Goal: Find specific page/section: Find specific page/section

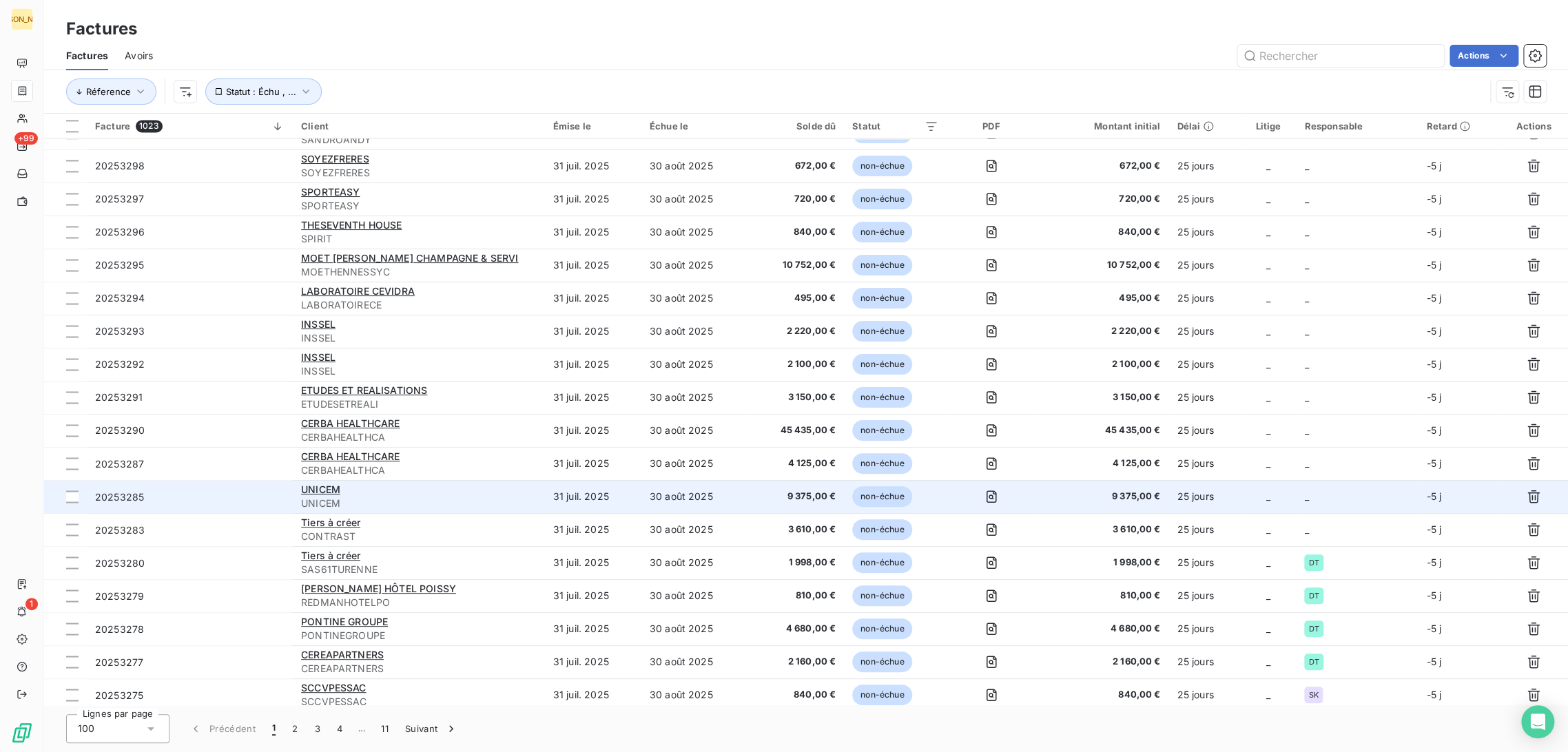
scroll to position [1530, 0]
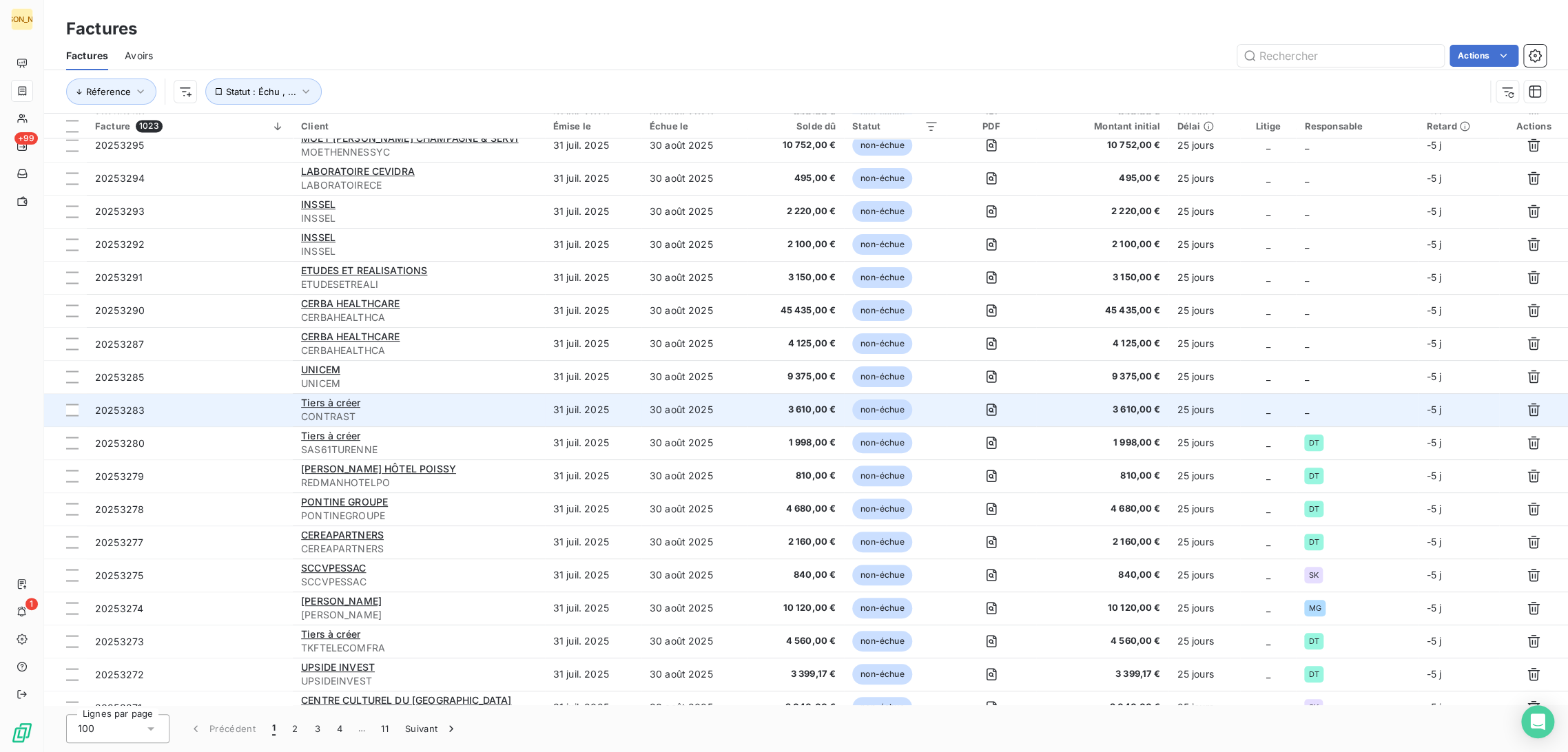
click at [479, 405] on div "Tiers à créer" at bounding box center [419, 403] width 236 height 14
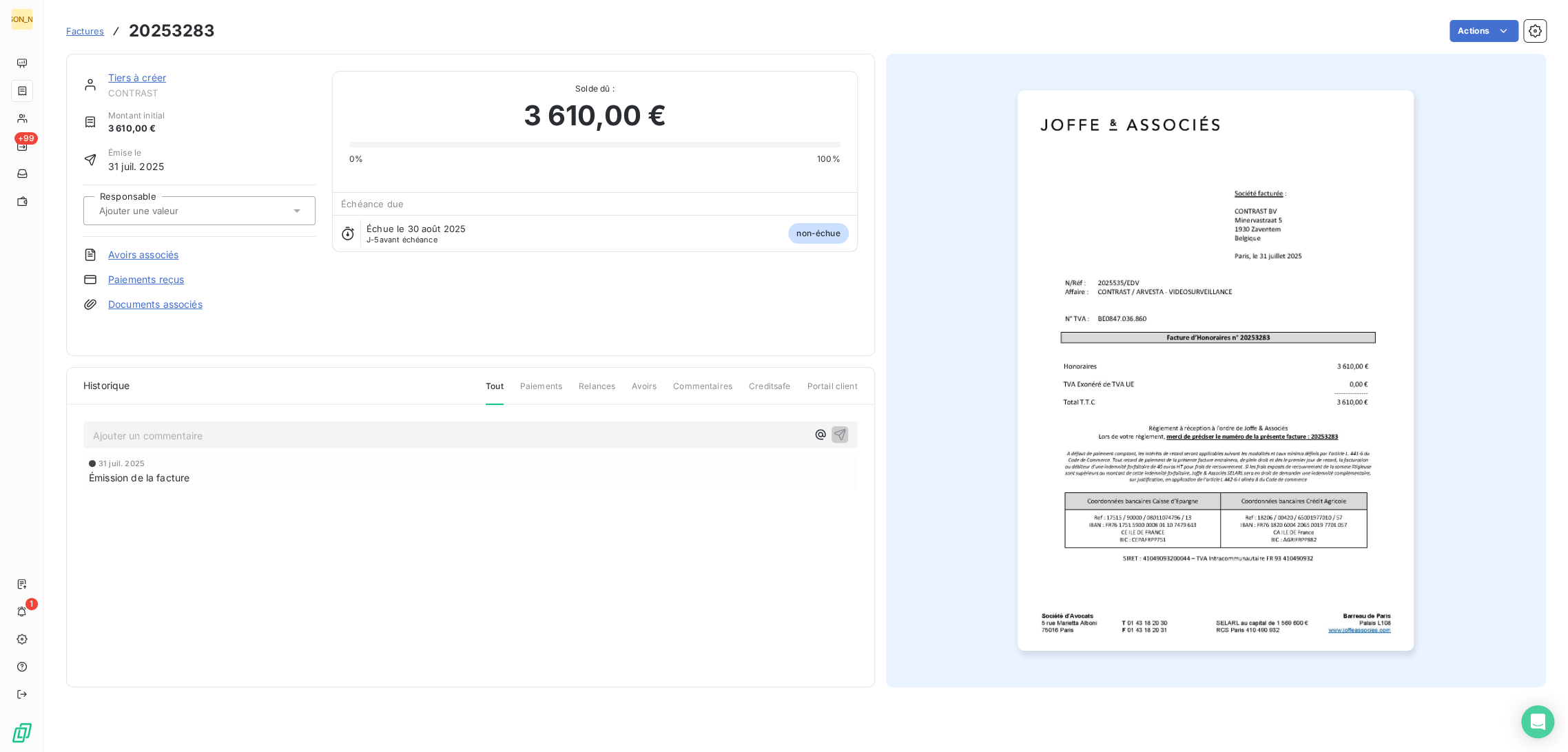
click at [188, 216] on input "text" at bounding box center [167, 210] width 138 height 12
type input "z"
type input "edv"
drag, startPoint x: 157, startPoint y: 250, endPoint x: 155, endPoint y: 235, distance: 15.1
click at [157, 251] on div "EDV" at bounding box center [207, 247] width 194 height 22
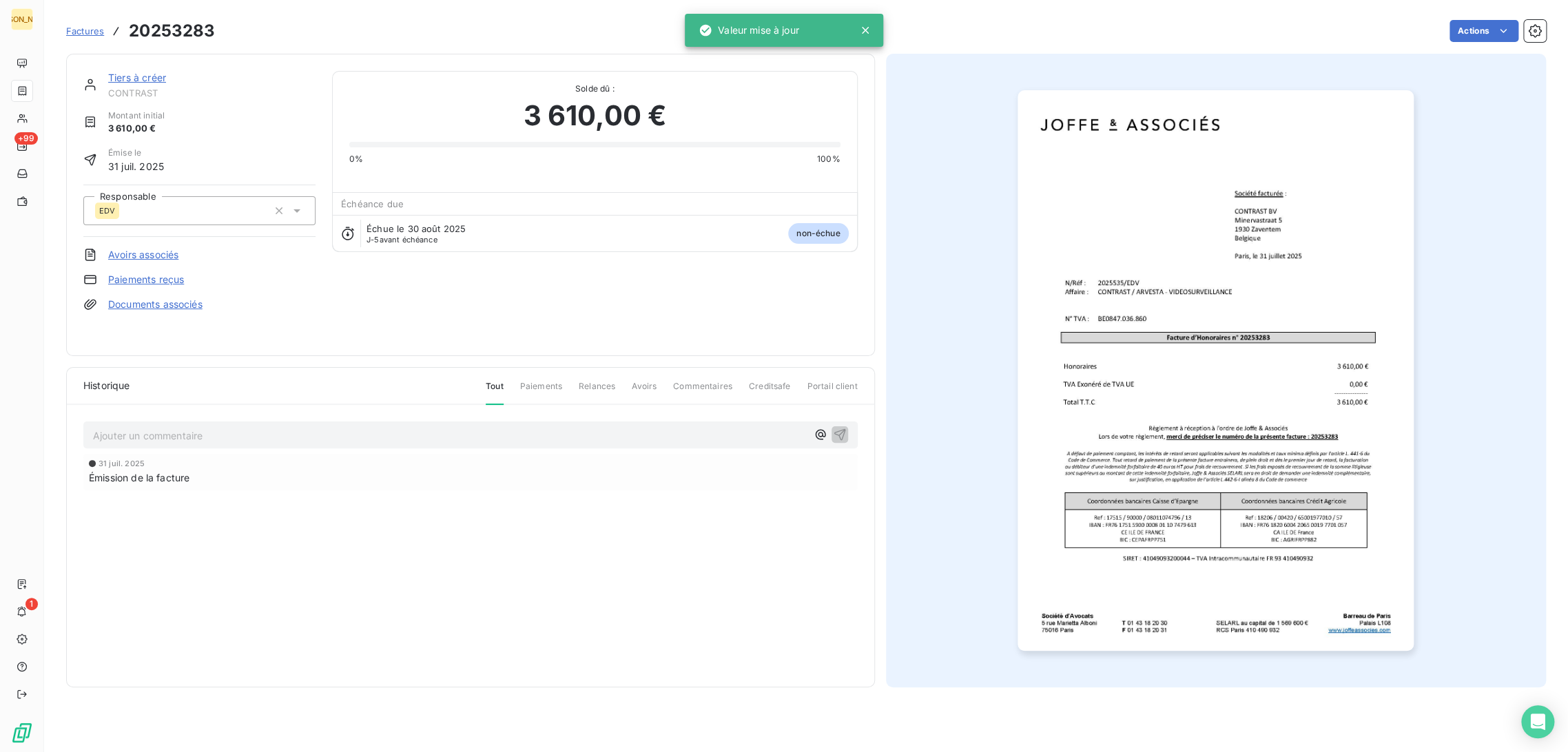
click at [156, 73] on link "Tiers à créer" at bounding box center [137, 77] width 58 height 11
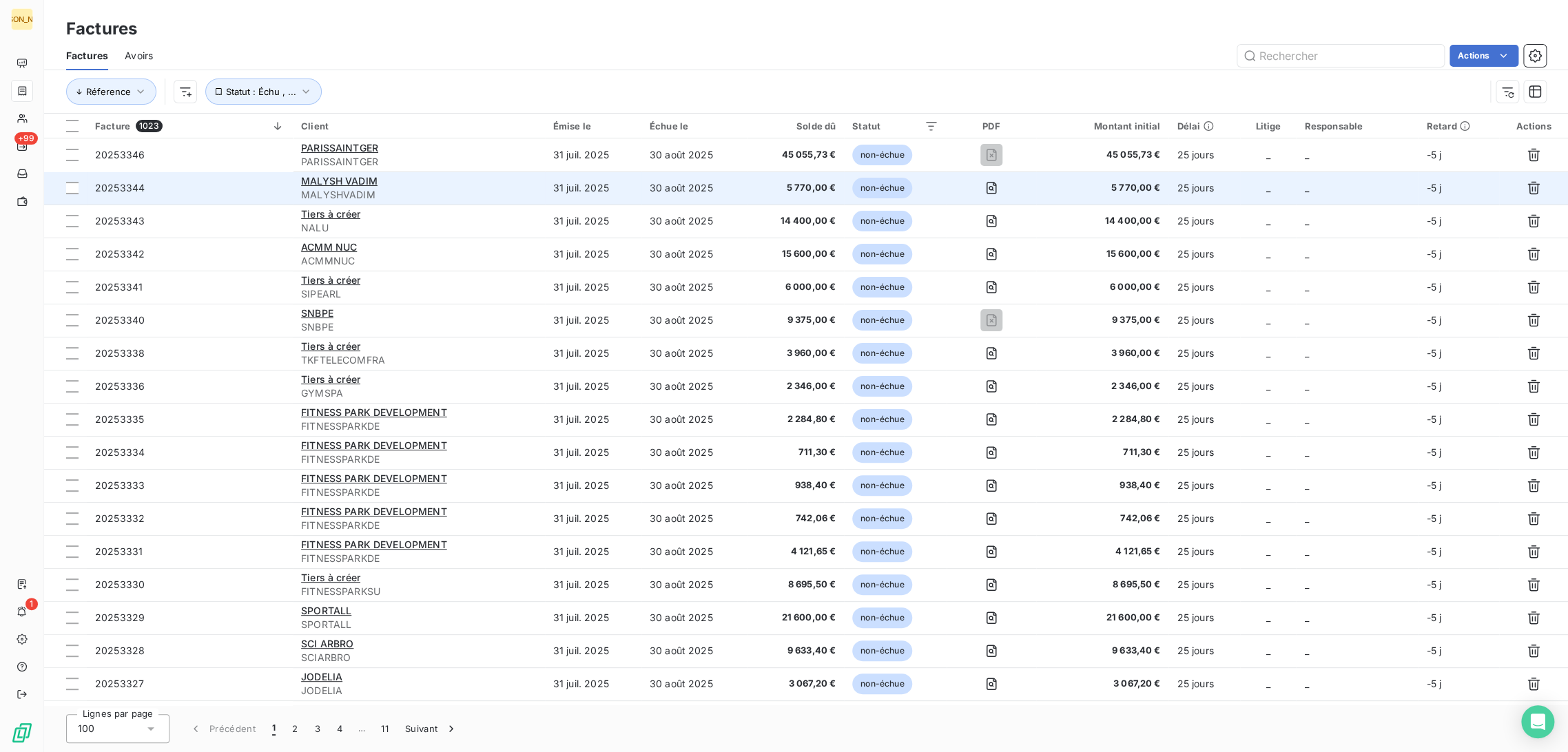
click at [540, 197] on td "MALYSH [PERSON_NAME]" at bounding box center [419, 188] width 252 height 33
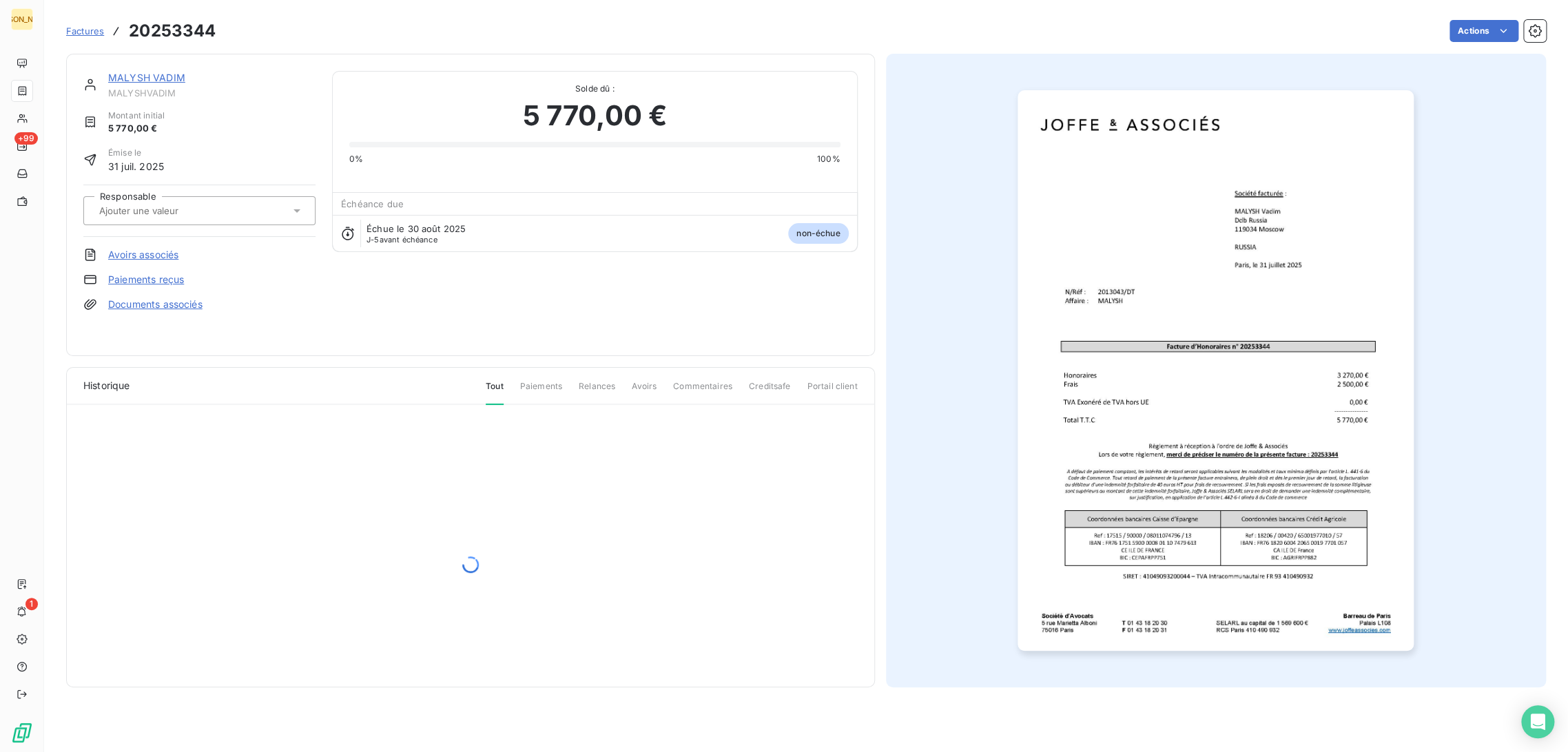
click at [200, 202] on div at bounding box center [192, 211] width 195 height 18
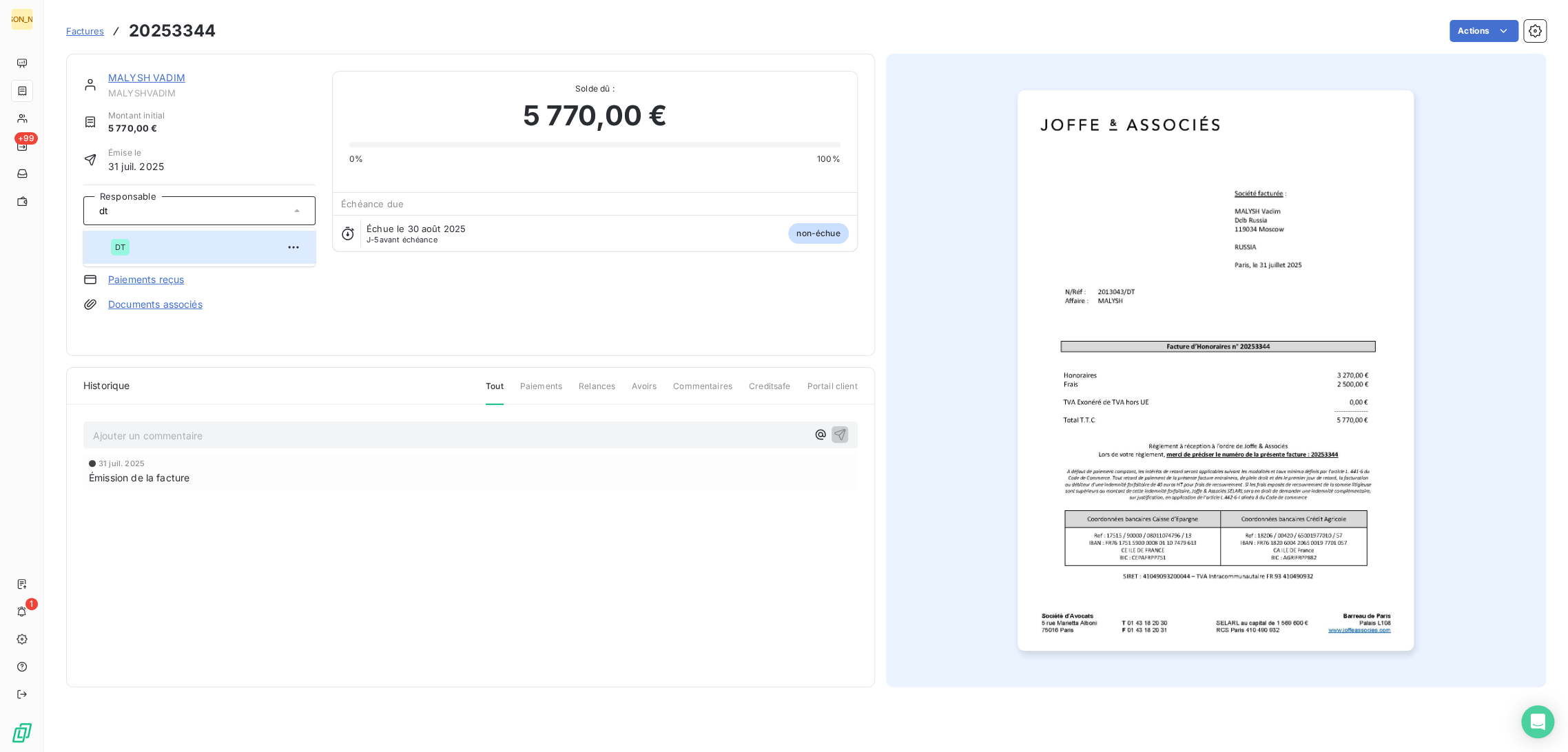
type input "dt"
click at [167, 226] on div "Responsable DT" at bounding box center [199, 210] width 232 height 52
click at [154, 208] on input "text" at bounding box center [167, 210] width 138 height 12
type input "dt"
click at [158, 250] on div "DT" at bounding box center [207, 247] width 194 height 22
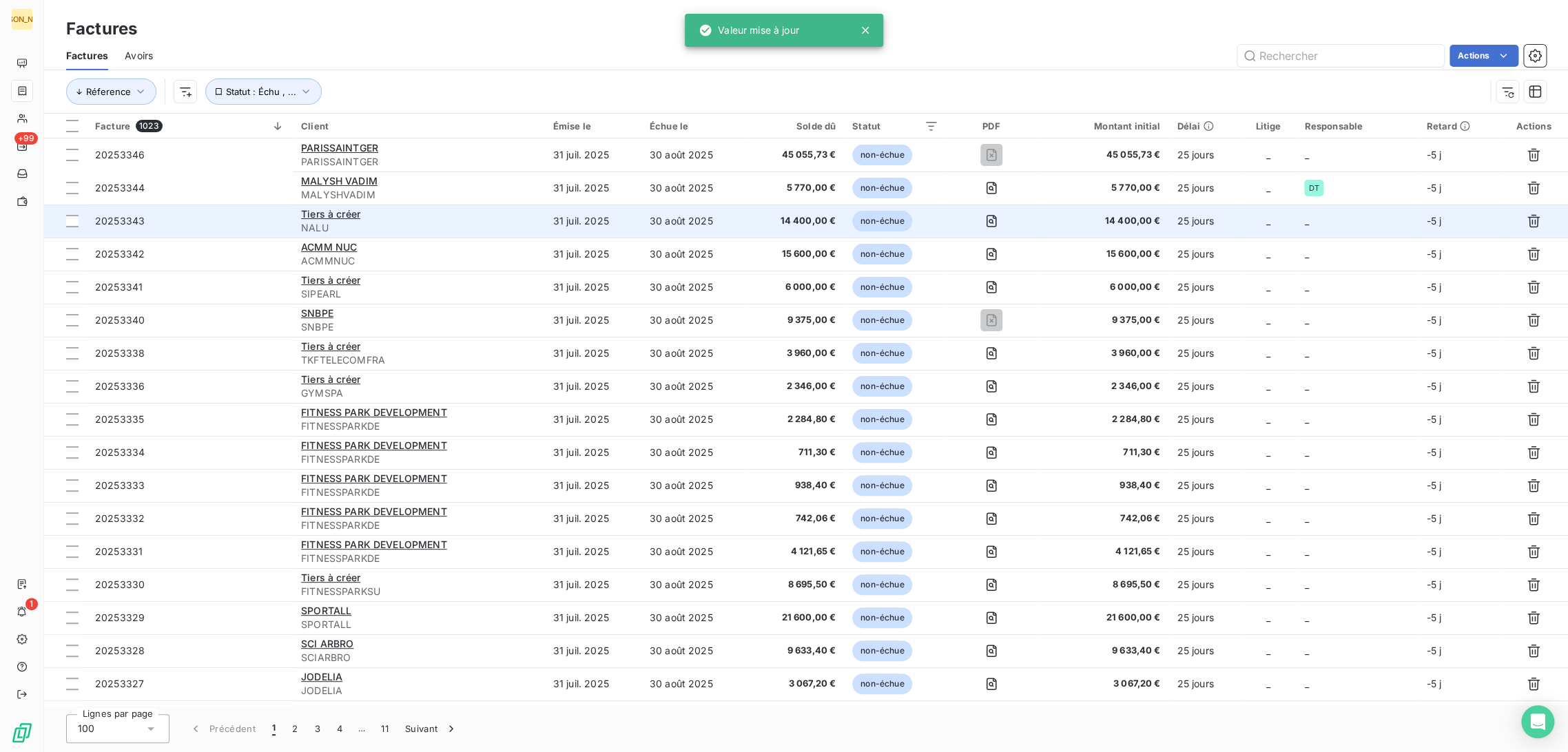
click at [654, 223] on td "30 août 2025" at bounding box center [695, 221] width 106 height 33
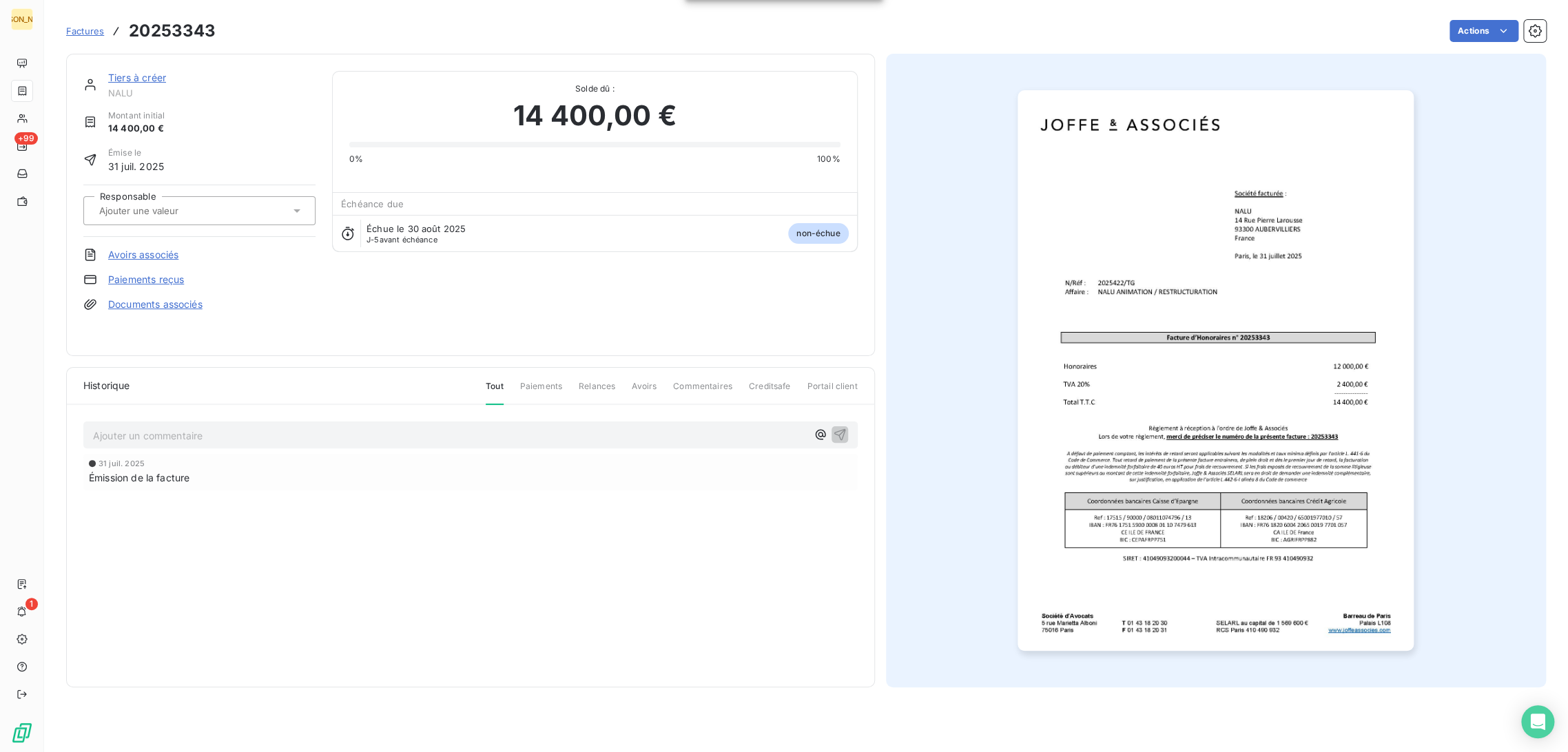
click at [142, 222] on div at bounding box center [199, 210] width 232 height 29
type input "TG"
click at [147, 242] on div "TG" at bounding box center [207, 247] width 194 height 22
click at [139, 77] on link "Tiers à créer" at bounding box center [137, 77] width 58 height 11
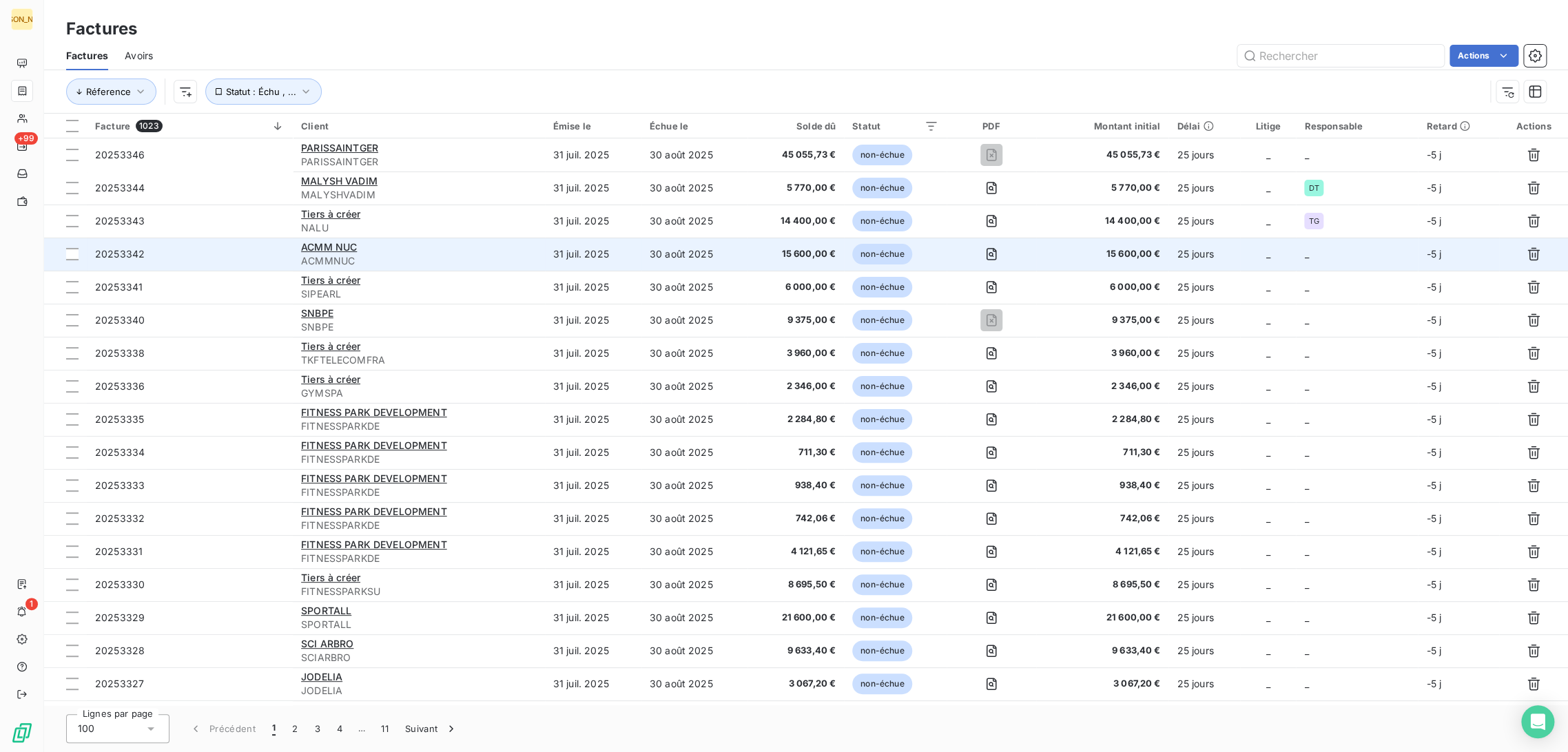
click at [673, 244] on td "30 août 2025" at bounding box center [695, 254] width 106 height 33
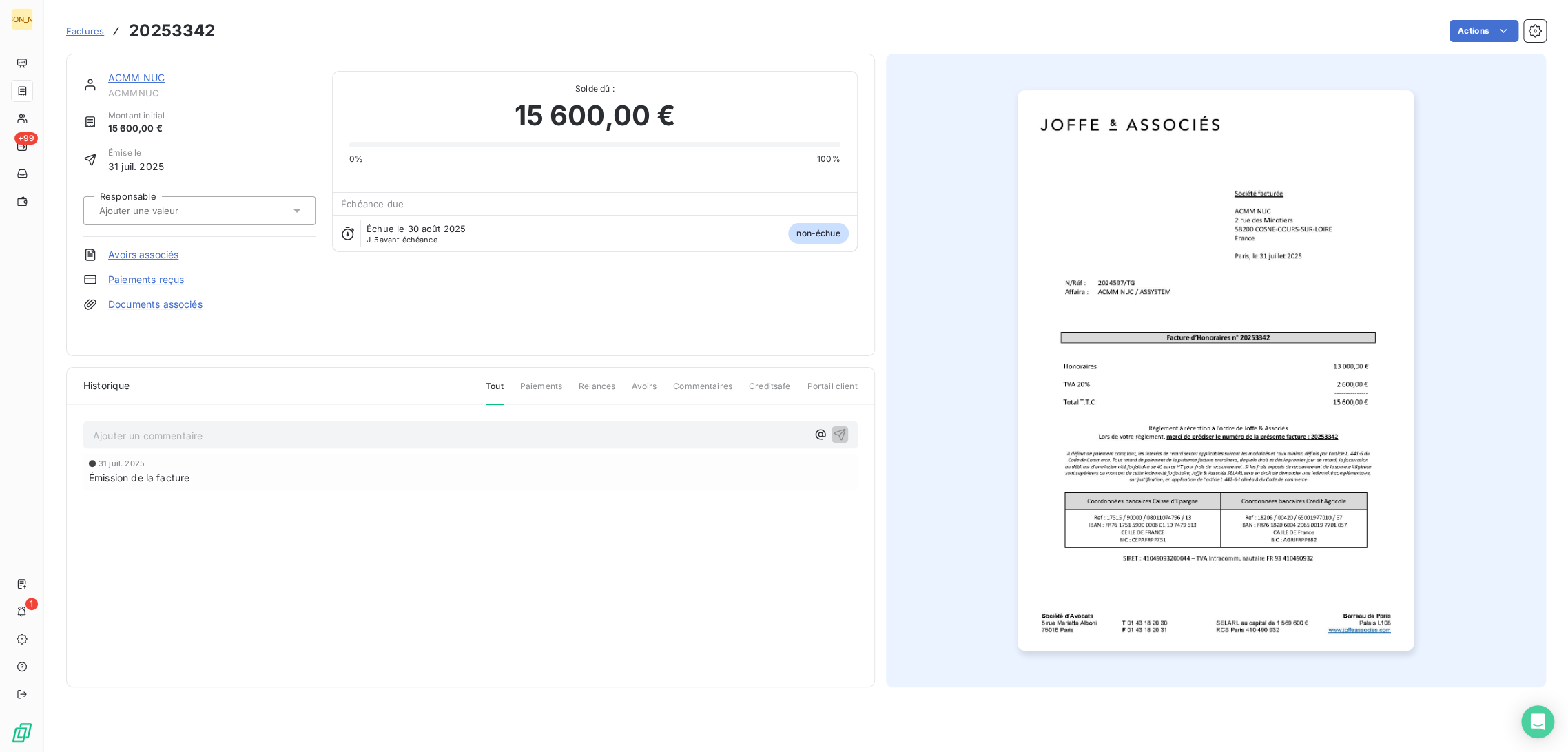
click at [216, 205] on div at bounding box center [192, 211] width 195 height 18
type input "TG"
click at [198, 228] on ul "TG" at bounding box center [199, 247] width 232 height 39
click at [187, 255] on div "TG" at bounding box center [207, 247] width 194 height 22
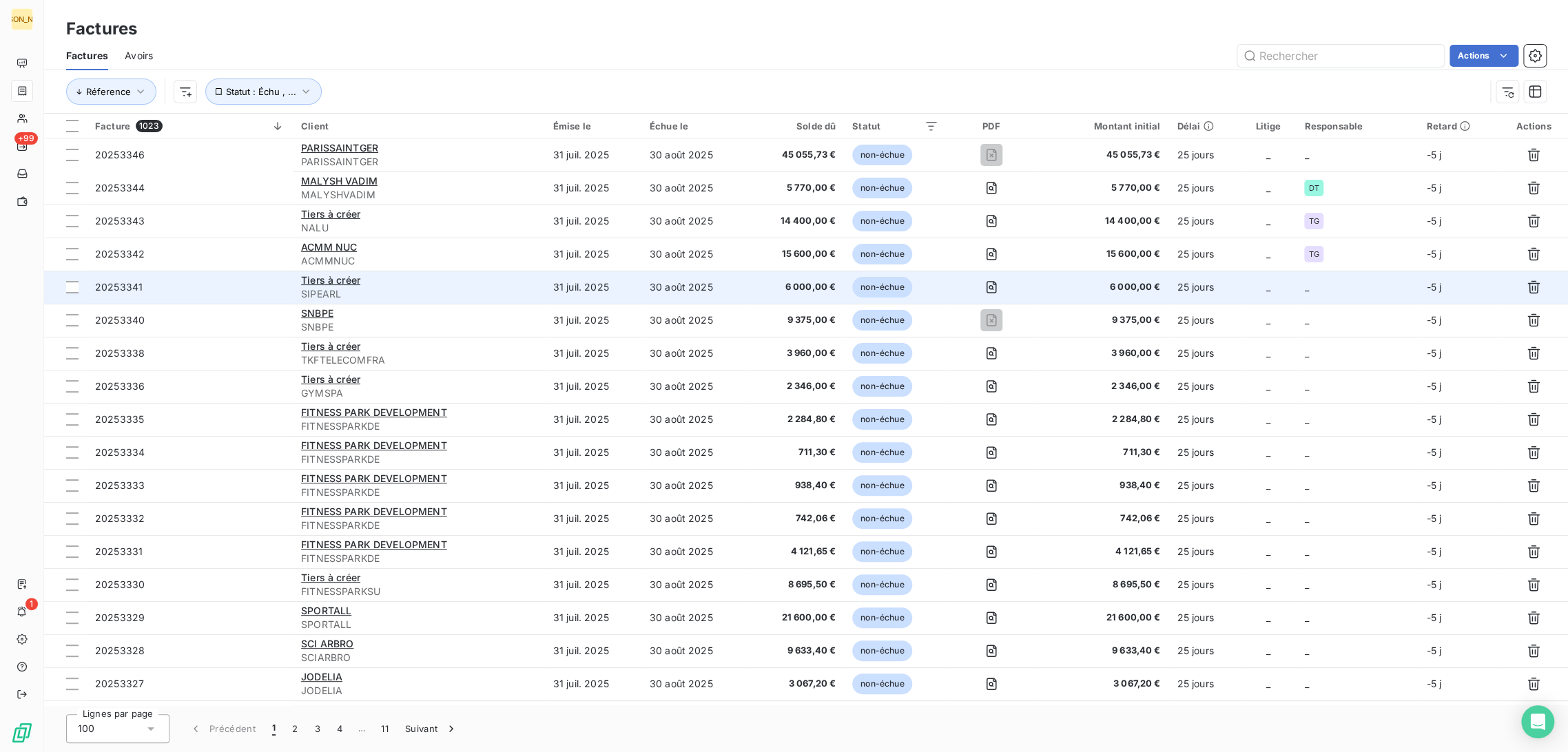
click at [578, 286] on td "31 juil. 2025" at bounding box center [593, 287] width 97 height 33
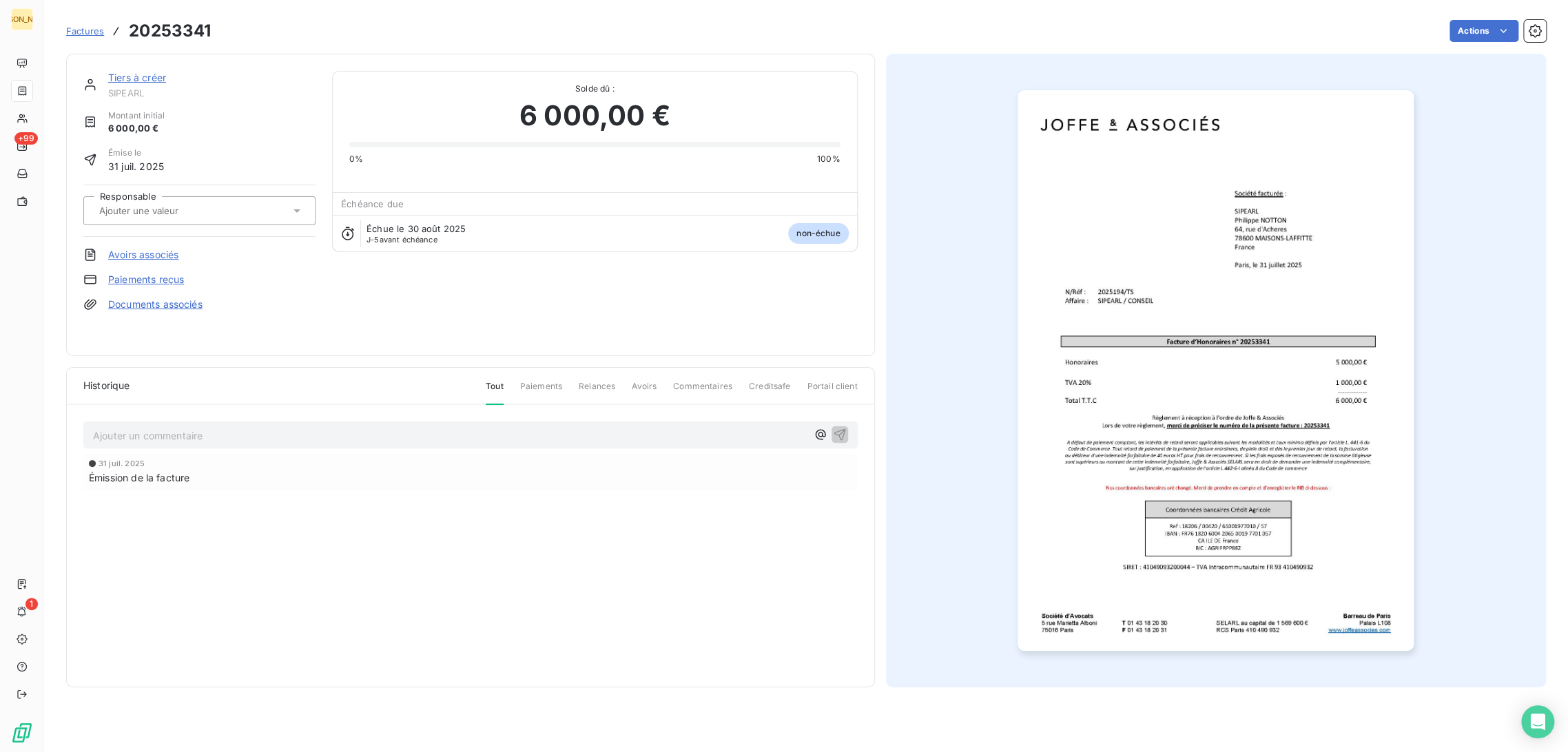
click at [174, 216] on div at bounding box center [192, 211] width 195 height 18
type input "TS"
click at [160, 234] on li "TS" at bounding box center [199, 248] width 232 height 33
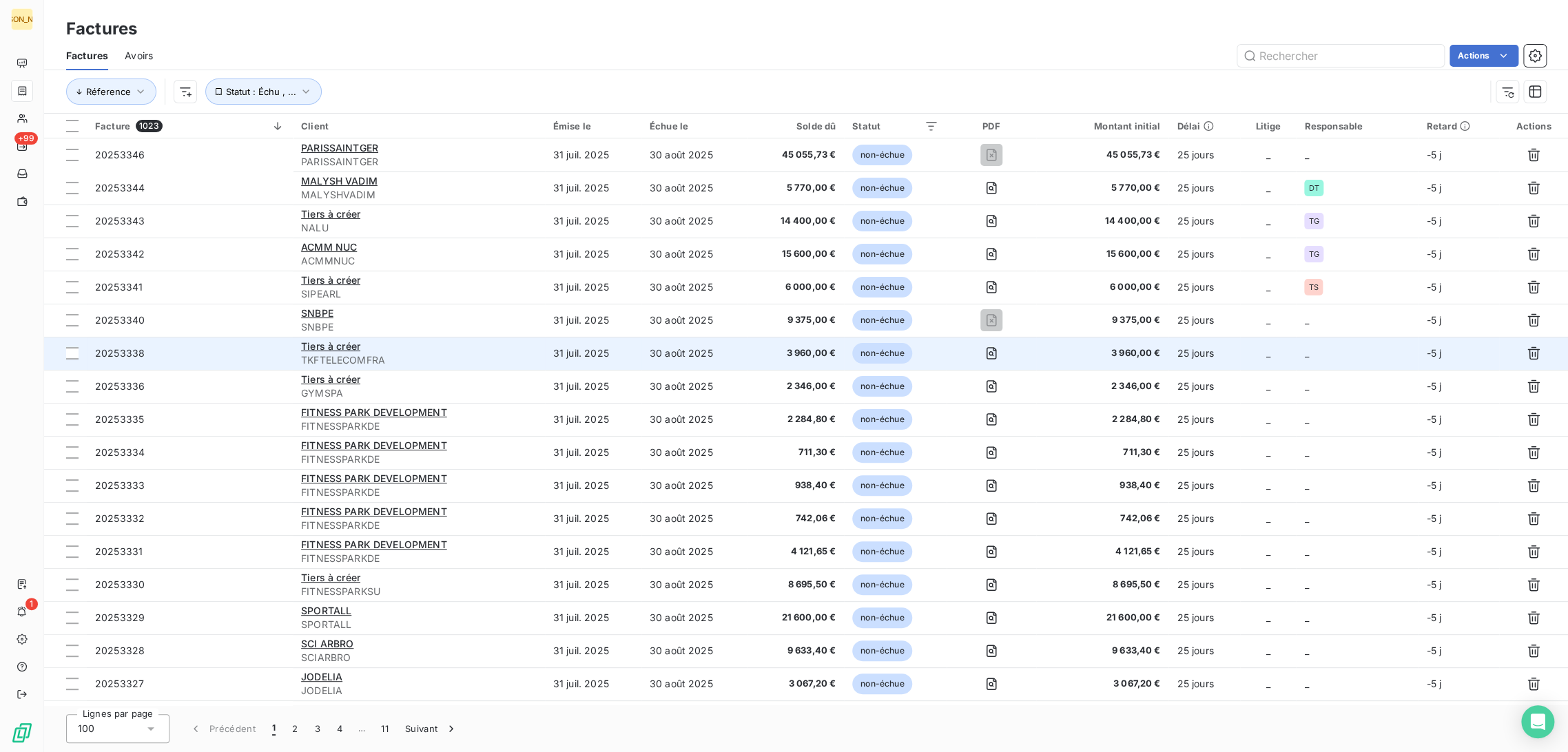
click at [447, 357] on span "TKFTELECOMFRA" at bounding box center [419, 360] width 236 height 14
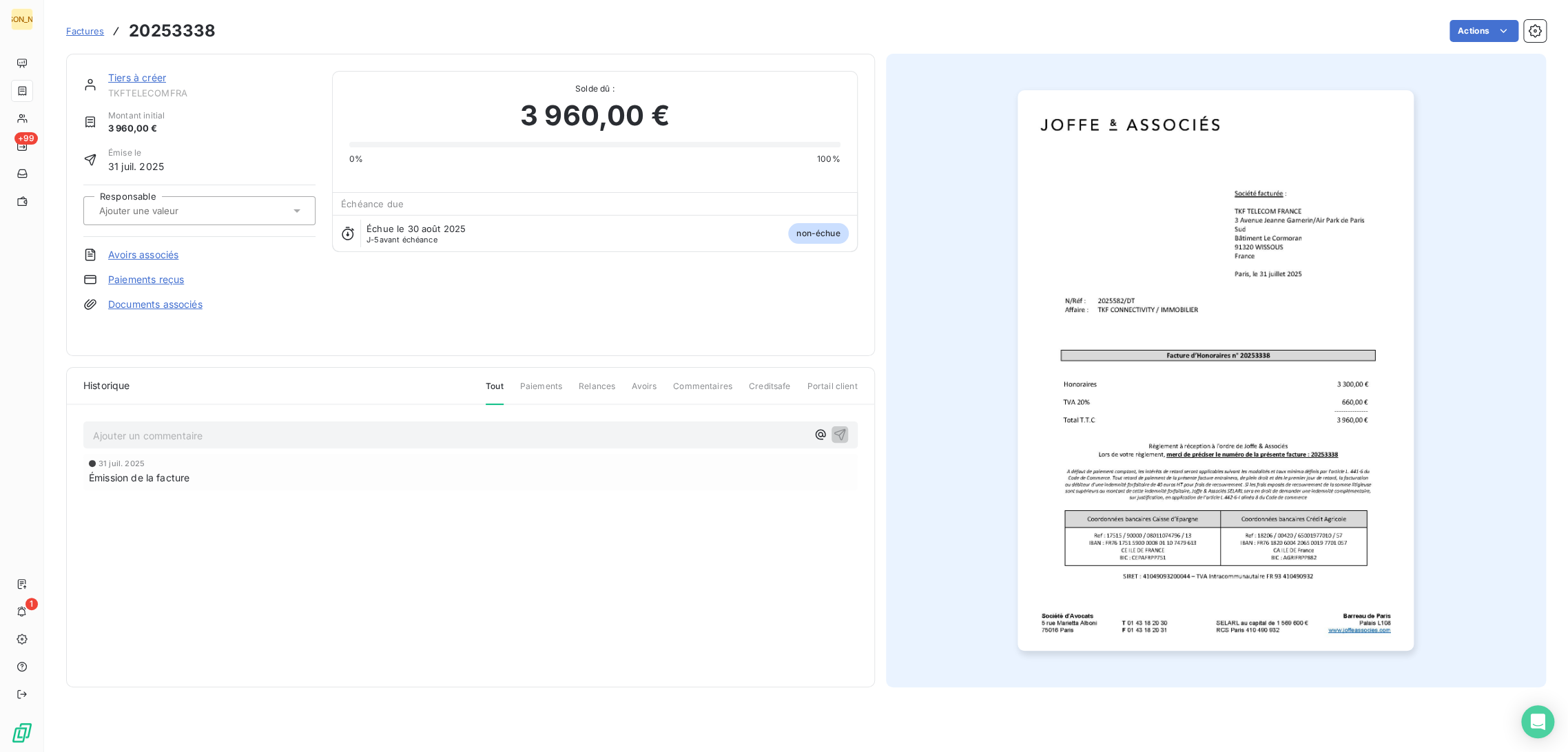
click at [207, 229] on div "Responsable" at bounding box center [199, 210] width 232 height 52
click at [162, 213] on input "text" at bounding box center [167, 210] width 138 height 12
type input "DT"
click at [156, 240] on div "DT" at bounding box center [207, 247] width 194 height 22
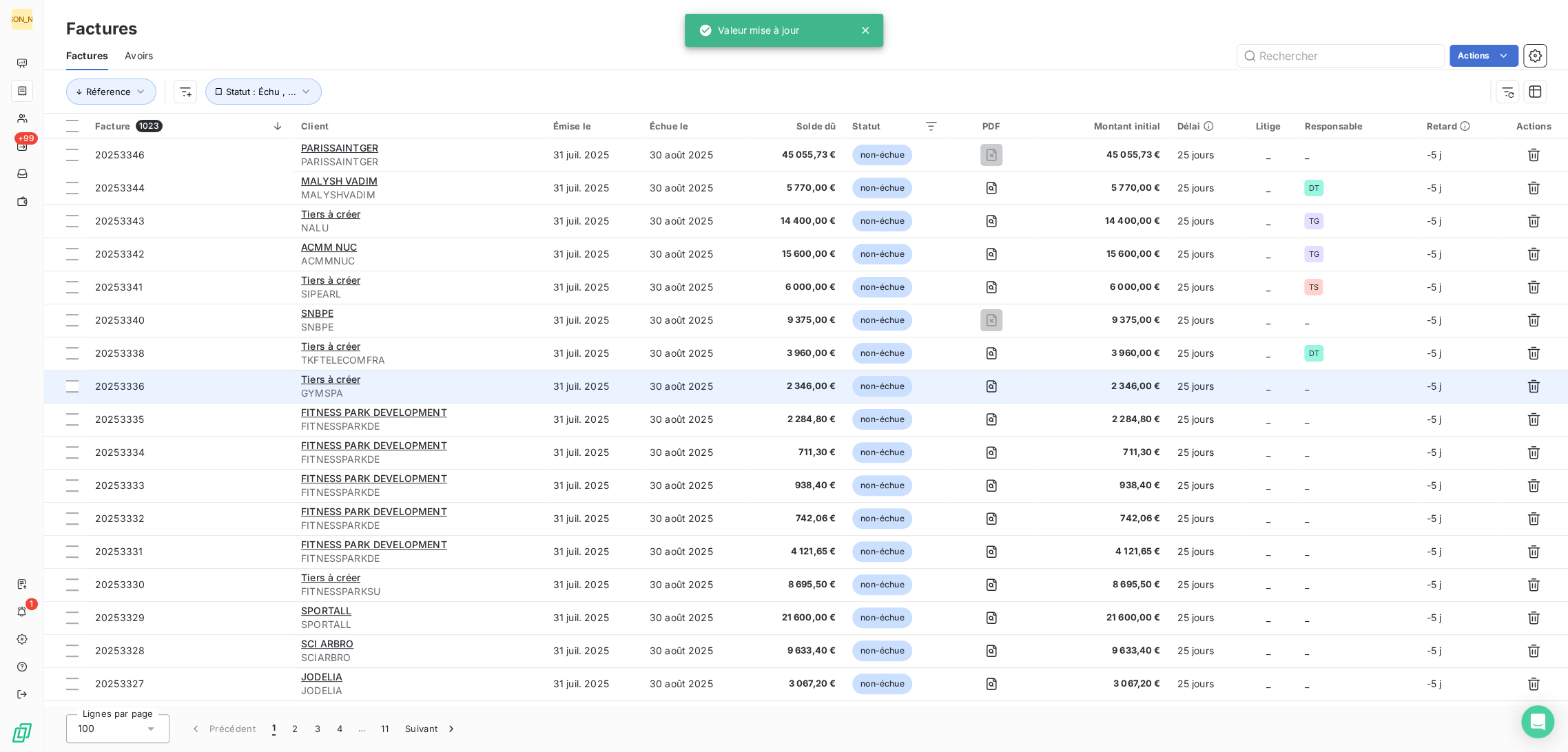
click at [464, 384] on div "Tiers à créer" at bounding box center [419, 379] width 236 height 14
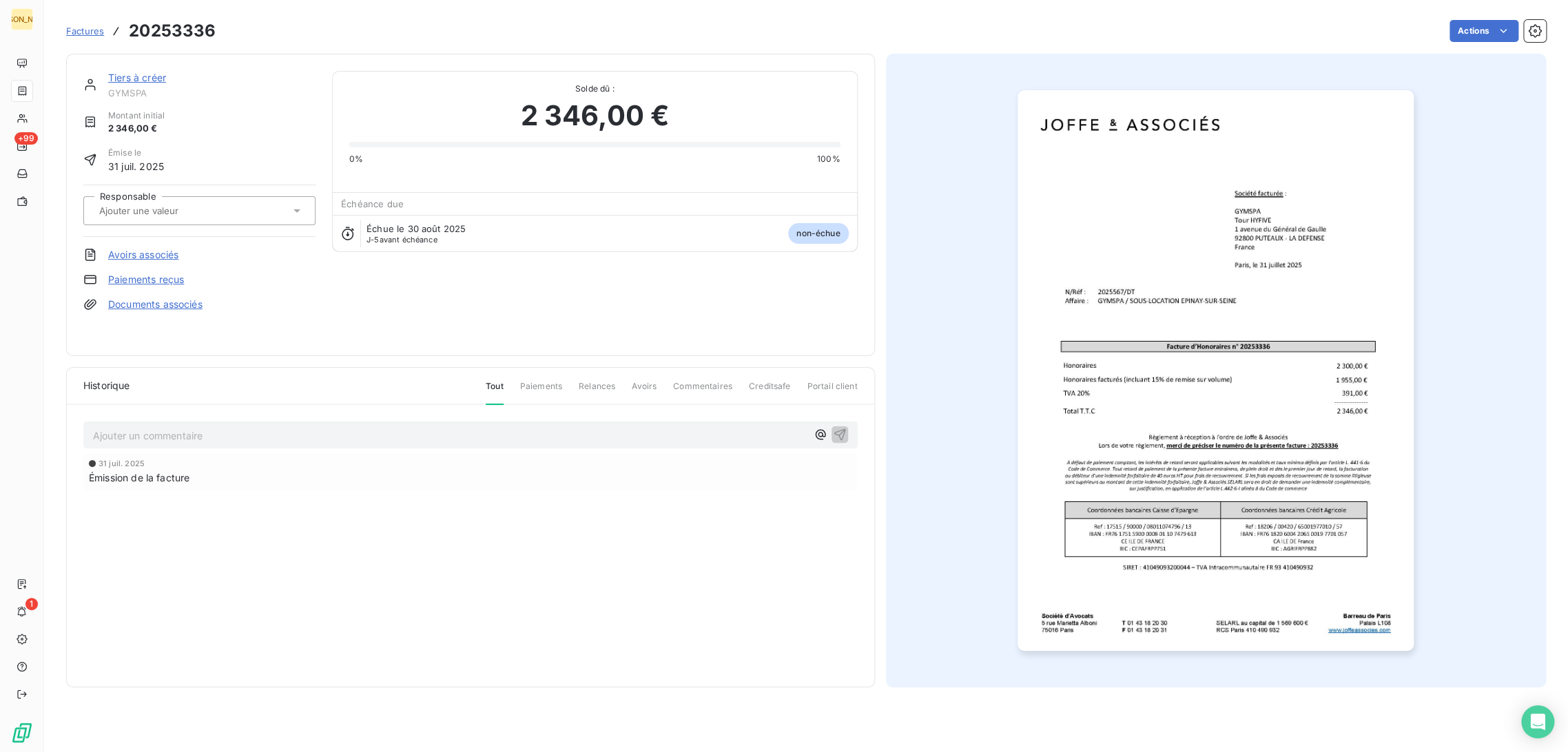
click at [144, 202] on div at bounding box center [192, 211] width 195 height 18
type input "DT"
drag, startPoint x: 105, startPoint y: 246, endPoint x: 242, endPoint y: 306, distance: 149.6
click at [106, 246] on li "DT" at bounding box center [199, 248] width 232 height 33
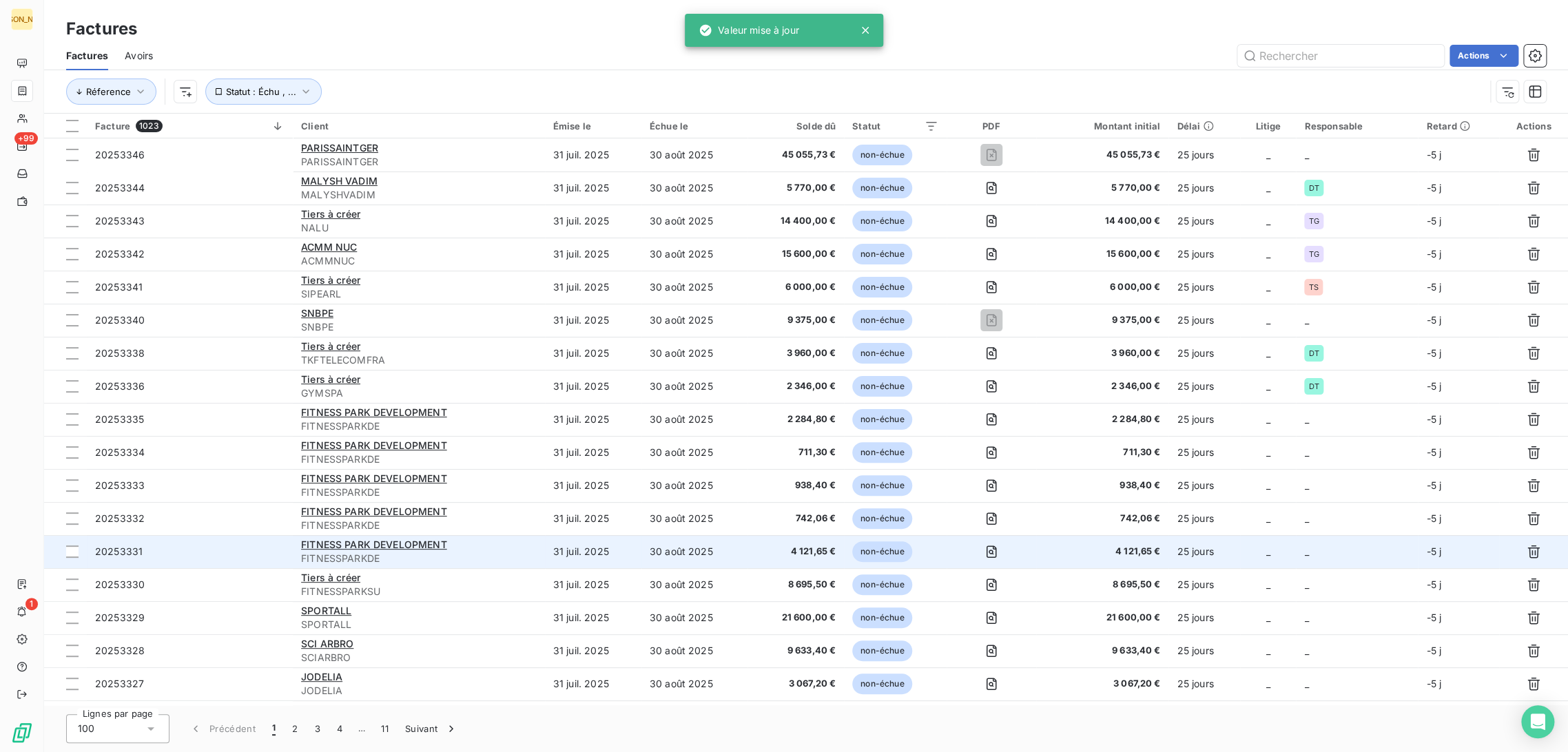
scroll to position [93, 0]
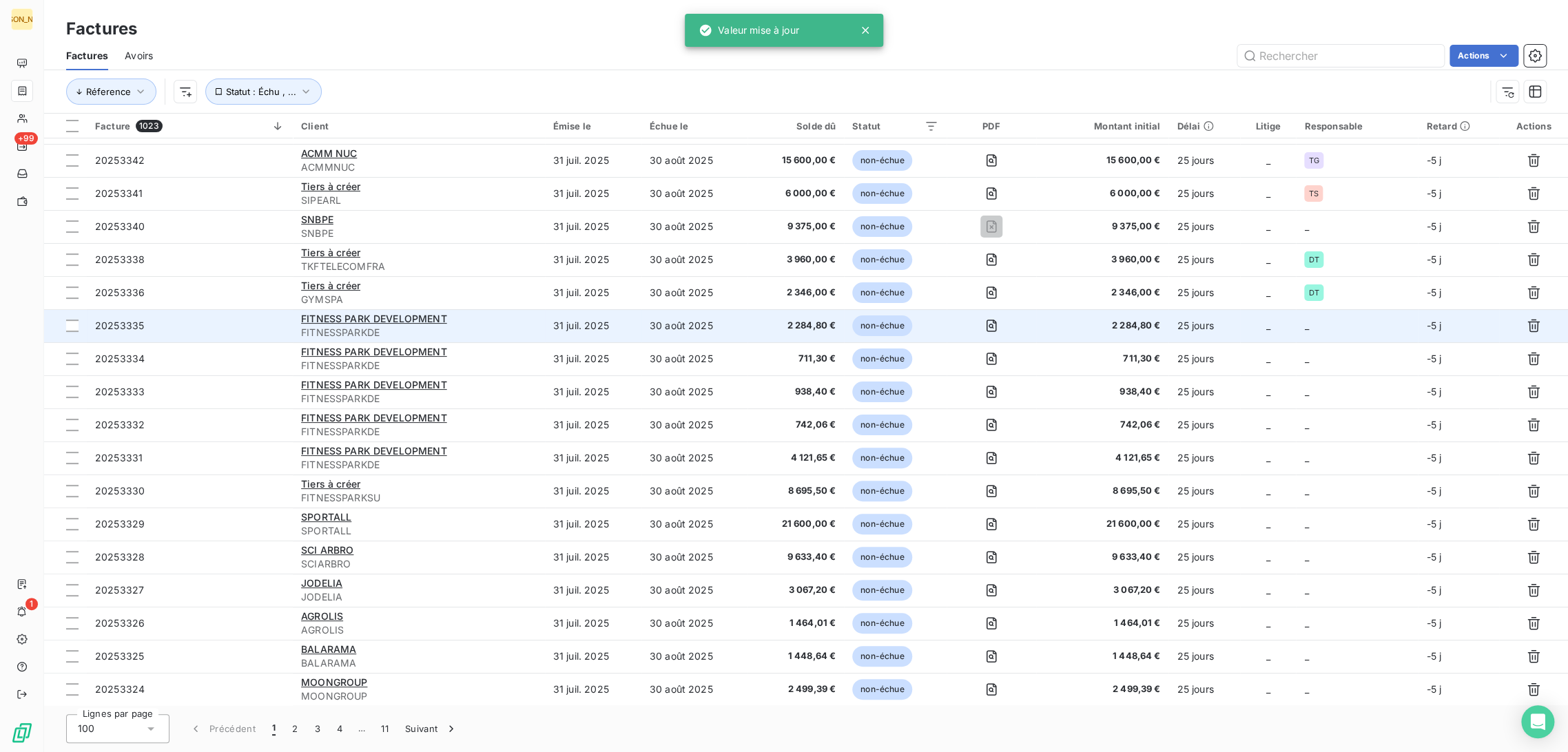
click at [746, 329] on td "30 août 2025" at bounding box center [695, 326] width 106 height 33
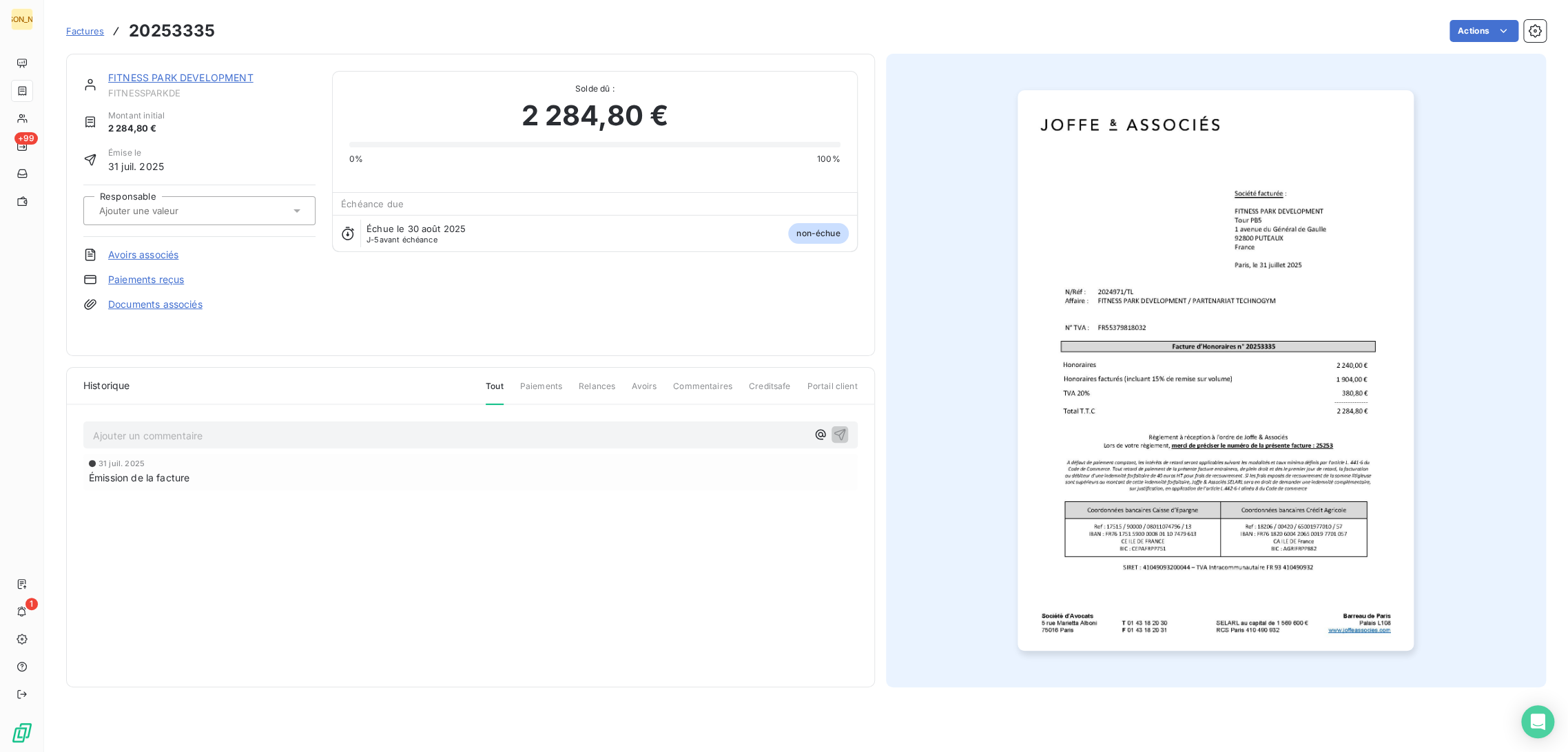
click at [194, 205] on input "text" at bounding box center [167, 210] width 138 height 12
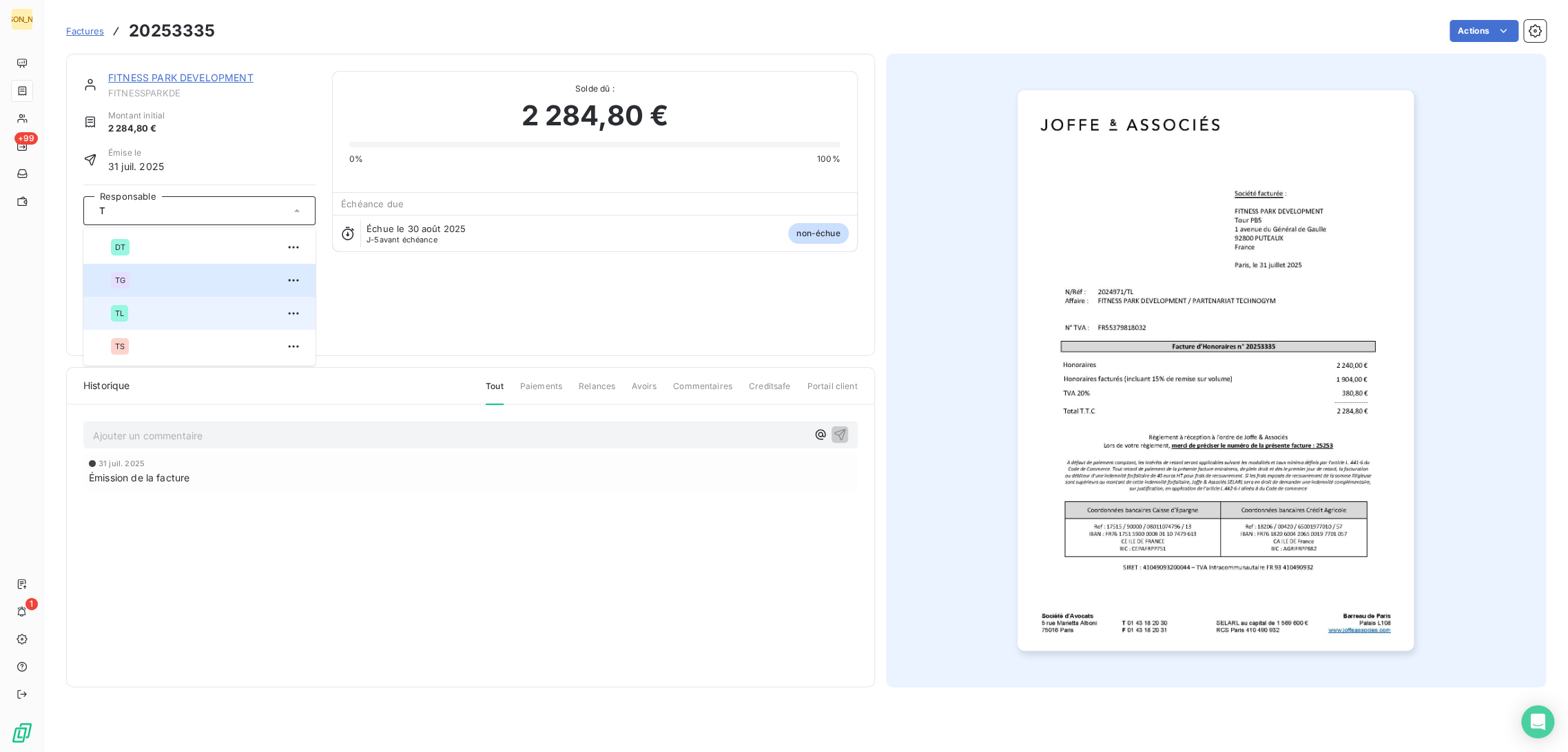
type input "T"
click at [153, 308] on div "TL" at bounding box center [207, 313] width 194 height 22
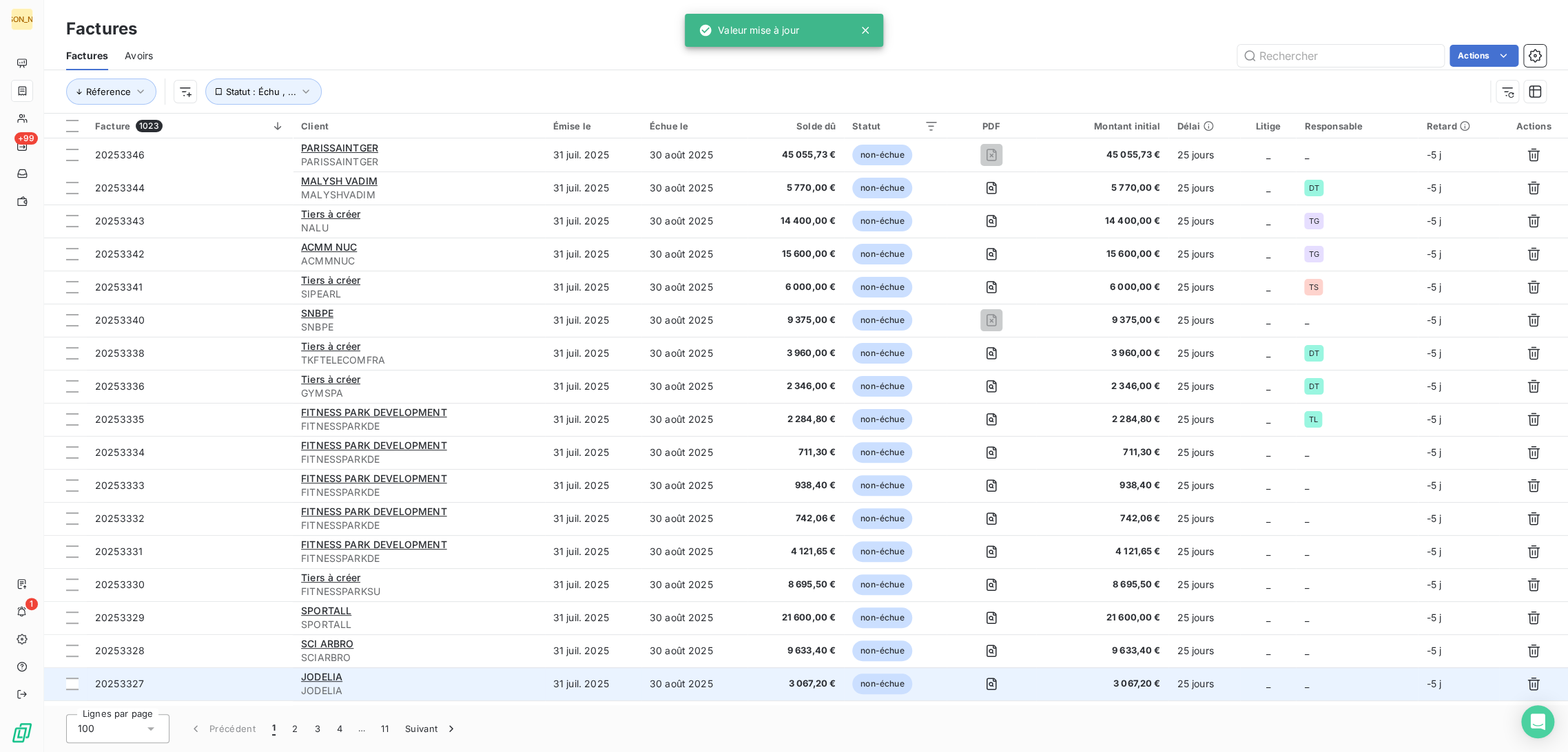
scroll to position [93, 0]
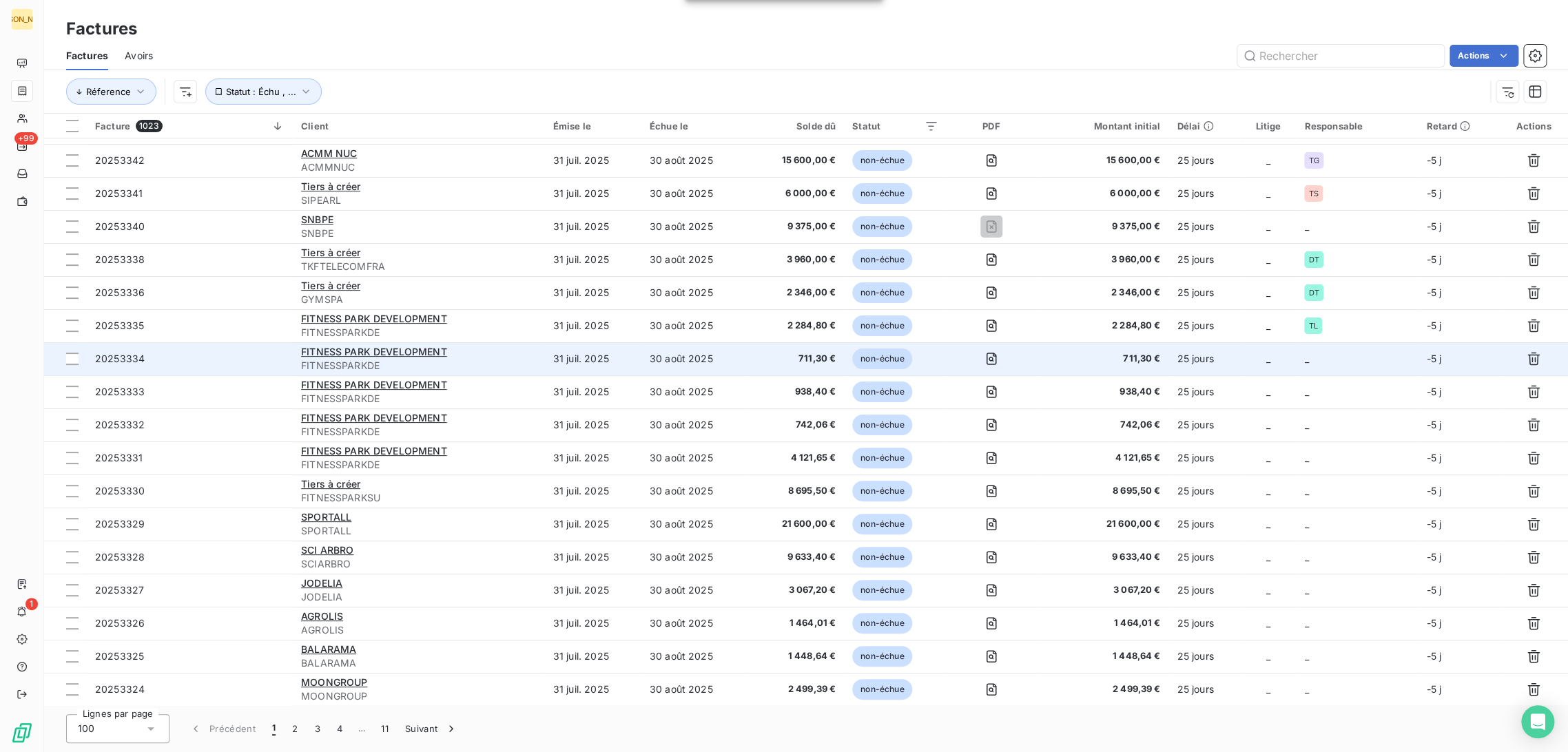
click at [710, 362] on td "30 août 2025" at bounding box center [695, 359] width 106 height 33
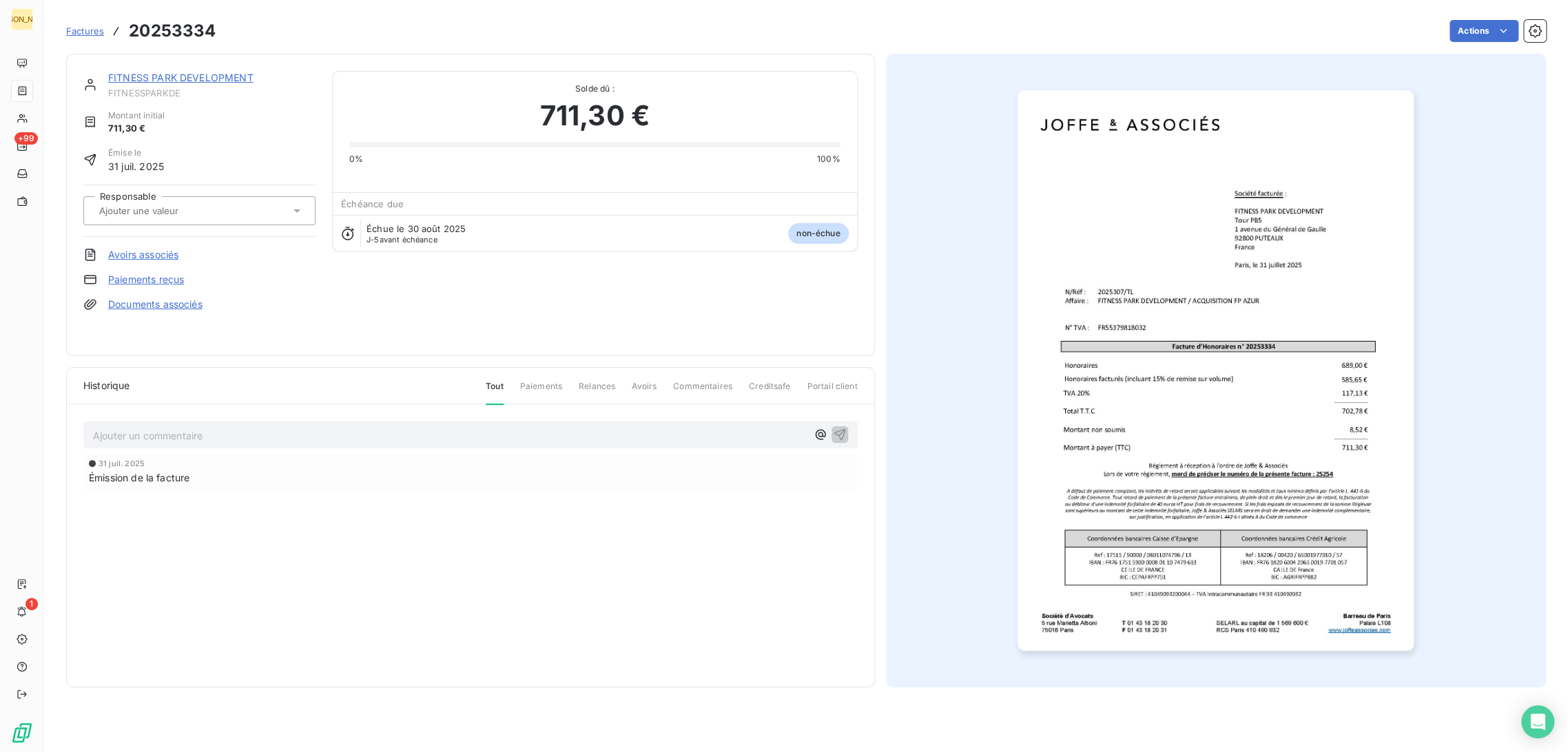
click at [198, 199] on div at bounding box center [199, 210] width 232 height 29
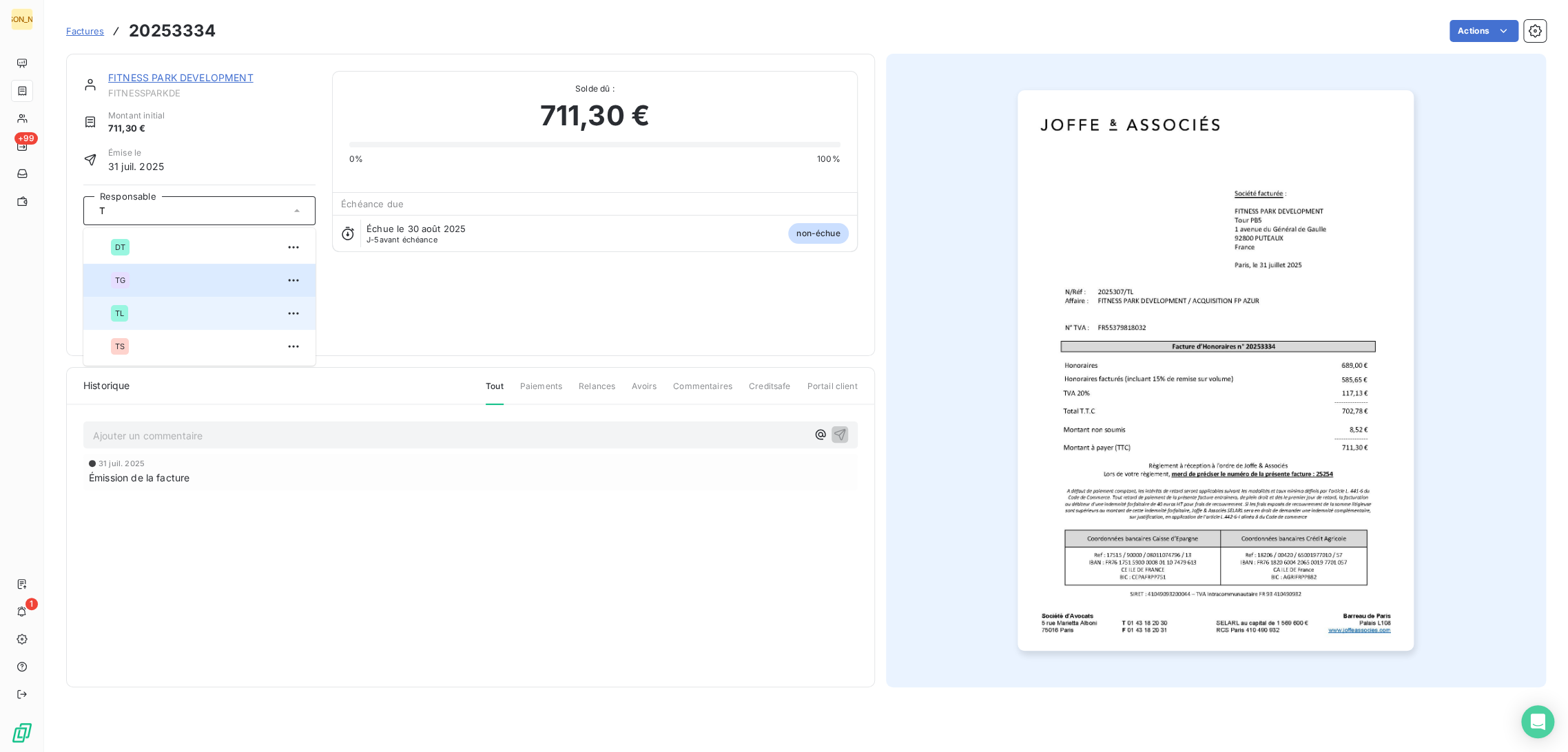
type input "T"
click at [158, 313] on div "TL" at bounding box center [207, 313] width 194 height 22
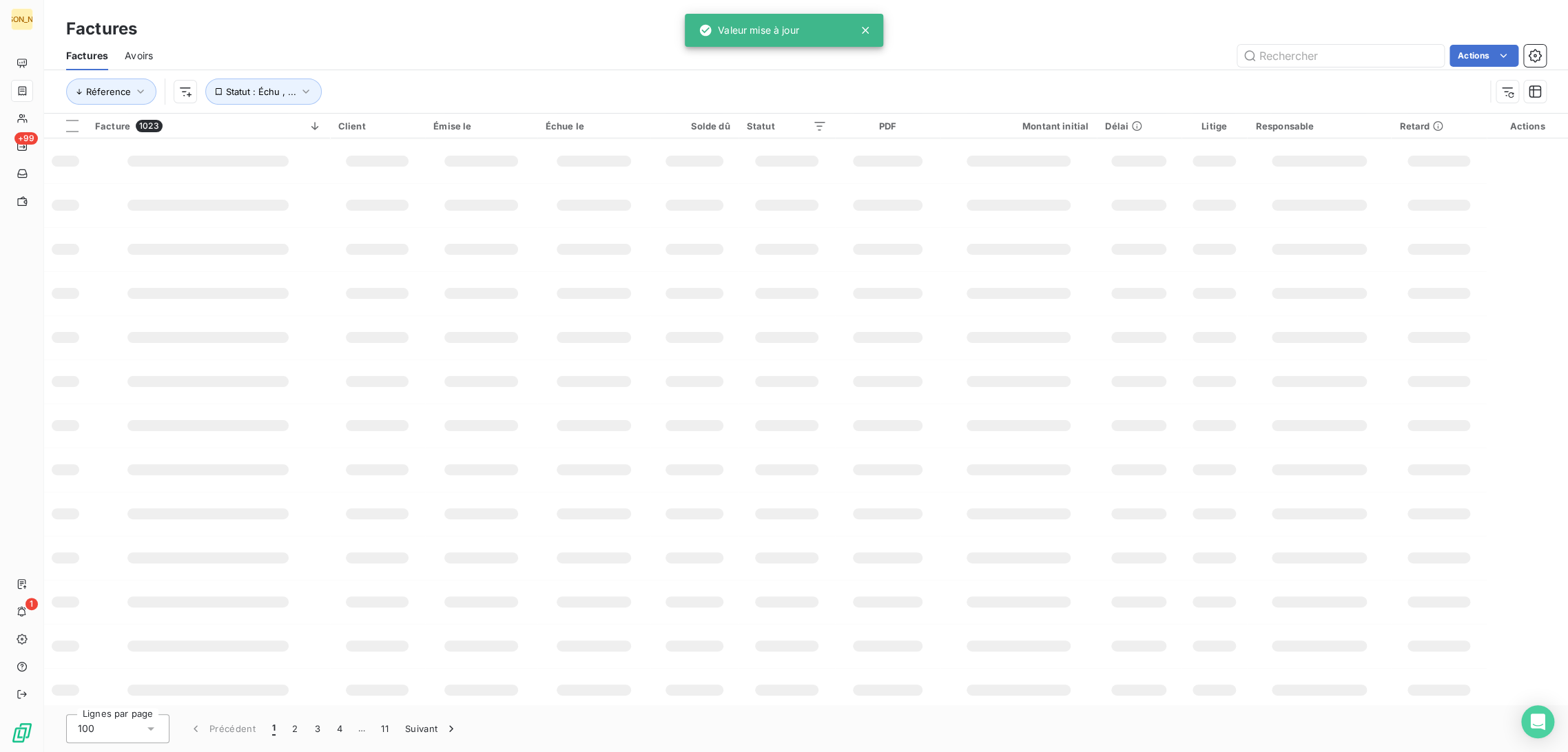
scroll to position [93, 0]
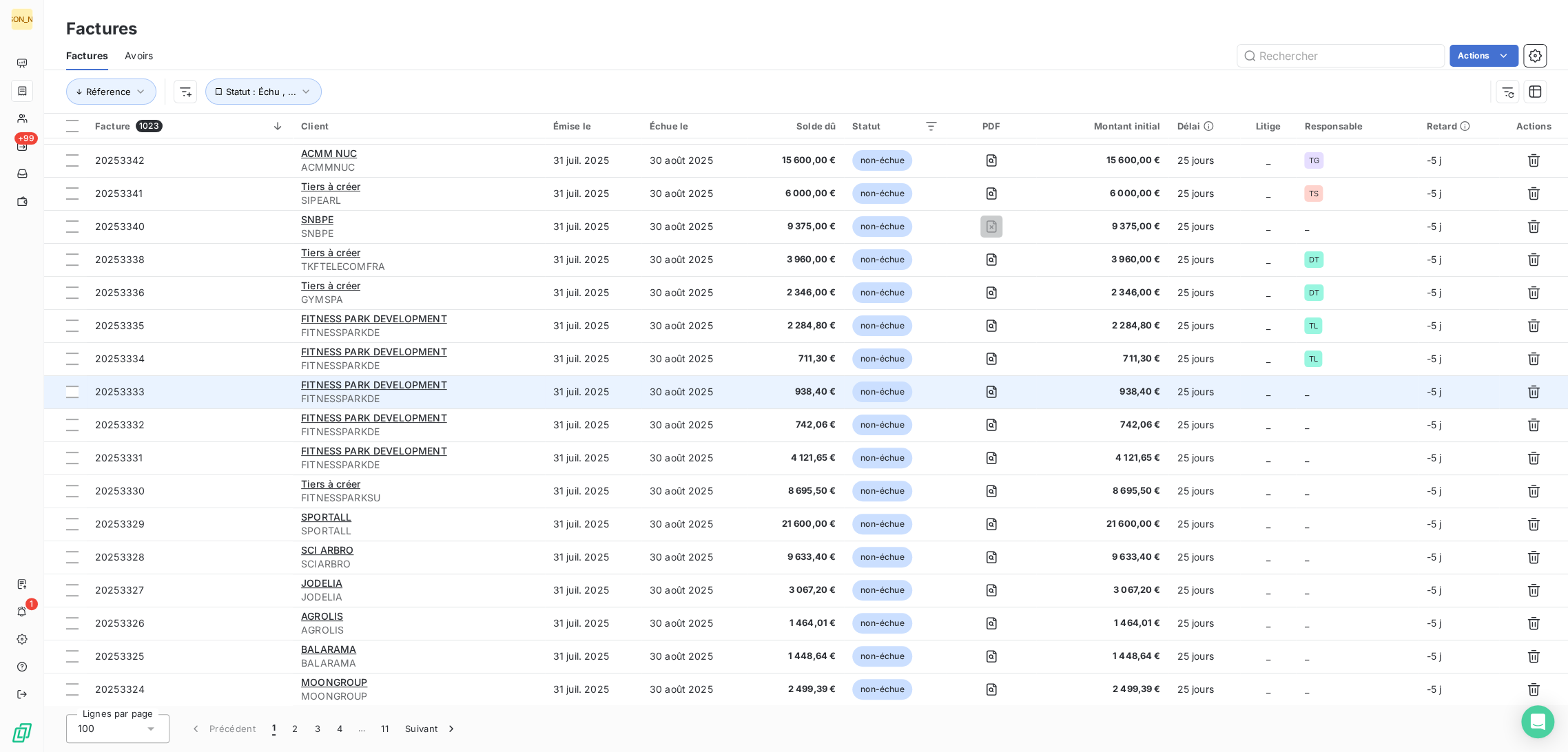
click at [716, 395] on td "30 août 2025" at bounding box center [695, 392] width 106 height 33
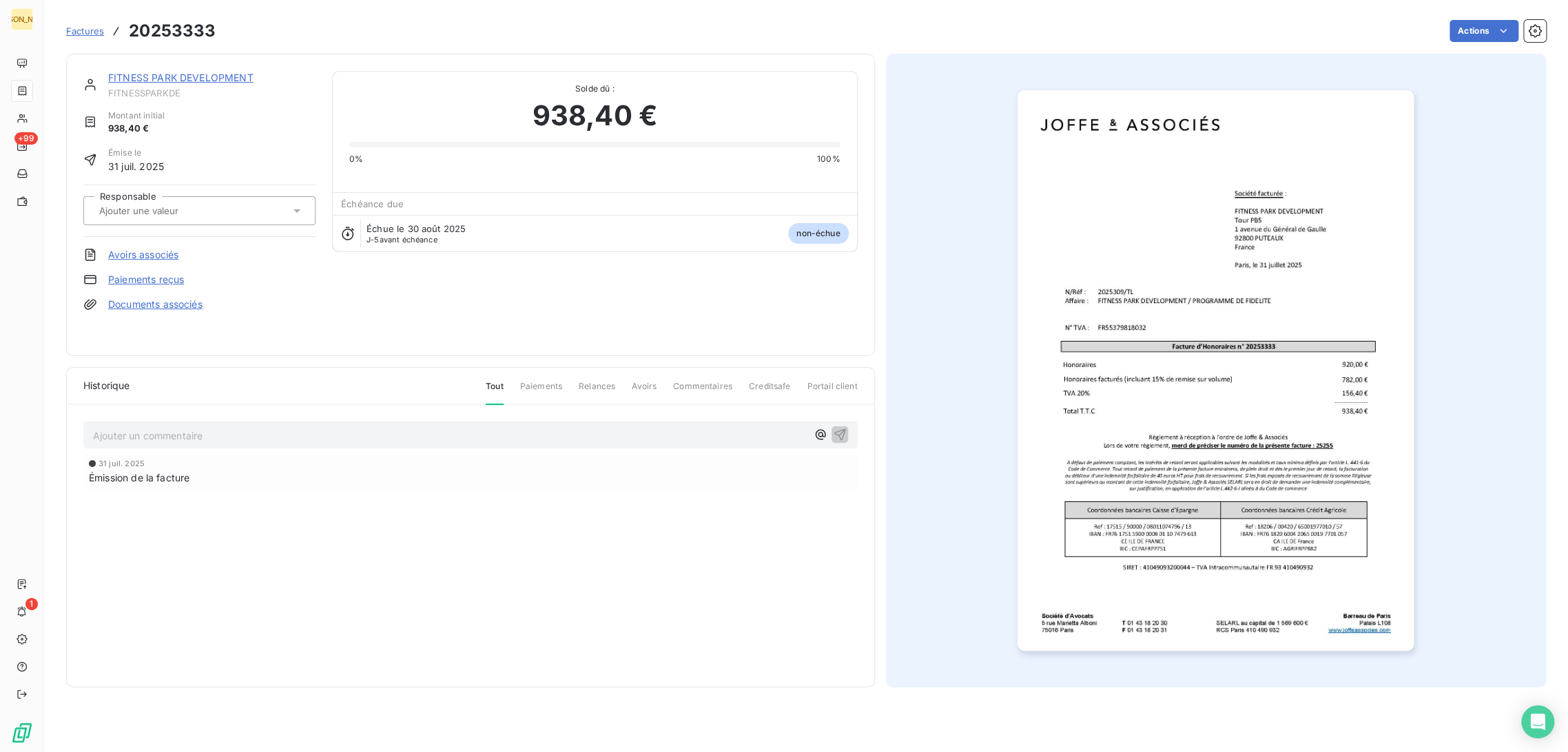
click at [201, 210] on input "text" at bounding box center [167, 210] width 138 height 12
type input "T"
click at [163, 316] on div "TL" at bounding box center [207, 313] width 194 height 22
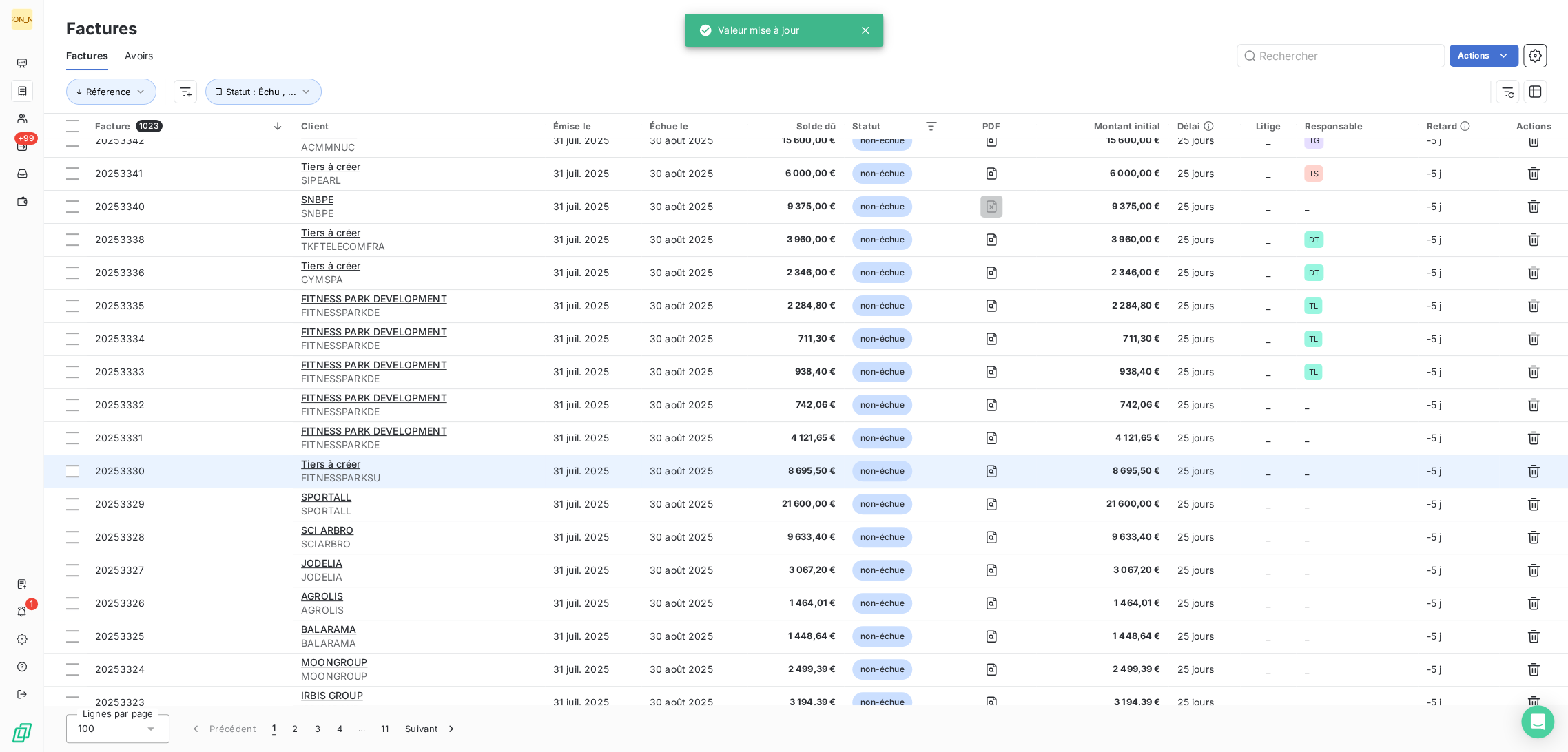
scroll to position [247, 0]
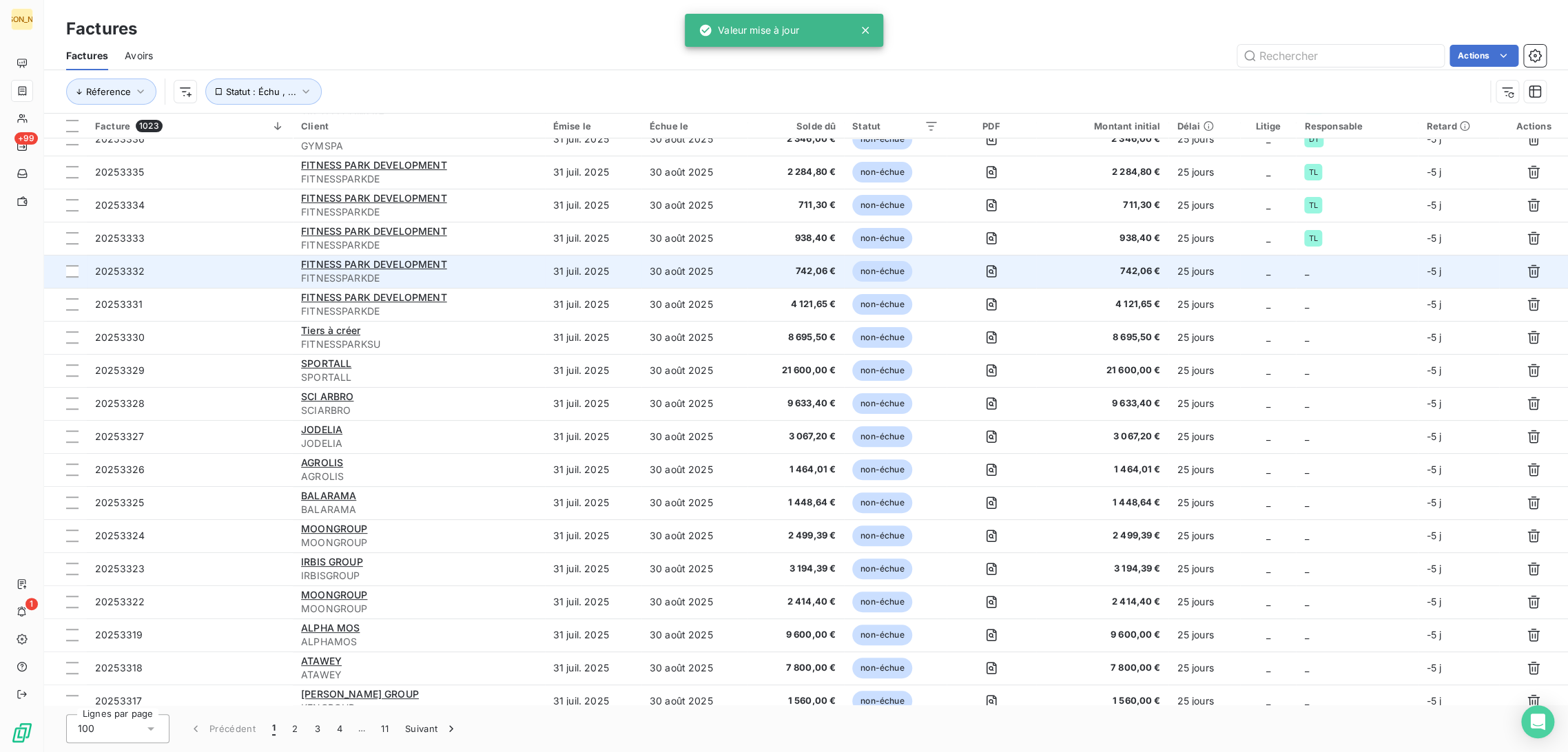
click at [630, 266] on td "31 juil. 2025" at bounding box center [593, 271] width 97 height 33
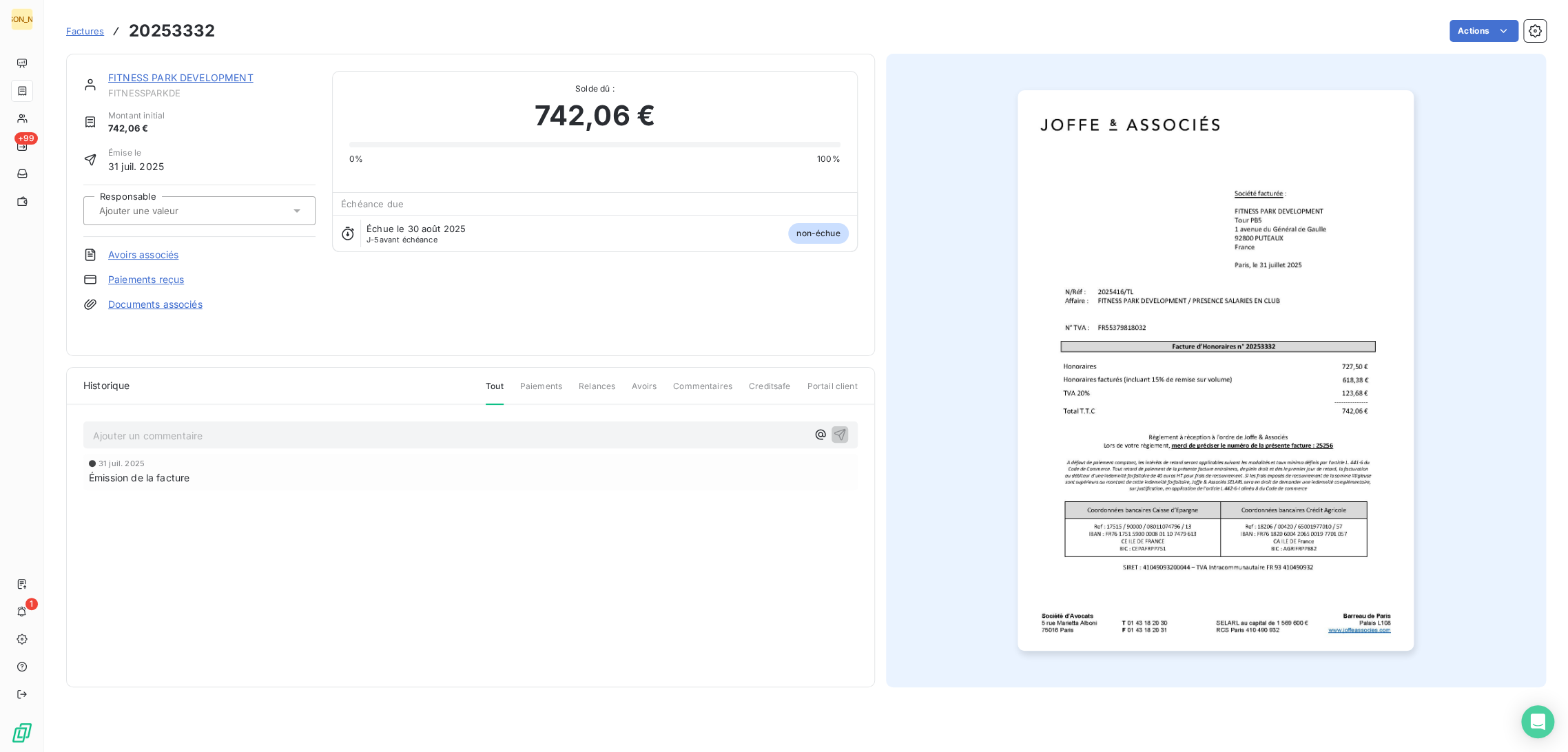
click at [195, 202] on div at bounding box center [192, 211] width 195 height 18
type input "T"
click at [157, 312] on div "TL" at bounding box center [207, 313] width 194 height 22
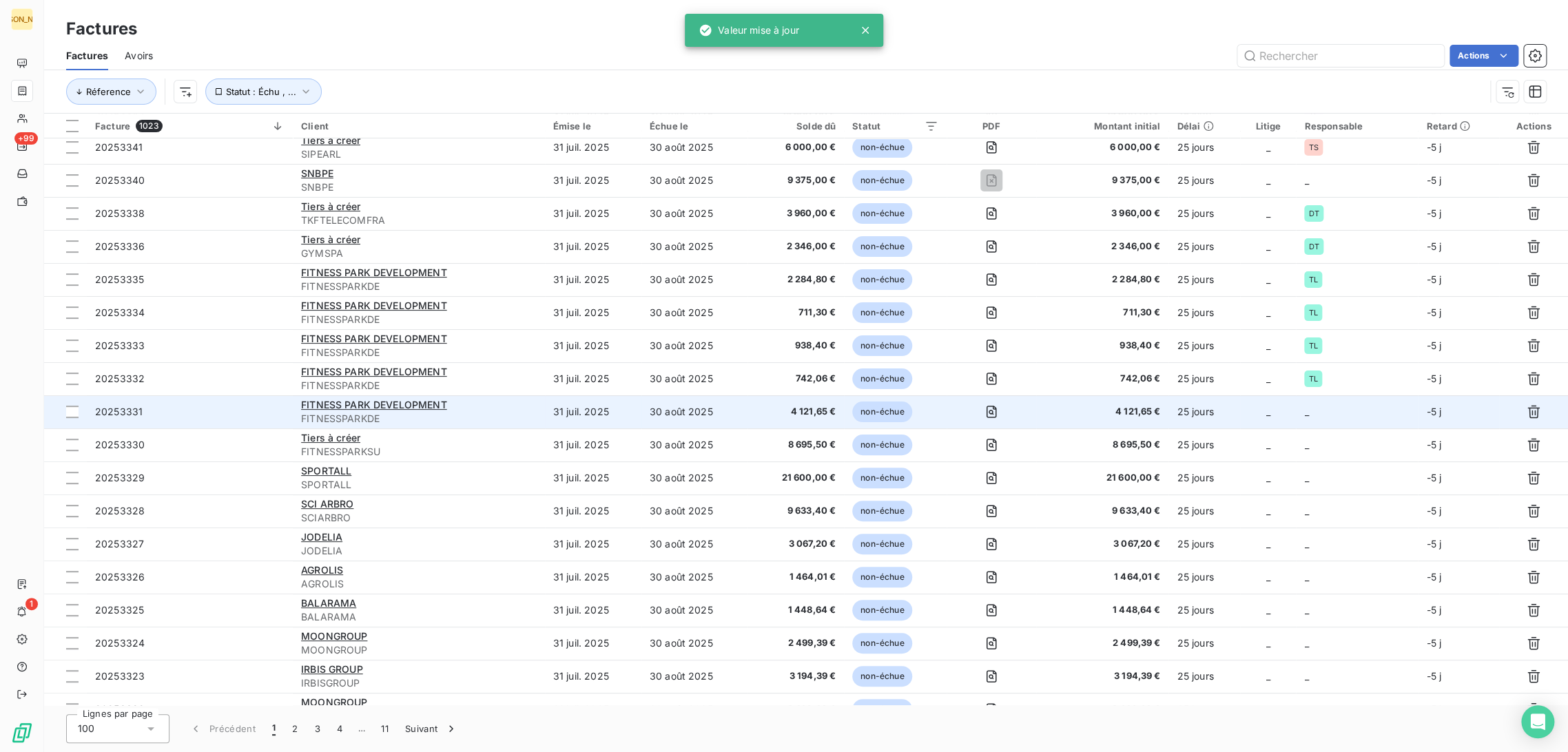
scroll to position [153, 0]
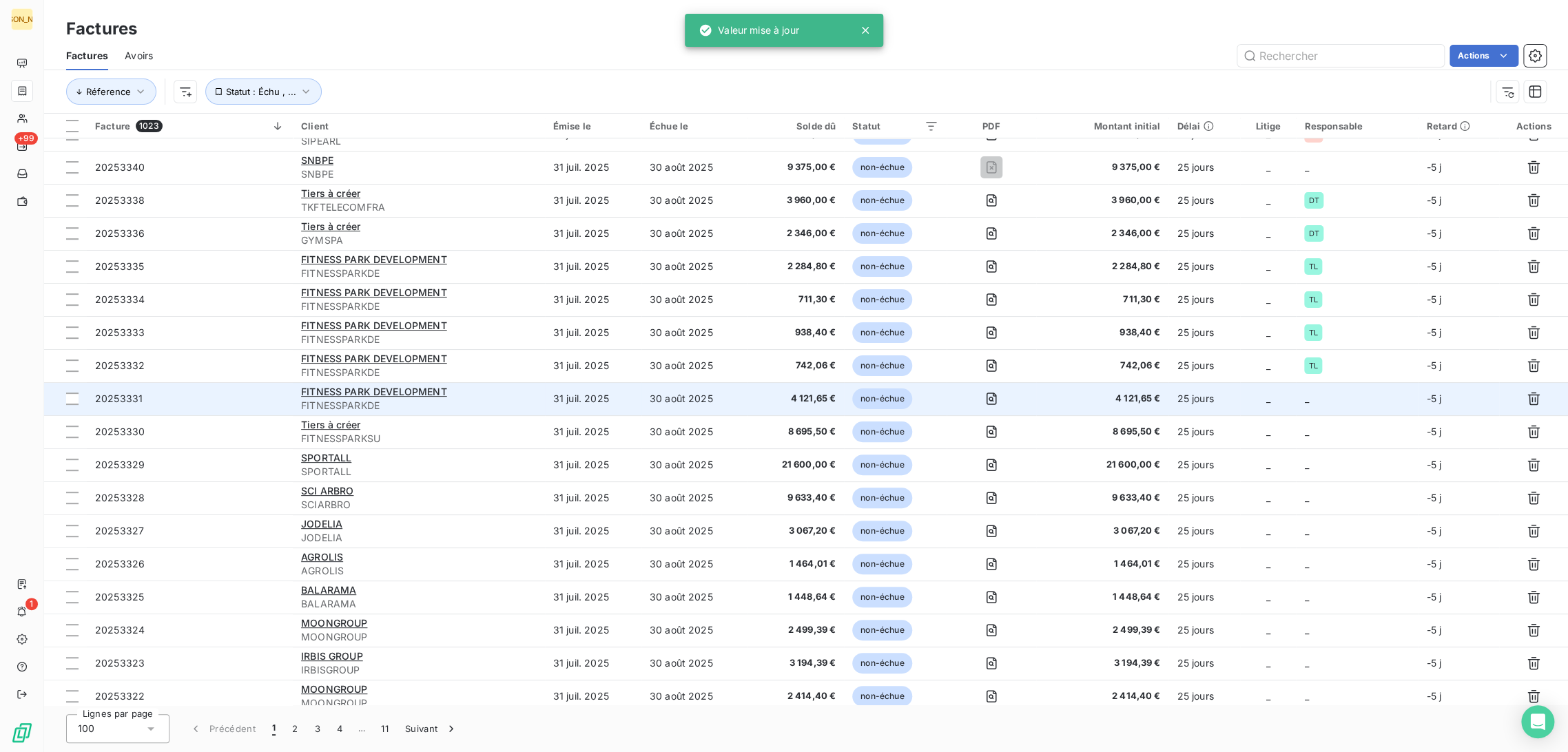
click at [645, 406] on td "30 août 2025" at bounding box center [695, 399] width 106 height 33
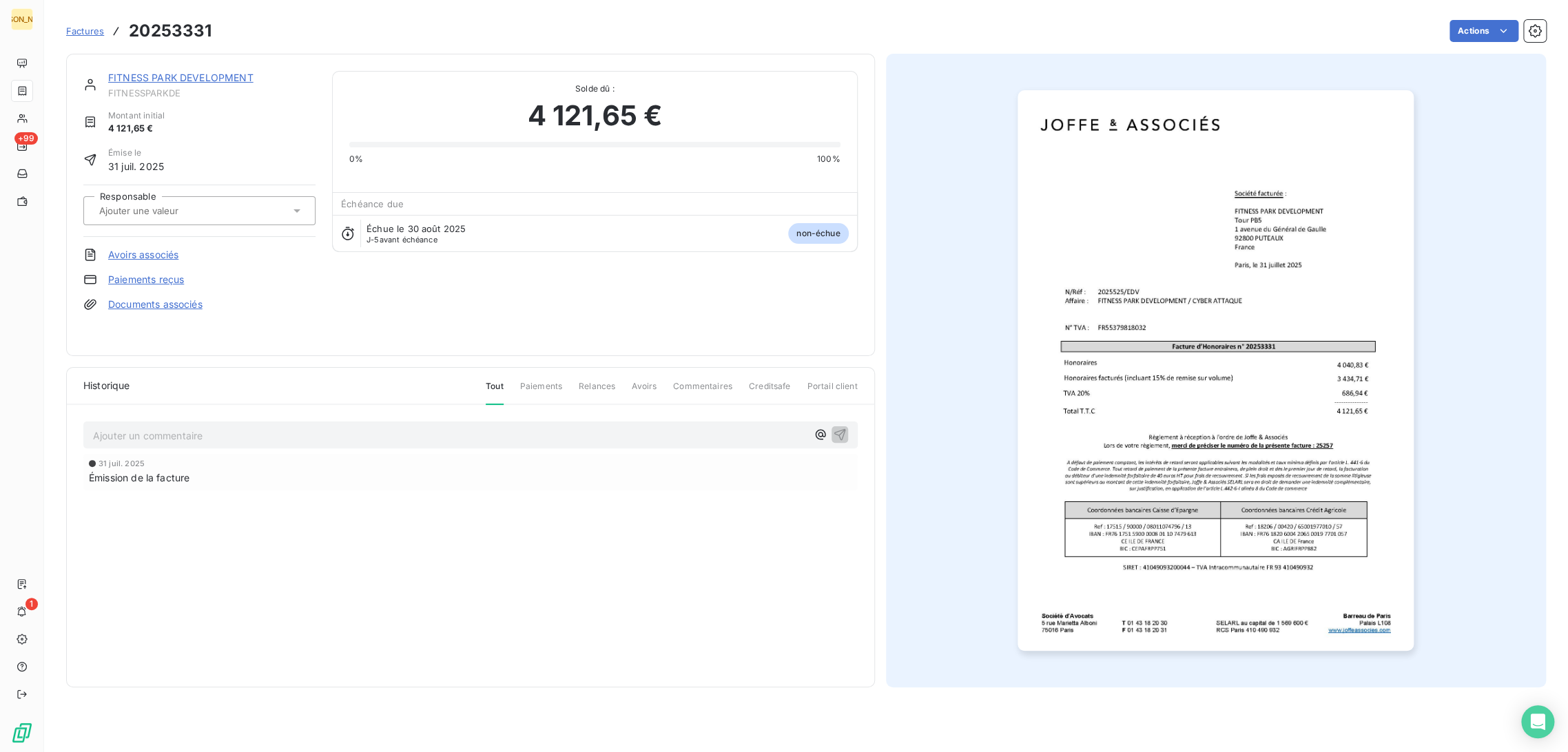
click at [195, 213] on input "text" at bounding box center [167, 210] width 138 height 12
type input "T"
type input "EDV"
drag, startPoint x: 185, startPoint y: 248, endPoint x: 191, endPoint y: 277, distance: 29.6
click at [186, 248] on div "EDV" at bounding box center [207, 247] width 194 height 22
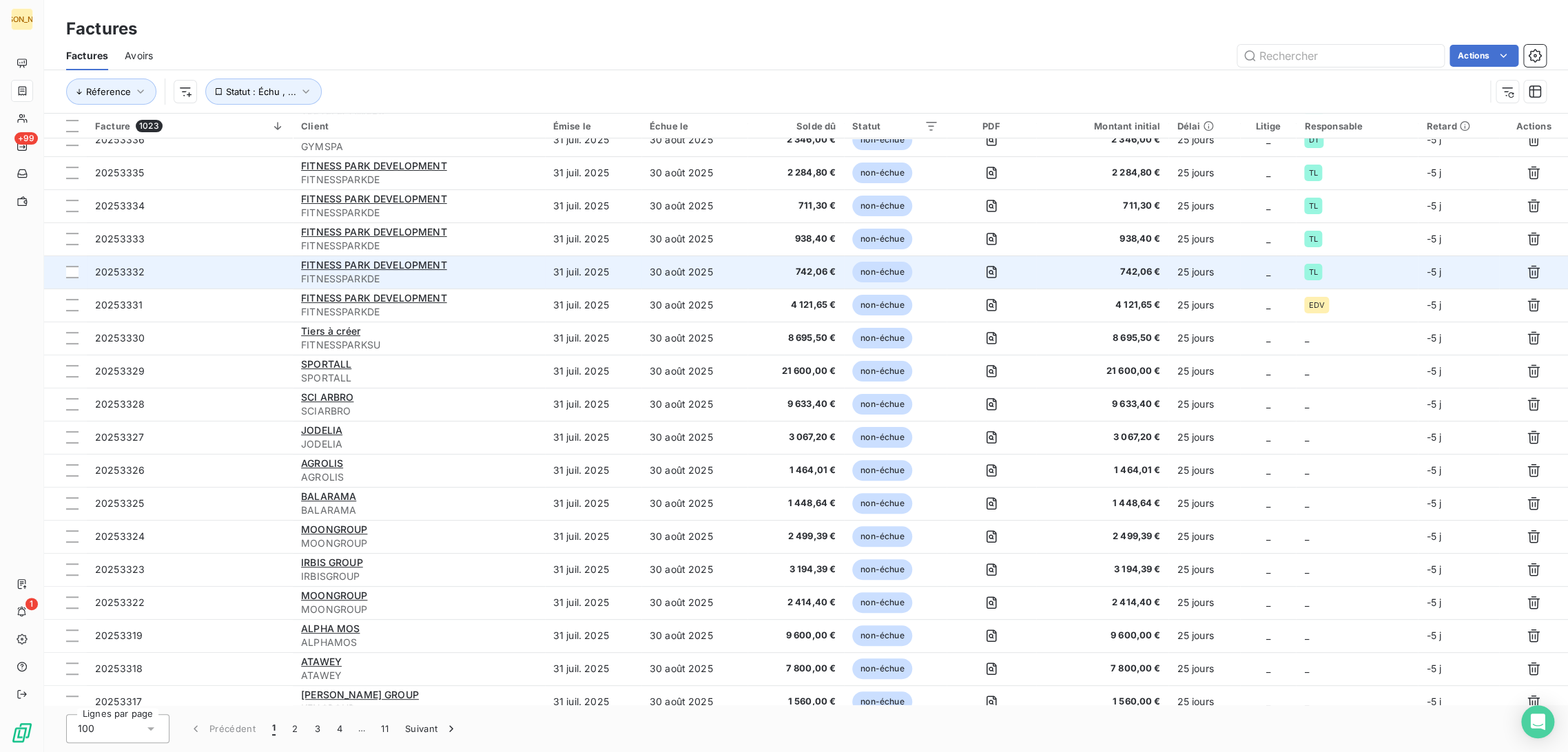
scroll to position [247, 0]
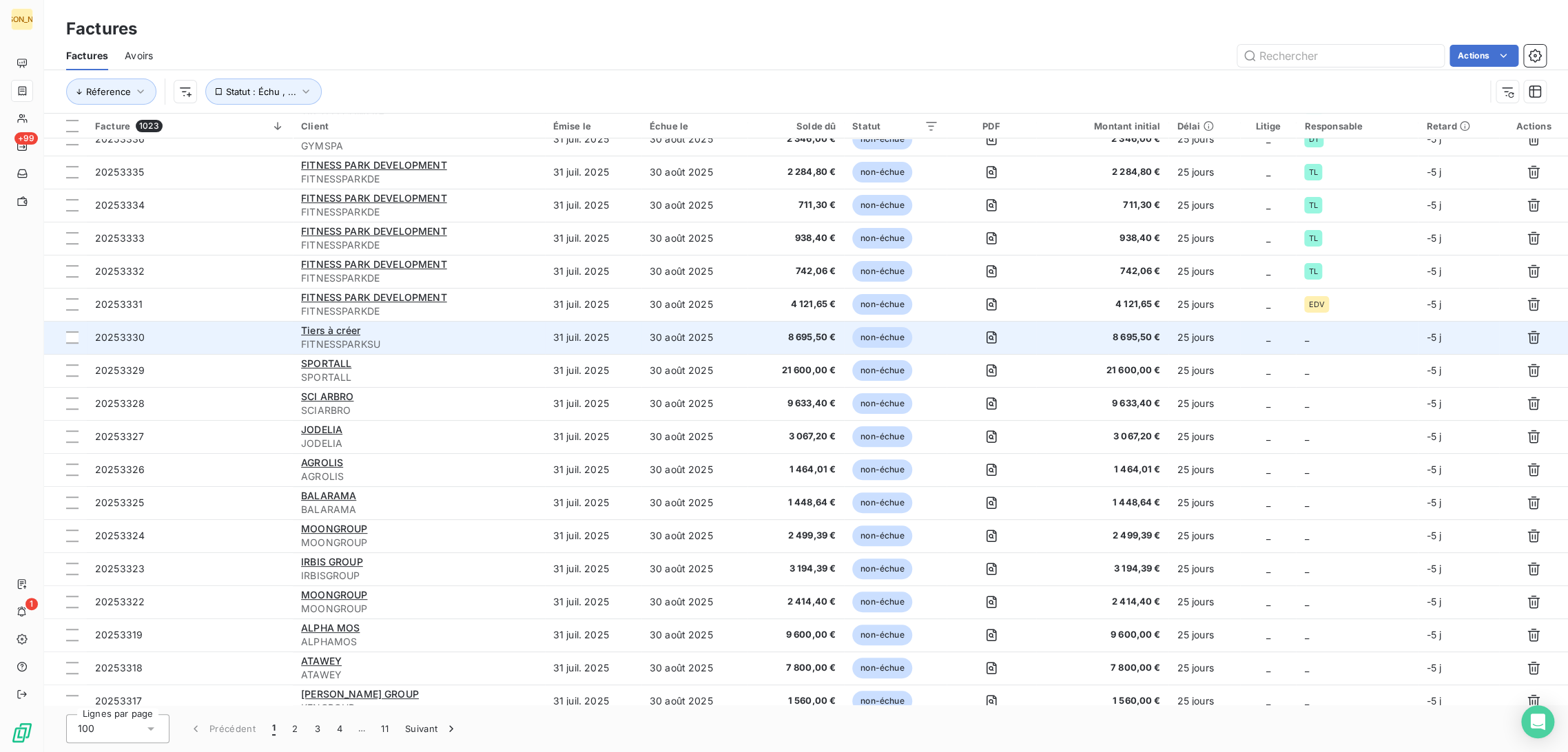
click at [552, 344] on td "31 juil. 2025" at bounding box center [593, 337] width 97 height 33
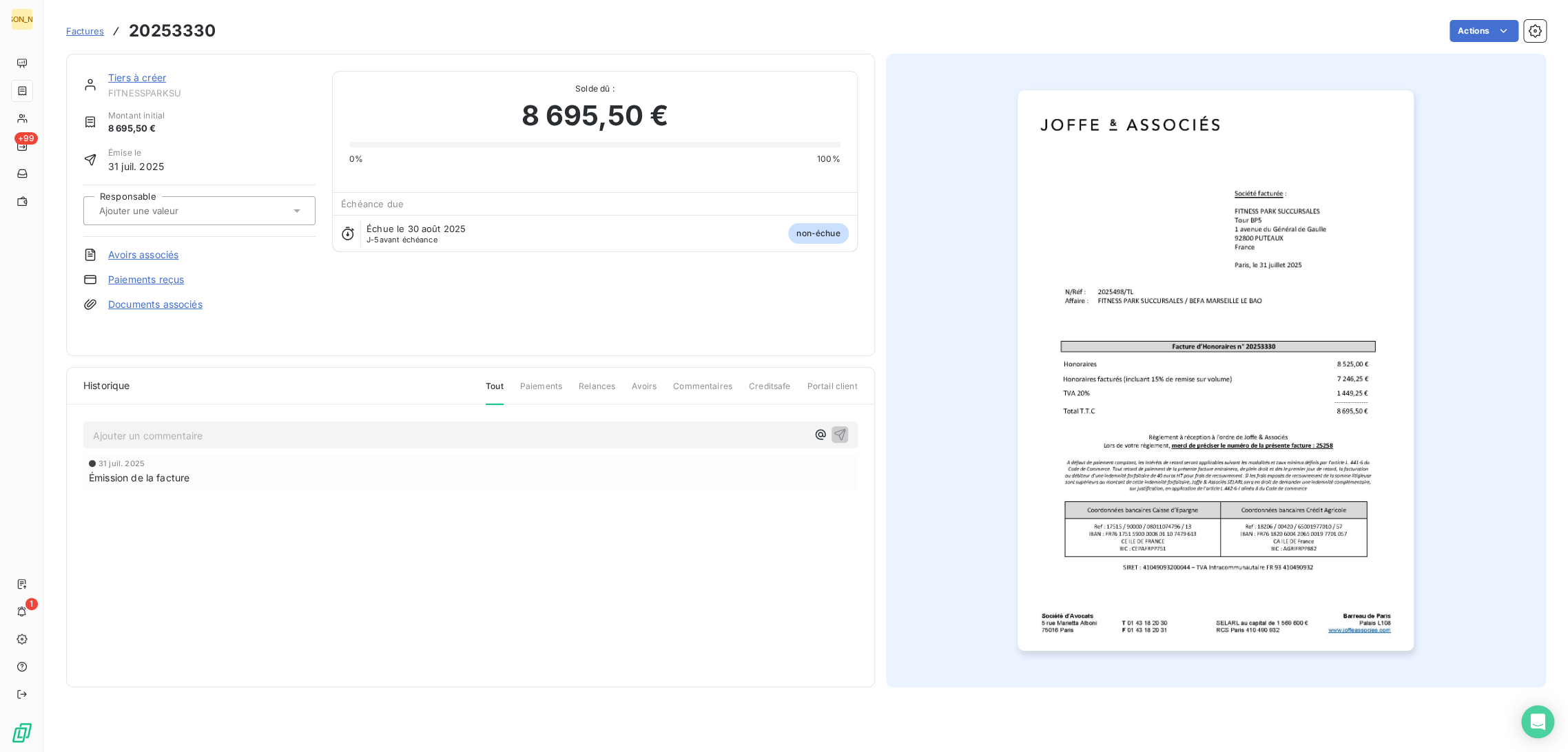
click at [163, 216] on input "text" at bounding box center [167, 210] width 138 height 12
type input "T"
drag, startPoint x: 157, startPoint y: 308, endPoint x: 149, endPoint y: 247, distance: 61.5
click at [157, 308] on div "TL" at bounding box center [207, 313] width 194 height 22
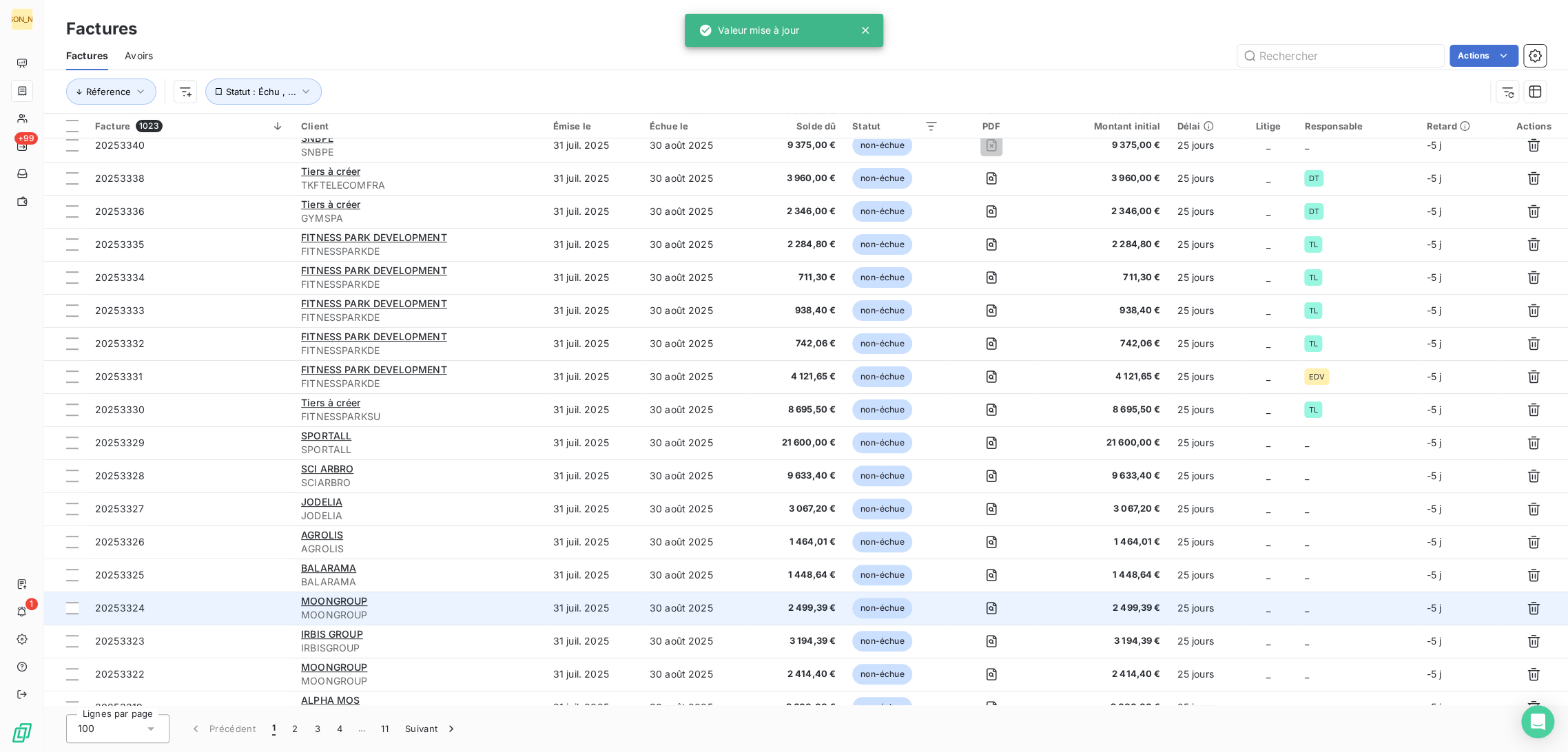
scroll to position [324, 0]
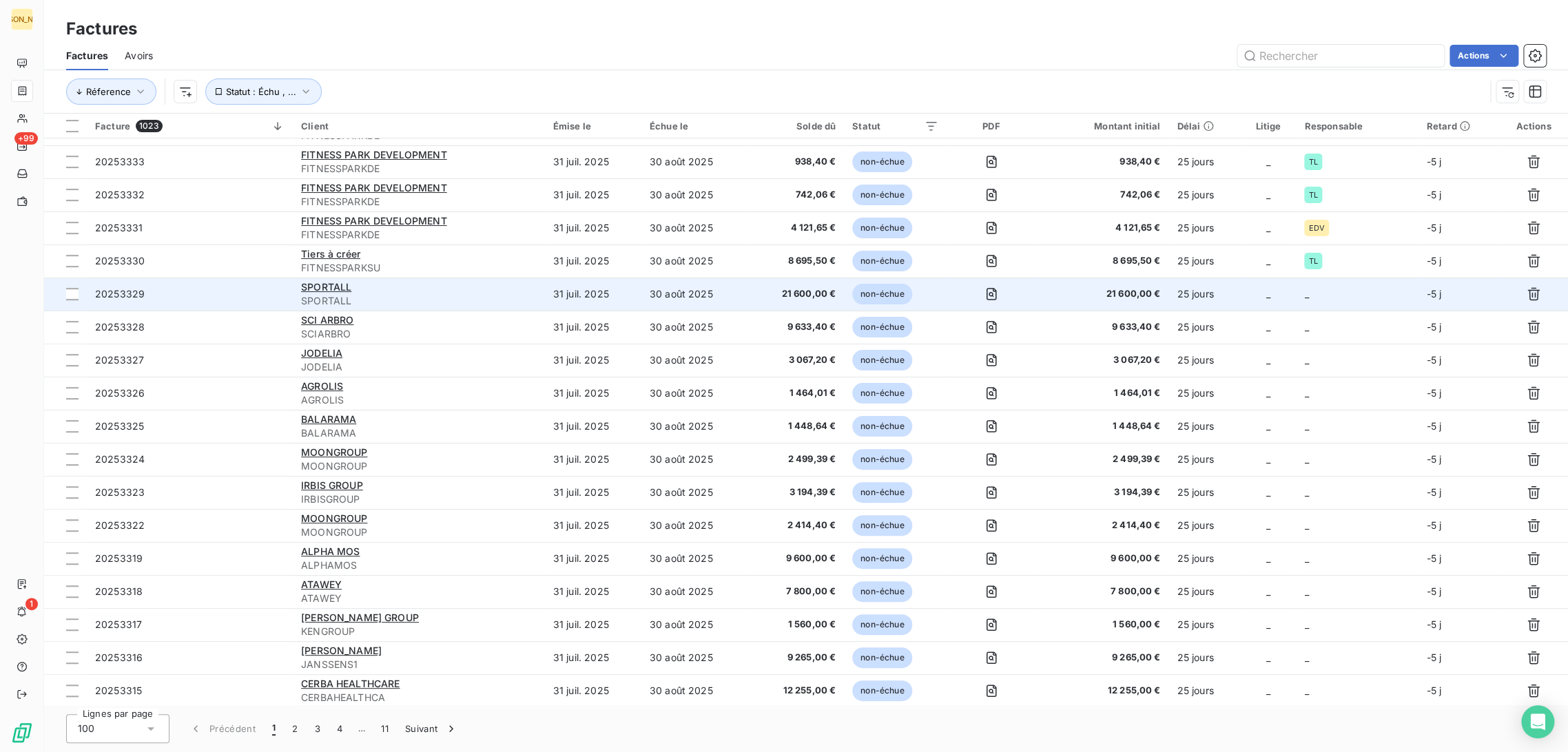
click at [651, 295] on td "30 août 2025" at bounding box center [695, 294] width 106 height 33
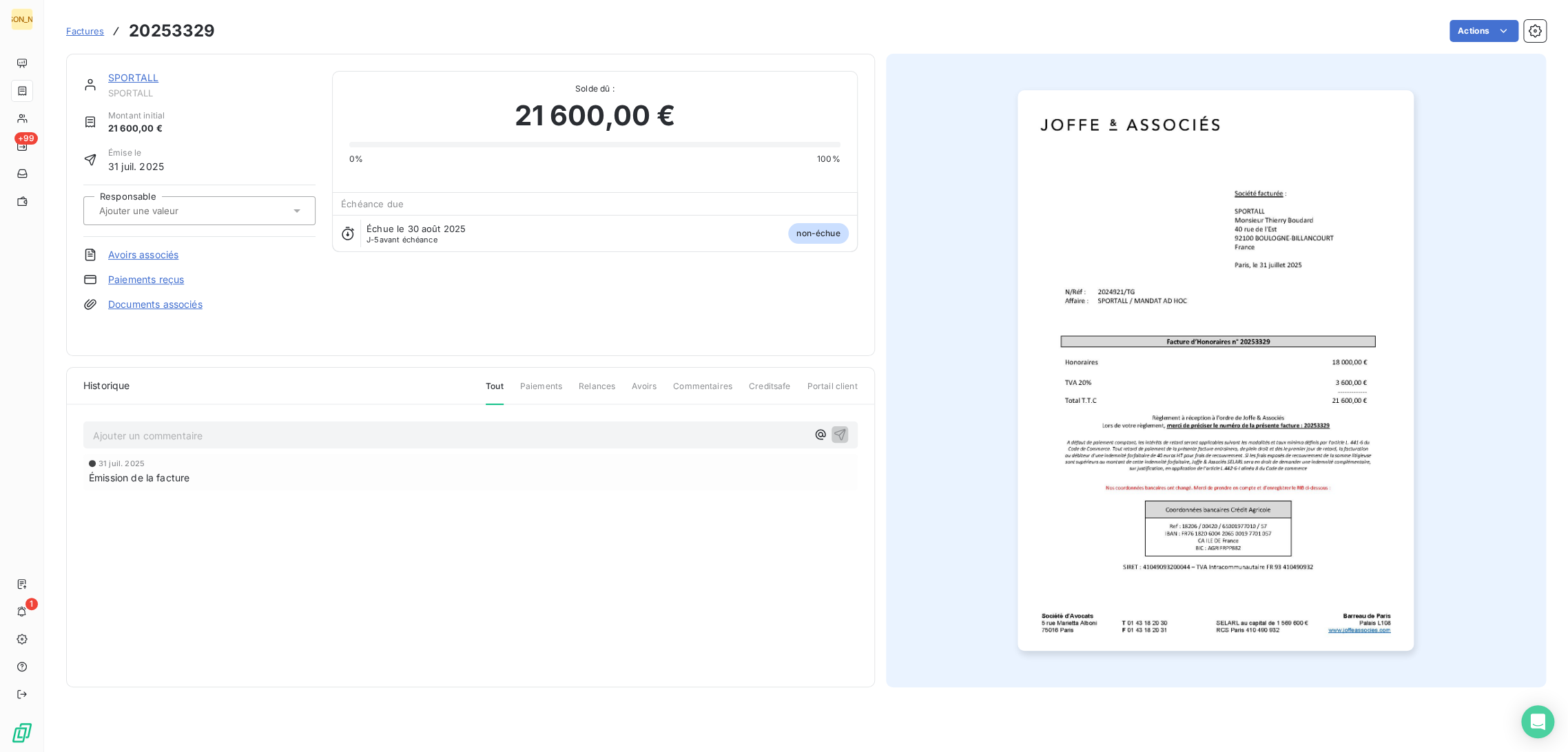
click at [184, 213] on input "text" at bounding box center [167, 210] width 138 height 12
type input "TG"
click at [167, 248] on div "TG" at bounding box center [207, 247] width 194 height 22
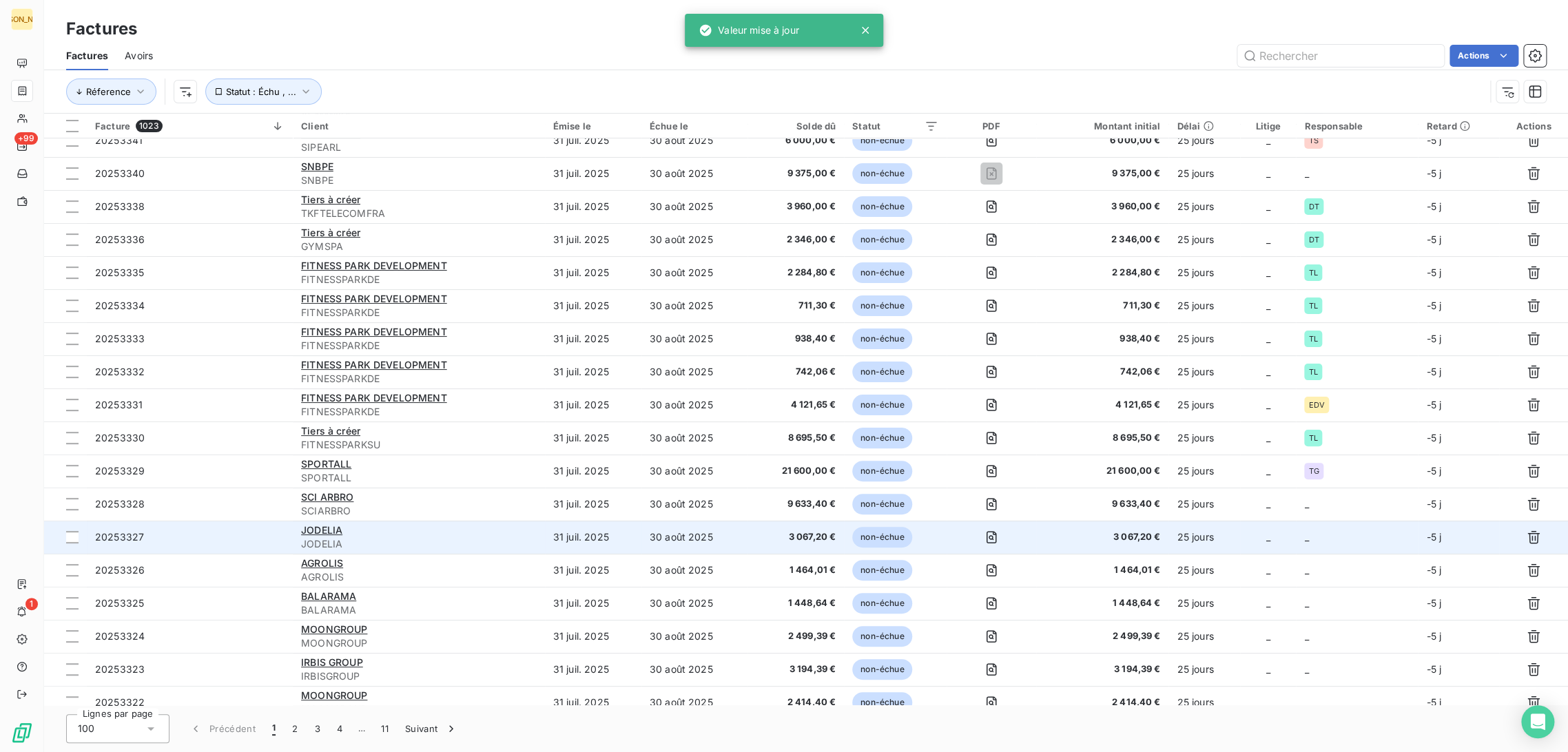
scroll to position [247, 0]
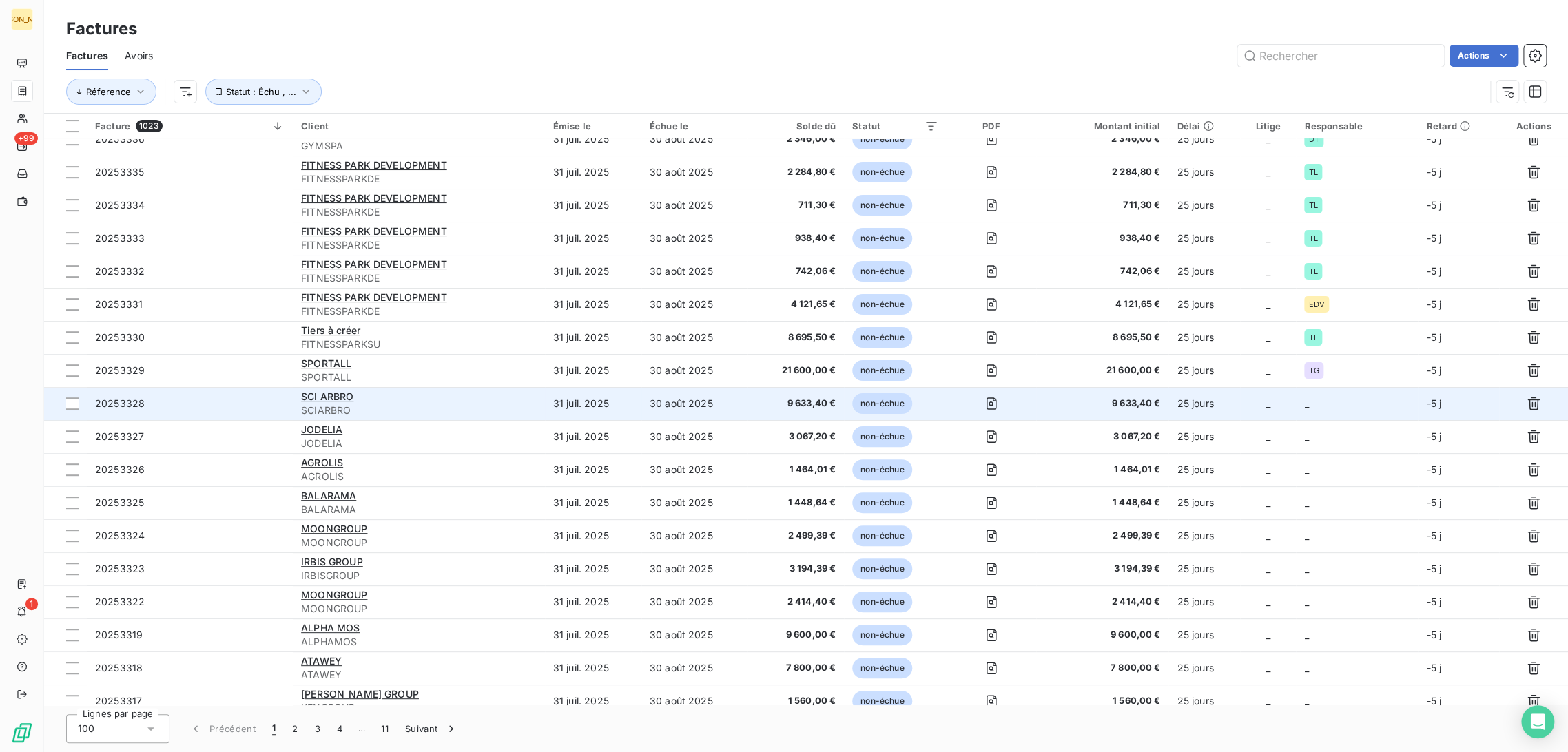
click at [680, 406] on td "30 août 2025" at bounding box center [695, 403] width 106 height 33
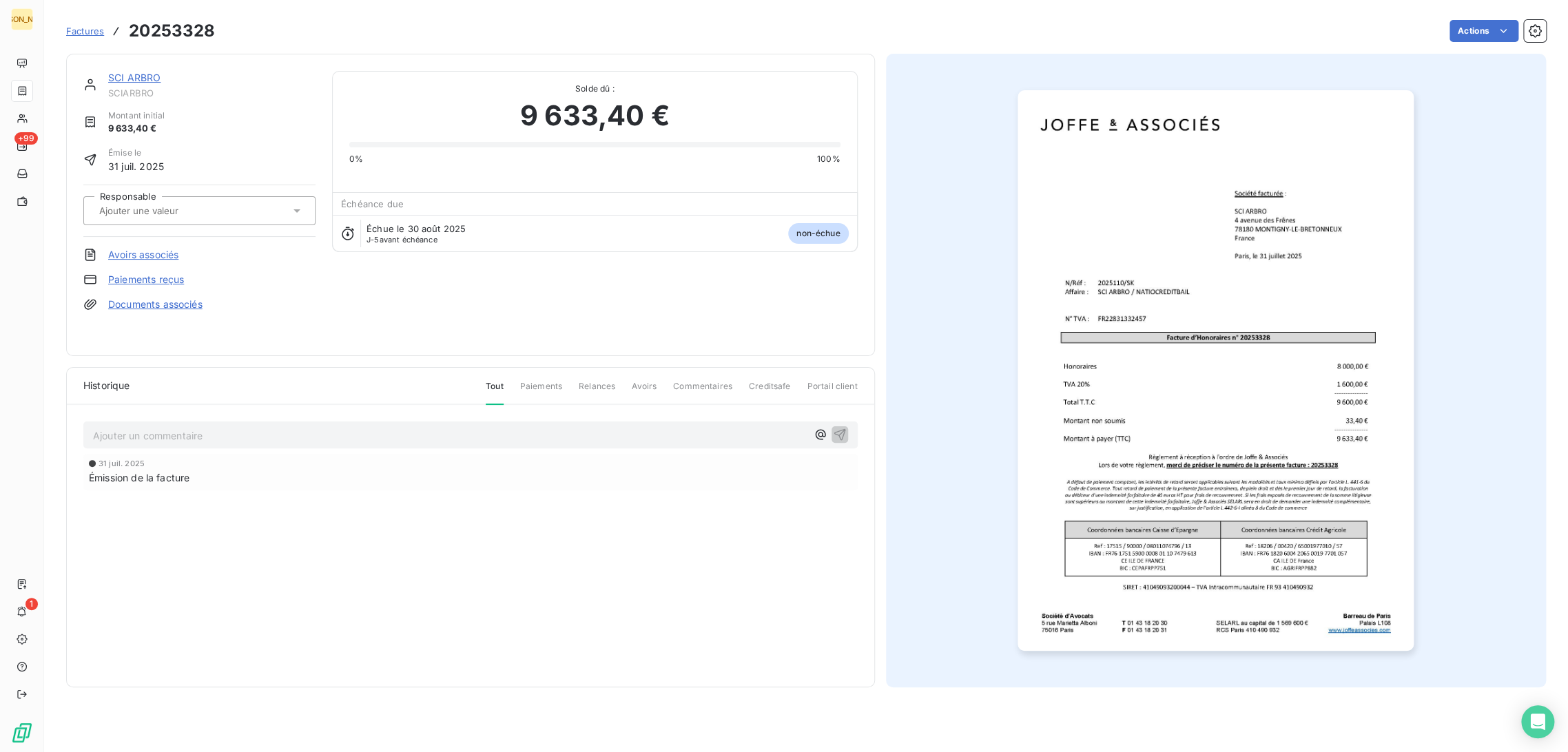
click at [160, 208] on input "text" at bounding box center [167, 210] width 138 height 12
type input "SK"
click at [149, 242] on div "SK" at bounding box center [207, 247] width 194 height 22
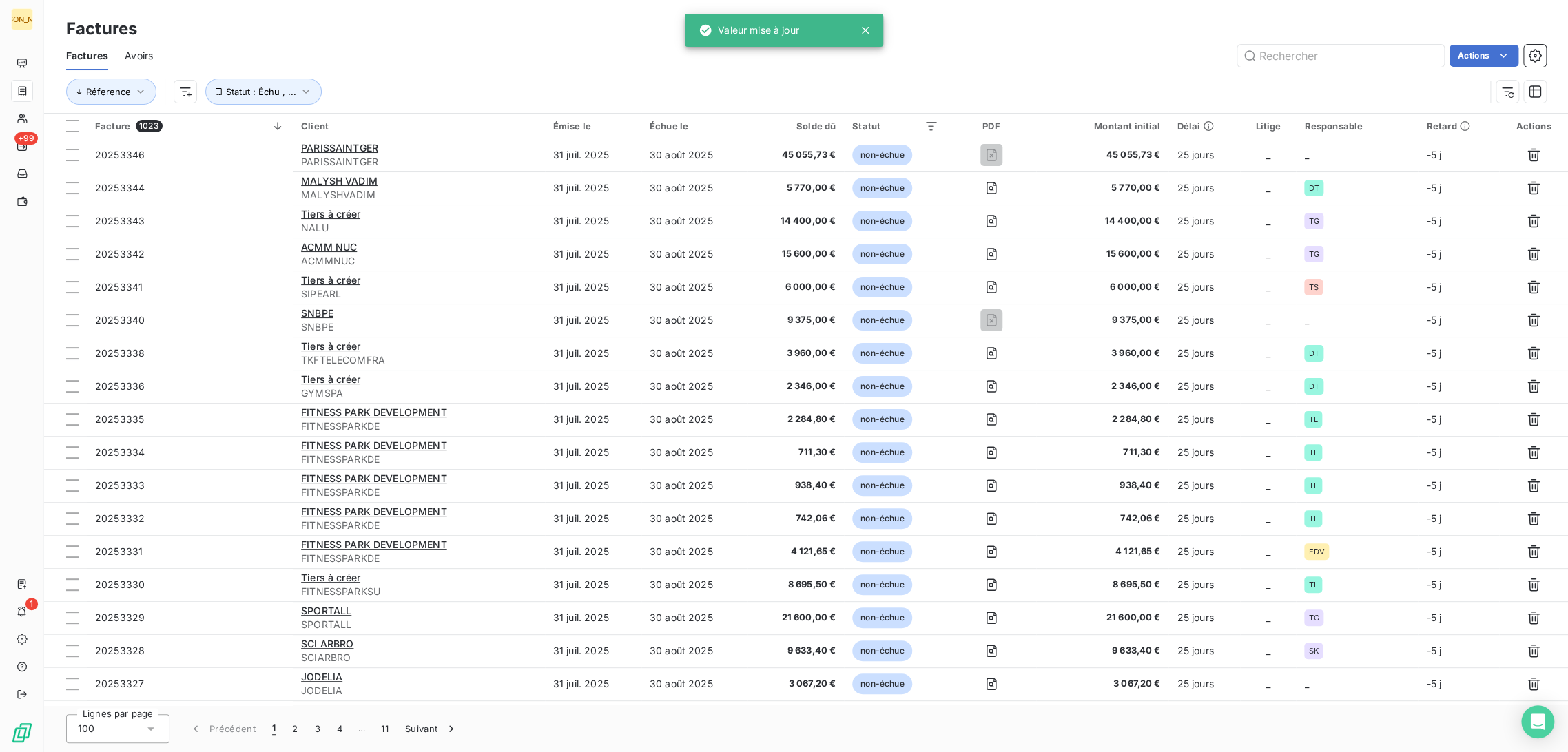
scroll to position [247, 0]
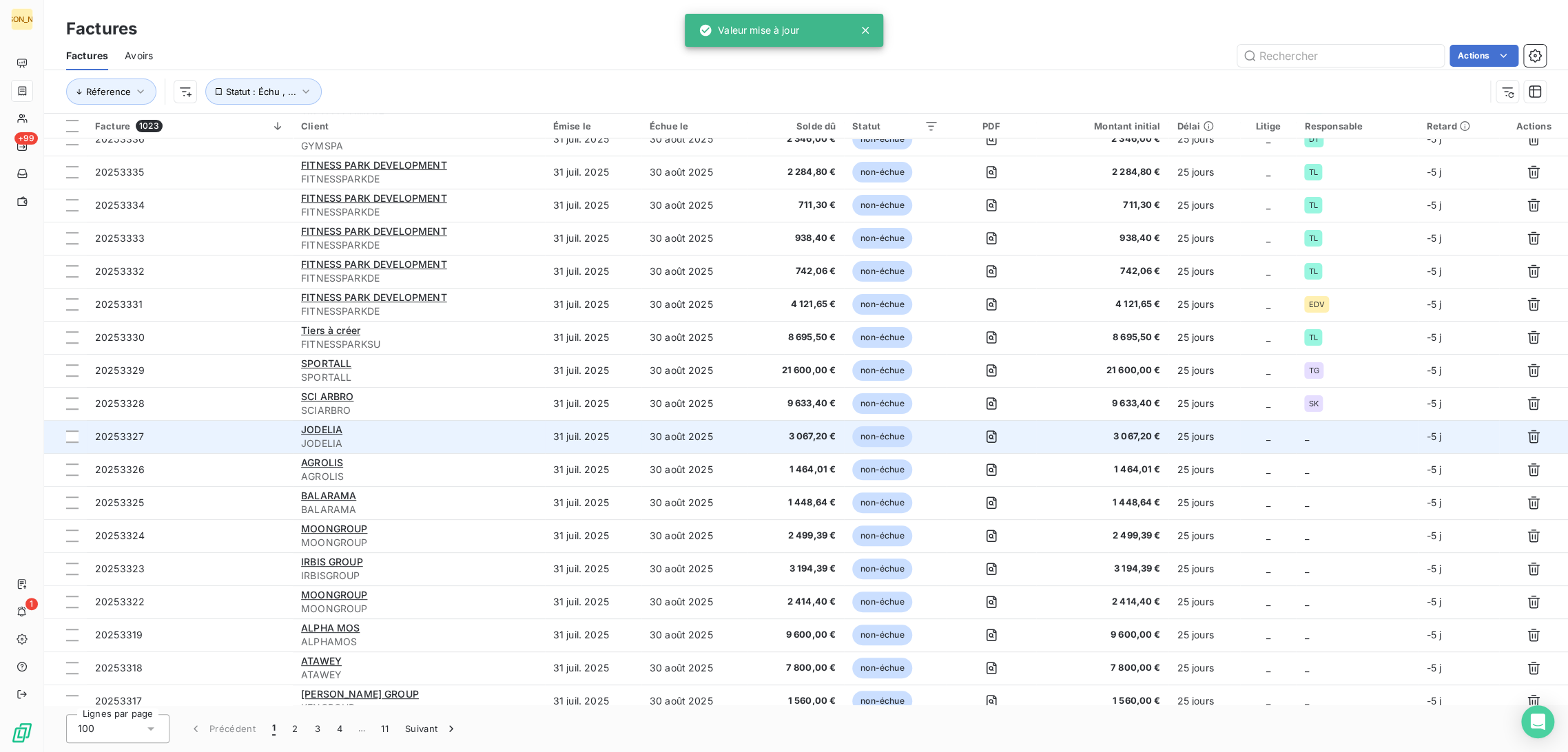
click at [683, 441] on td "30 août 2025" at bounding box center [695, 437] width 106 height 33
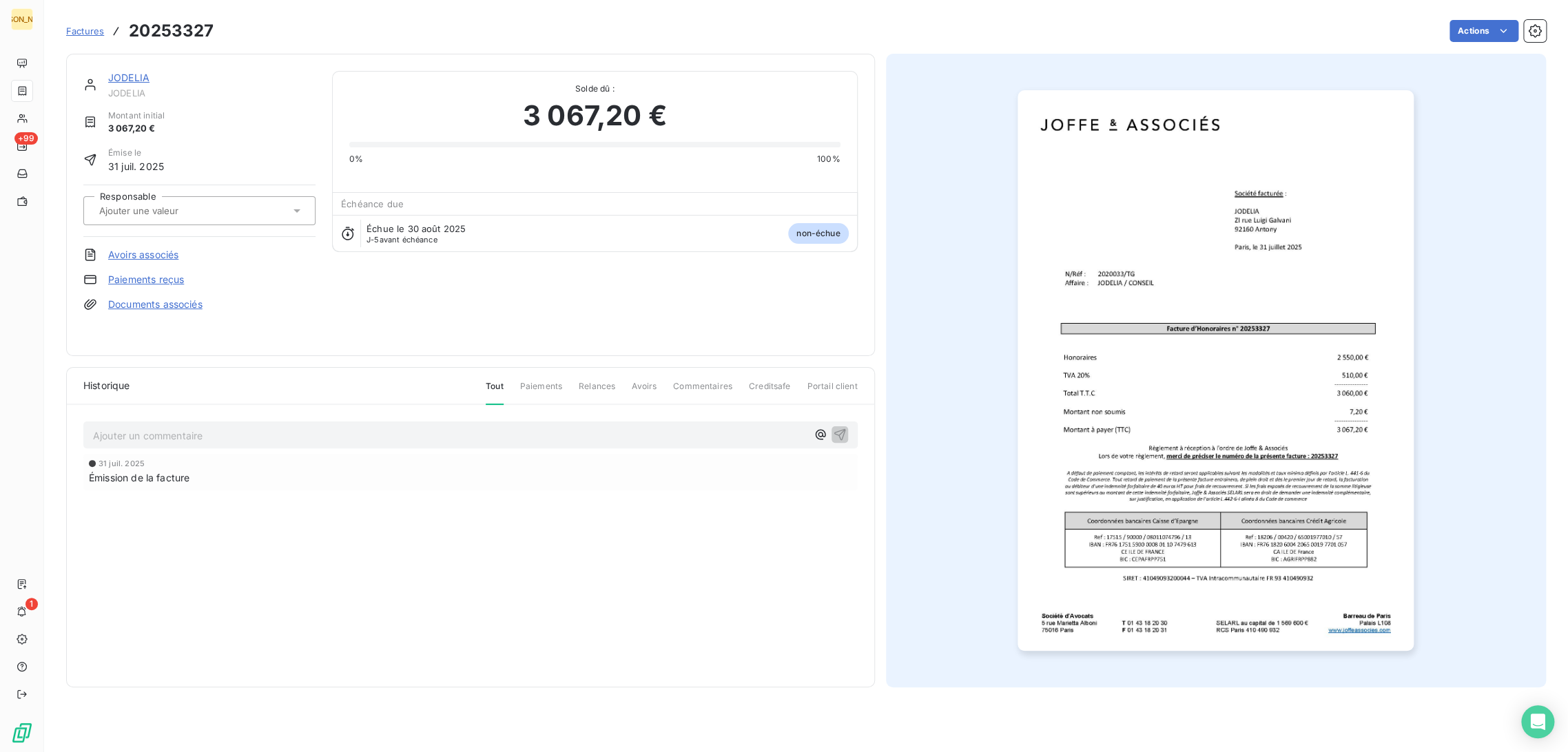
click at [151, 211] on input "text" at bounding box center [167, 210] width 138 height 12
type input "TG"
drag, startPoint x: 156, startPoint y: 243, endPoint x: 166, endPoint y: 281, distance: 39.3
click at [157, 243] on div "TG" at bounding box center [207, 247] width 194 height 22
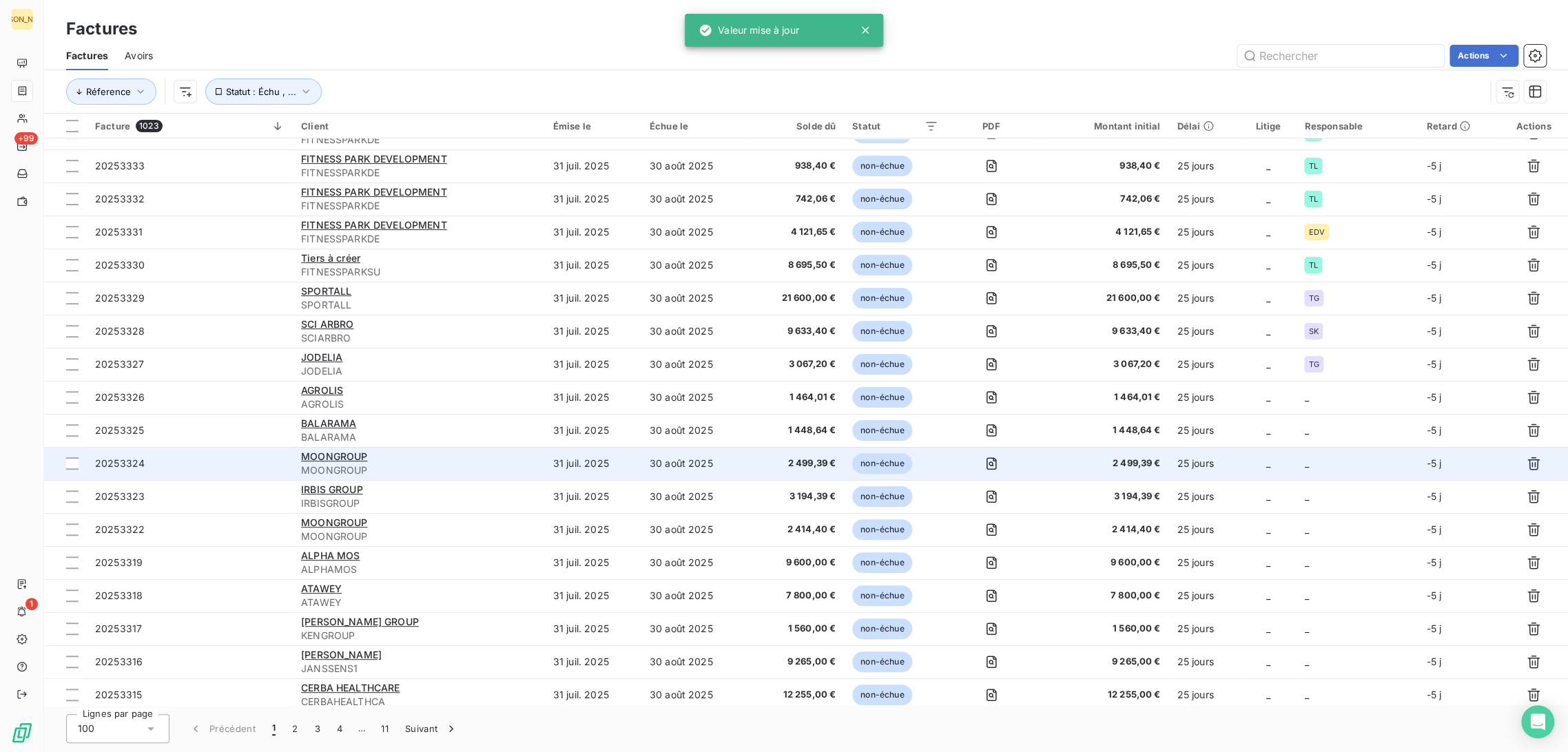
scroll to position [382, 0]
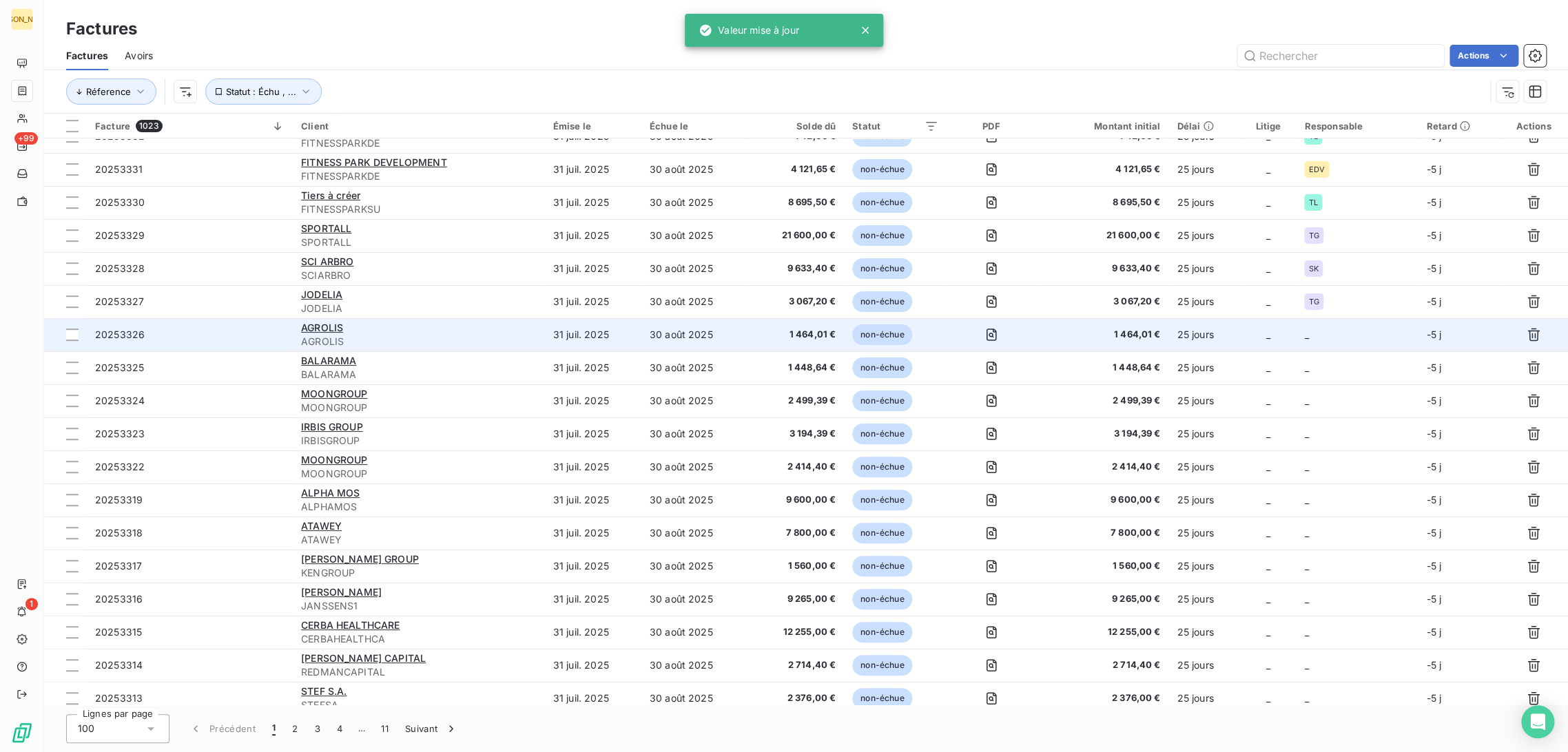
click at [474, 335] on span "AGROLIS" at bounding box center [419, 341] width 236 height 14
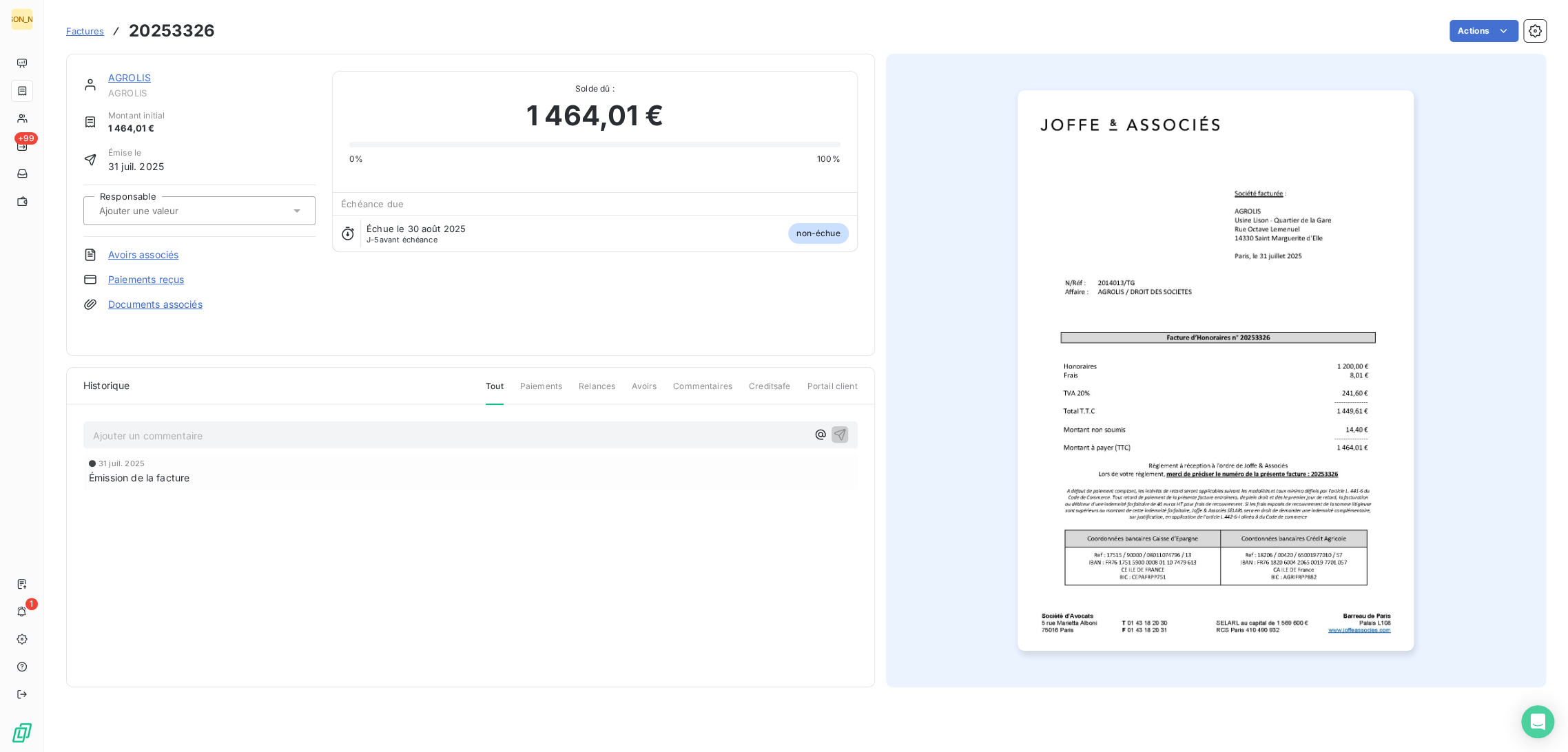
click at [182, 213] on input "text" at bounding box center [167, 210] width 138 height 12
type input "TG"
click at [140, 249] on div "TG" at bounding box center [207, 247] width 194 height 22
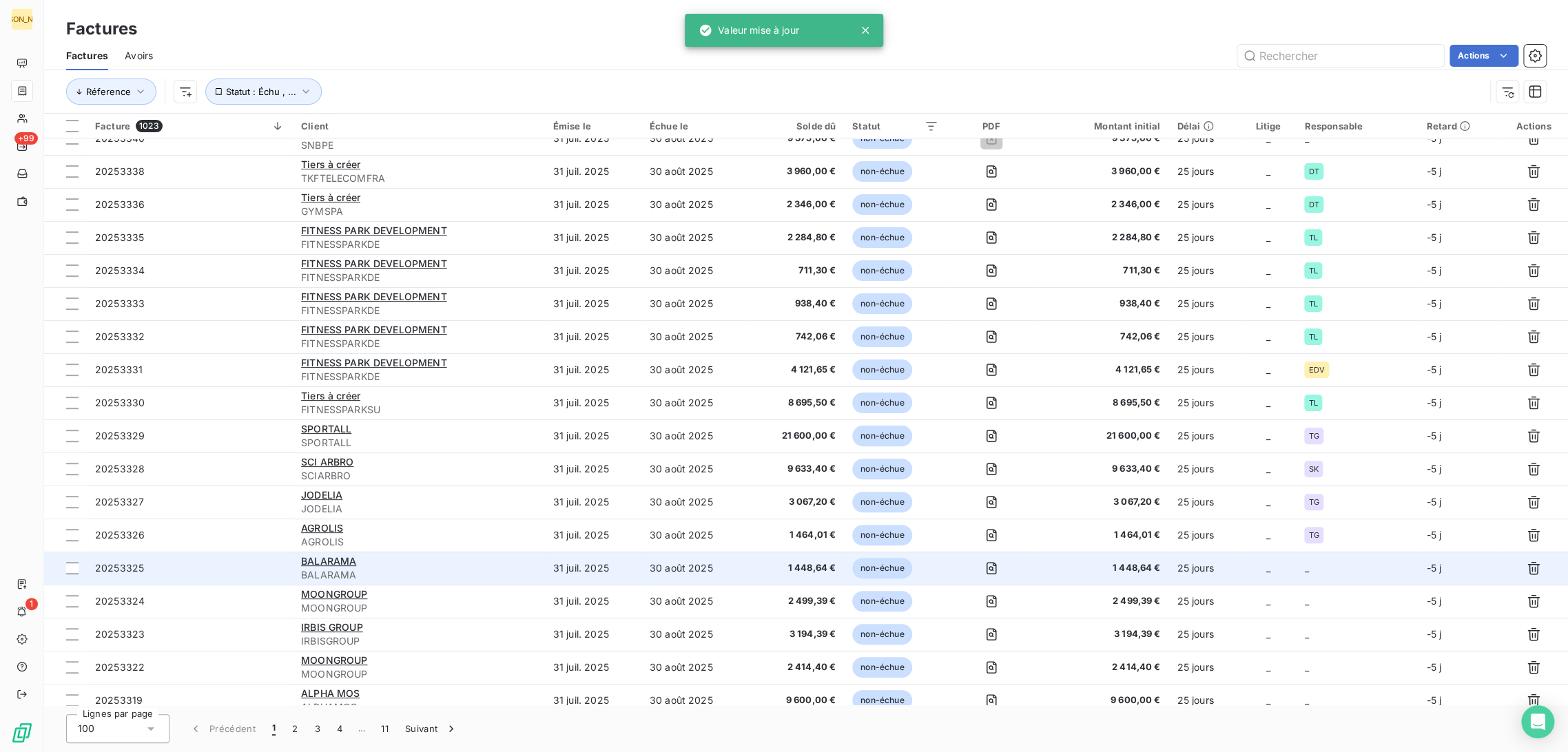
scroll to position [324, 0]
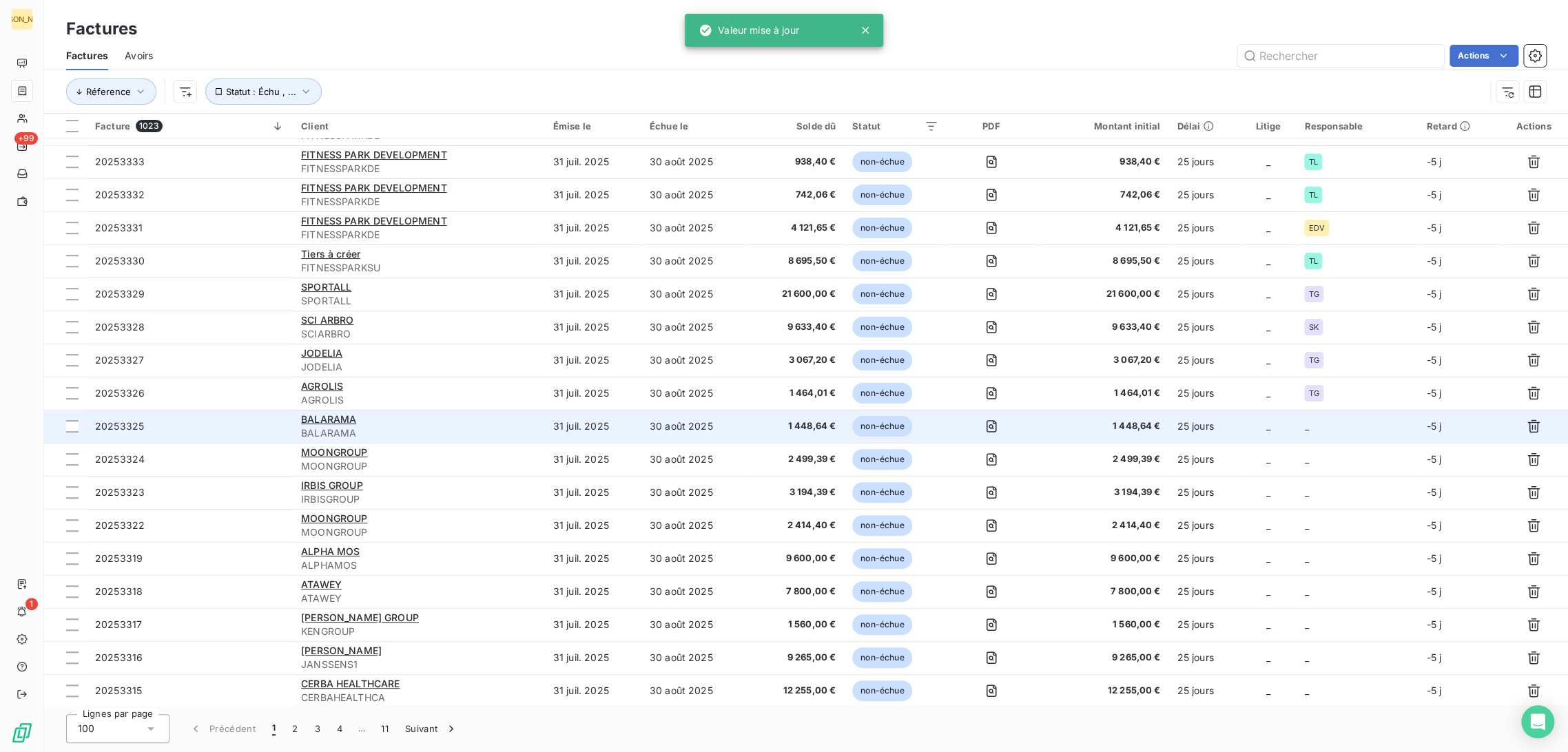
click at [702, 432] on td "30 août 2025" at bounding box center [695, 426] width 106 height 33
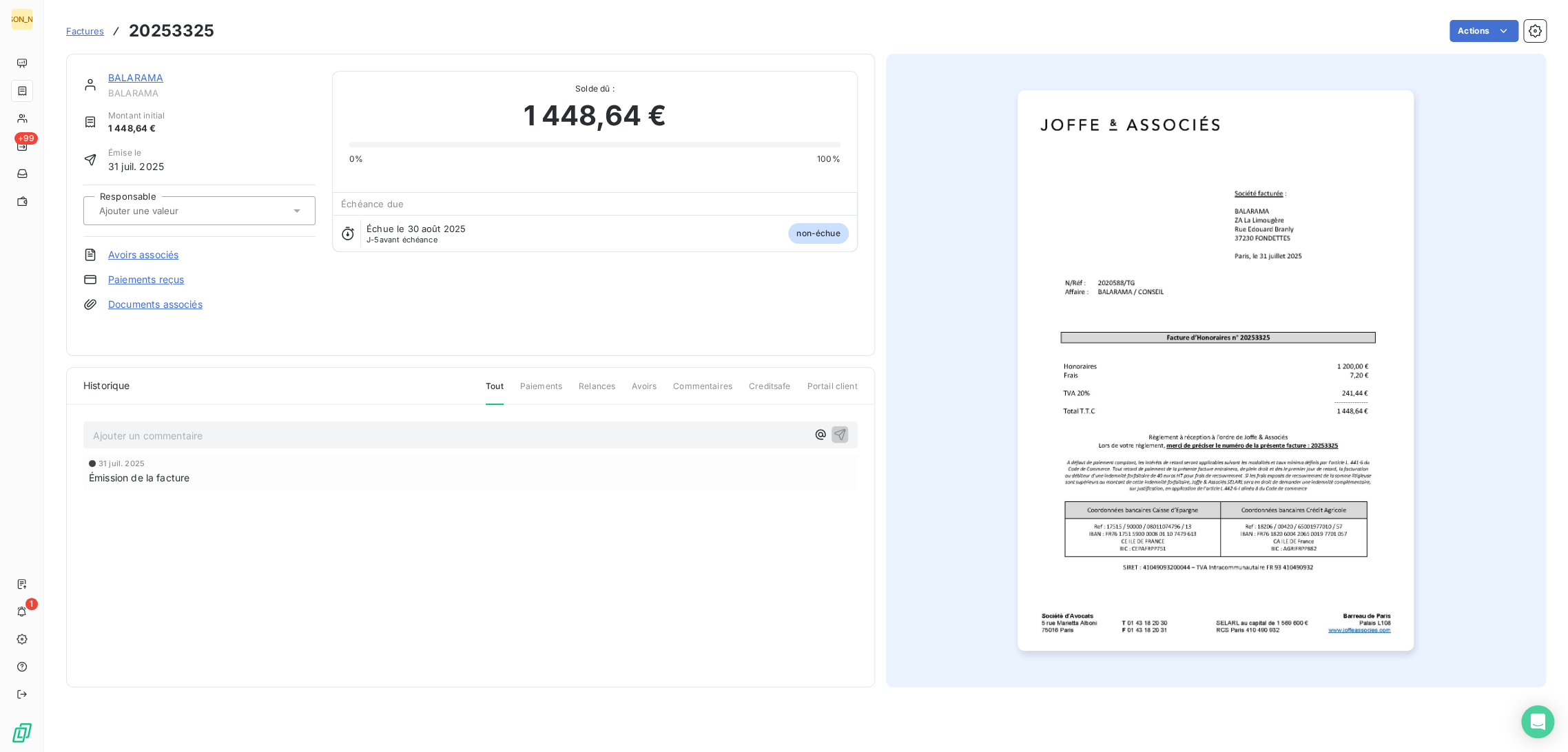
click at [166, 207] on input "text" at bounding box center [167, 210] width 138 height 12
type input "TG"
click at [147, 251] on div "TG" at bounding box center [207, 247] width 194 height 22
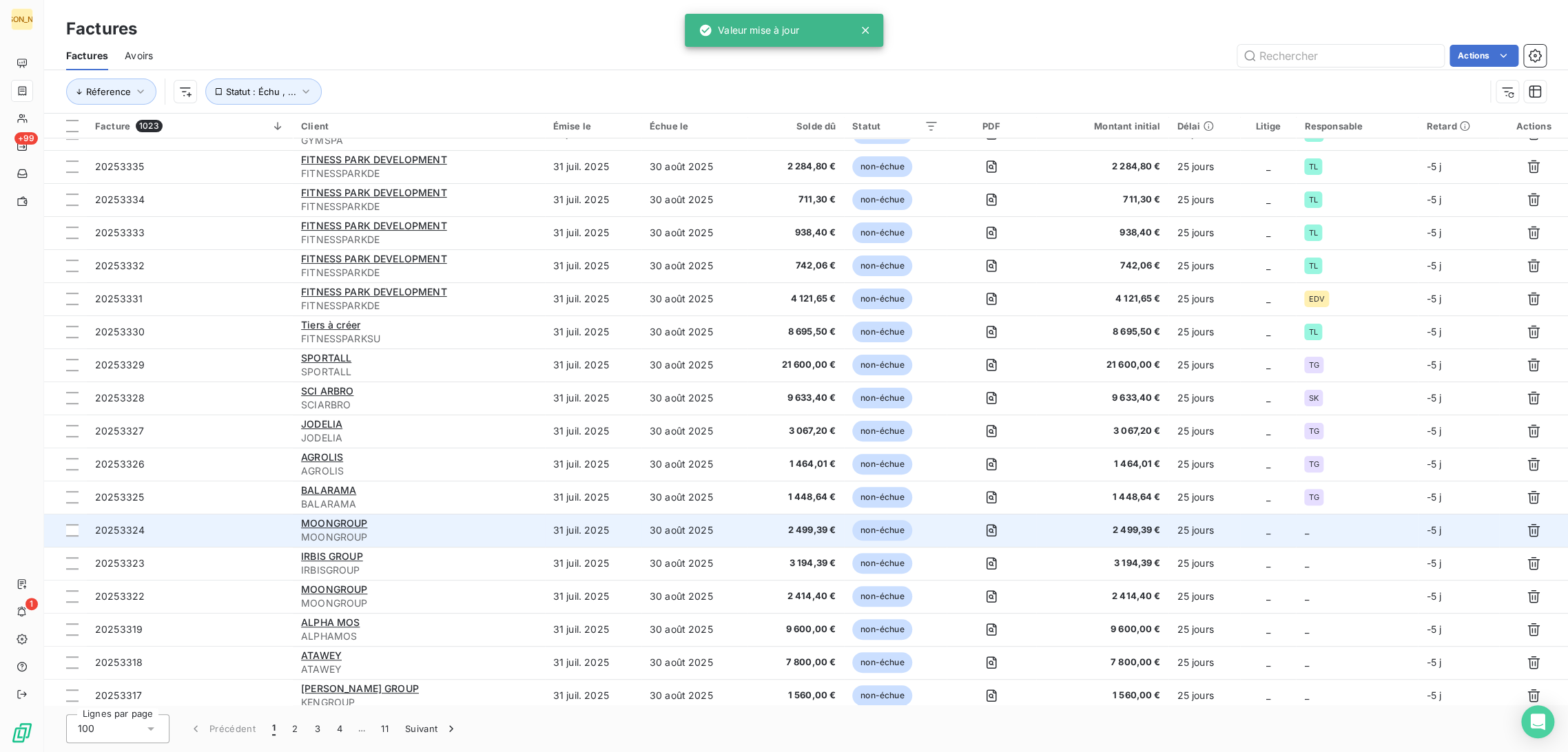
scroll to position [324, 0]
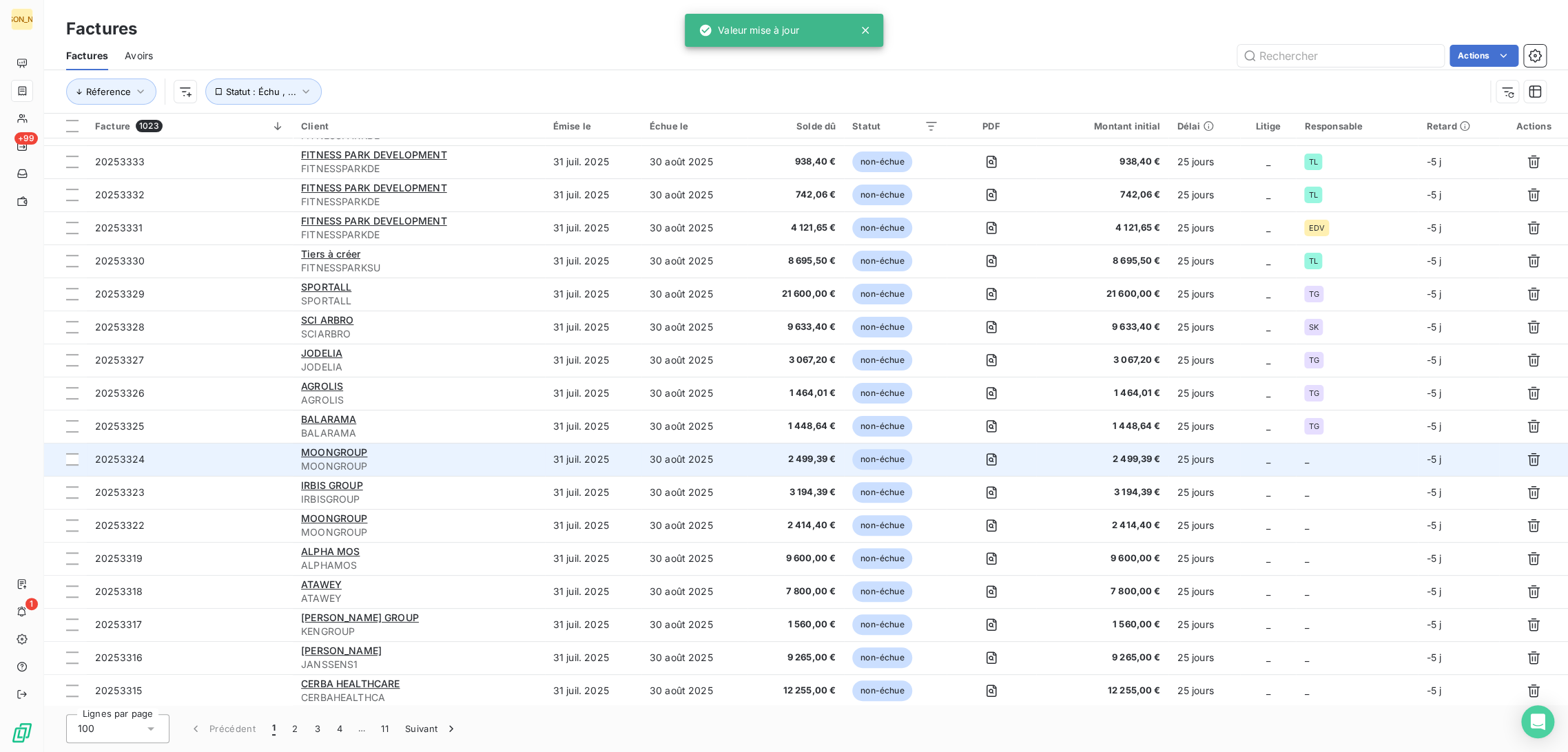
click at [678, 466] on td "30 août 2025" at bounding box center [695, 460] width 106 height 33
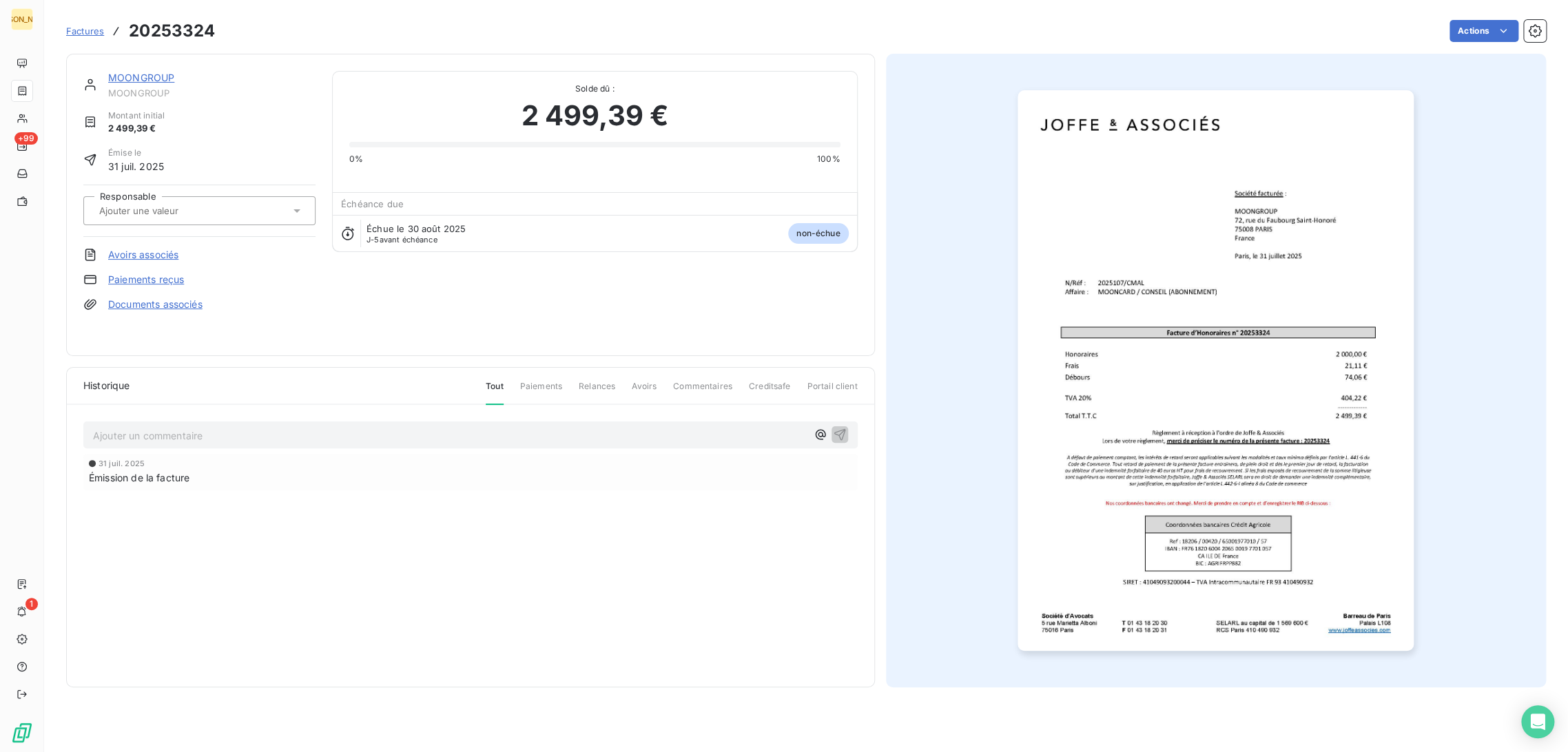
click at [153, 204] on input "text" at bounding box center [167, 210] width 138 height 12
type input "T"
type input "CMA"
click at [160, 245] on div "CMA" at bounding box center [207, 247] width 194 height 22
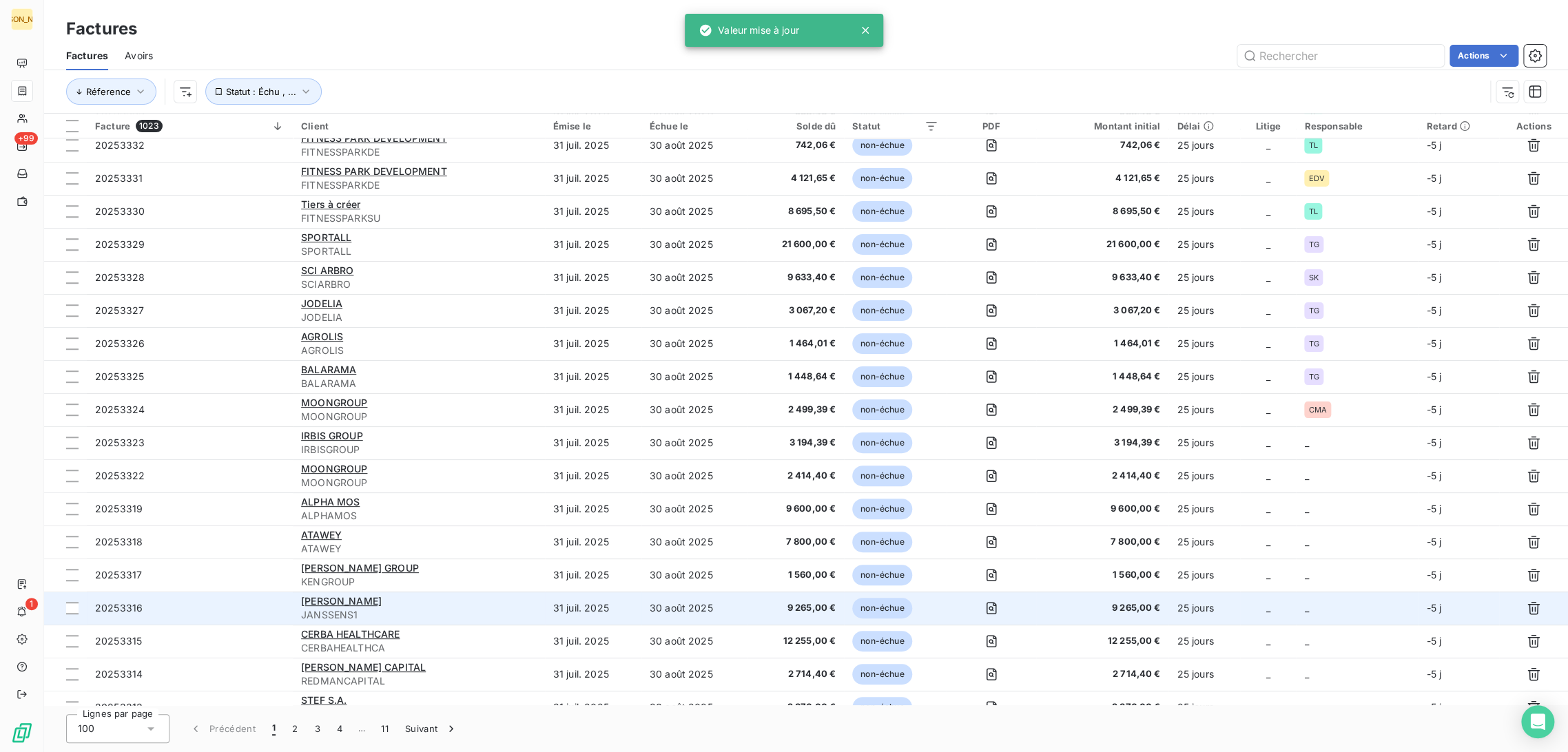
scroll to position [553, 0]
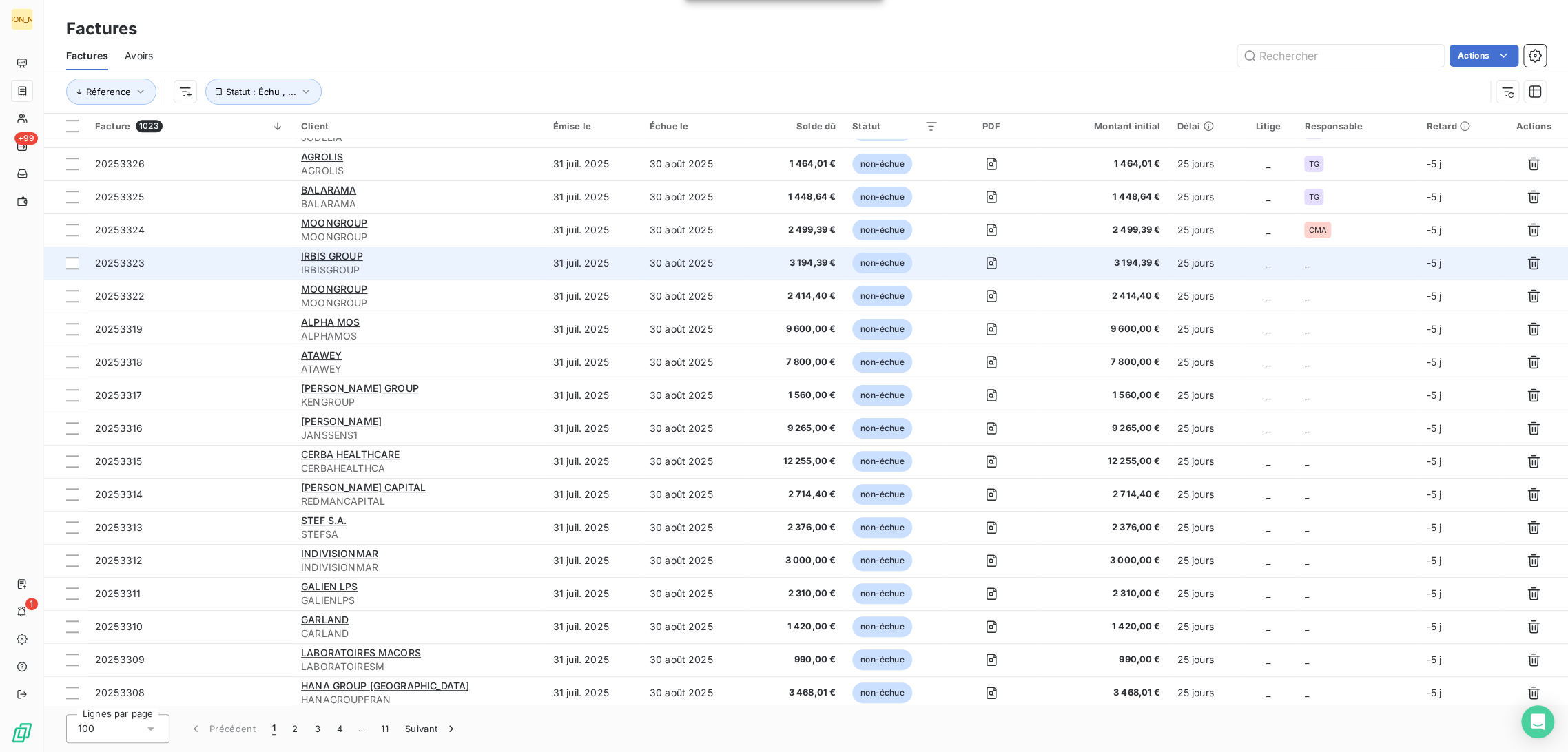
click at [598, 268] on td "31 juil. 2025" at bounding box center [593, 263] width 97 height 33
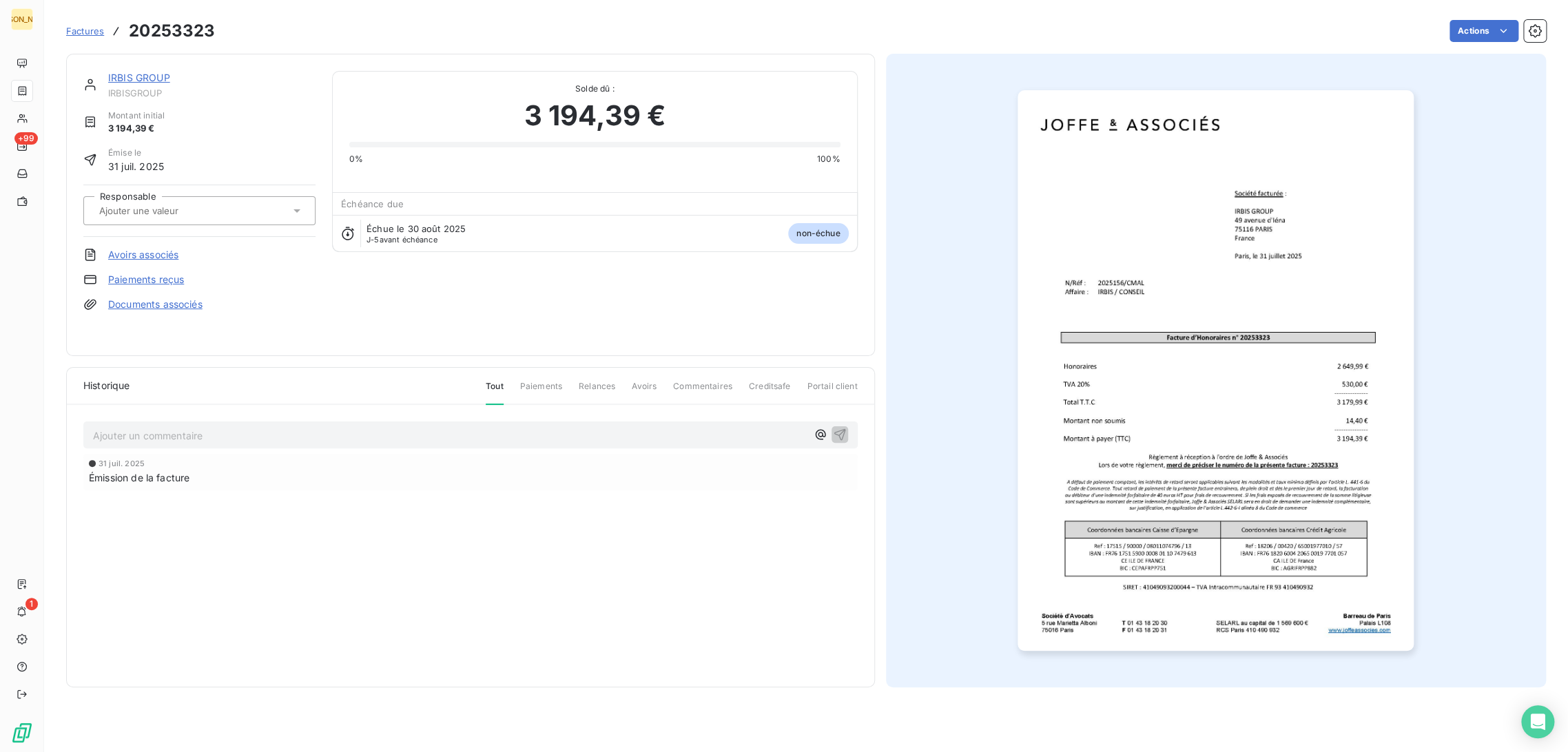
click at [187, 210] on input "text" at bounding box center [167, 210] width 138 height 12
type input "CM"
click at [175, 253] on div "CMA" at bounding box center [207, 247] width 194 height 22
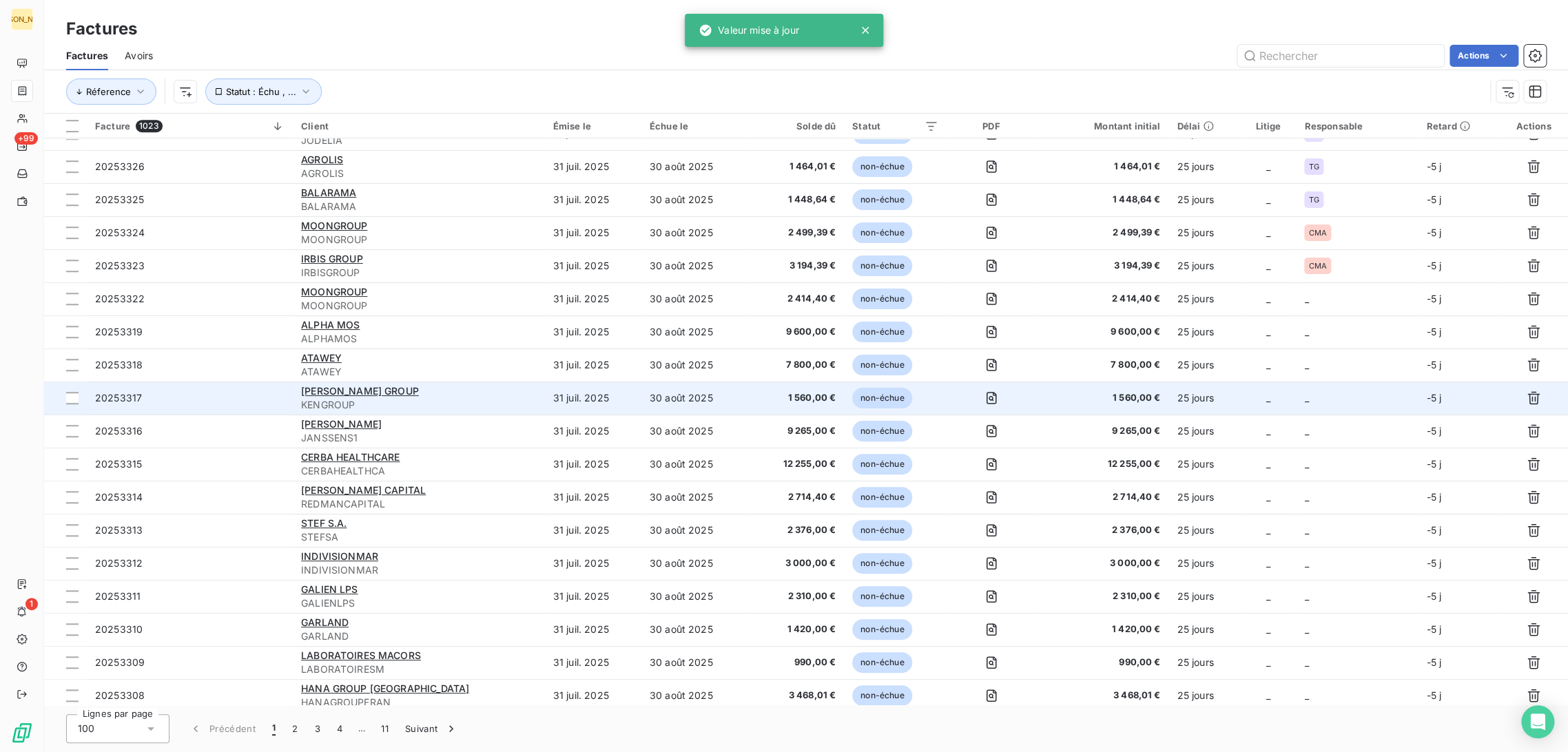
scroll to position [553, 0]
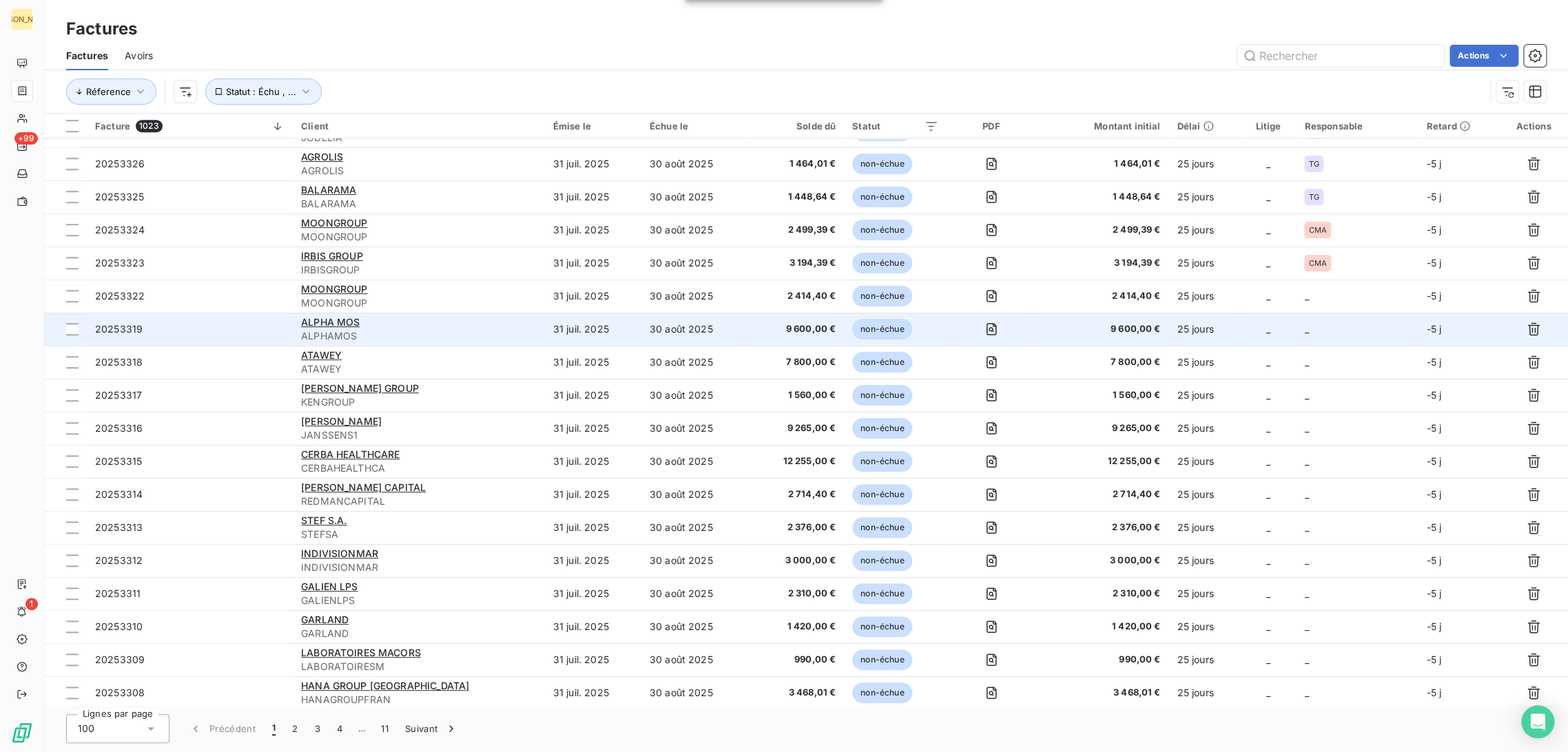
click at [702, 312] on td "30 août 2025" at bounding box center [695, 329] width 106 height 33
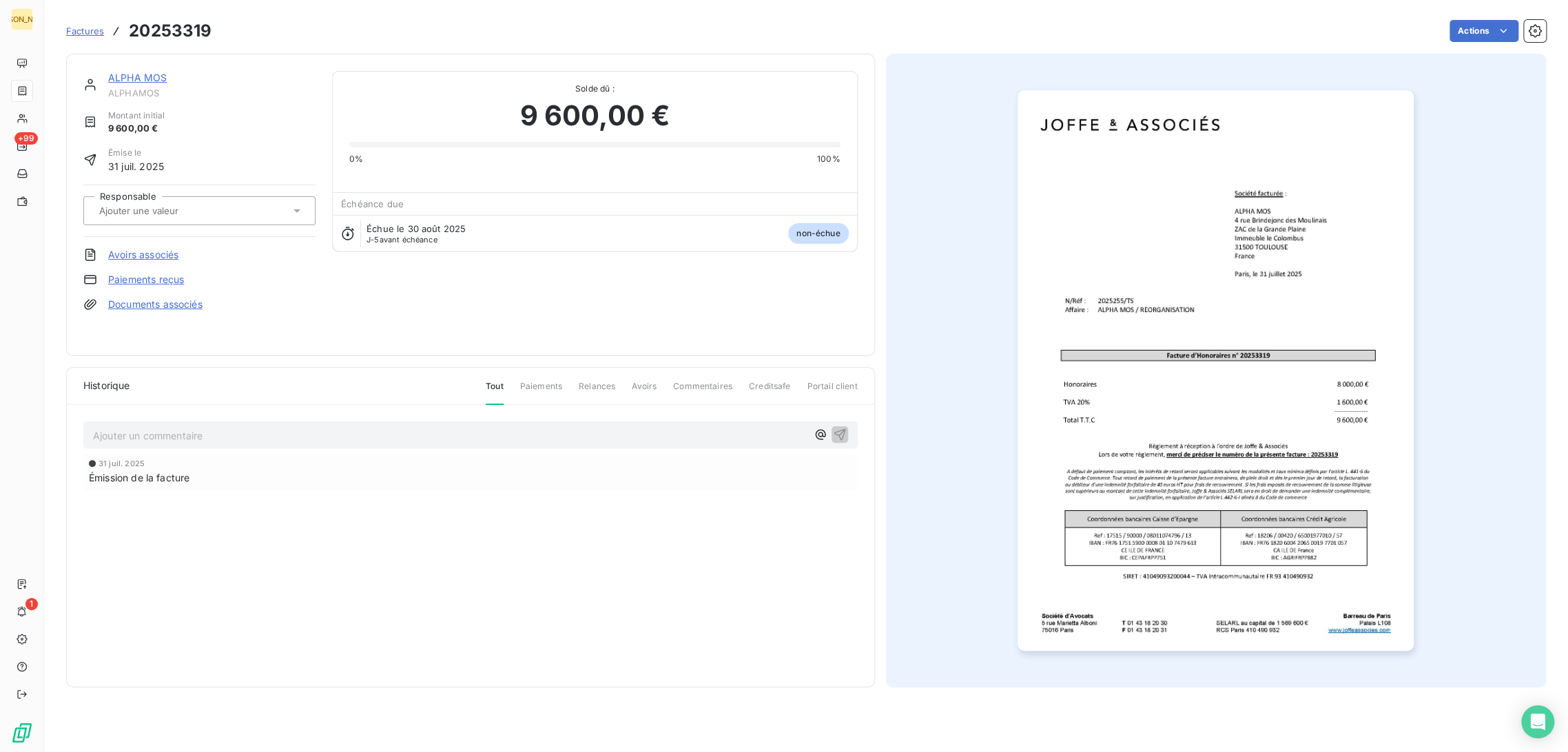
click at [186, 191] on div "Responsable" at bounding box center [199, 210] width 232 height 52
click at [157, 210] on input "text" at bounding box center [167, 210] width 138 height 12
type input "TS"
click at [154, 244] on div "TS" at bounding box center [207, 247] width 194 height 22
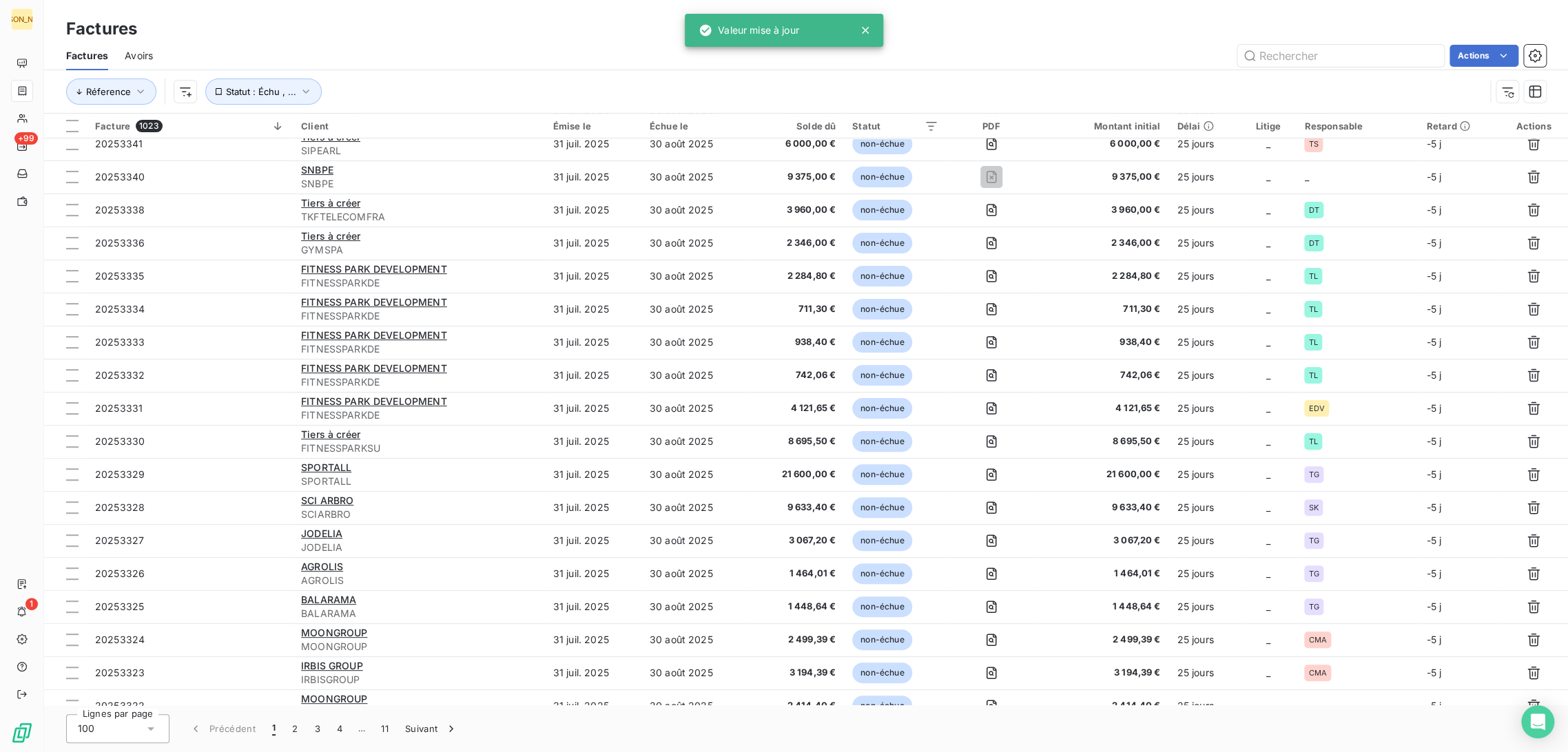
scroll to position [400, 0]
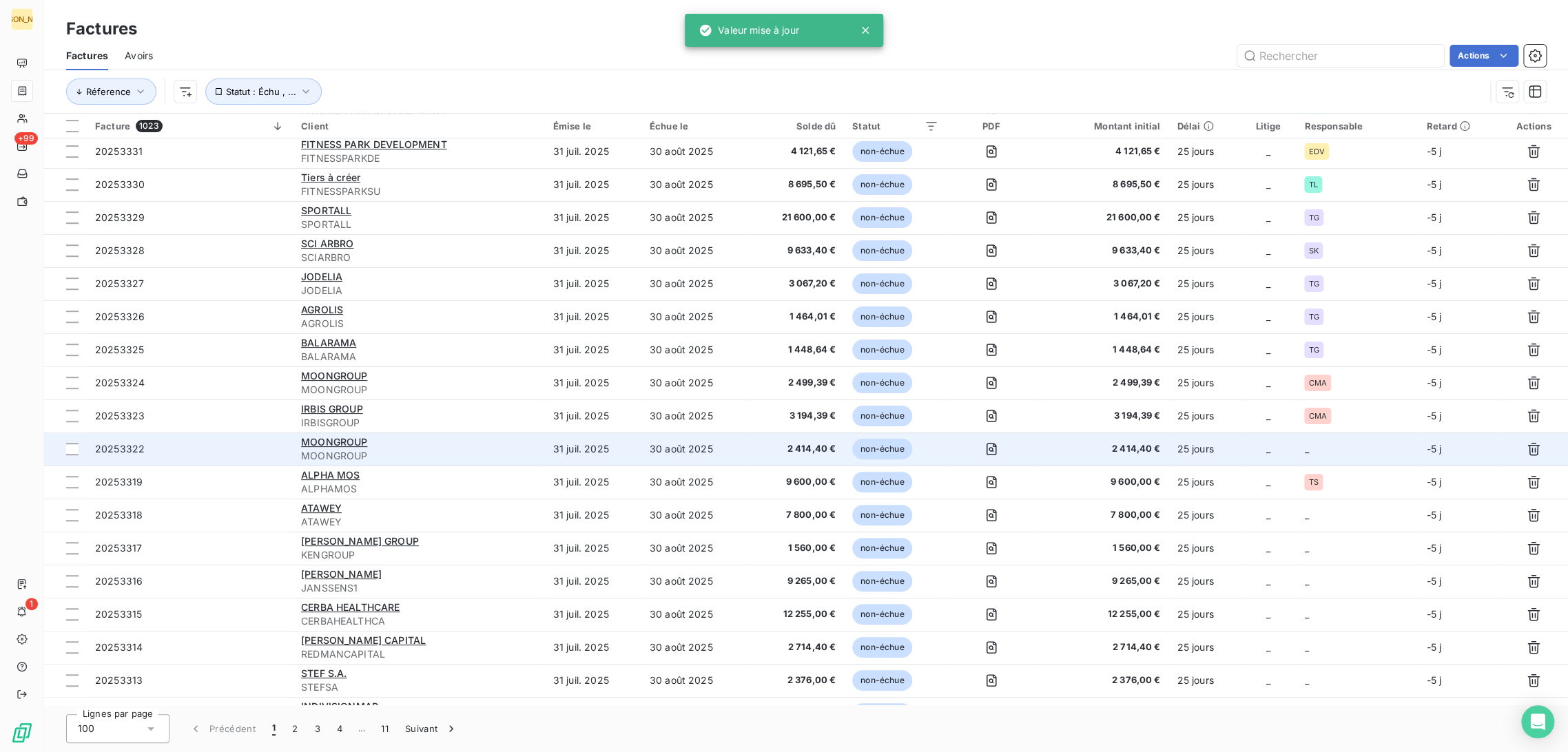
click at [801, 441] on td "2 414,40 €" at bounding box center [795, 449] width 97 height 33
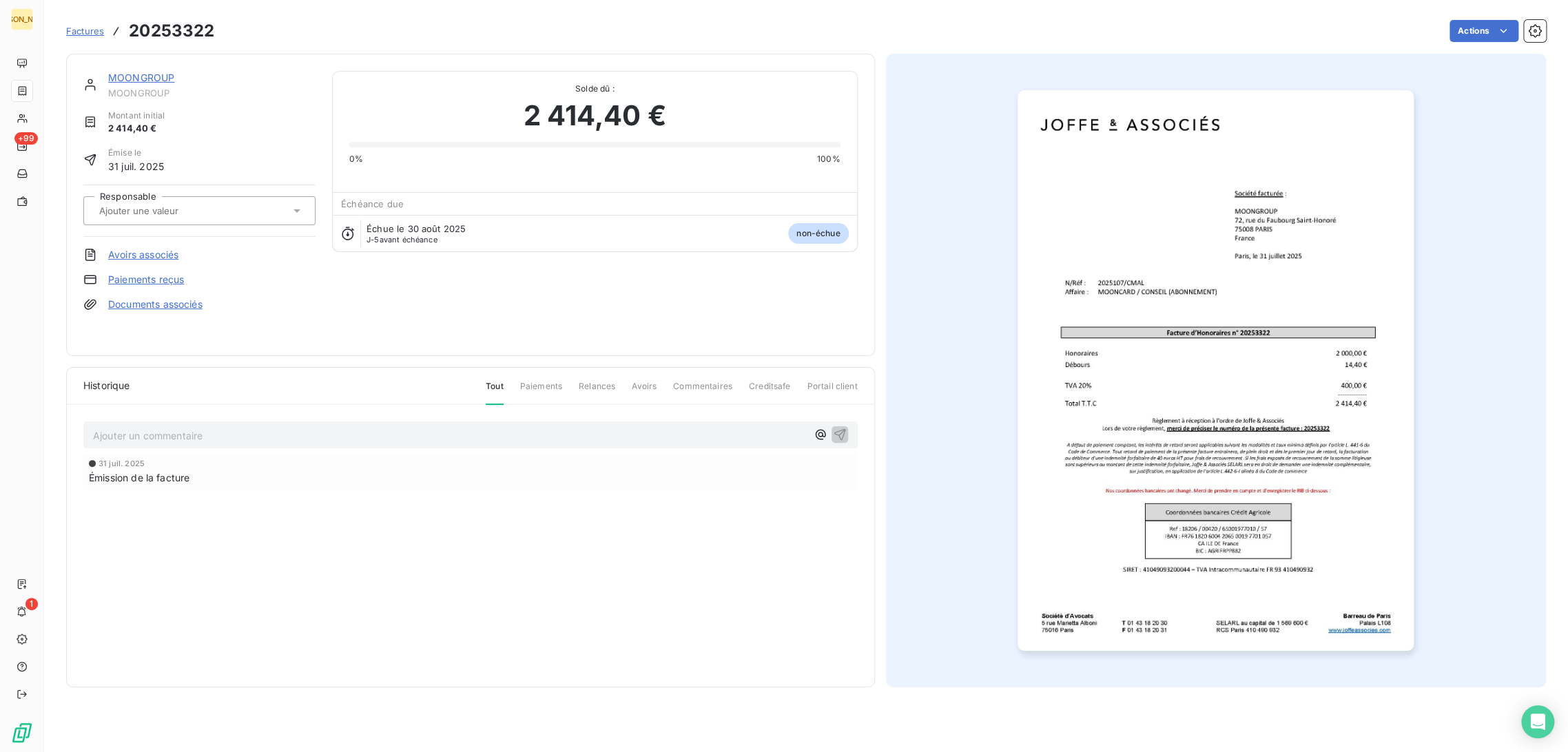
click at [199, 204] on input "text" at bounding box center [167, 210] width 138 height 12
type input "C"
click at [160, 318] on div "CMA" at bounding box center [207, 313] width 194 height 22
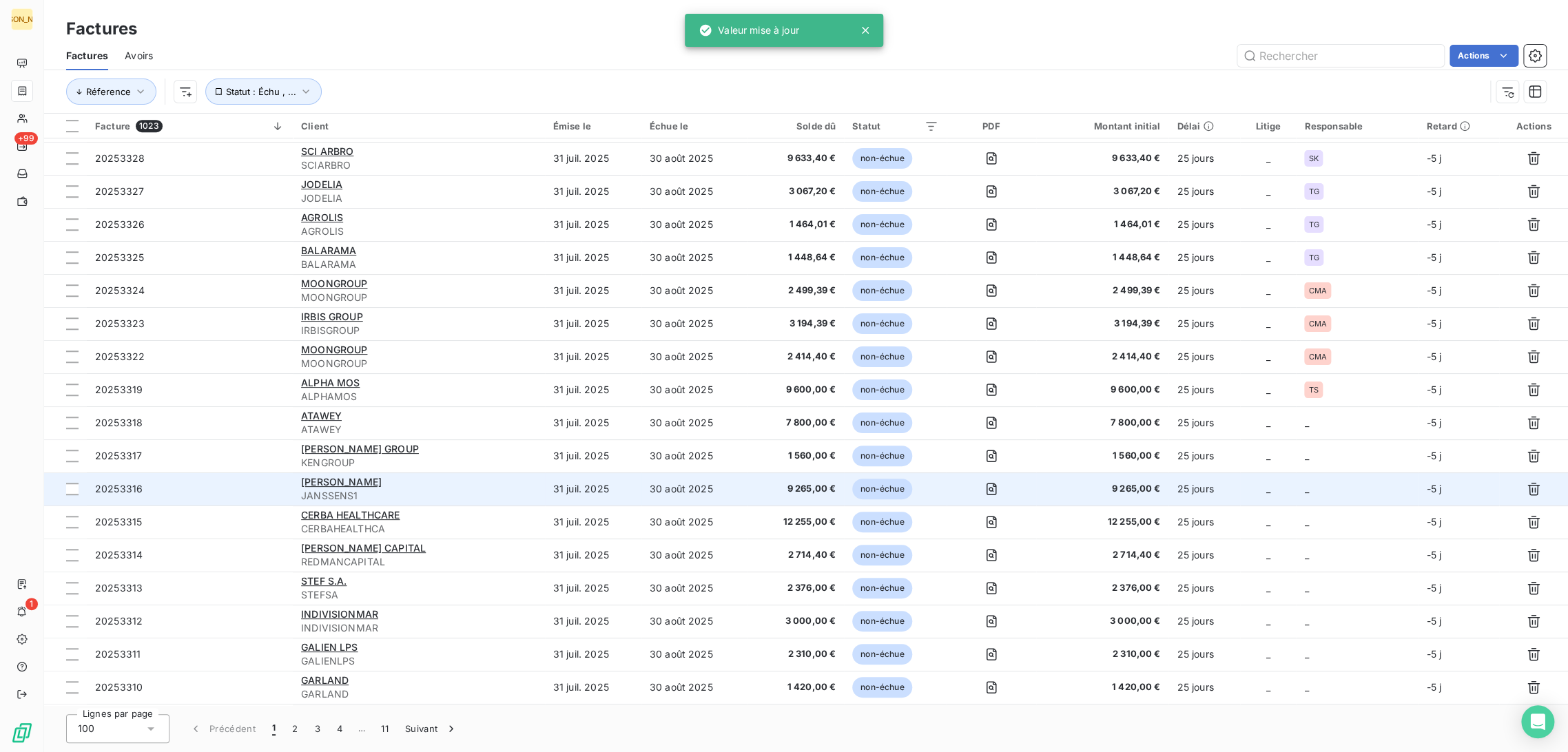
scroll to position [629, 0]
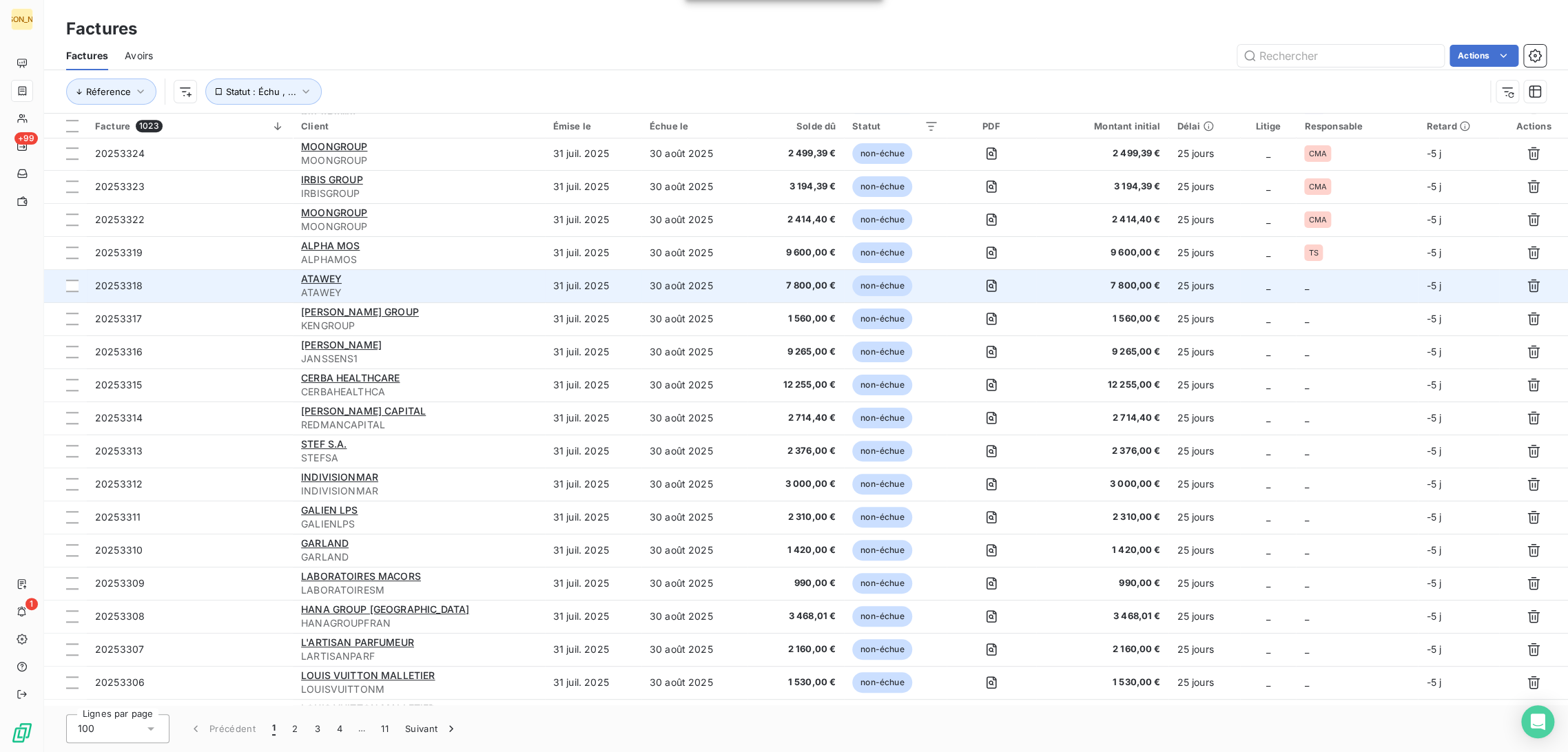
click at [636, 285] on td "31 juil. 2025" at bounding box center [593, 286] width 97 height 33
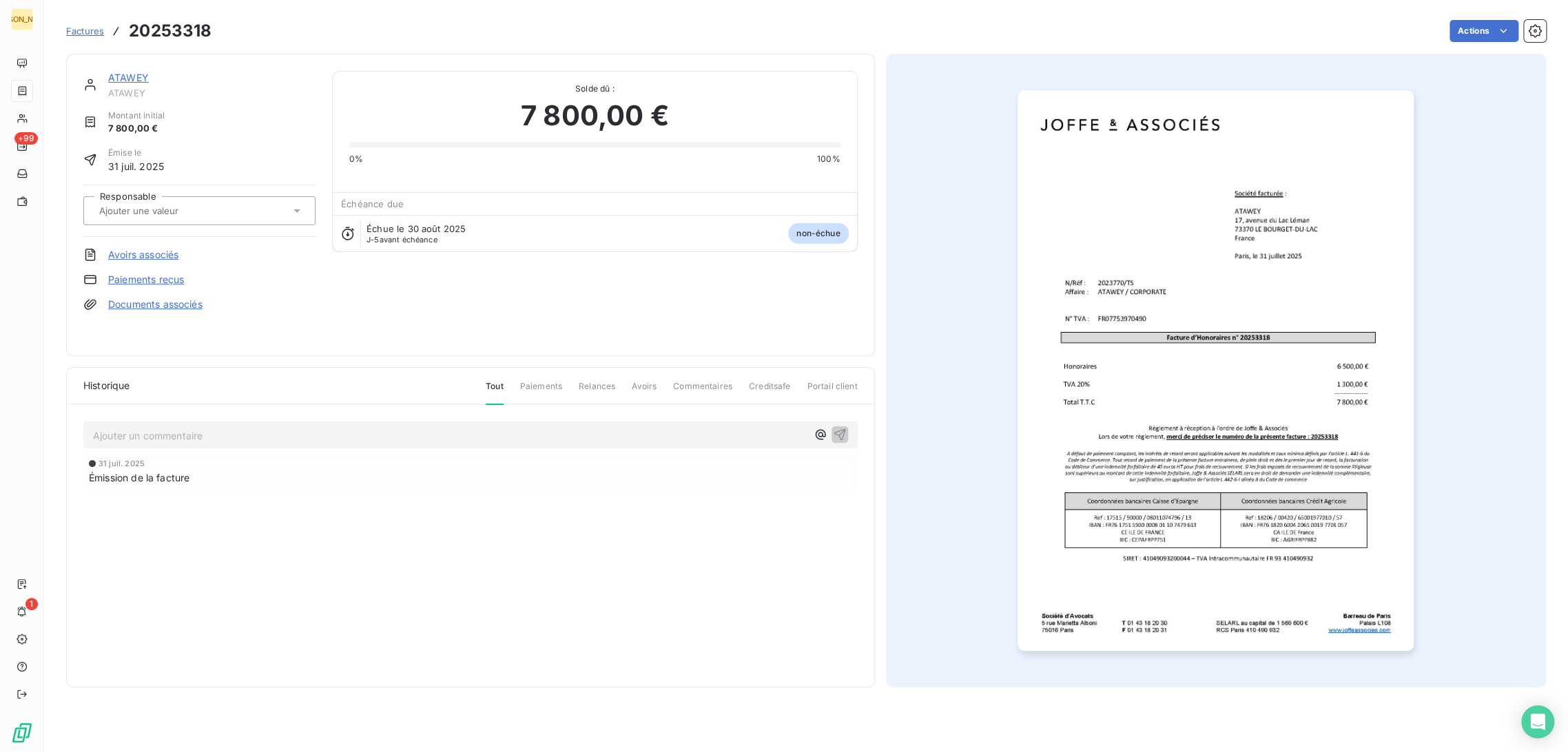
click at [219, 208] on div at bounding box center [192, 211] width 195 height 18
type input "TS"
click at [136, 254] on div "TS" at bounding box center [207, 247] width 194 height 22
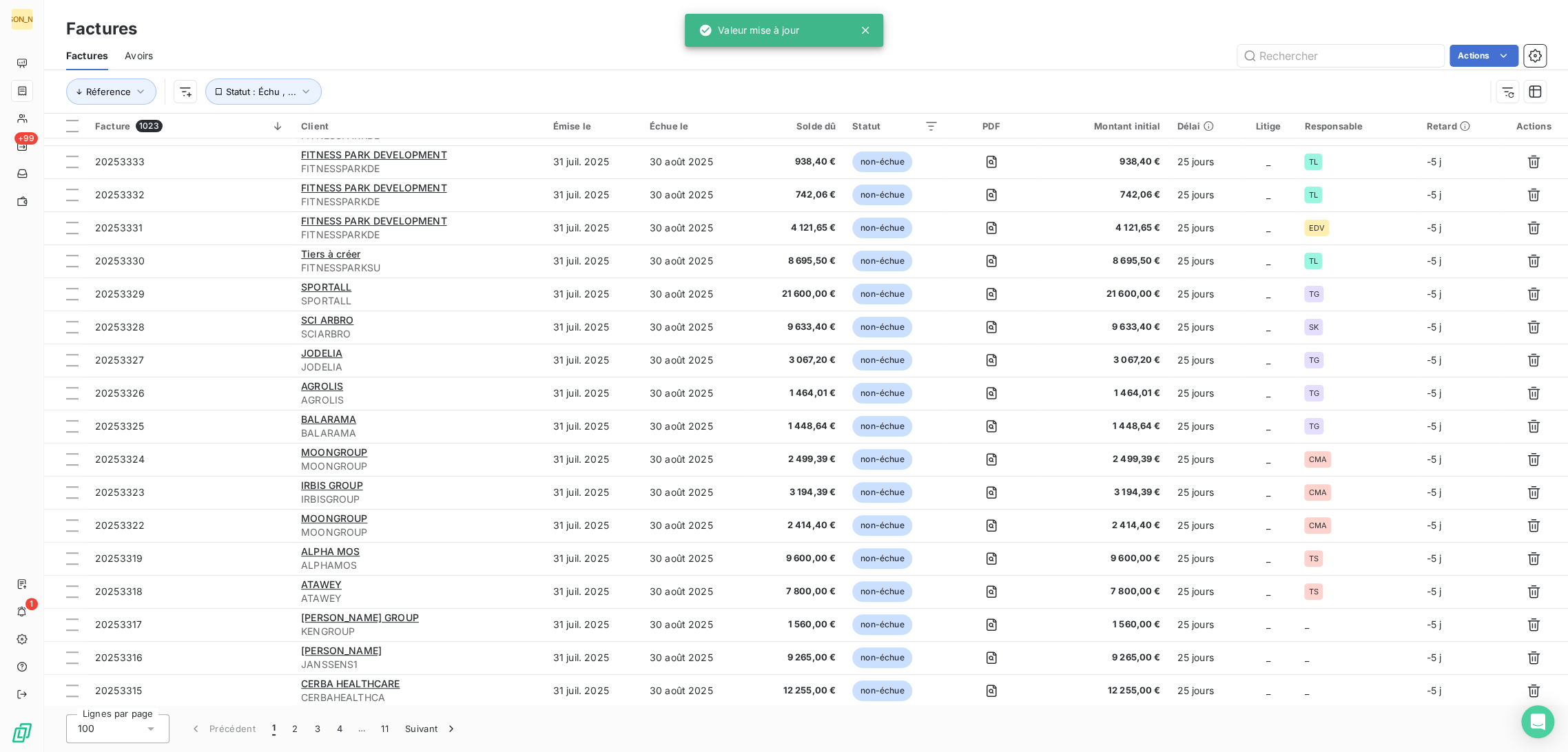
scroll to position [553, 0]
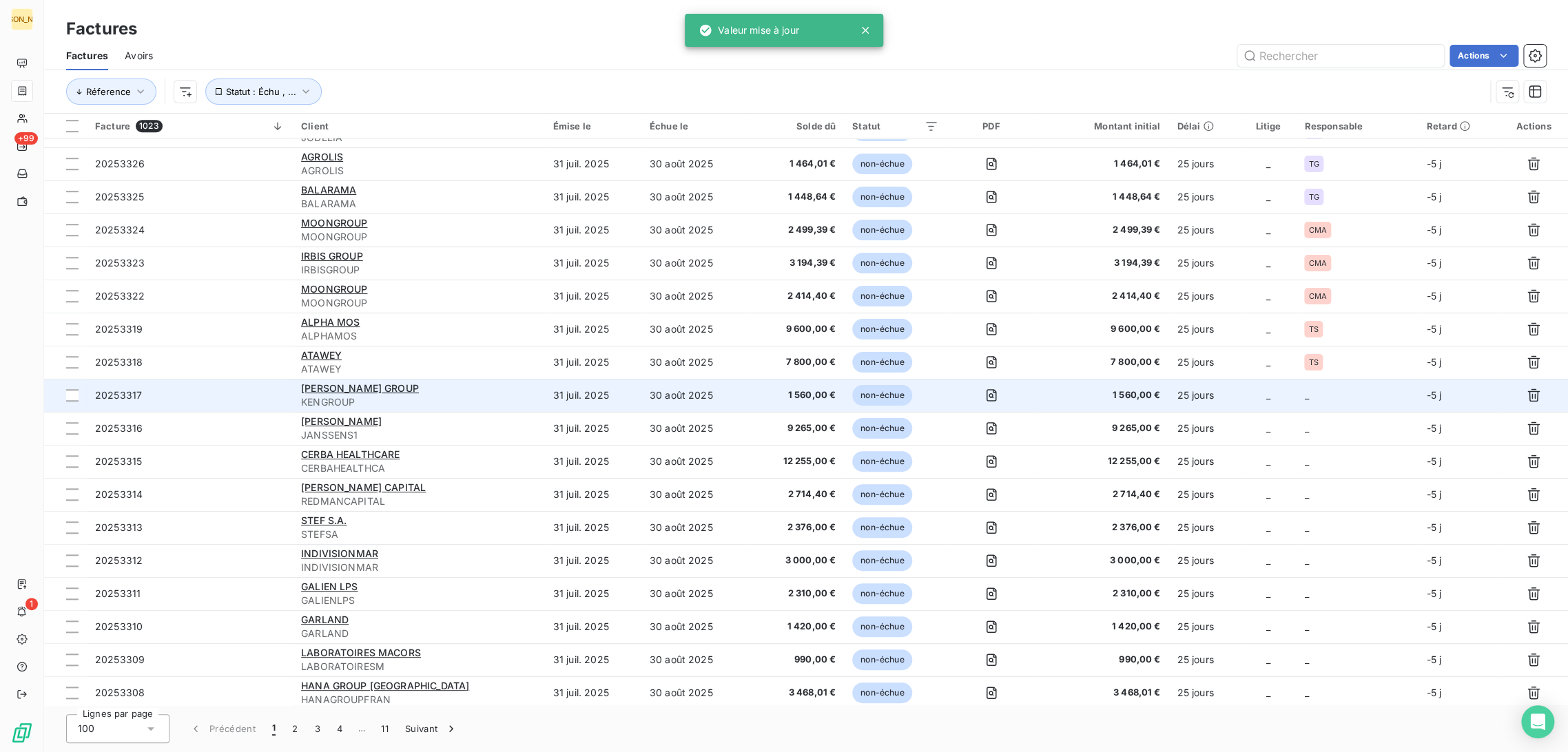
click at [676, 395] on td "30 août 2025" at bounding box center [695, 395] width 106 height 33
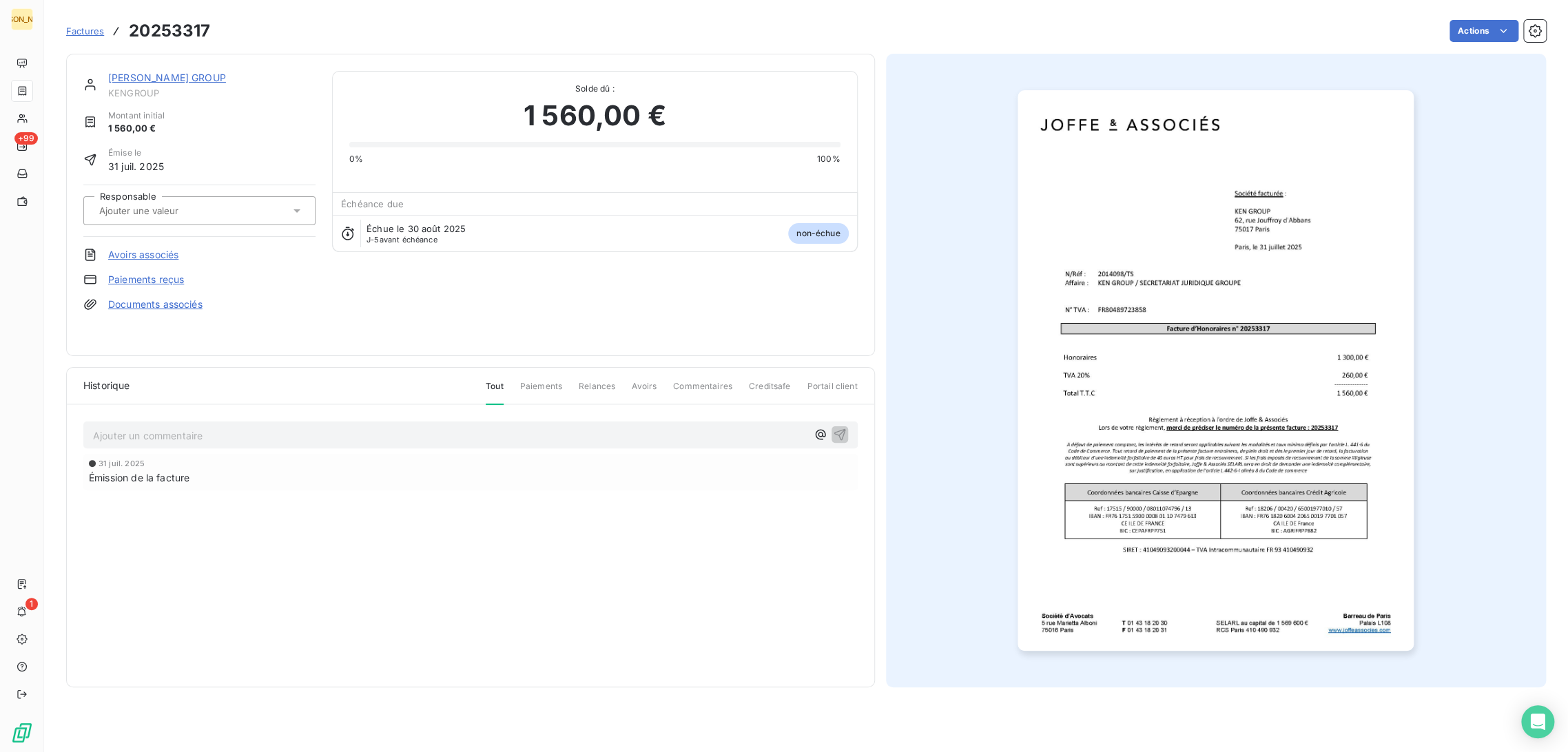
click at [160, 214] on input "text" at bounding box center [167, 210] width 138 height 12
type input "TS"
click at [160, 245] on div "TS" at bounding box center [207, 247] width 194 height 22
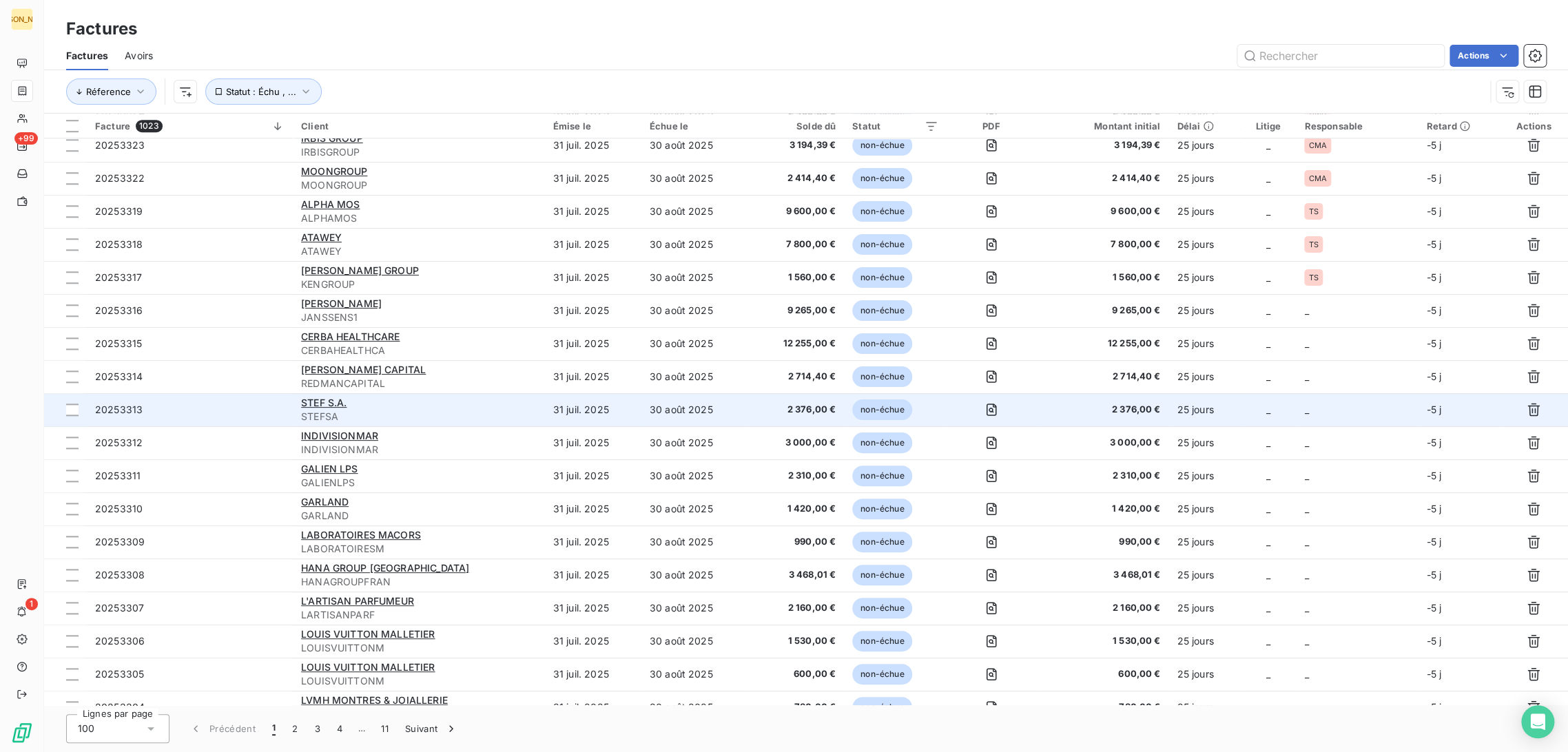
scroll to position [706, 0]
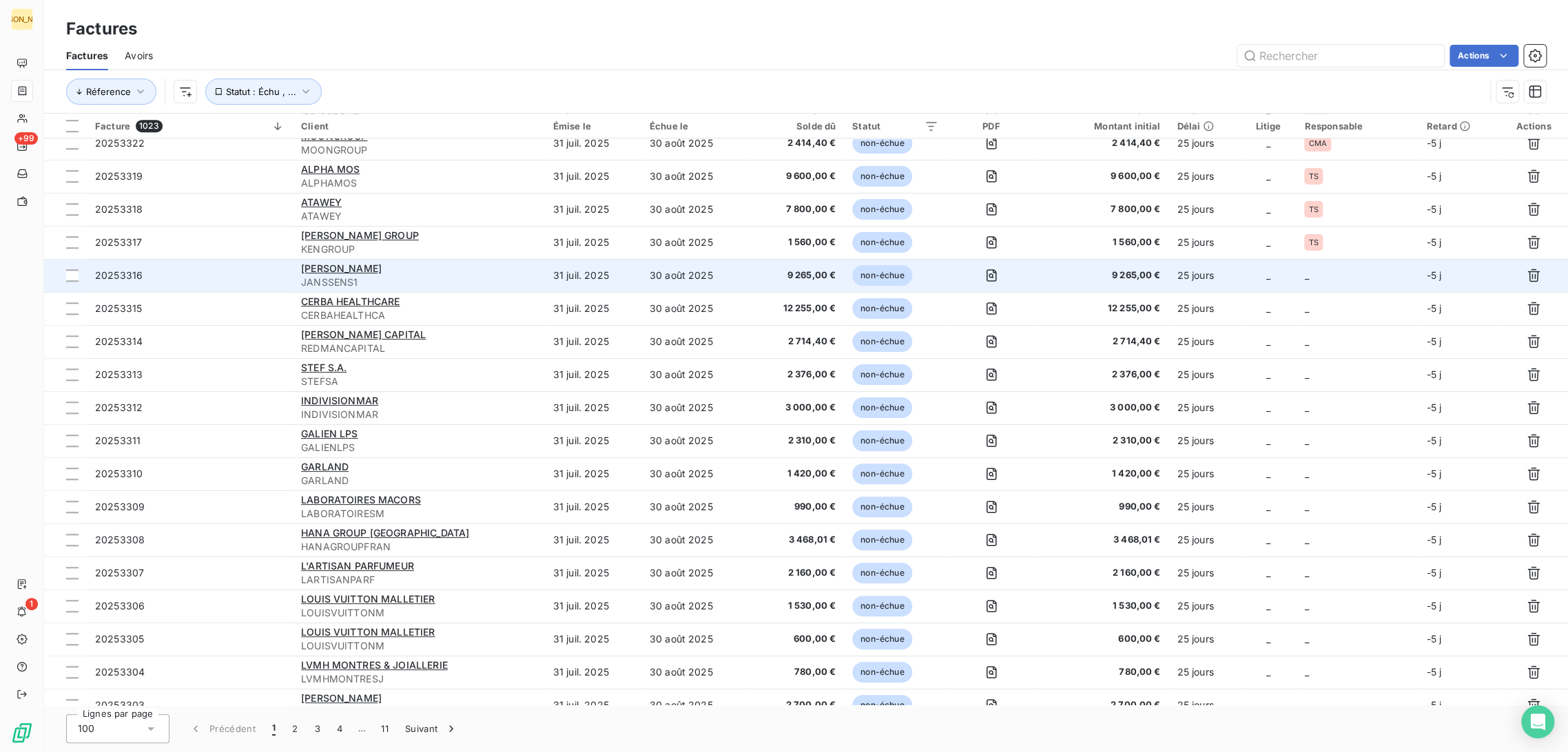
click at [714, 280] on td "30 août 2025" at bounding box center [695, 276] width 106 height 33
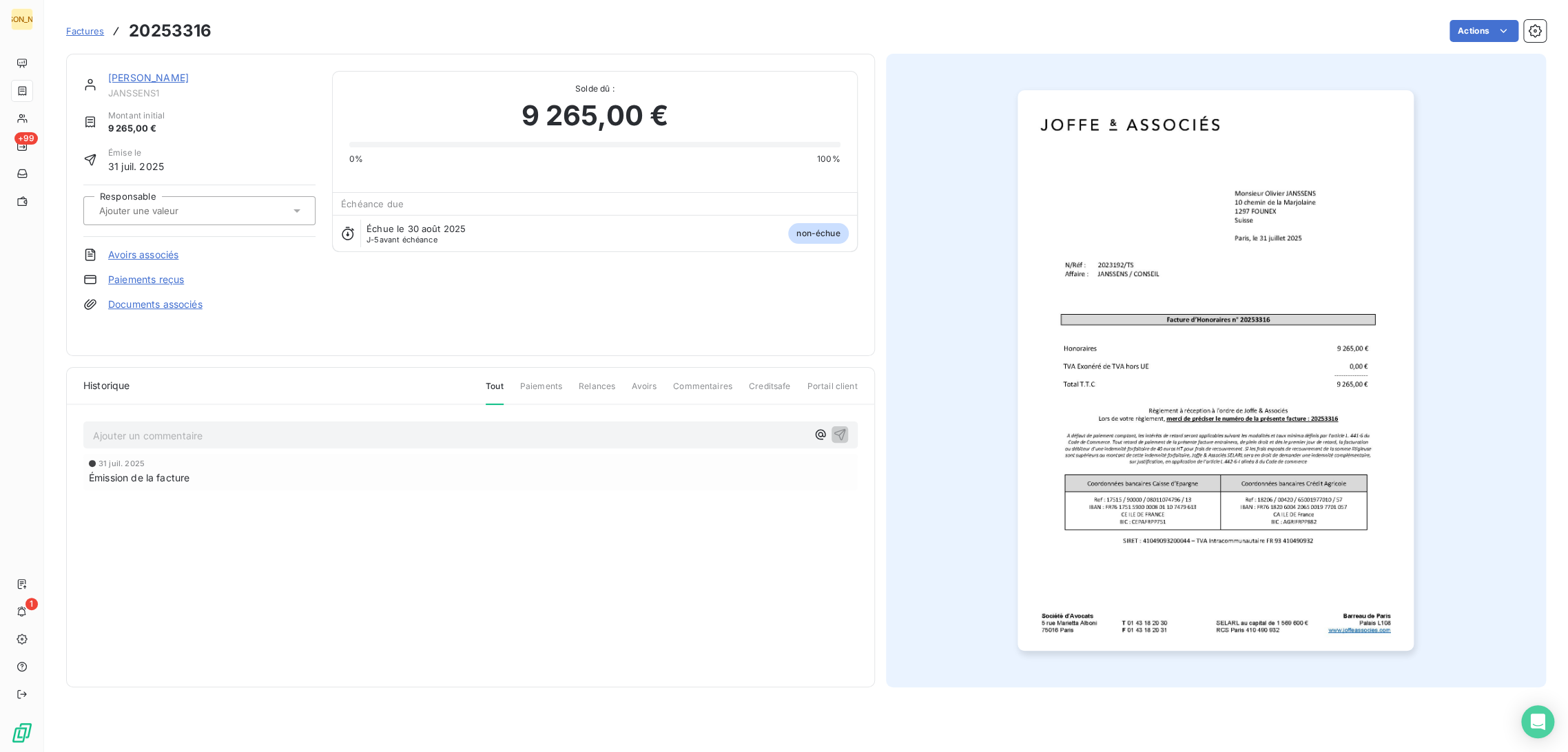
click at [226, 212] on div at bounding box center [192, 211] width 195 height 18
type input "S"
click at [127, 261] on li "RS" at bounding box center [199, 248] width 232 height 33
click at [275, 206] on button "button" at bounding box center [279, 210] width 22 height 22
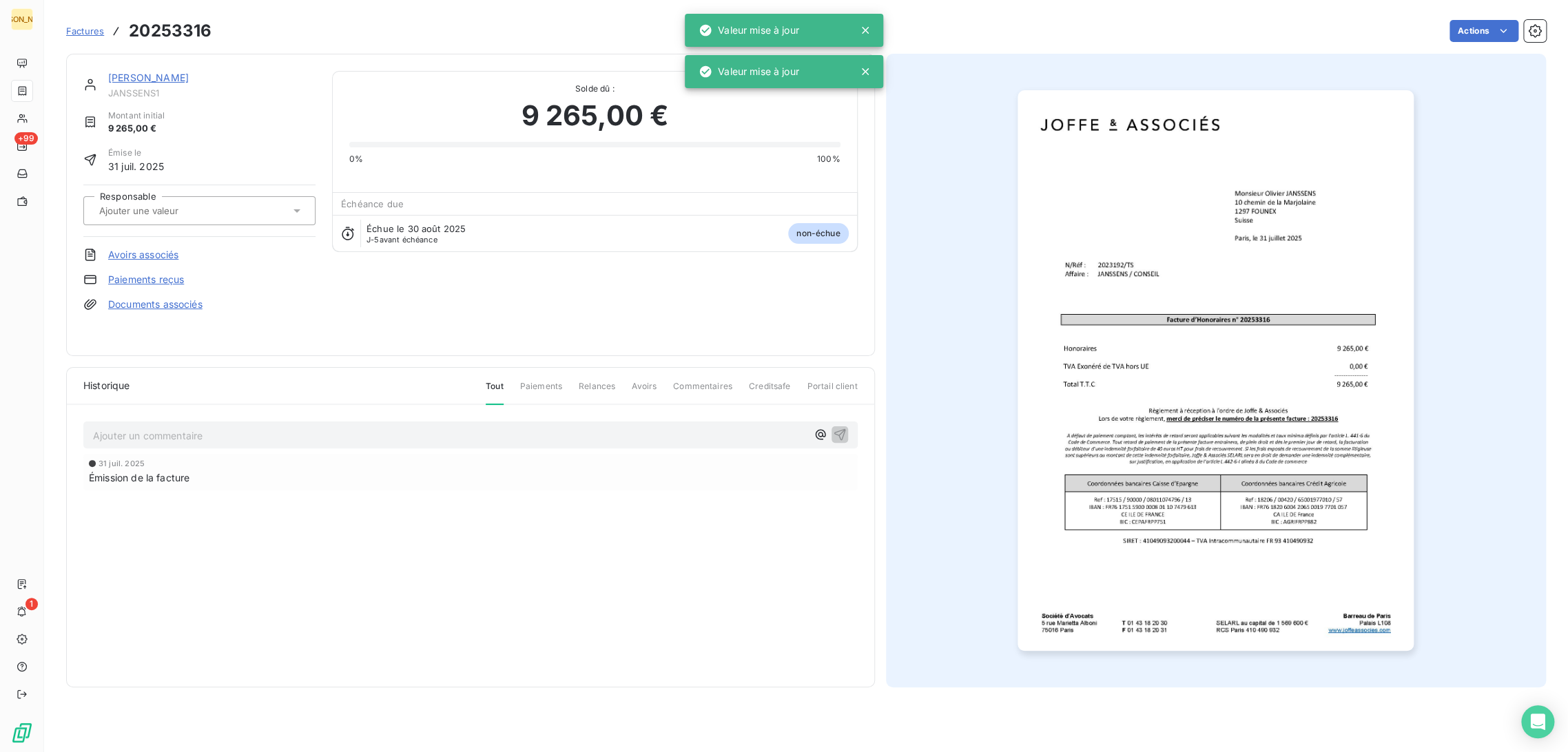
click at [173, 216] on div at bounding box center [192, 211] width 195 height 18
type input "TS"
click at [164, 245] on div "TS" at bounding box center [207, 247] width 194 height 22
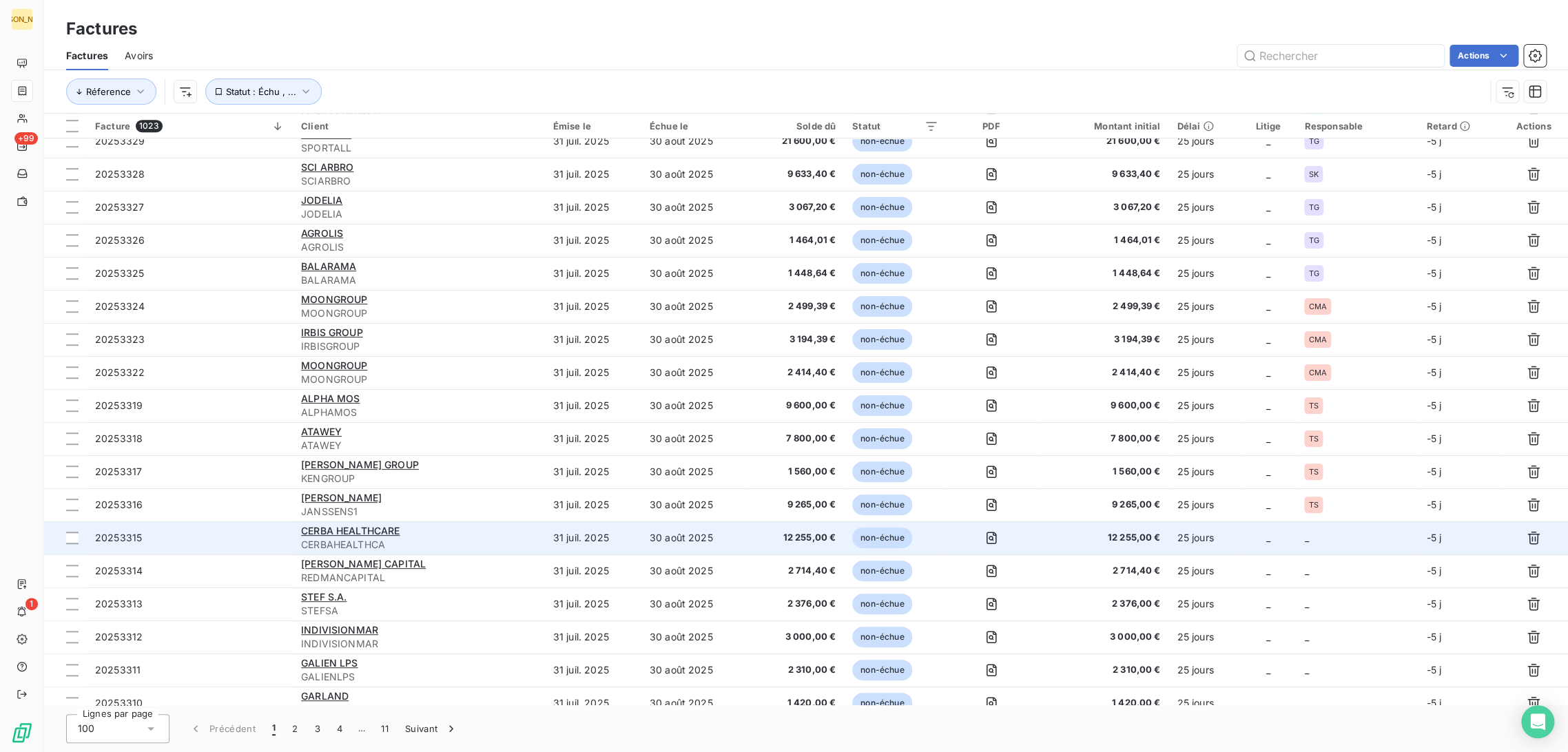
scroll to position [782, 0]
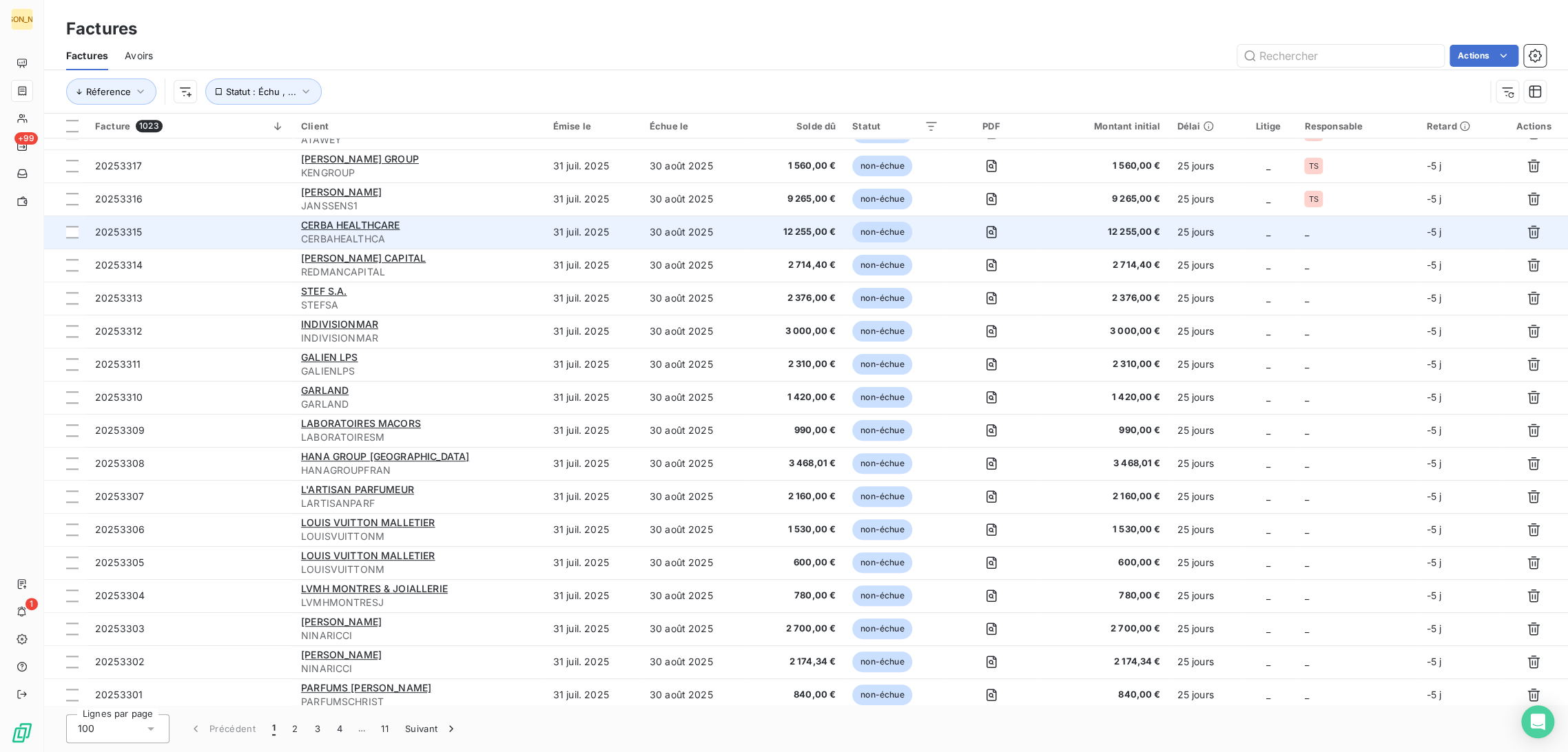
click at [696, 233] on td "30 août 2025" at bounding box center [695, 232] width 106 height 33
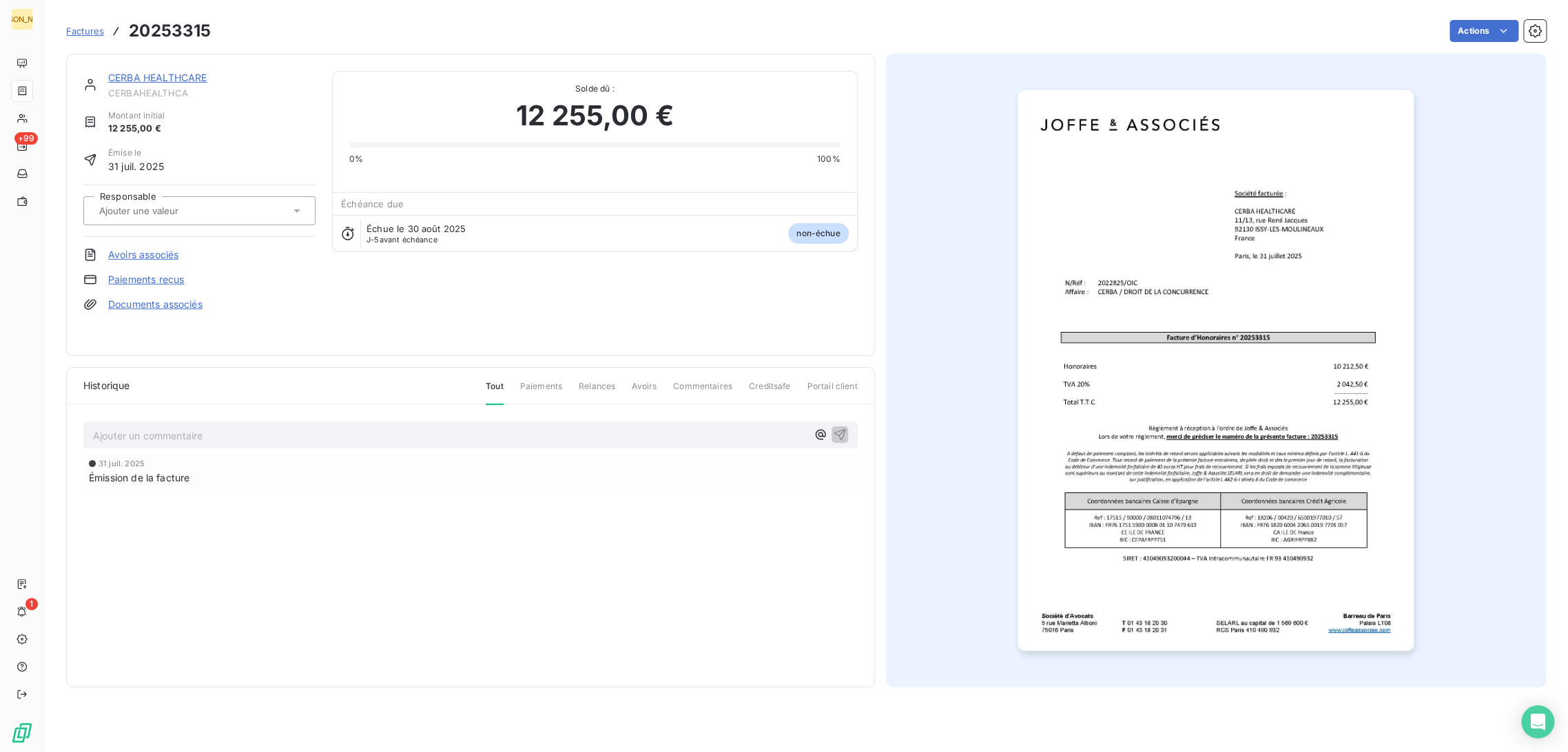
click at [205, 213] on input "text" at bounding box center [167, 210] width 138 height 12
type input "OIC"
click at [146, 244] on div "OIC" at bounding box center [207, 247] width 194 height 22
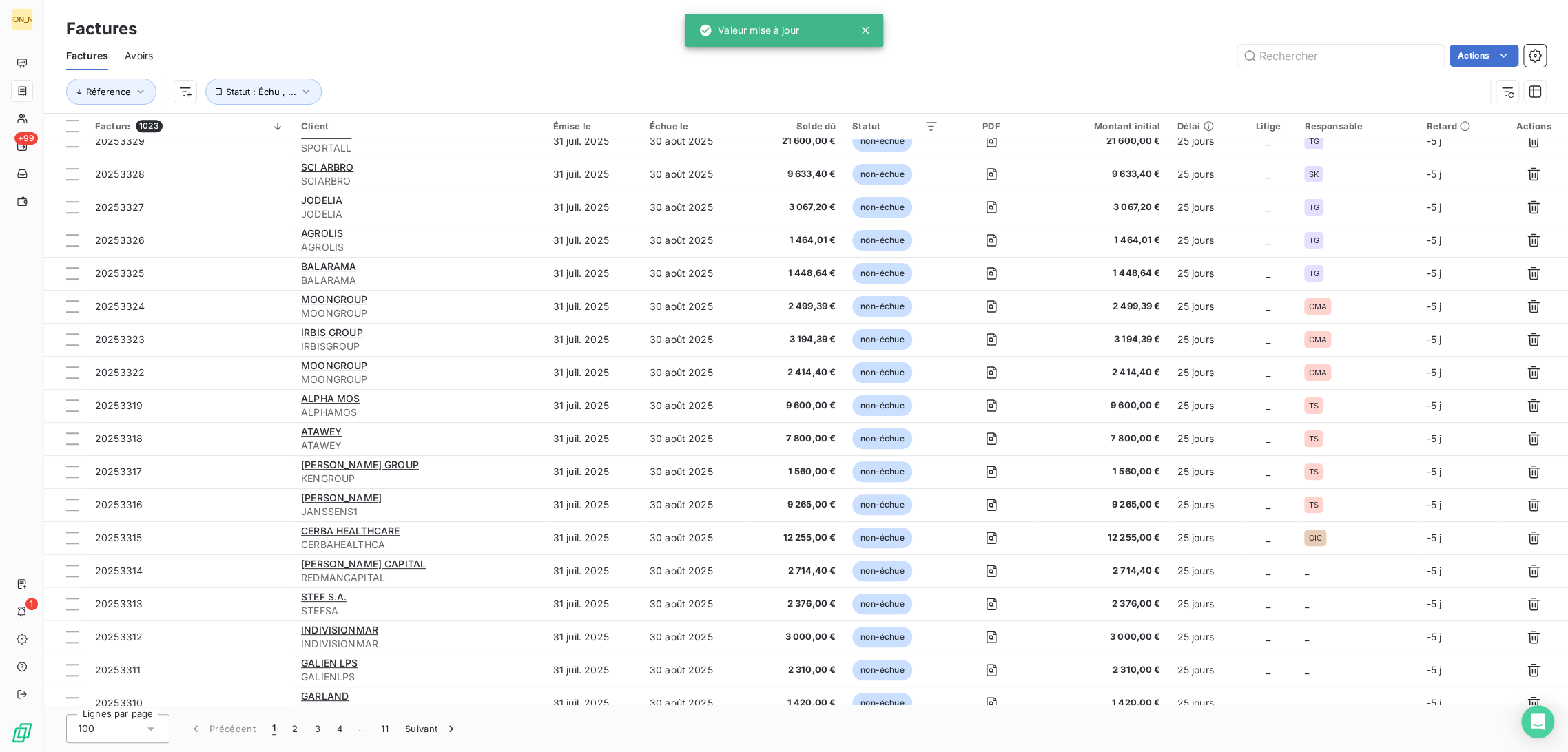
scroll to position [706, 0]
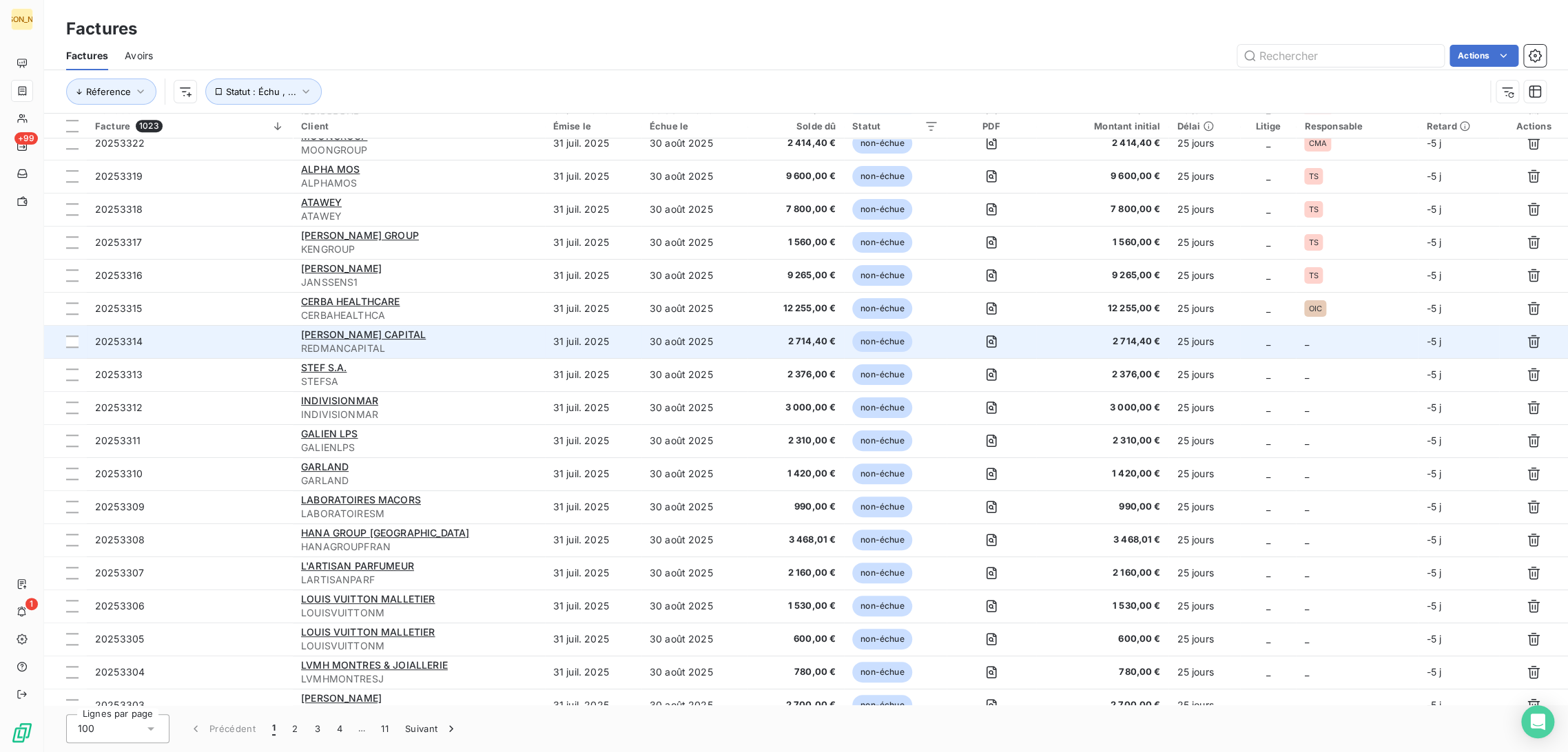
click at [710, 338] on td "30 août 2025" at bounding box center [695, 342] width 106 height 33
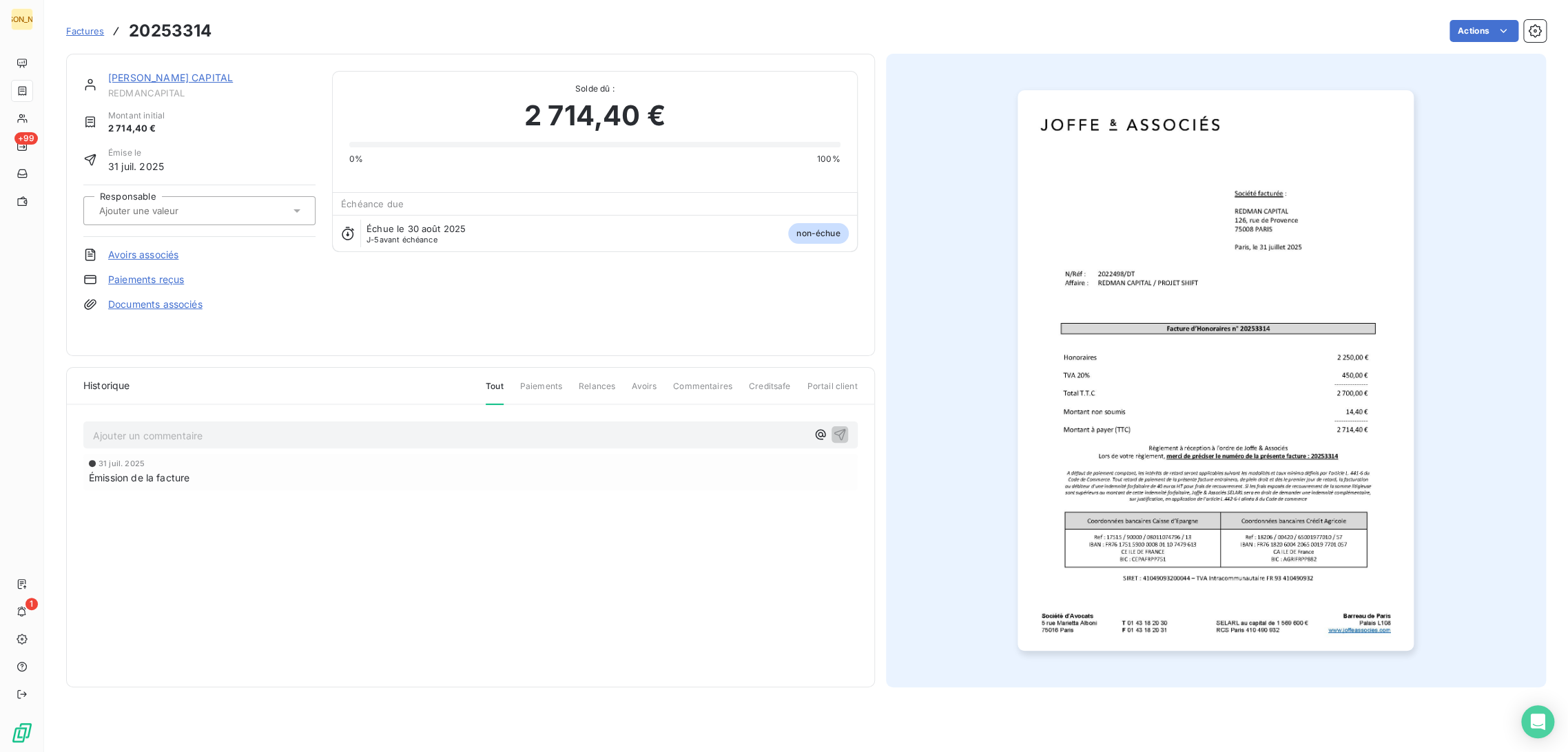
click at [182, 214] on input "text" at bounding box center [167, 210] width 138 height 12
type input "DT"
click at [160, 248] on div "DT" at bounding box center [207, 247] width 194 height 22
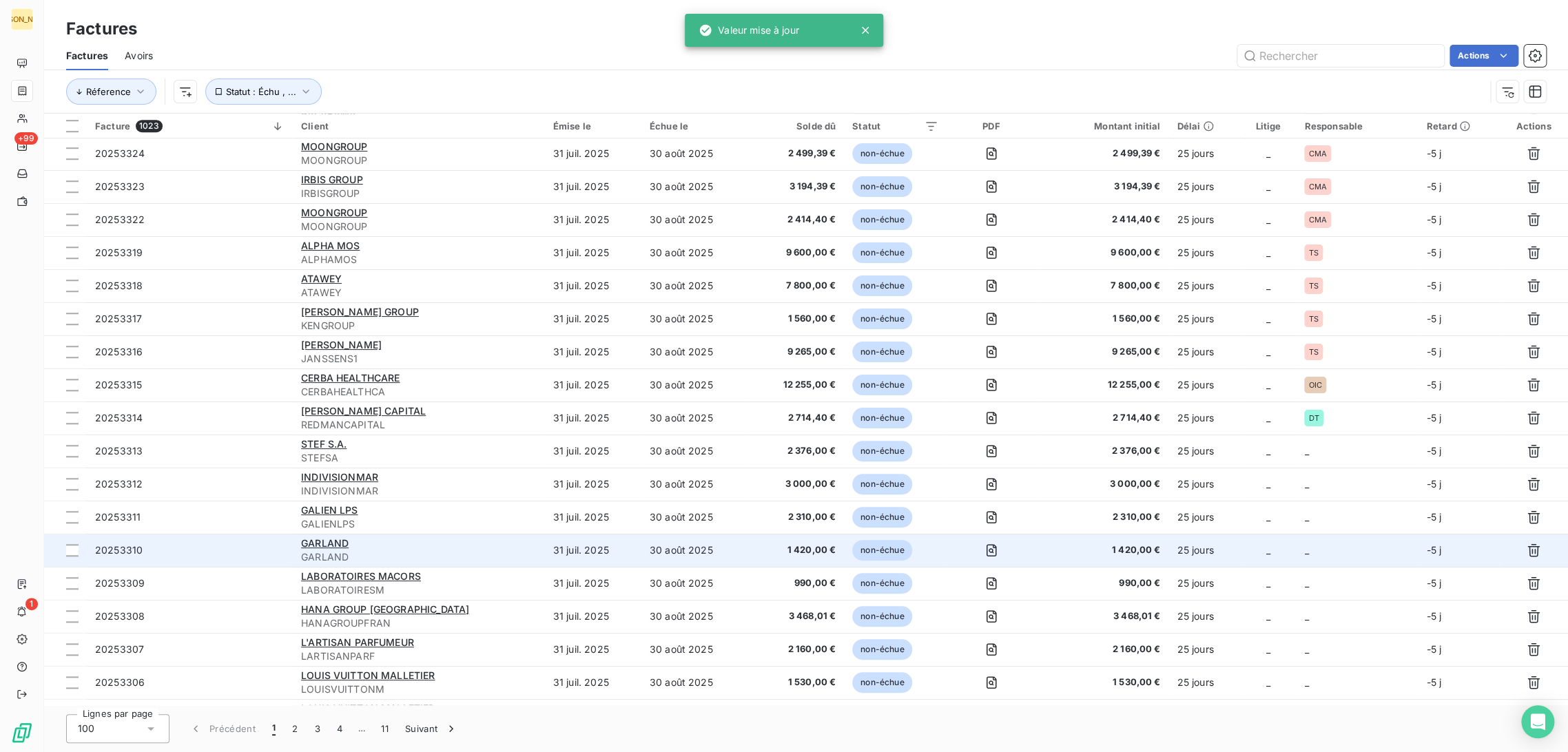
scroll to position [859, 0]
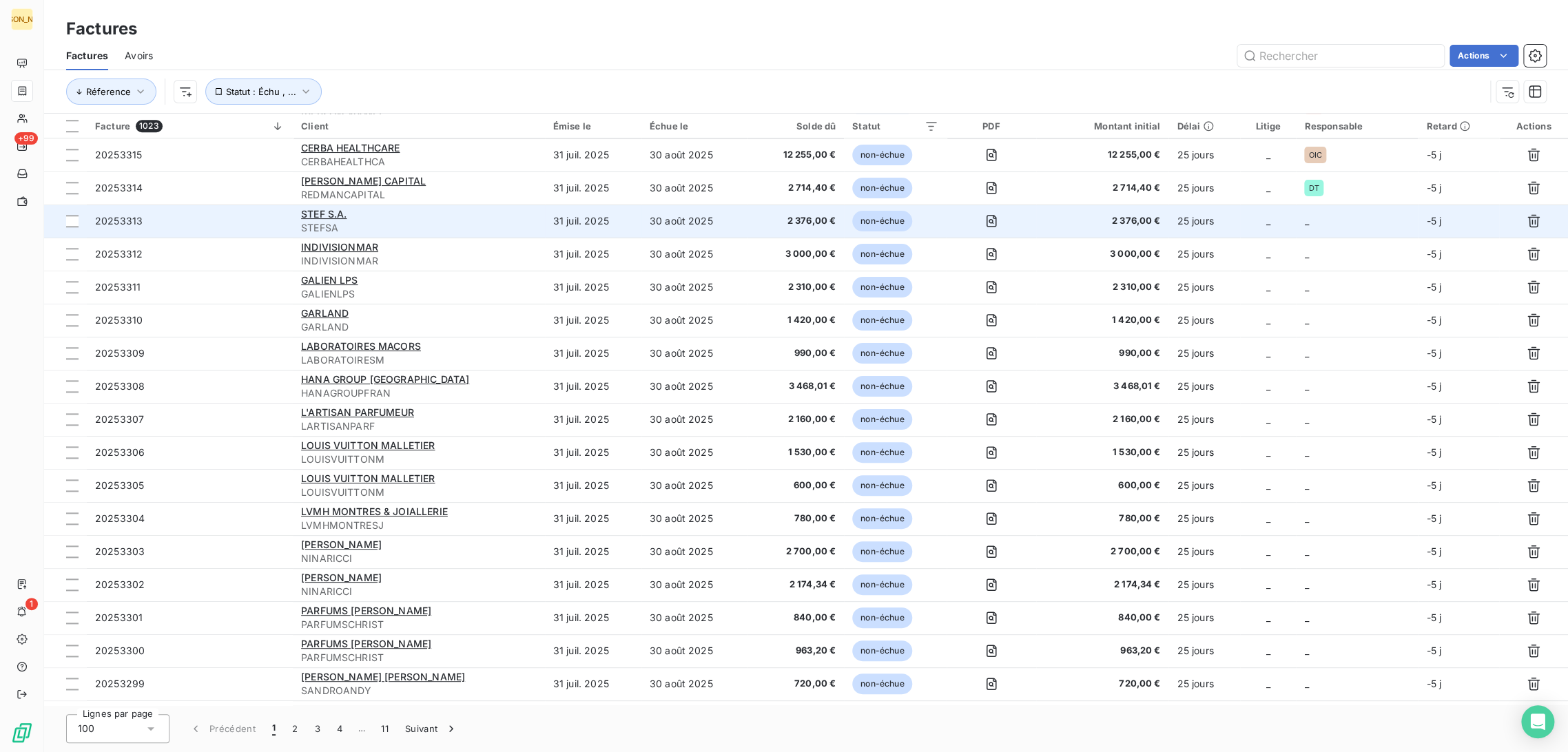
click at [583, 217] on td "31 juil. 2025" at bounding box center [593, 221] width 97 height 33
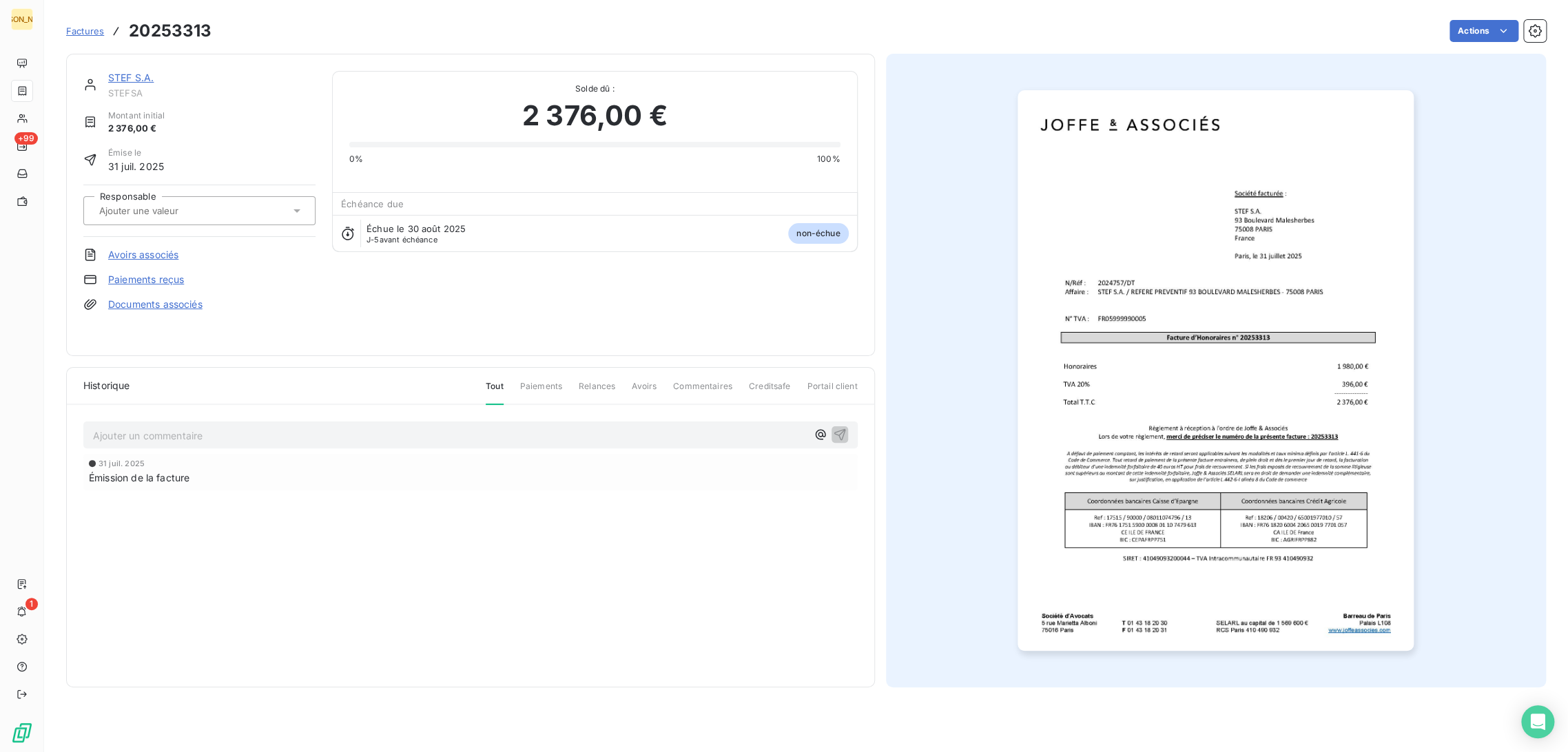
click at [198, 194] on div "Responsable" at bounding box center [199, 210] width 232 height 52
click at [149, 214] on input "text" at bounding box center [167, 210] width 138 height 12
type input "DT"
drag, startPoint x: 144, startPoint y: 234, endPoint x: 166, endPoint y: 298, distance: 67.7
click at [144, 237] on li "DT" at bounding box center [199, 248] width 232 height 33
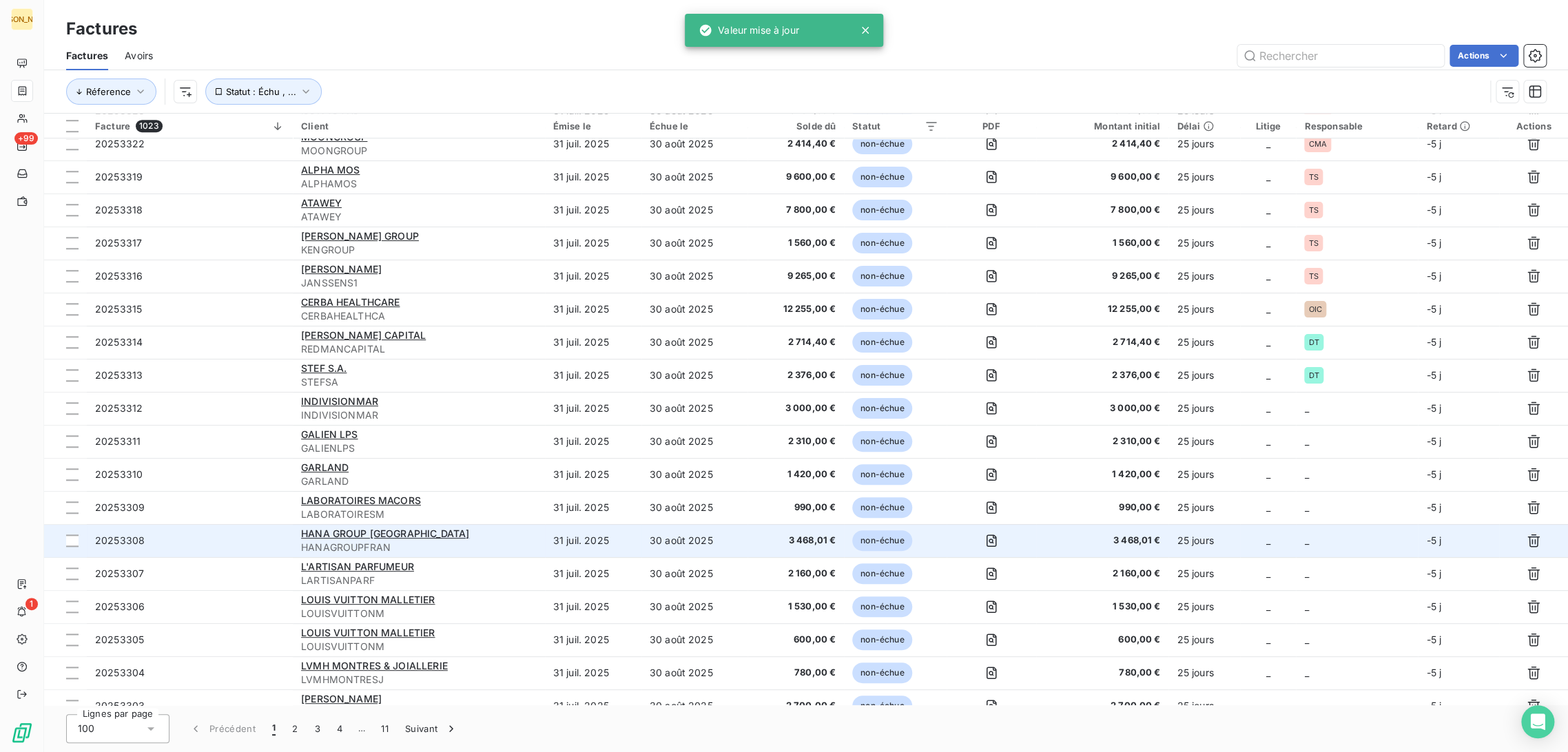
scroll to position [706, 0]
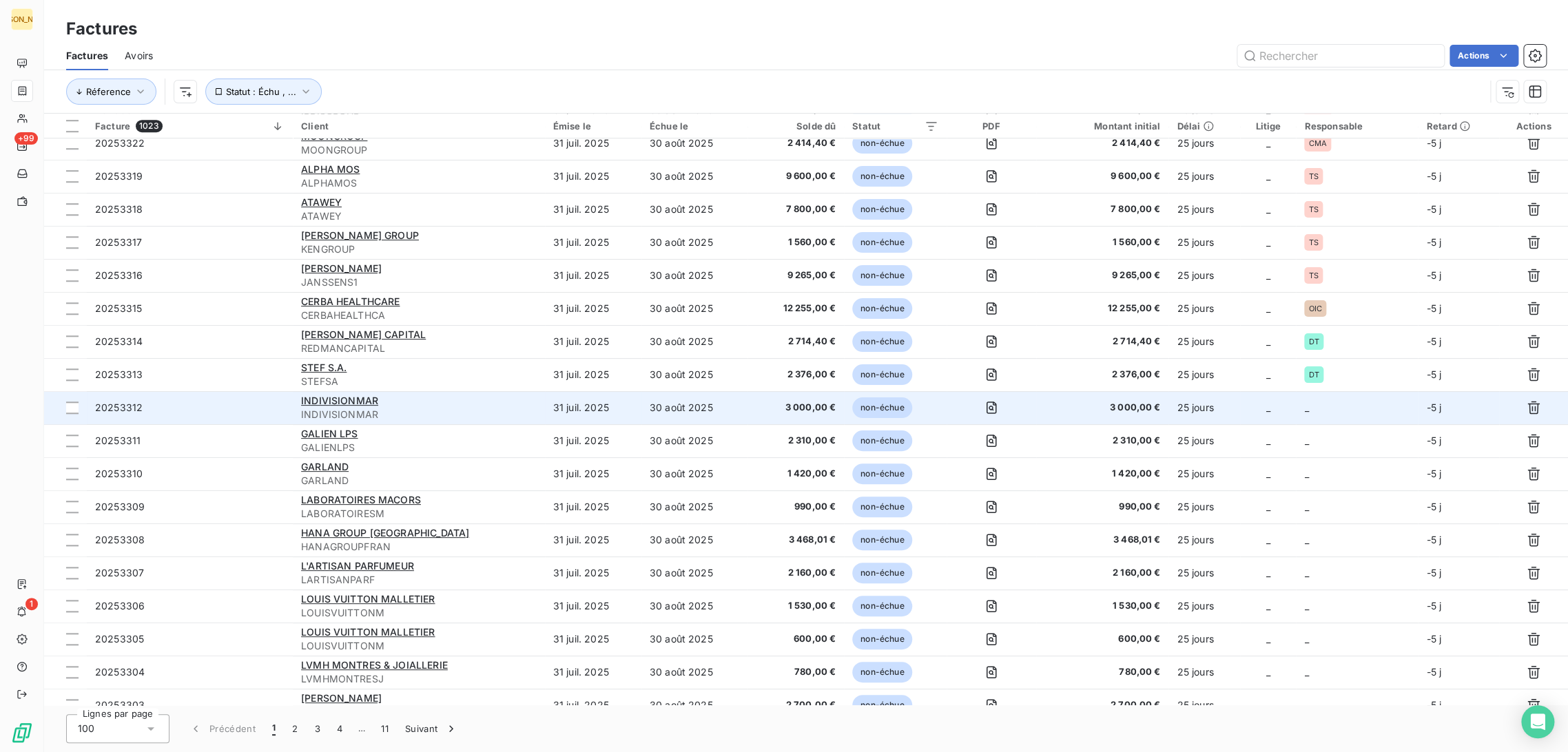
click at [723, 416] on td "30 août 2025" at bounding box center [695, 408] width 106 height 33
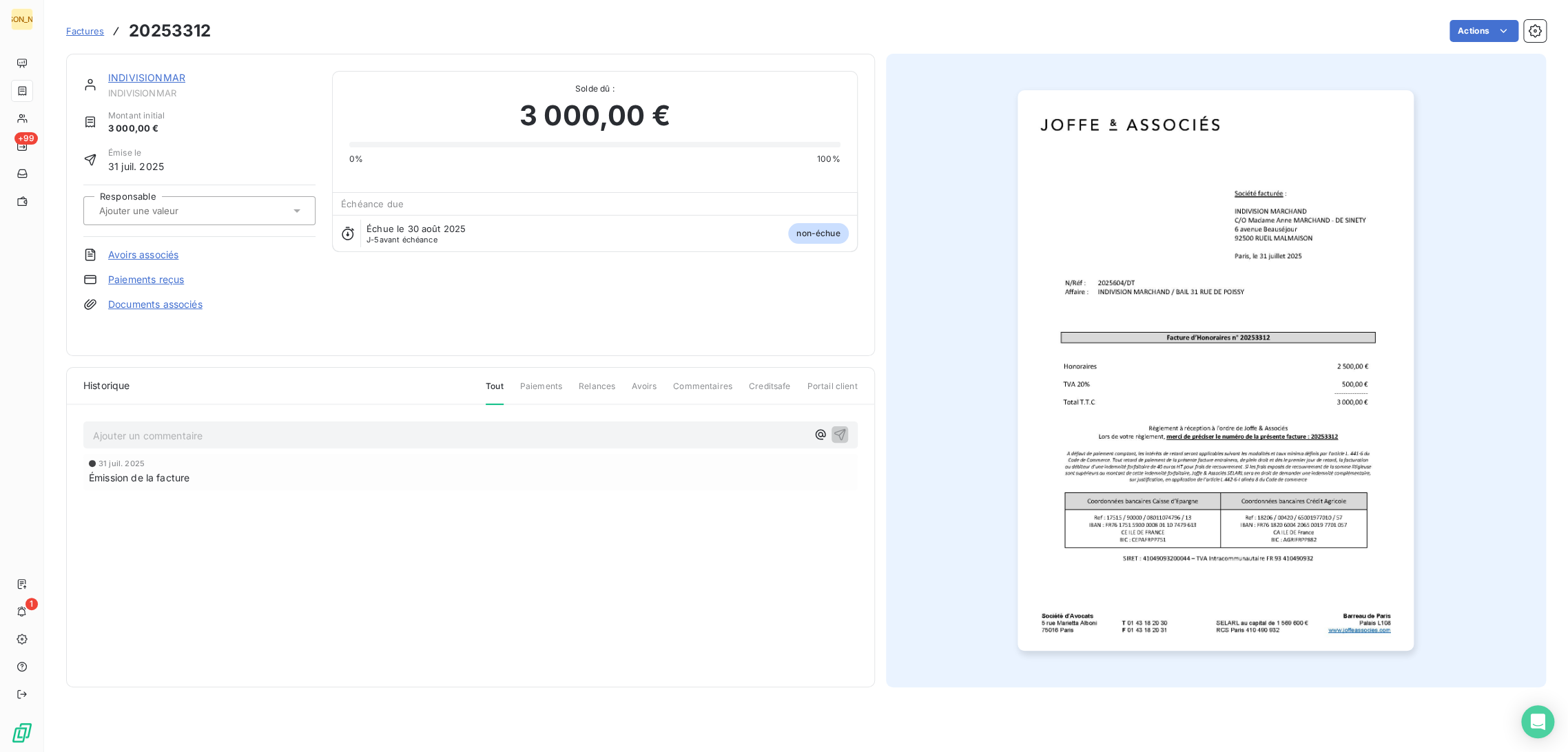
click at [188, 216] on input "text" at bounding box center [167, 210] width 138 height 12
type input "DT"
drag, startPoint x: 125, startPoint y: 249, endPoint x: 307, endPoint y: 352, distance: 209.1
click at [127, 249] on div "DT" at bounding box center [120, 248] width 18 height 17
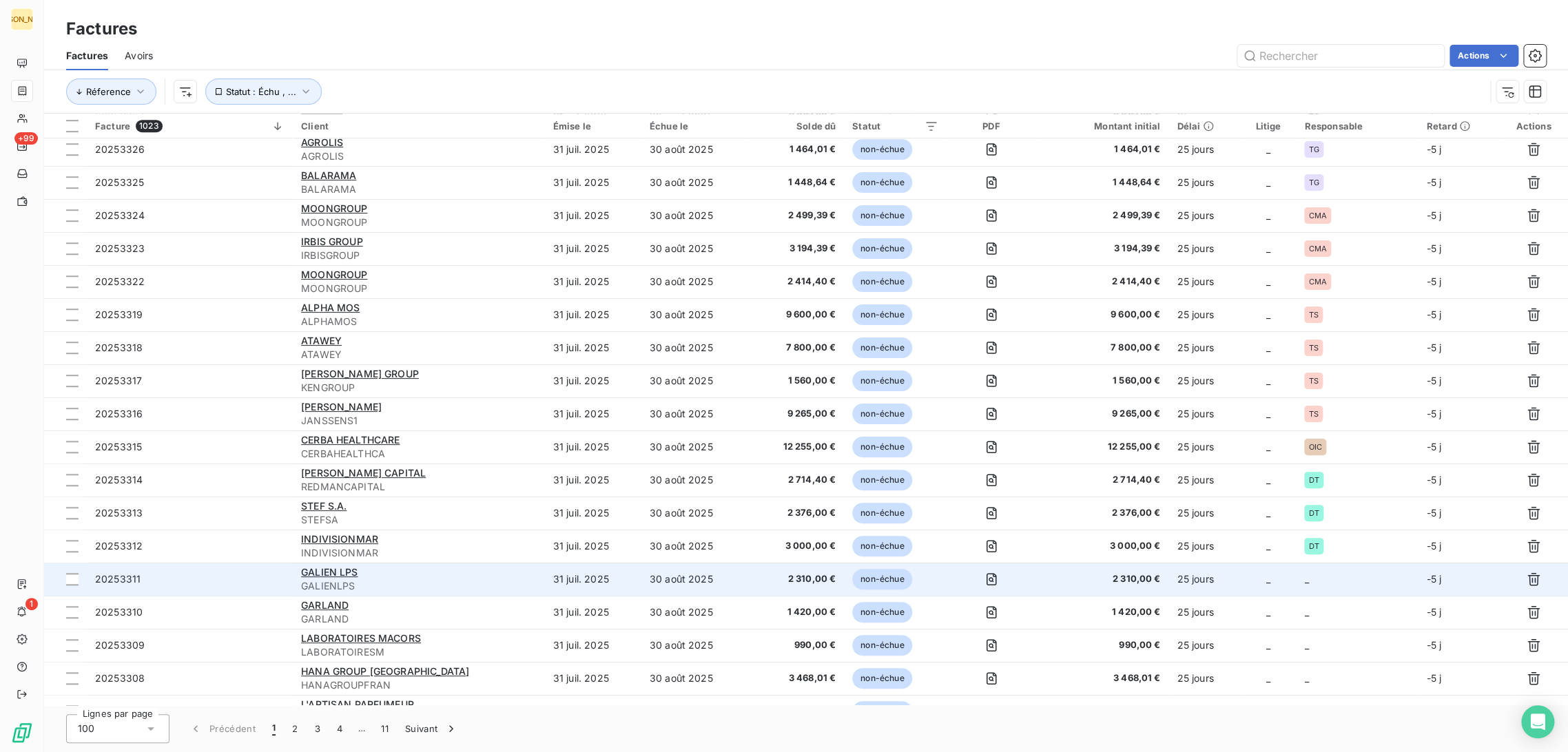
scroll to position [782, 0]
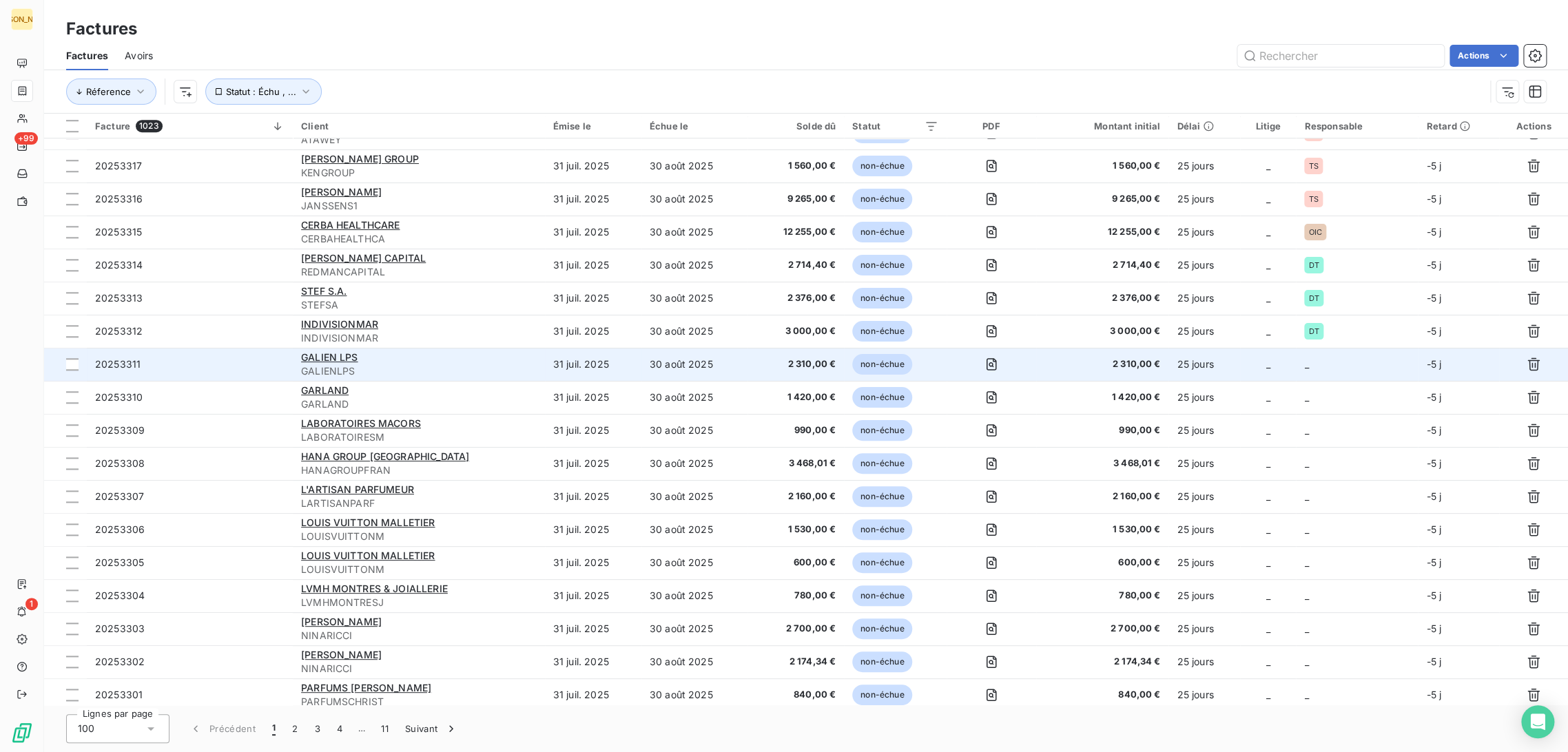
click at [639, 373] on td "31 juil. 2025" at bounding box center [593, 365] width 97 height 33
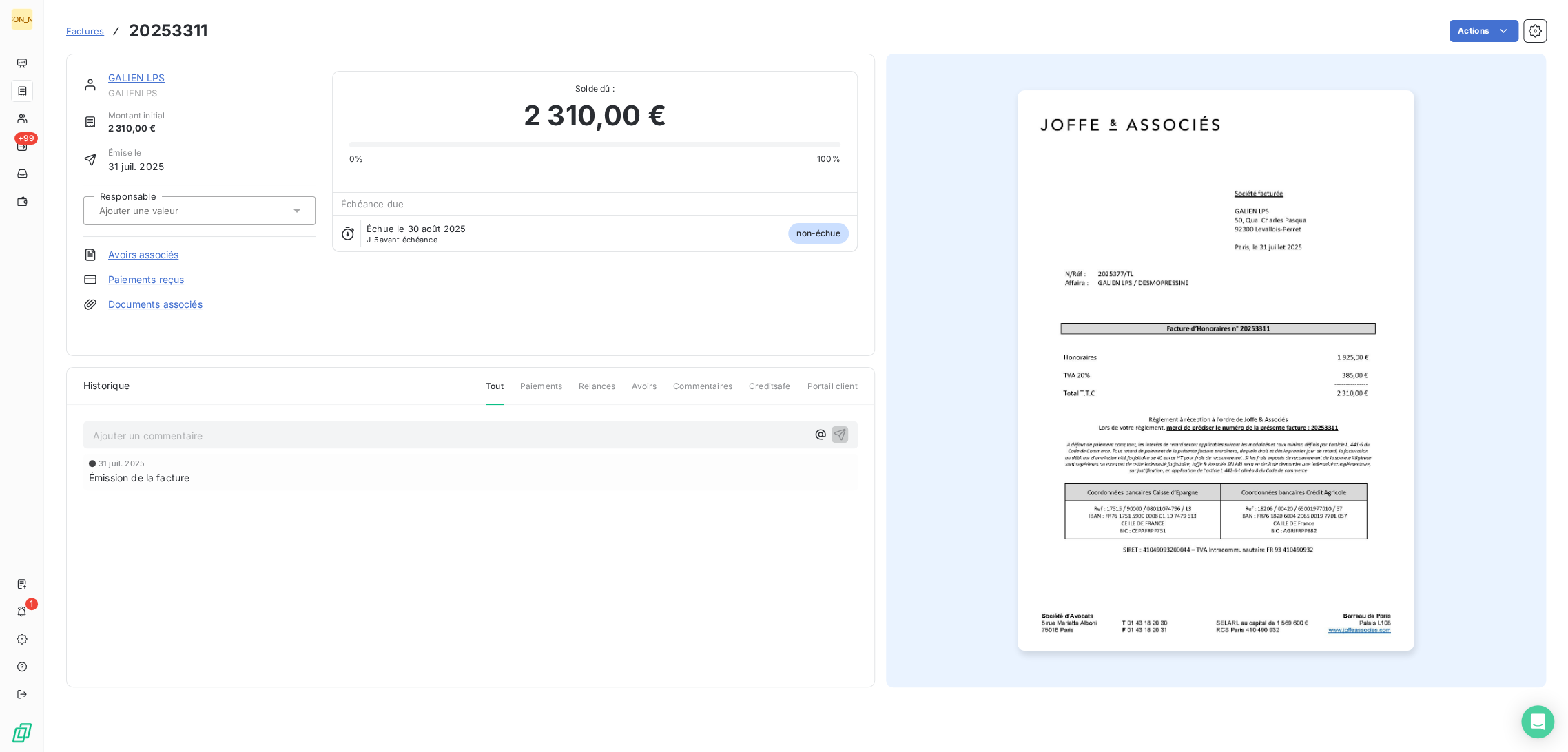
click at [158, 213] on input "text" at bounding box center [167, 210] width 138 height 12
type input "D"
type input "TL"
click at [157, 240] on div "TL" at bounding box center [207, 247] width 194 height 22
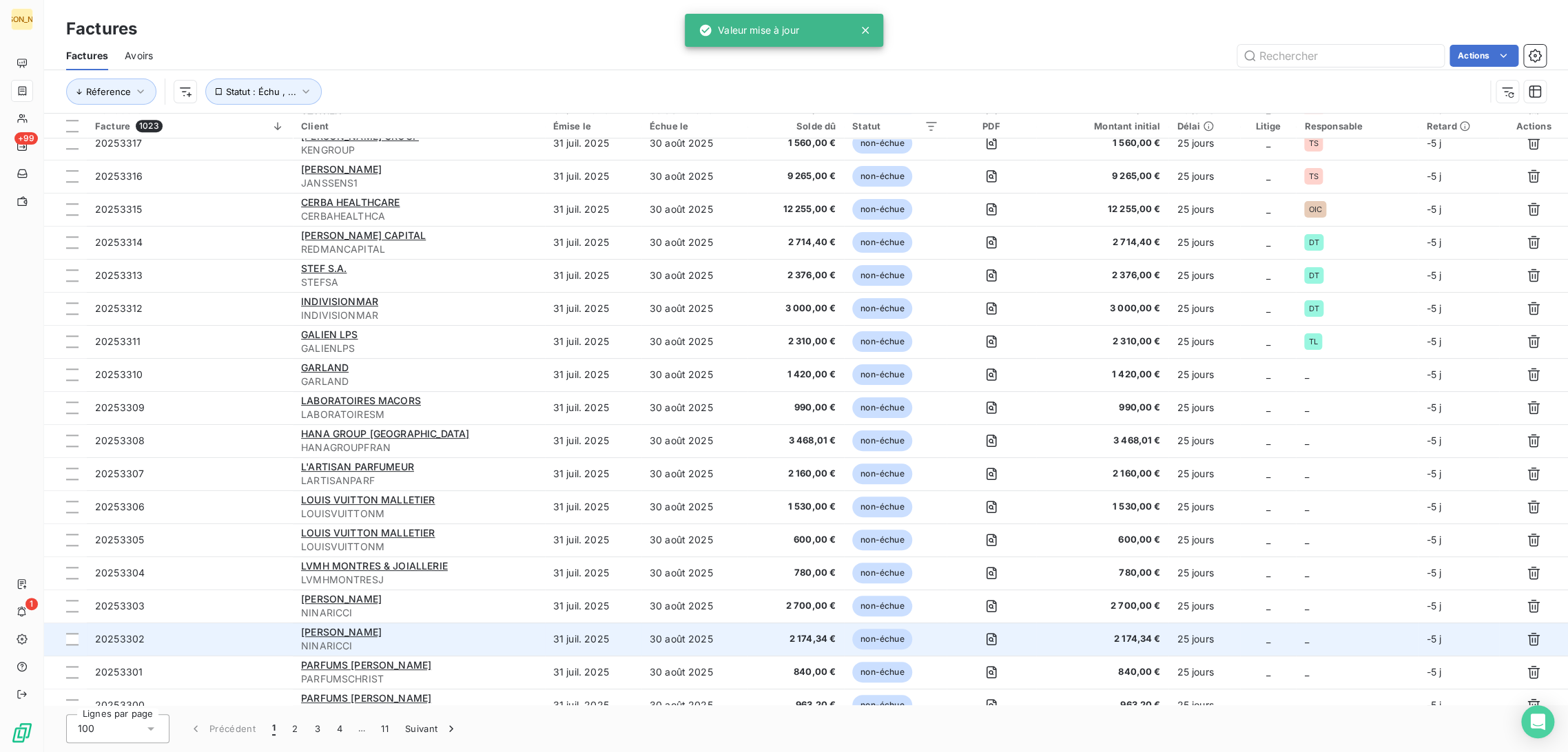
scroll to position [936, 0]
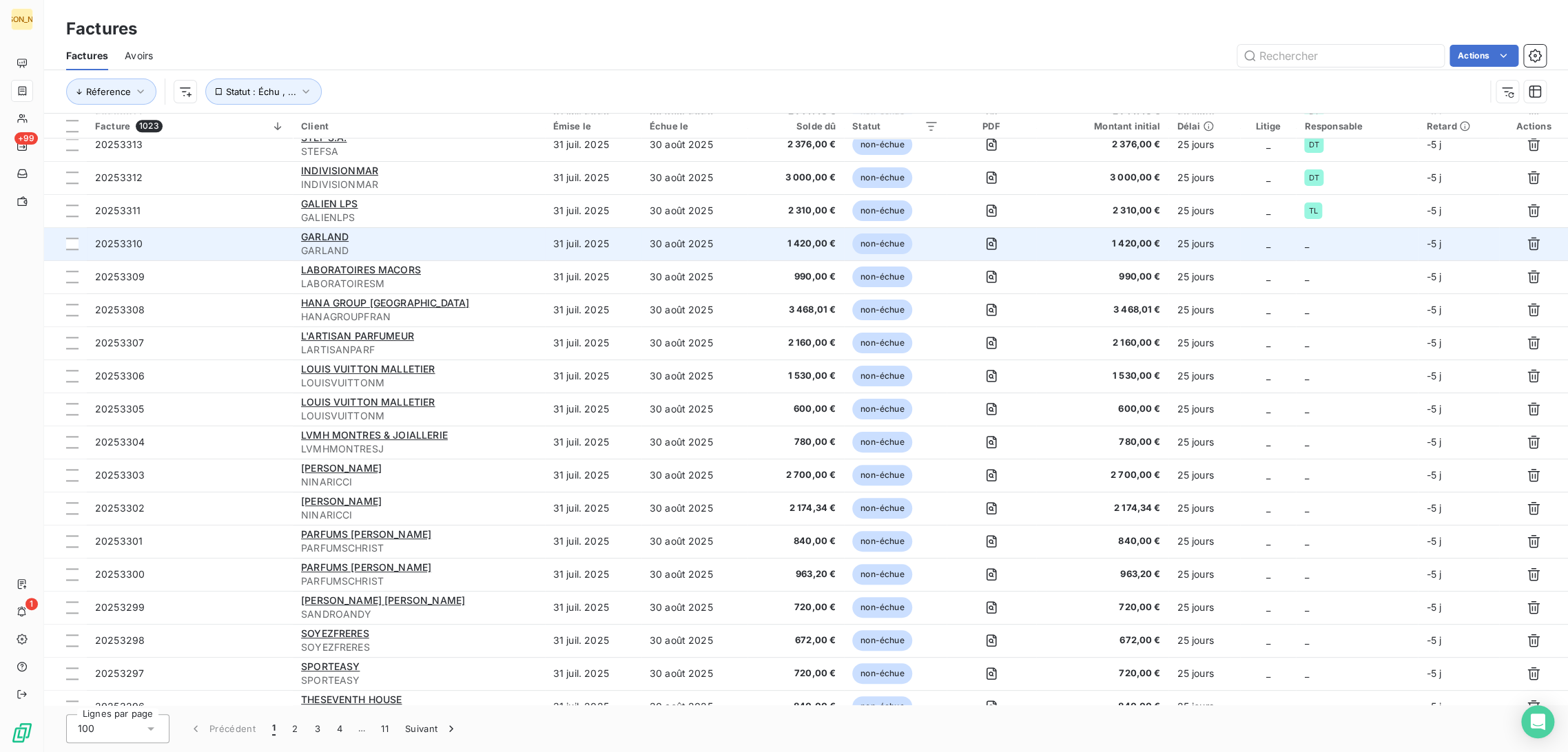
click at [617, 252] on td "31 juil. 2025" at bounding box center [593, 244] width 97 height 33
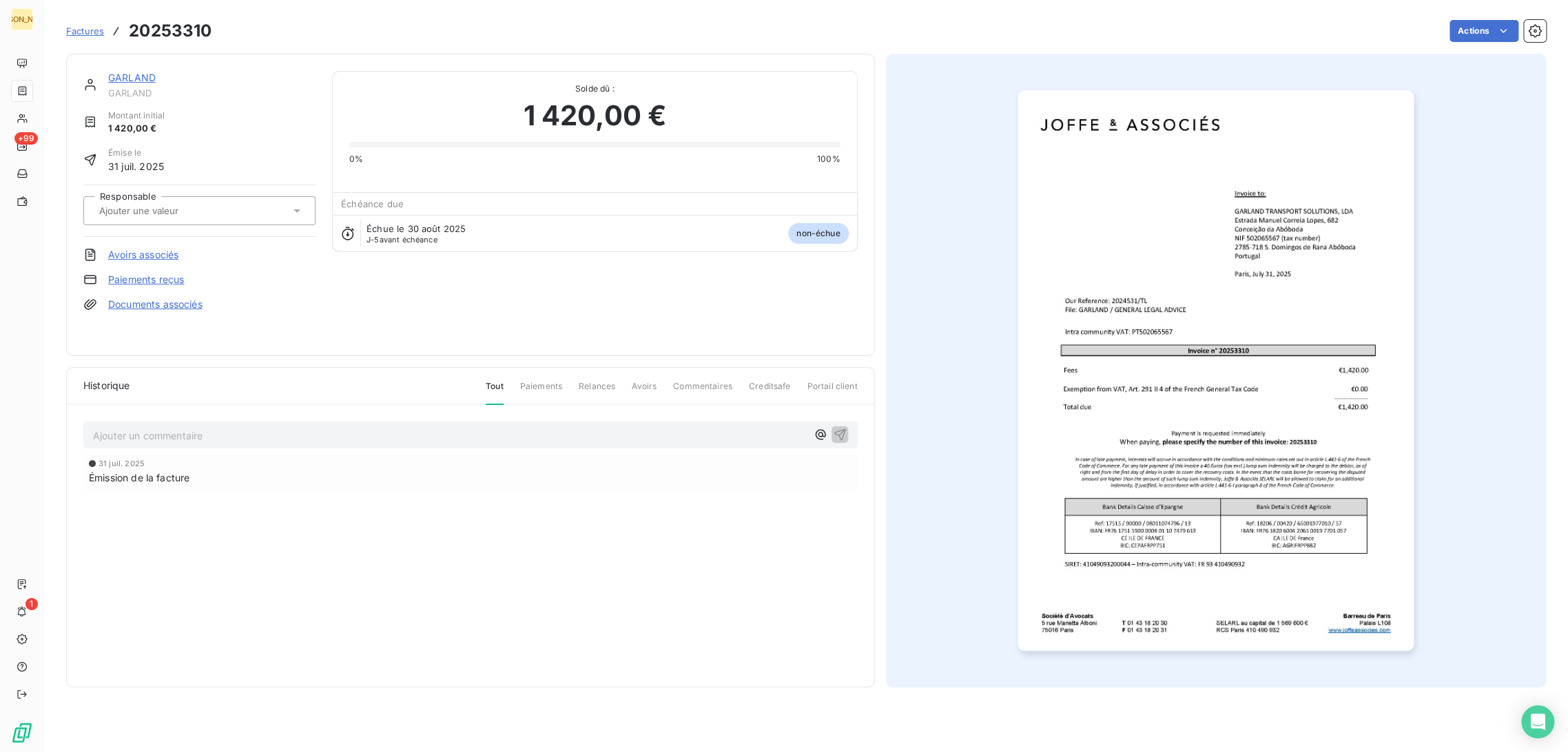
click at [234, 202] on div at bounding box center [192, 211] width 195 height 18
type input "T"
click at [172, 309] on div "TL" at bounding box center [207, 313] width 194 height 22
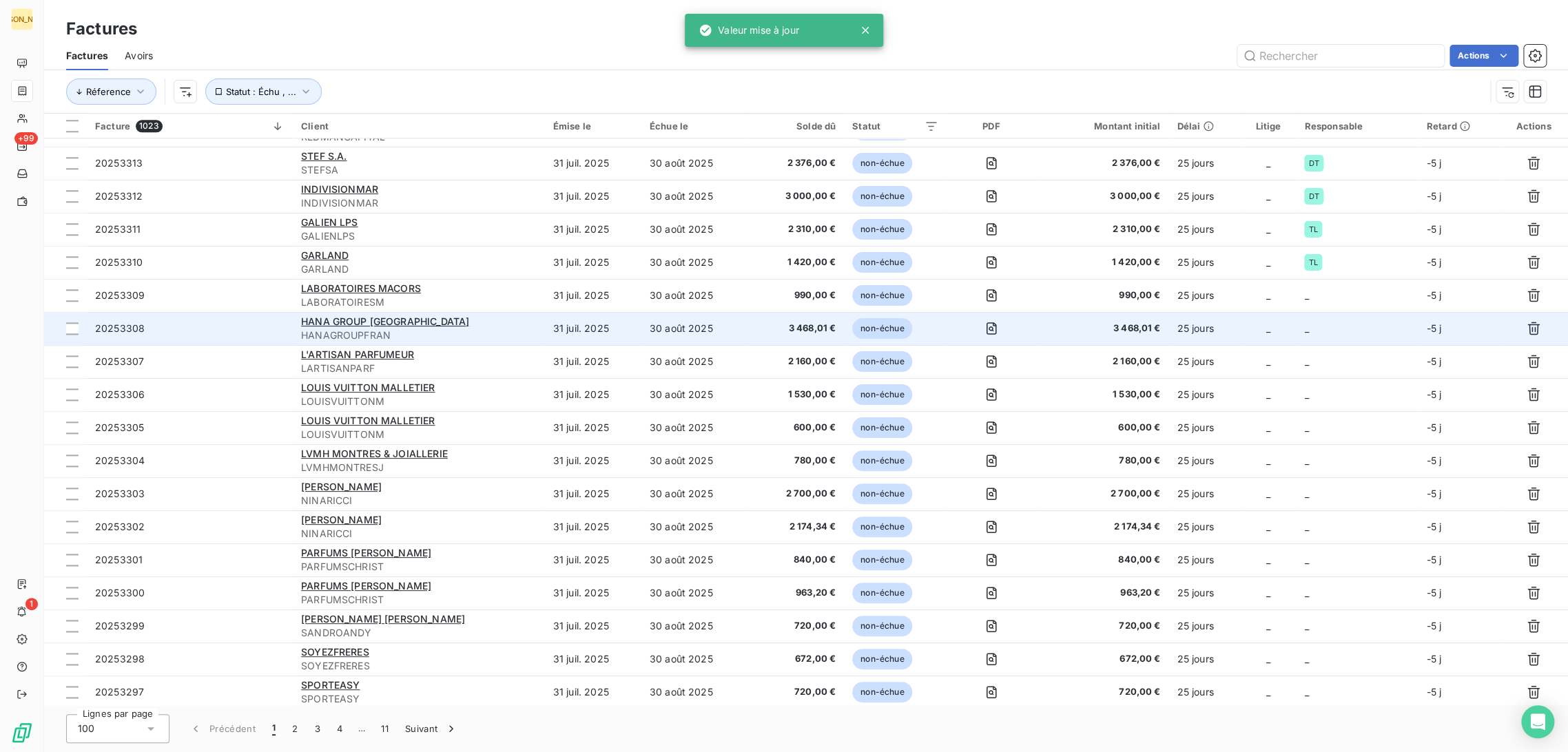
scroll to position [918, 0]
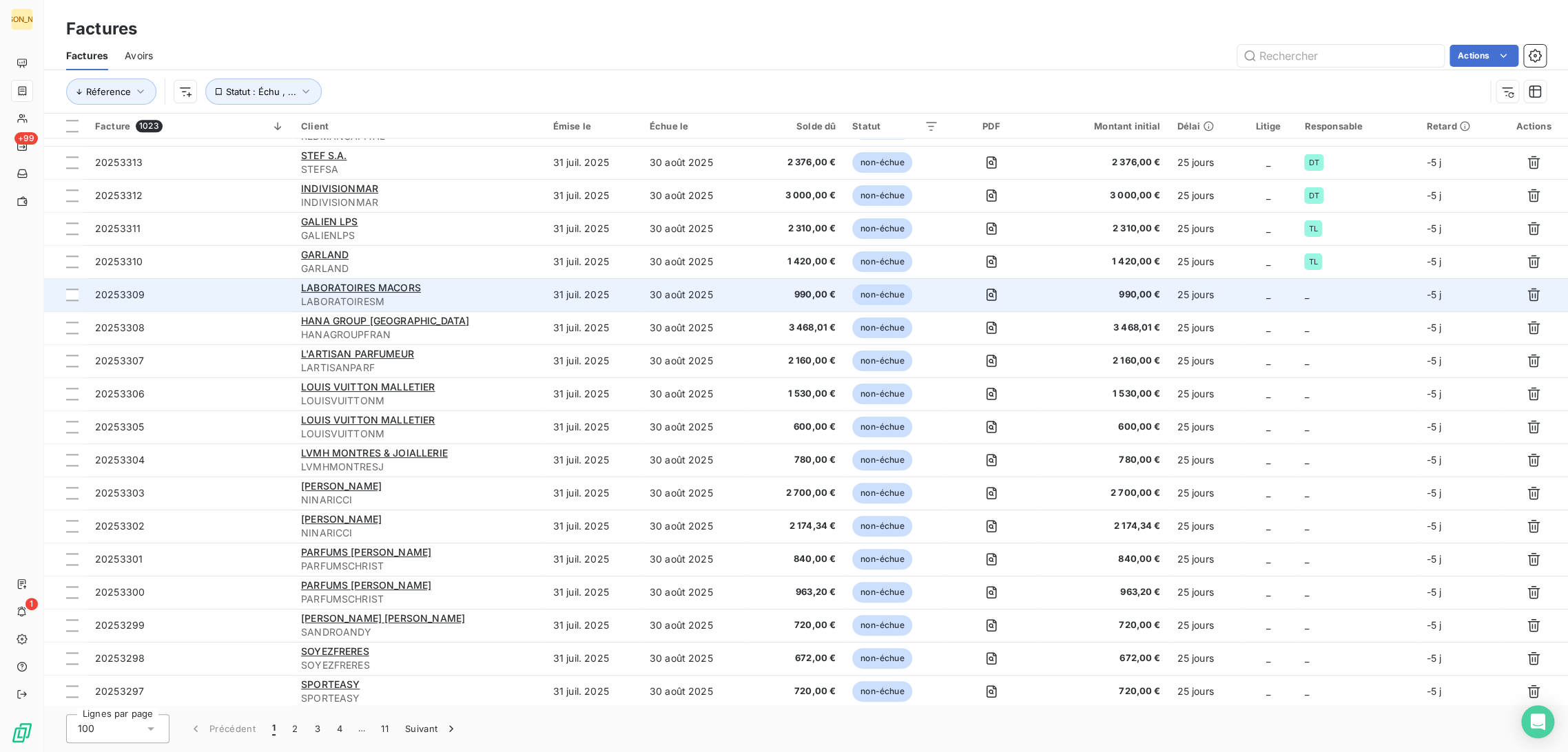
click at [679, 297] on td "30 août 2025" at bounding box center [695, 295] width 106 height 33
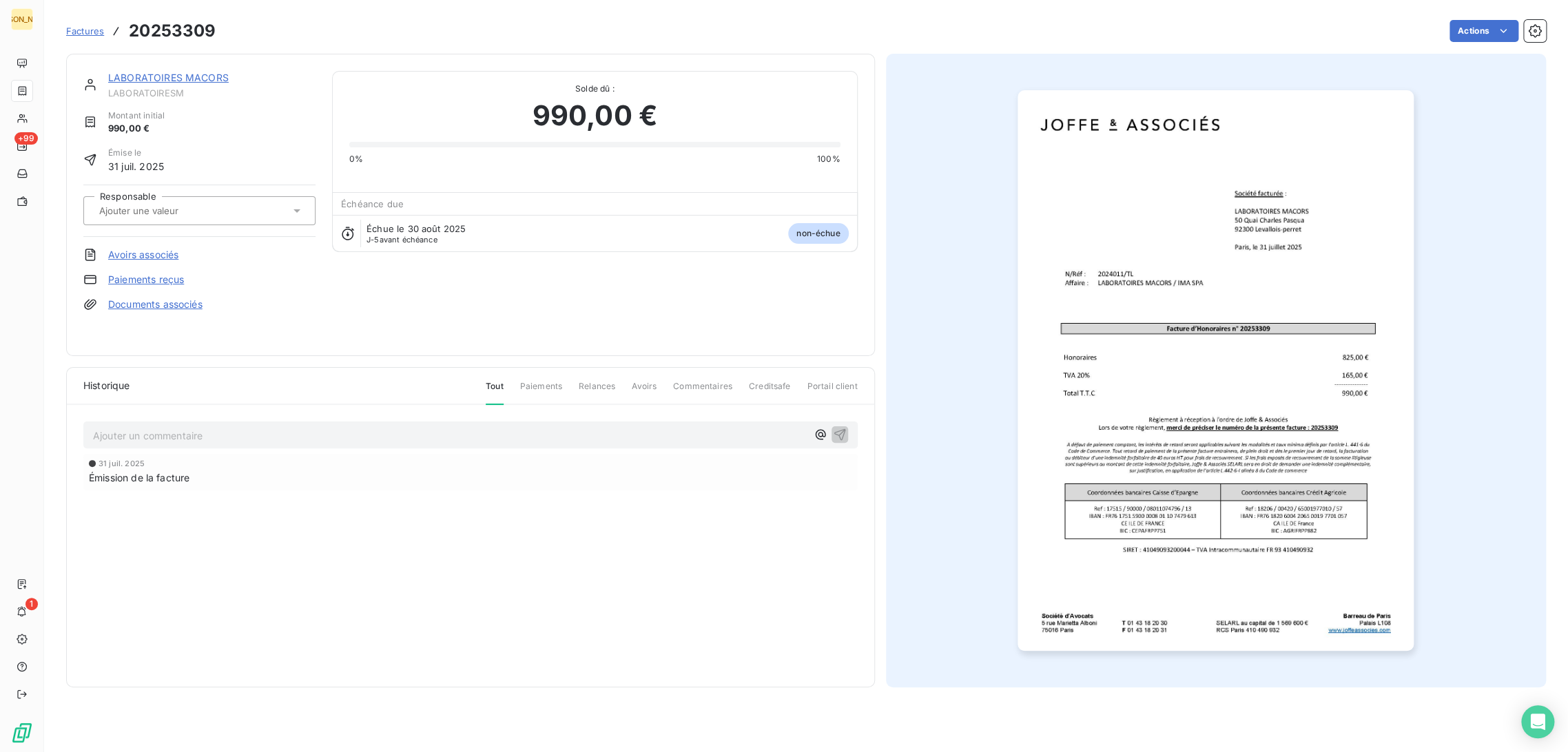
click at [187, 204] on input "text" at bounding box center [167, 210] width 138 height 12
type input "TL"
click at [152, 248] on div "TL" at bounding box center [207, 247] width 194 height 22
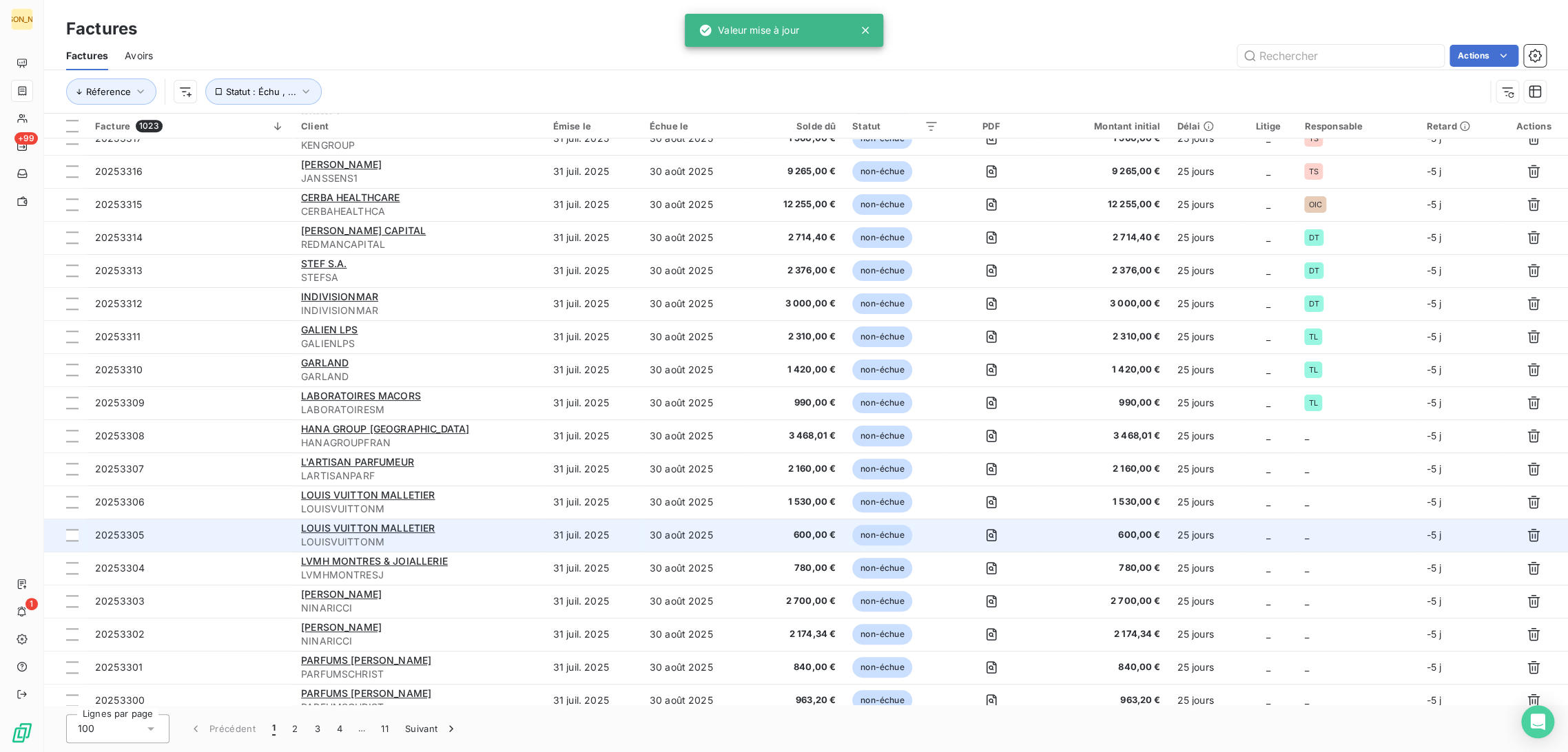
scroll to position [859, 0]
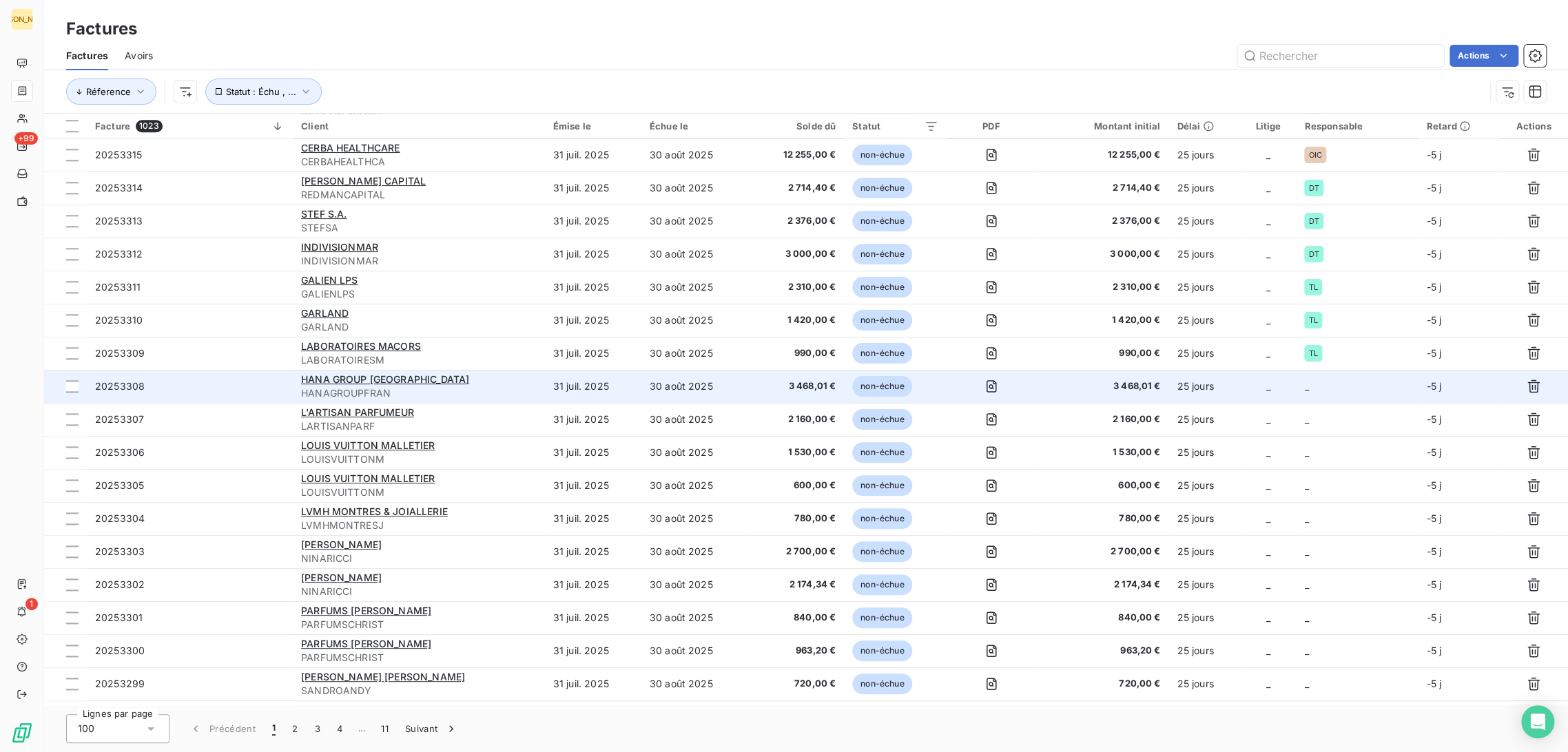
click at [611, 386] on td "31 juil. 2025" at bounding box center [593, 387] width 97 height 33
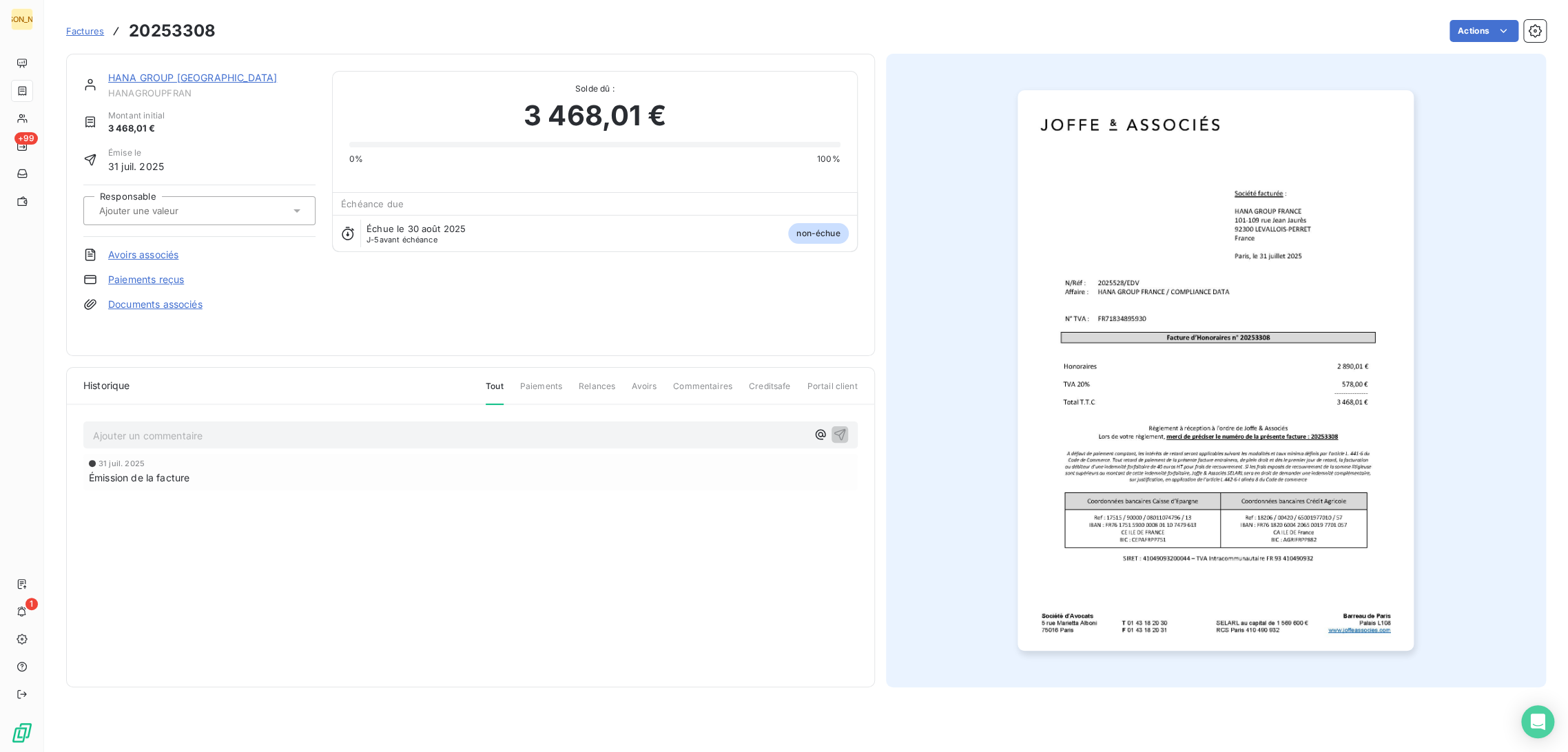
click at [168, 210] on input "text" at bounding box center [167, 210] width 138 height 12
type input "EDV"
click at [162, 241] on div "EDV" at bounding box center [207, 247] width 194 height 22
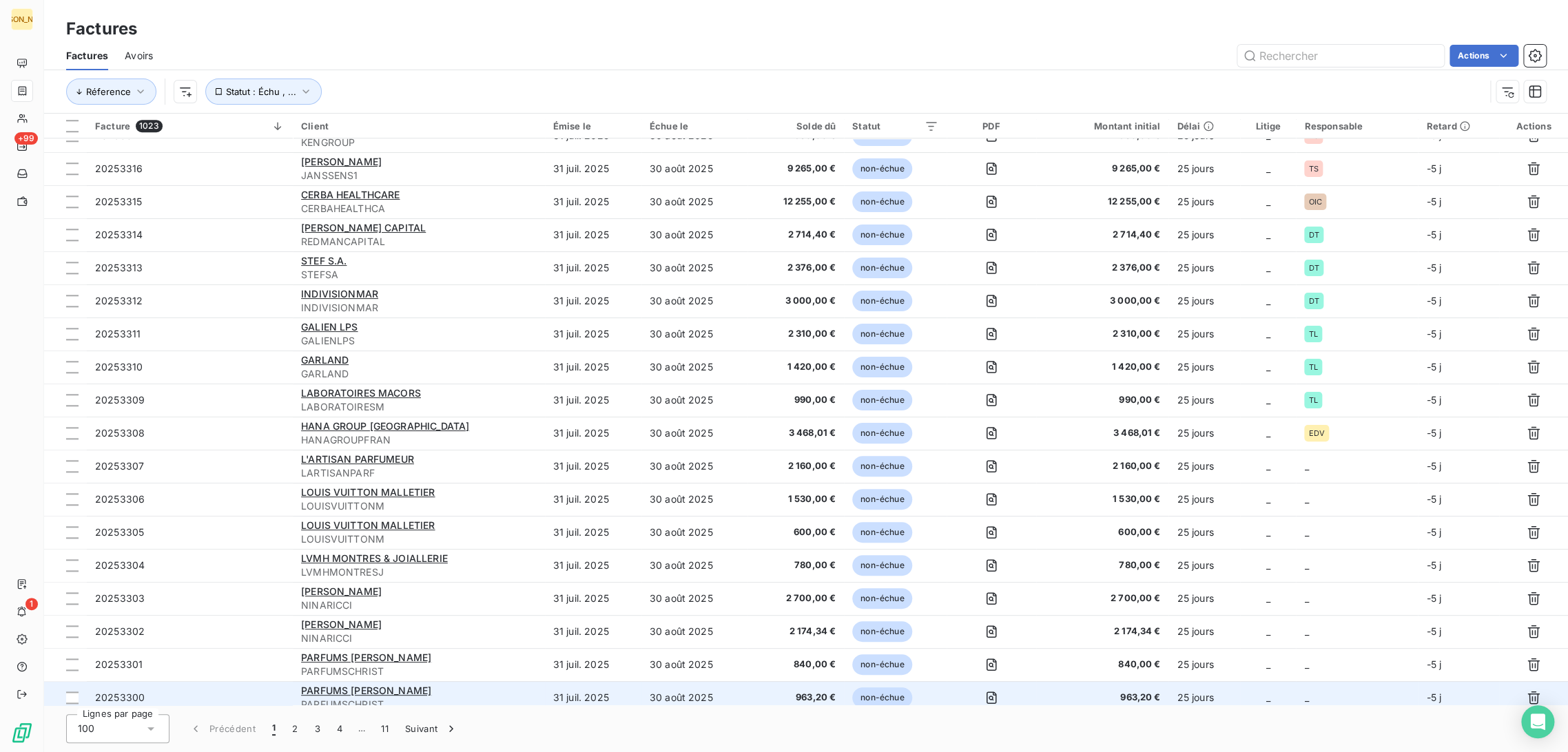
scroll to position [936, 0]
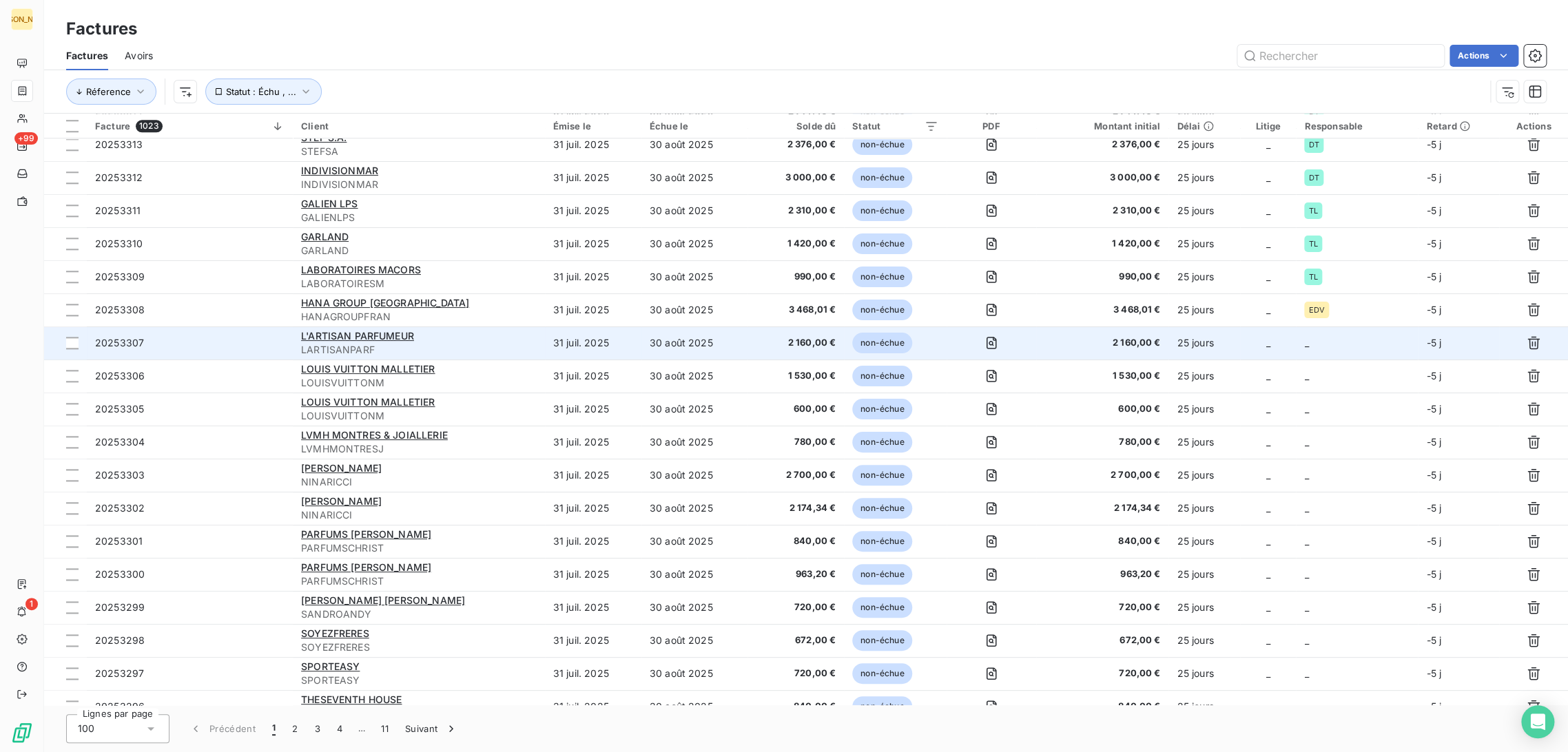
click at [738, 351] on td "30 août 2025" at bounding box center [695, 343] width 106 height 33
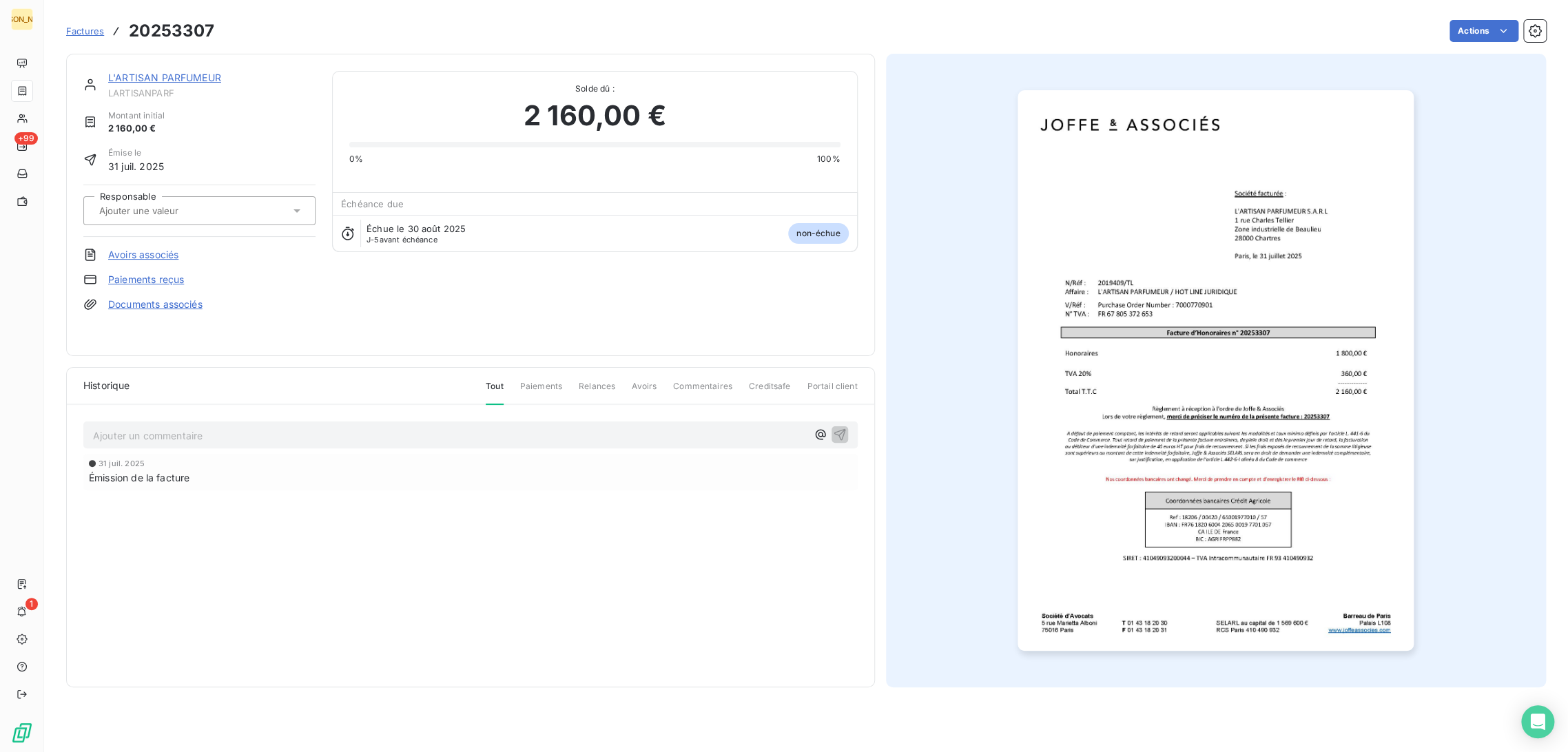
click at [184, 202] on div at bounding box center [192, 211] width 195 height 18
type input "T"
click at [163, 309] on div "TL" at bounding box center [207, 313] width 194 height 22
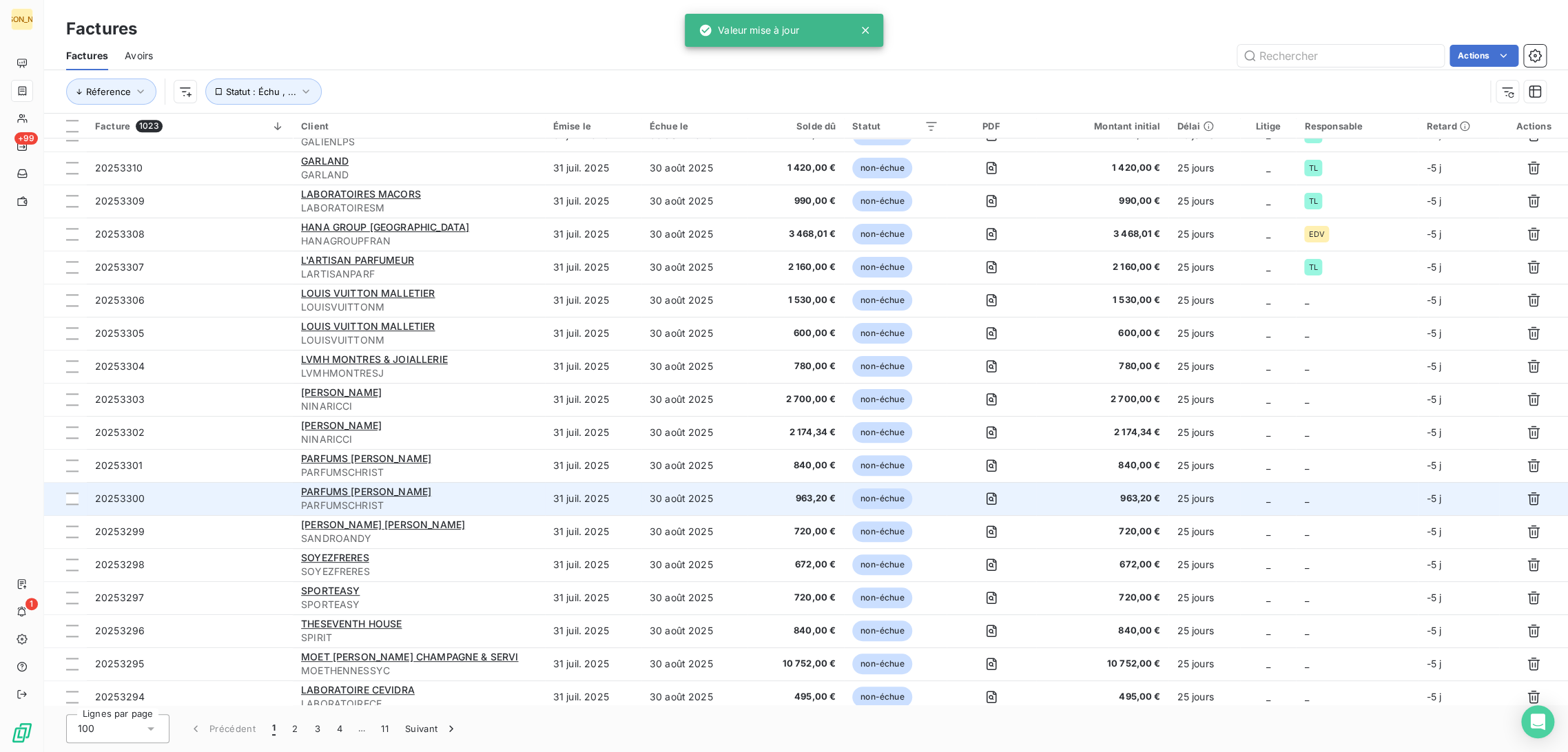
scroll to position [1012, 0]
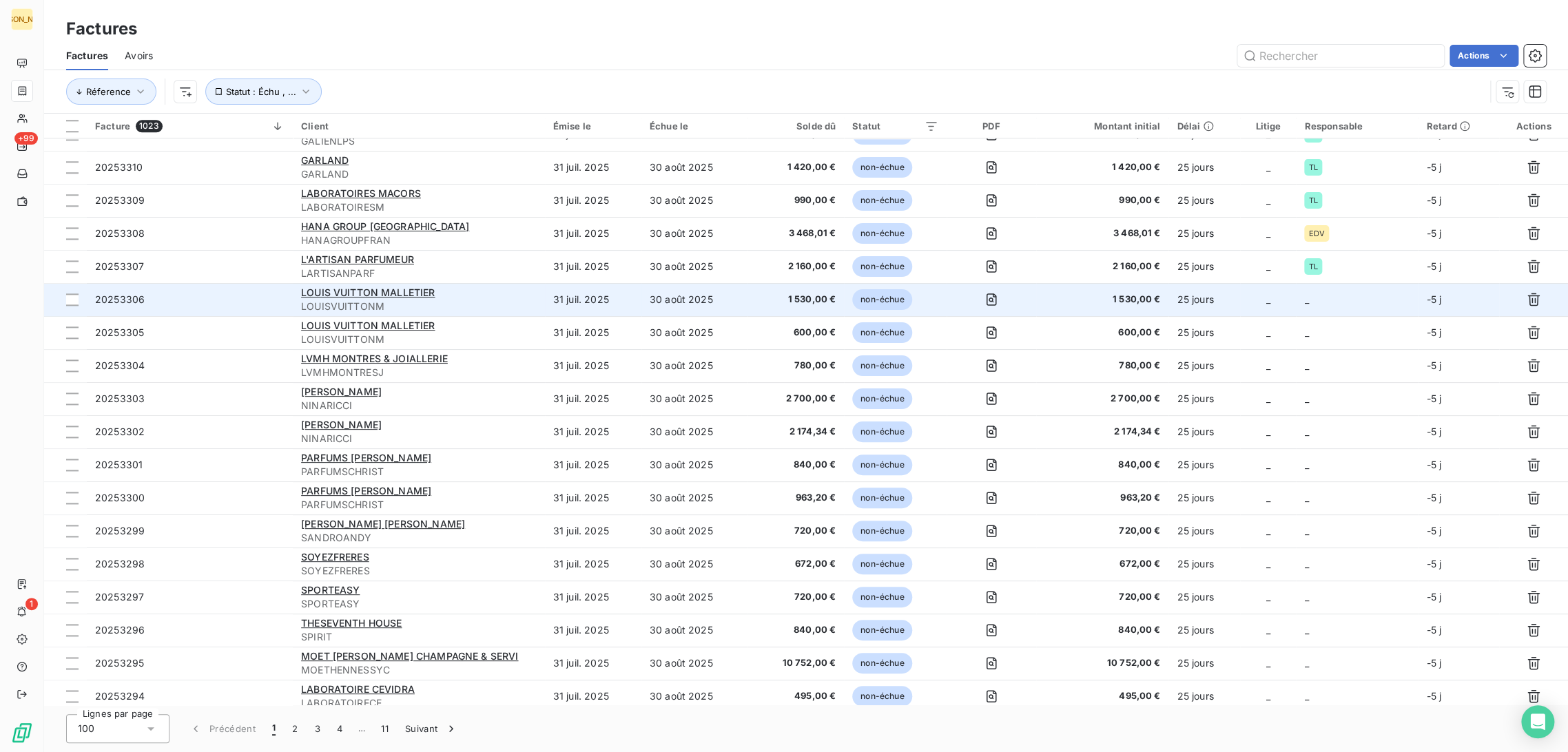
click at [635, 308] on td "31 juil. 2025" at bounding box center [593, 300] width 97 height 33
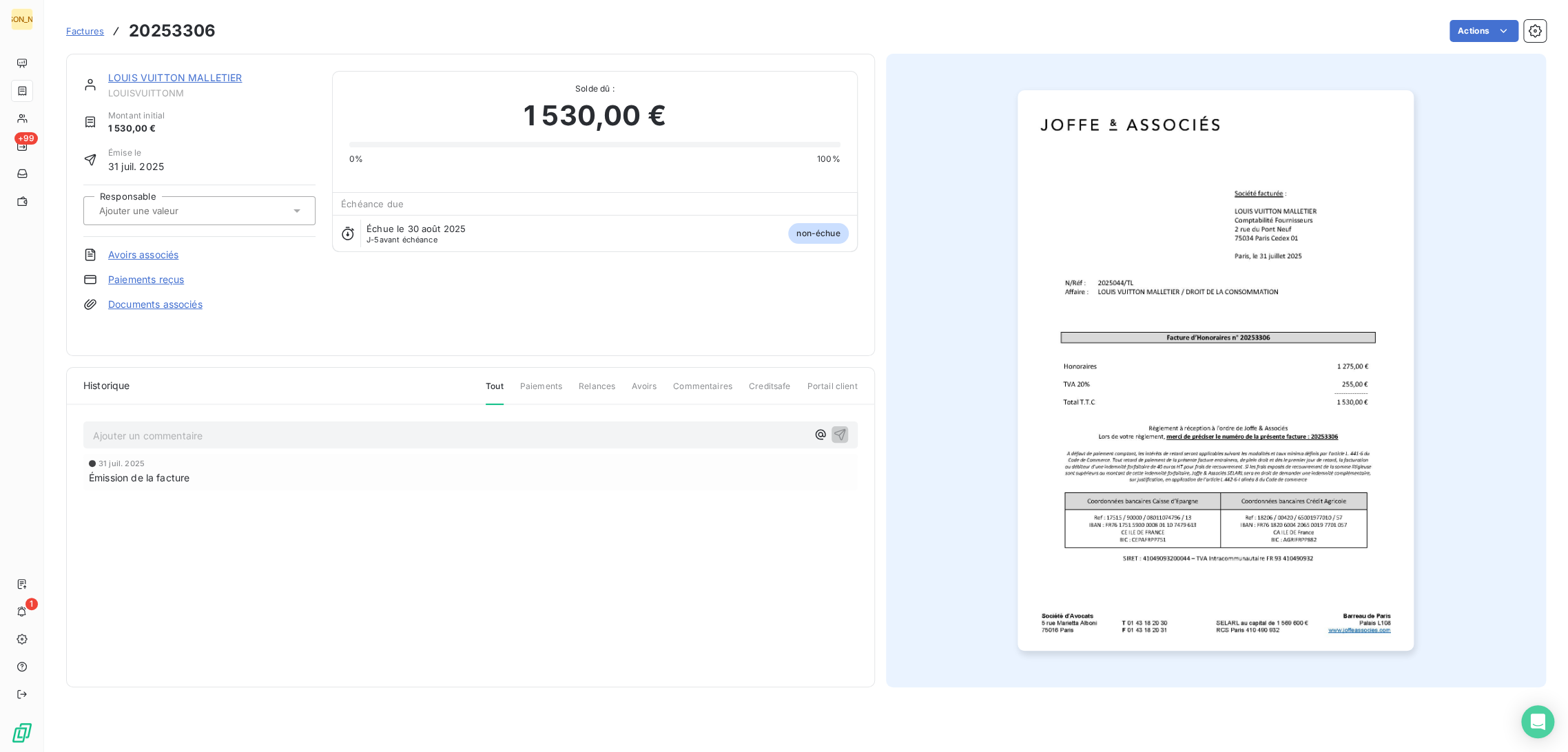
click at [186, 210] on input "text" at bounding box center [167, 210] width 138 height 12
type input "T"
click at [154, 305] on div "TL" at bounding box center [207, 313] width 194 height 22
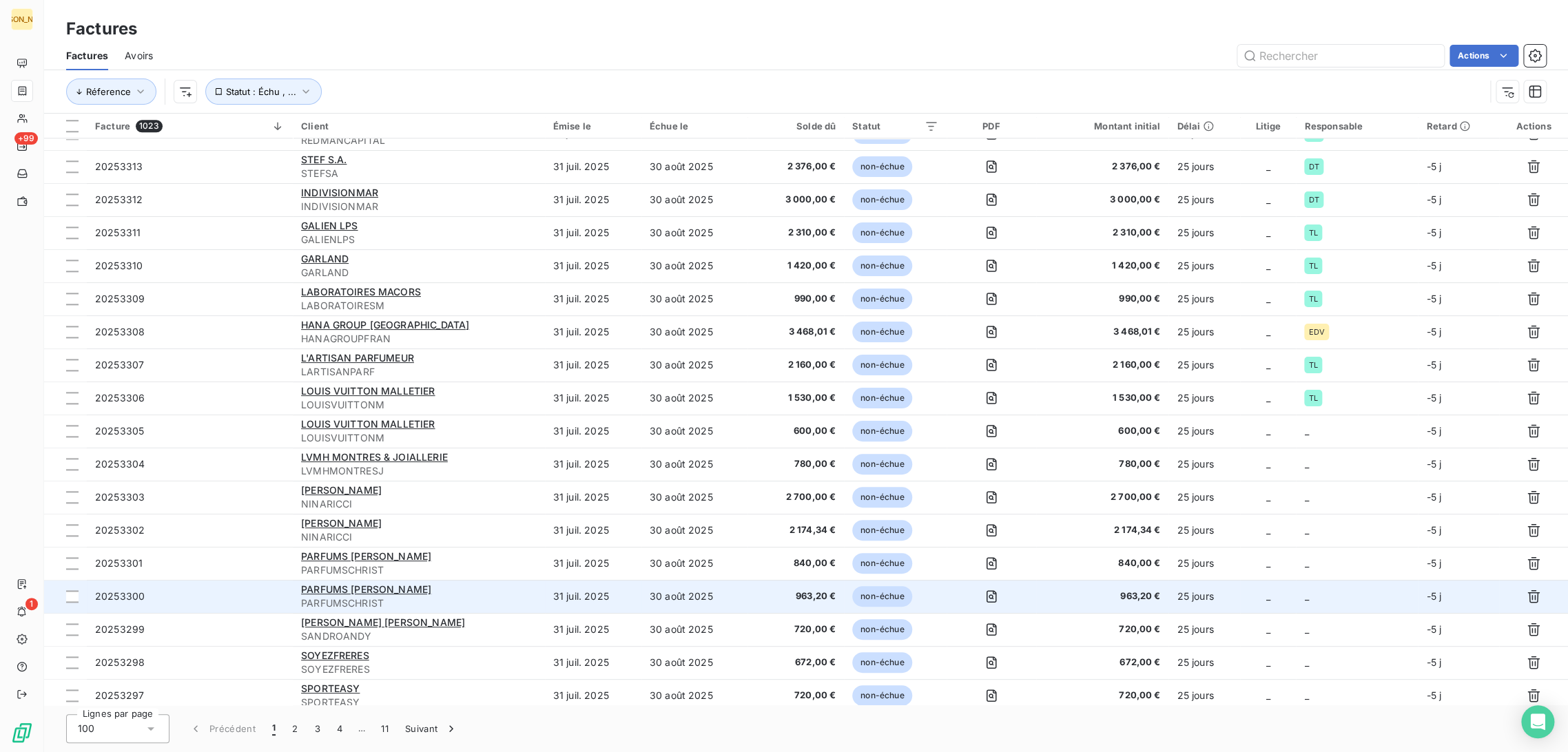
scroll to position [1012, 0]
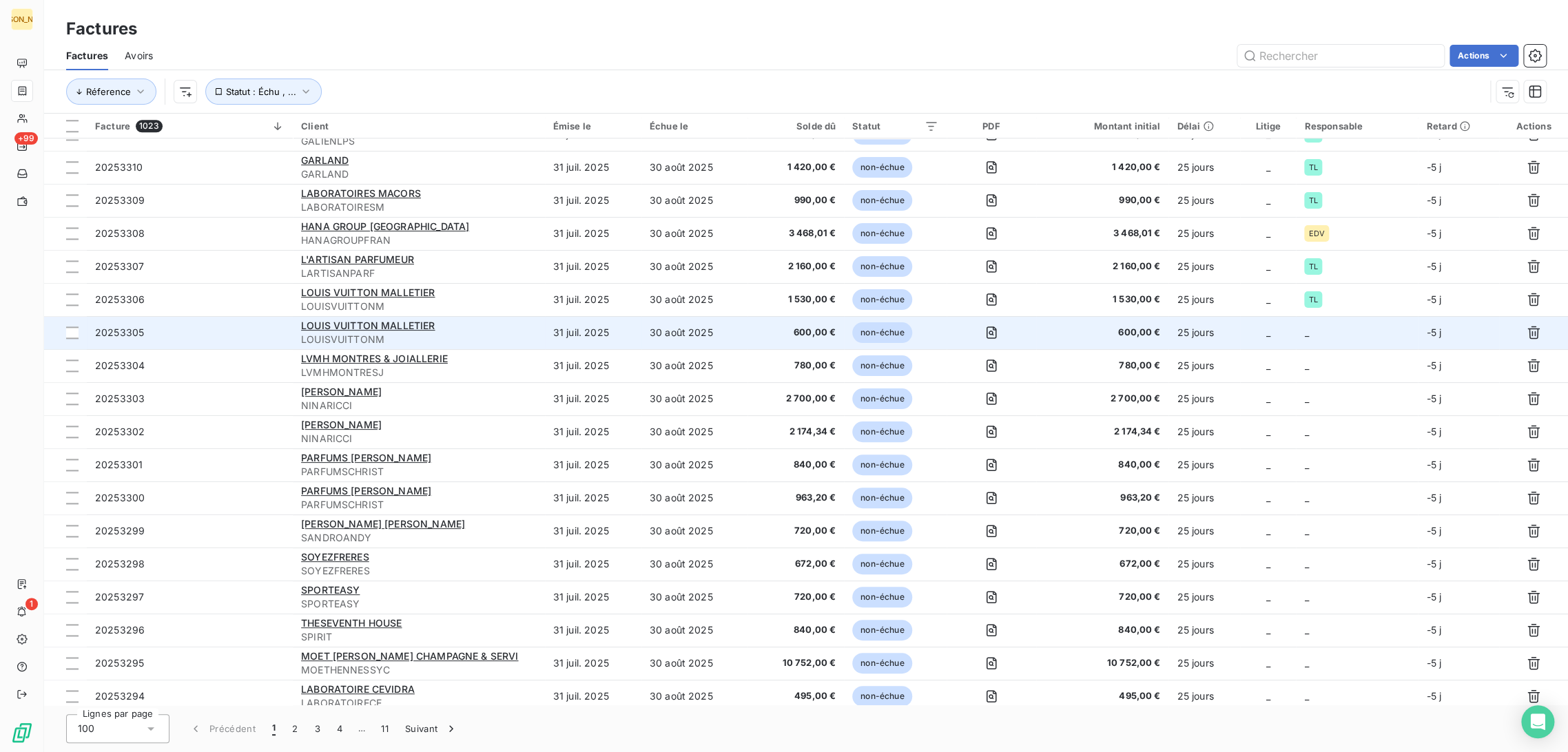
click at [604, 338] on td "31 juil. 2025" at bounding box center [593, 333] width 97 height 33
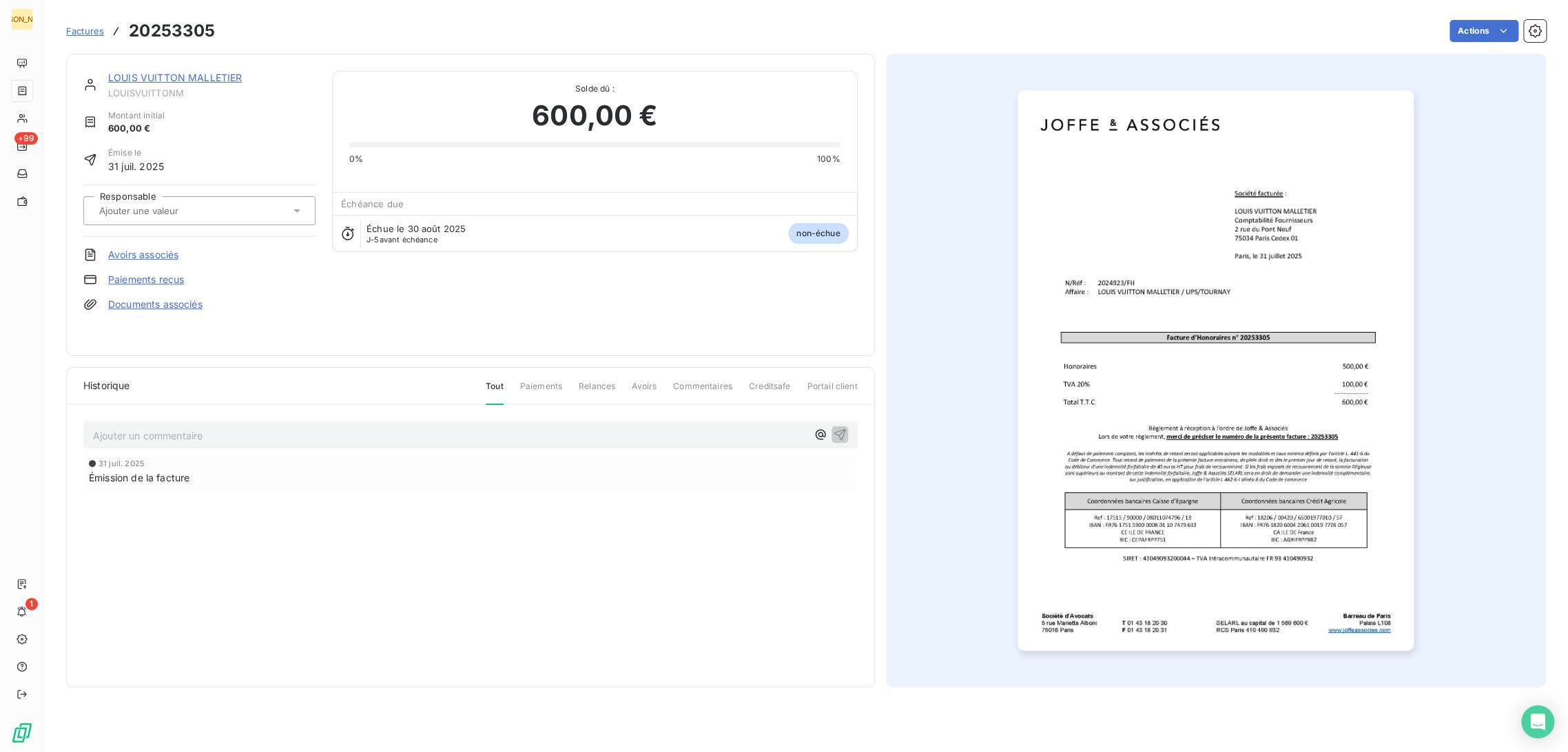
click at [197, 204] on input "text" at bounding box center [167, 210] width 138 height 12
type input "FH"
click at [179, 253] on div "FH" at bounding box center [207, 247] width 194 height 22
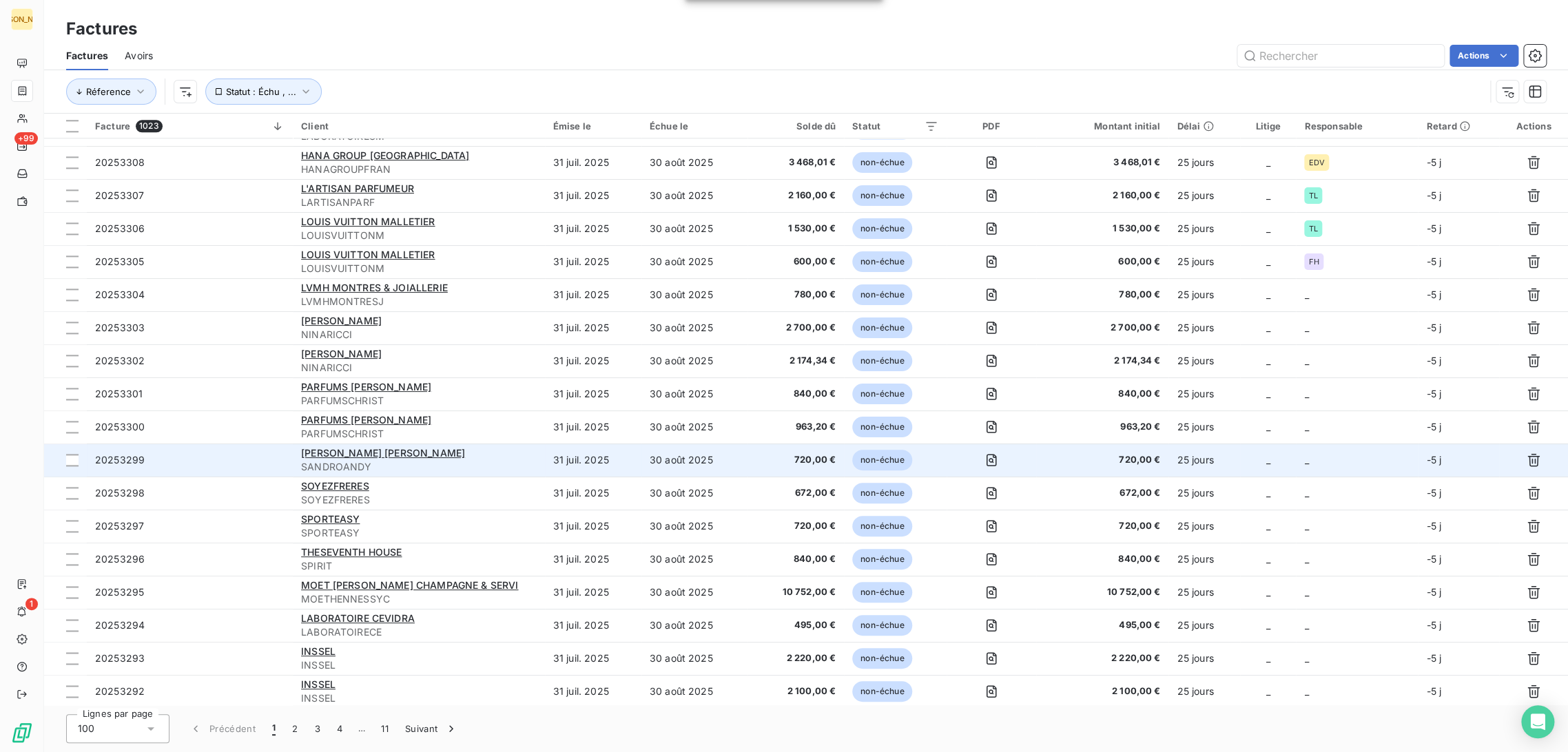
scroll to position [1089, 0]
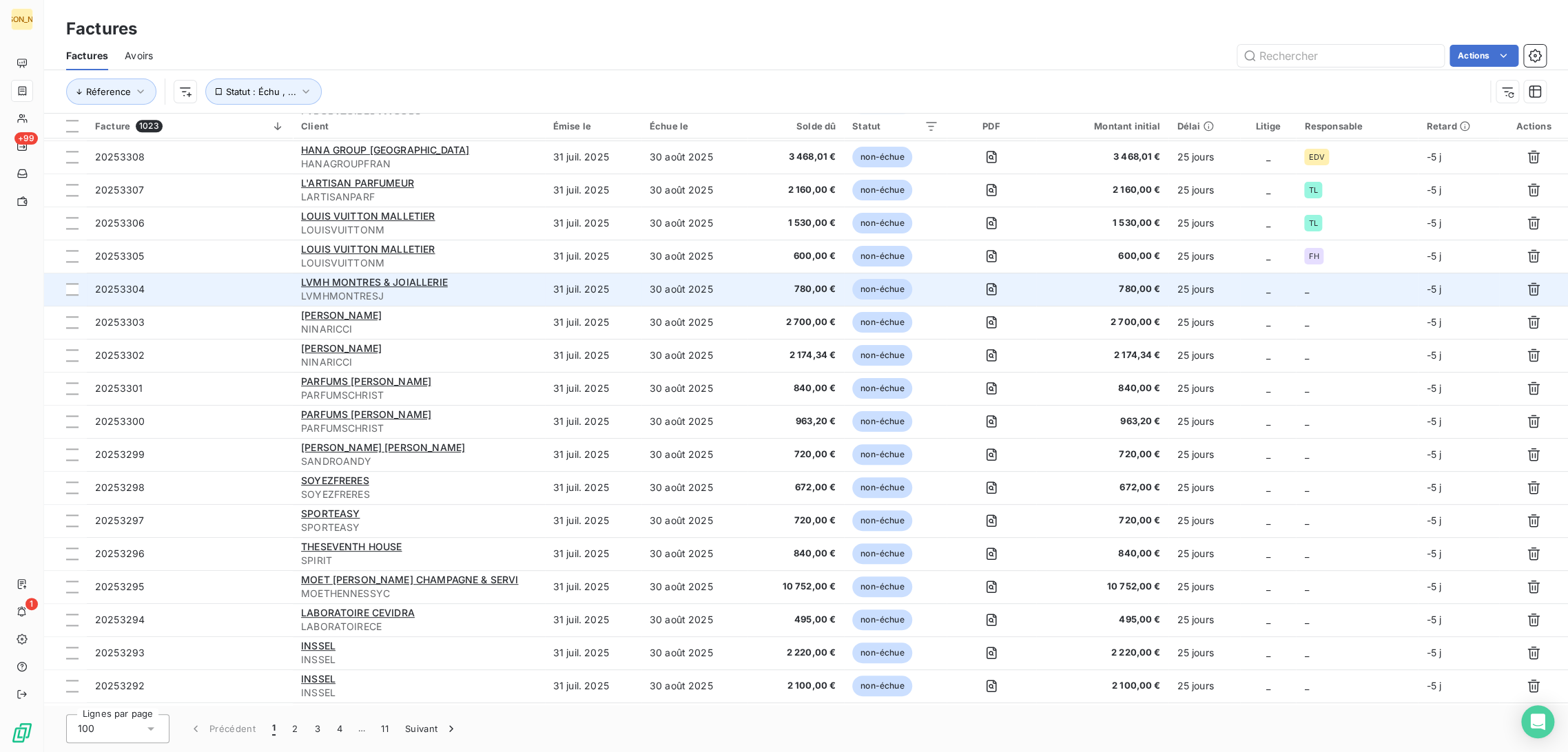
click at [647, 289] on td "30 août 2025" at bounding box center [695, 289] width 106 height 33
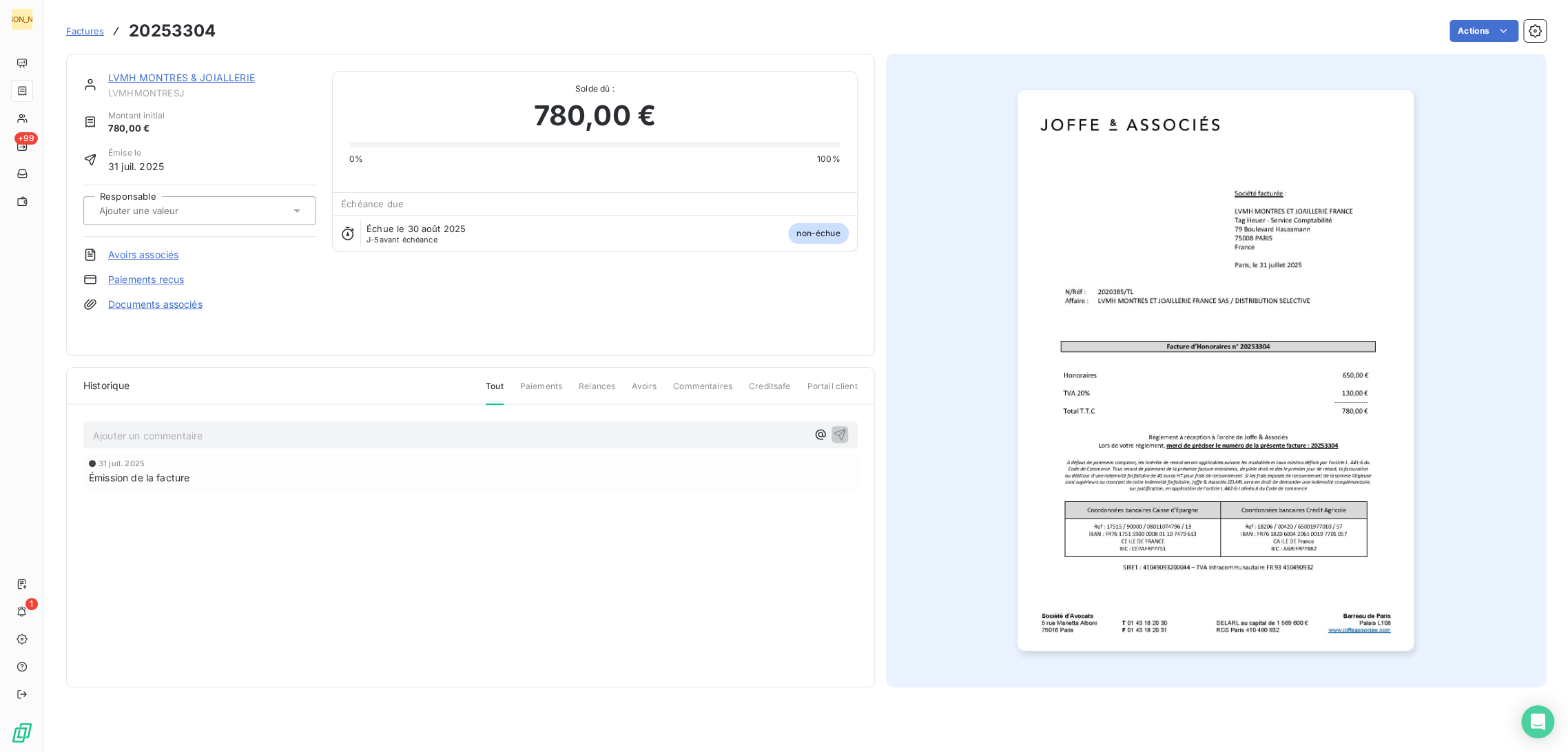
click at [189, 202] on div at bounding box center [192, 211] width 195 height 18
type input "T"
click at [161, 315] on div "TL" at bounding box center [207, 313] width 194 height 22
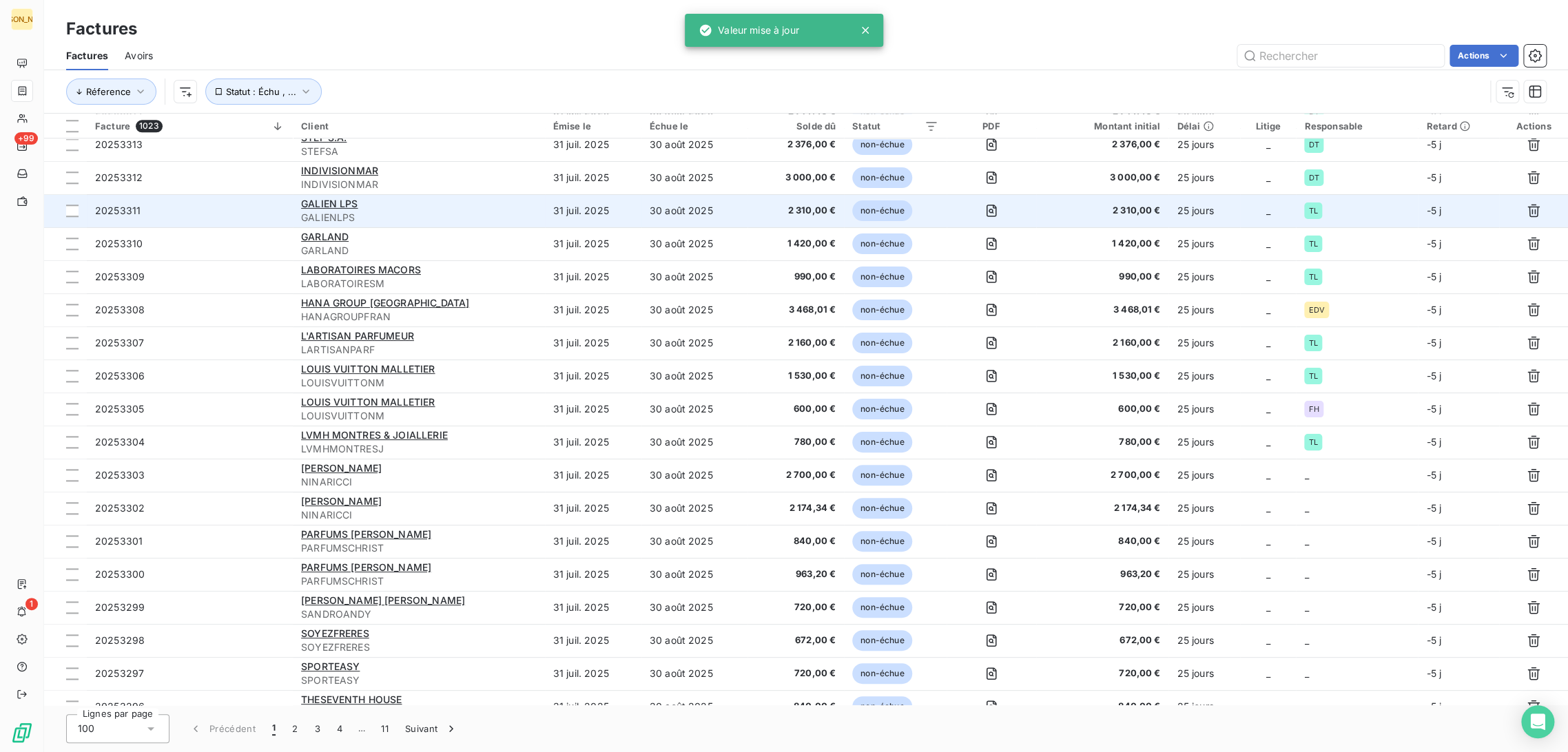
scroll to position [1165, 0]
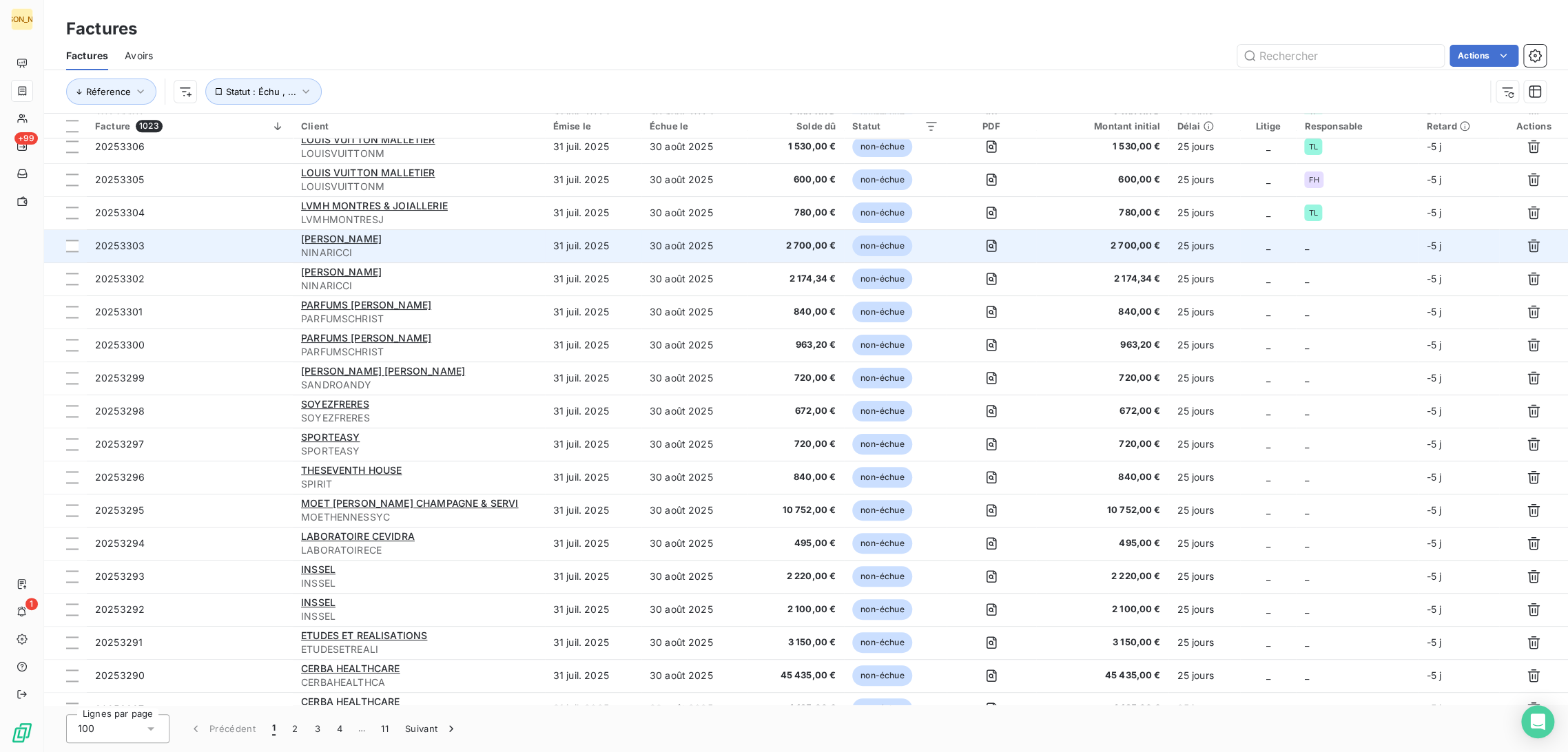
click at [568, 254] on td "31 juil. 2025" at bounding box center [593, 246] width 97 height 33
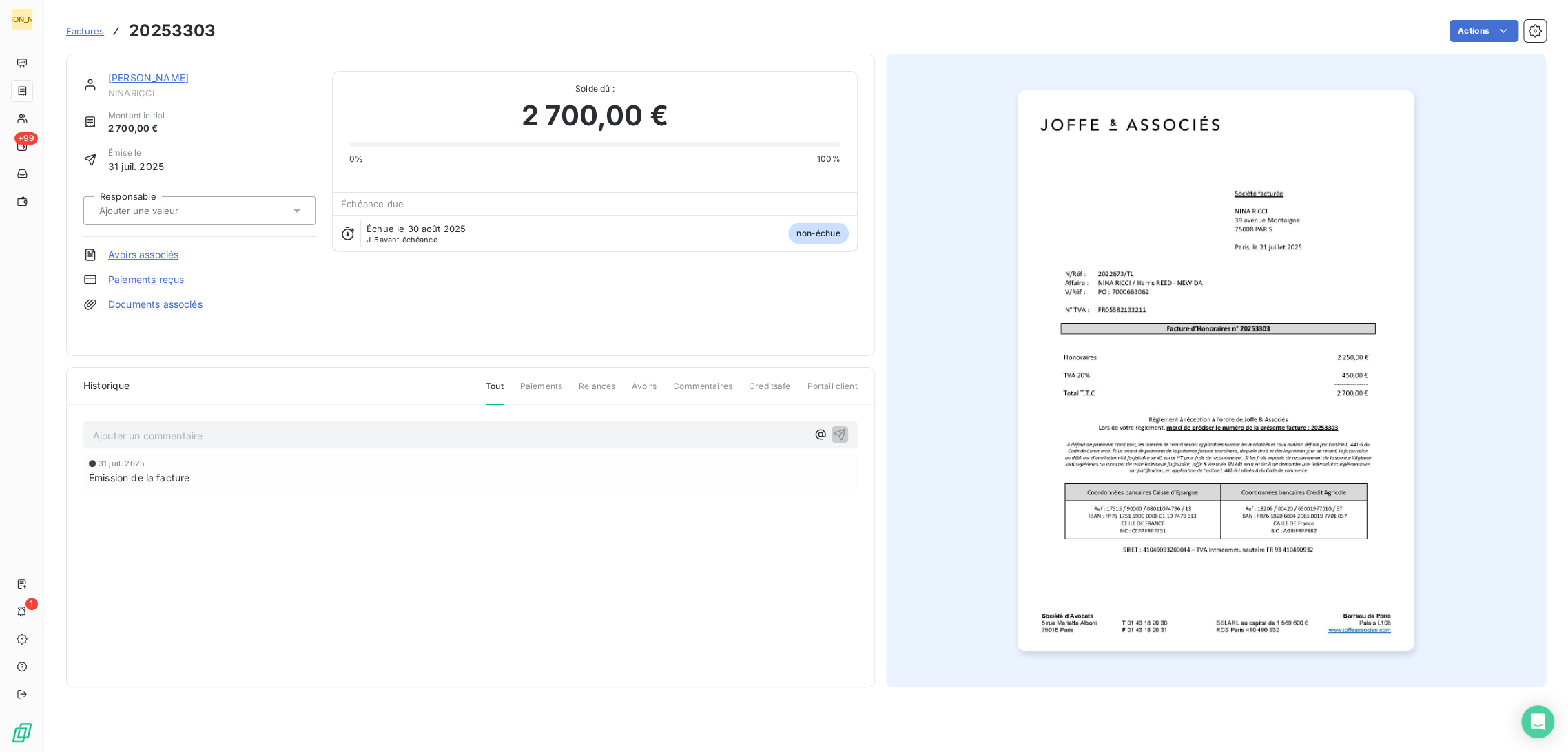
click at [188, 211] on input "text" at bounding box center [167, 210] width 138 height 12
type input "T"
click at [144, 313] on div "TL" at bounding box center [207, 313] width 194 height 22
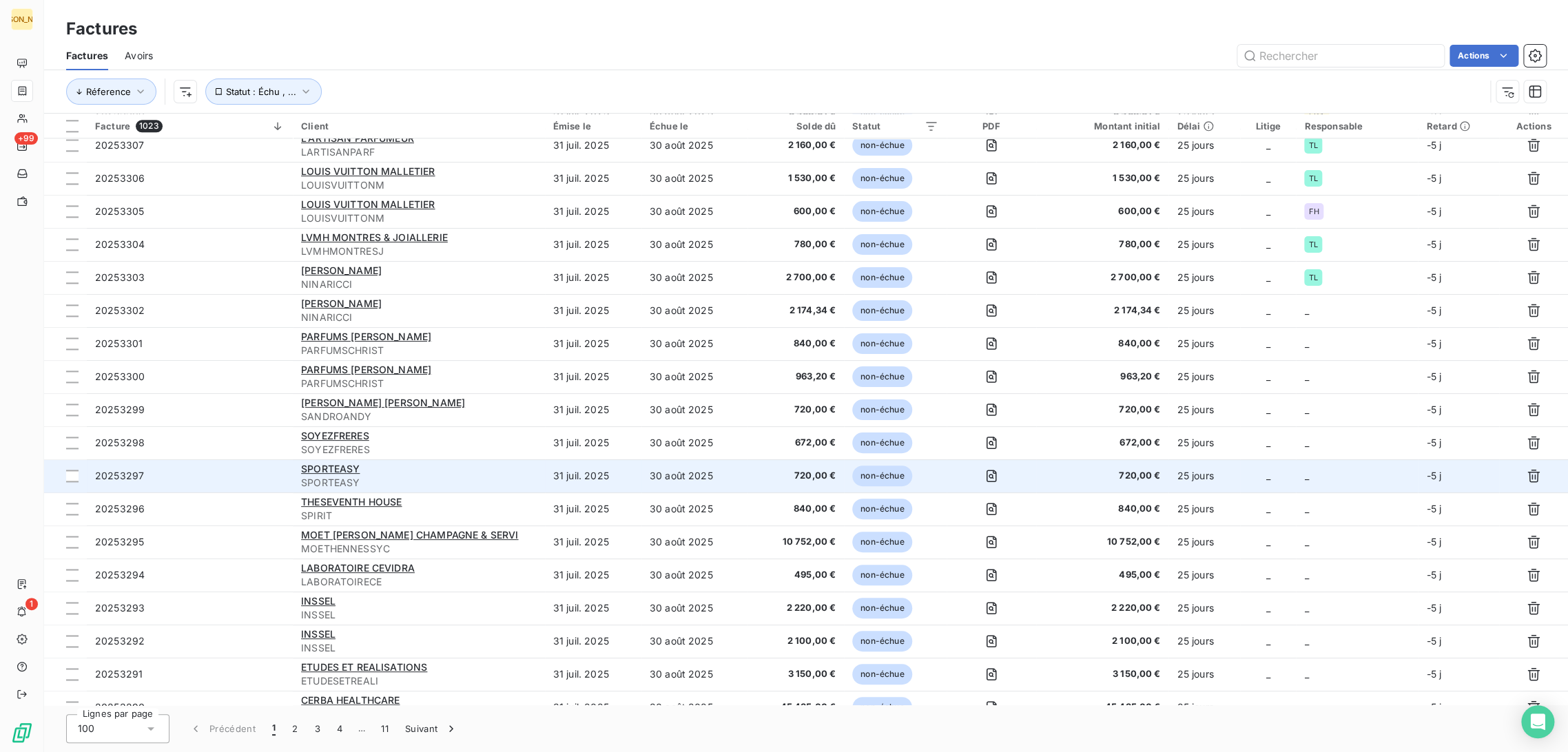
scroll to position [1147, 0]
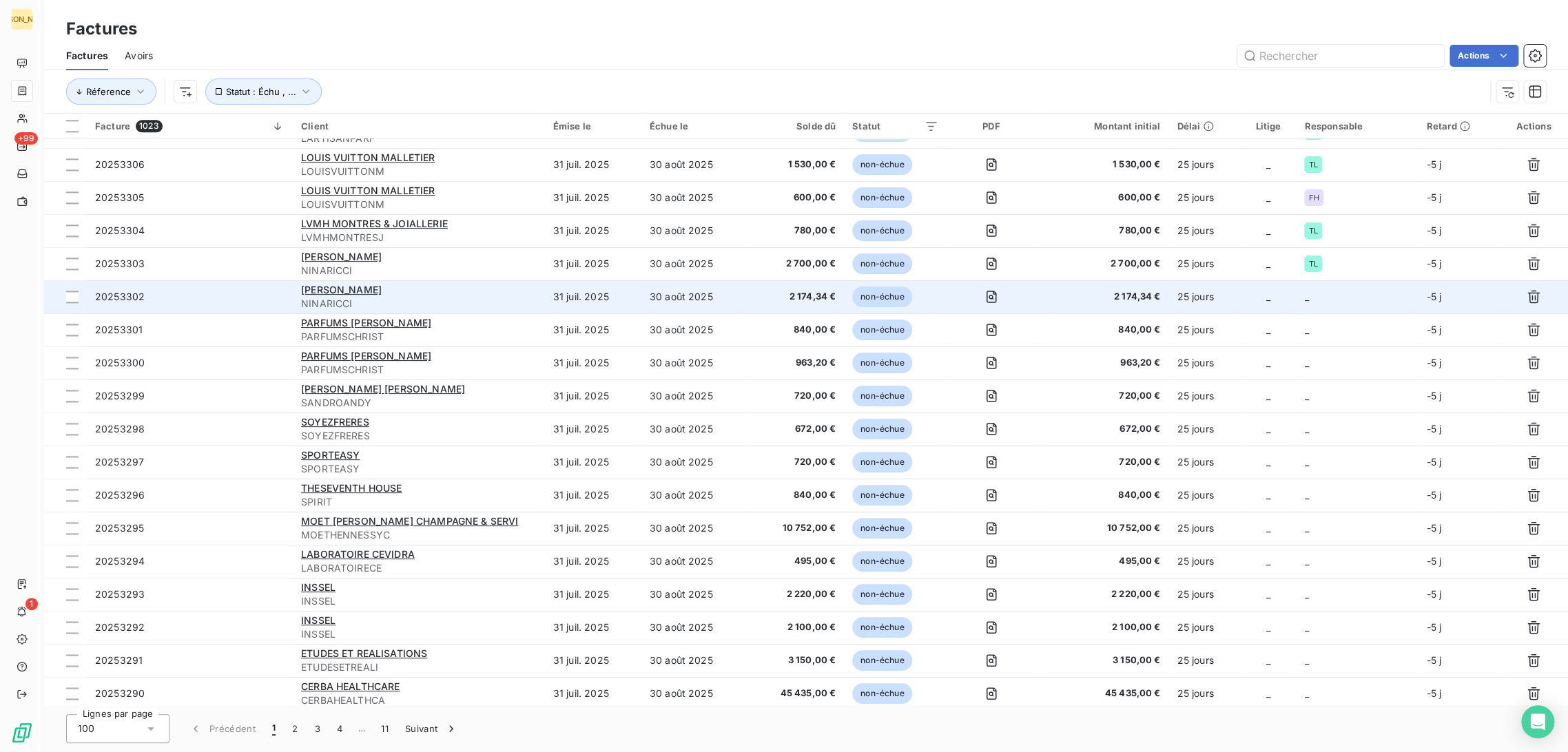
click at [606, 312] on td "31 juil. 2025" at bounding box center [593, 297] width 97 height 33
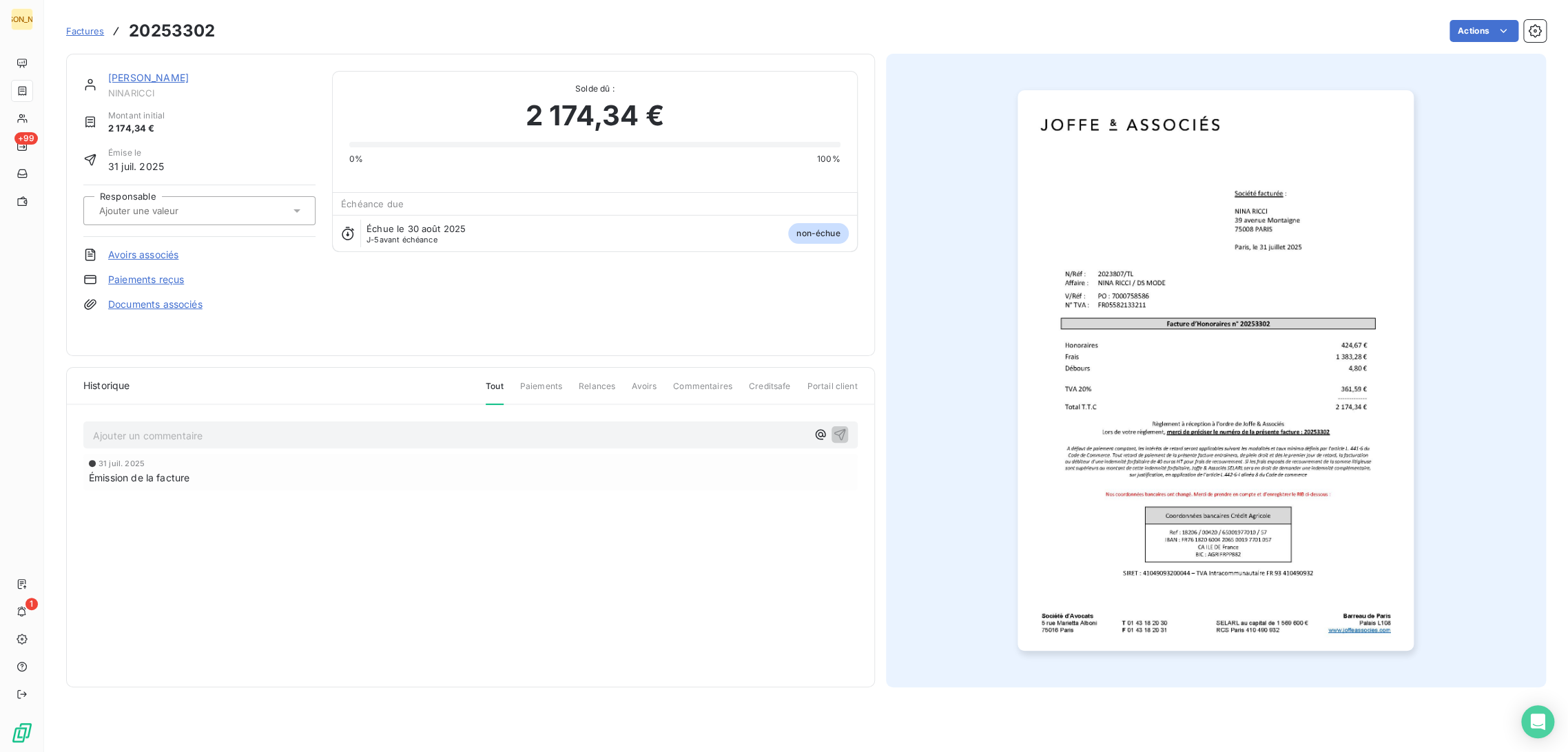
click at [150, 209] on input "text" at bounding box center [167, 210] width 138 height 12
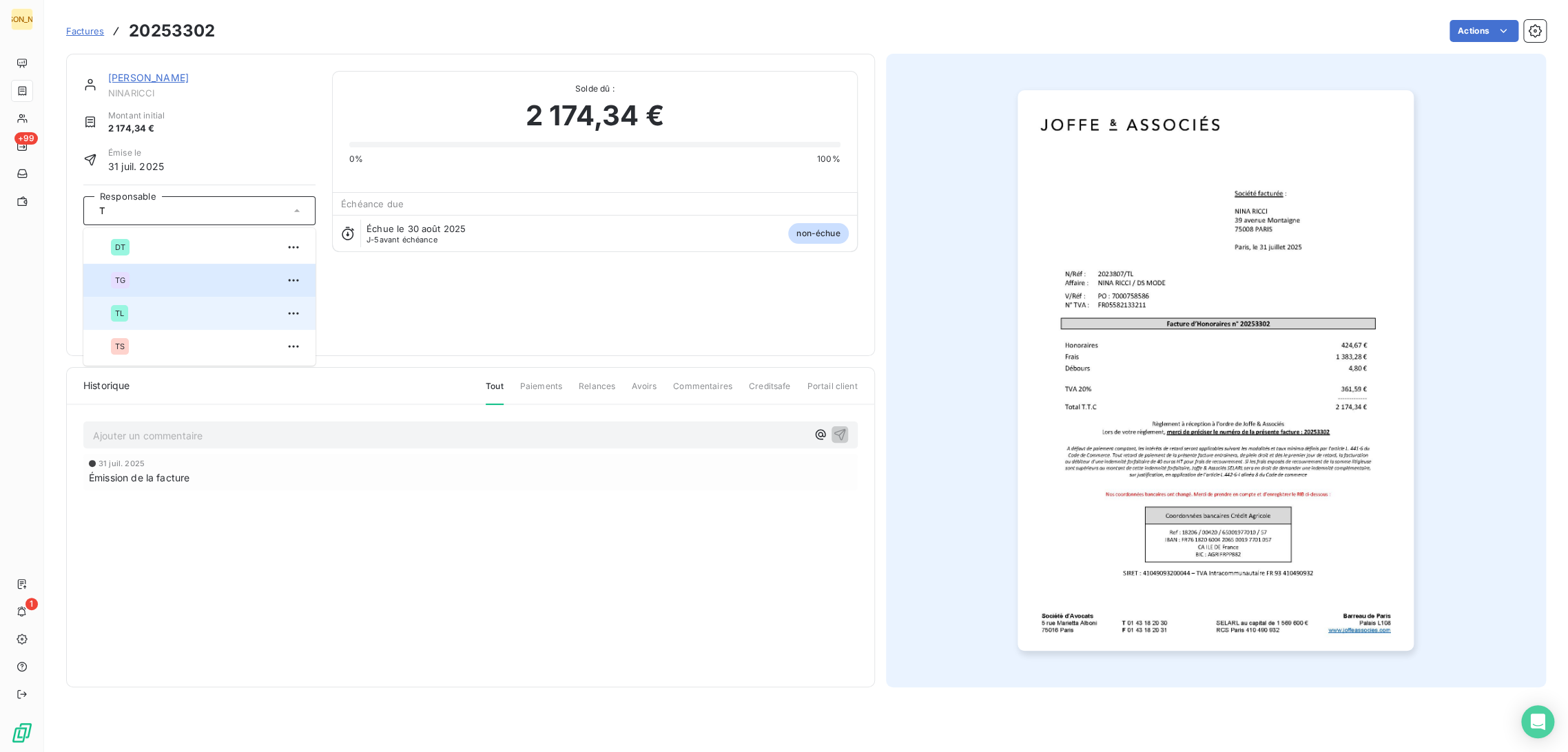
type input "T"
click at [149, 314] on div "TL" at bounding box center [207, 313] width 194 height 22
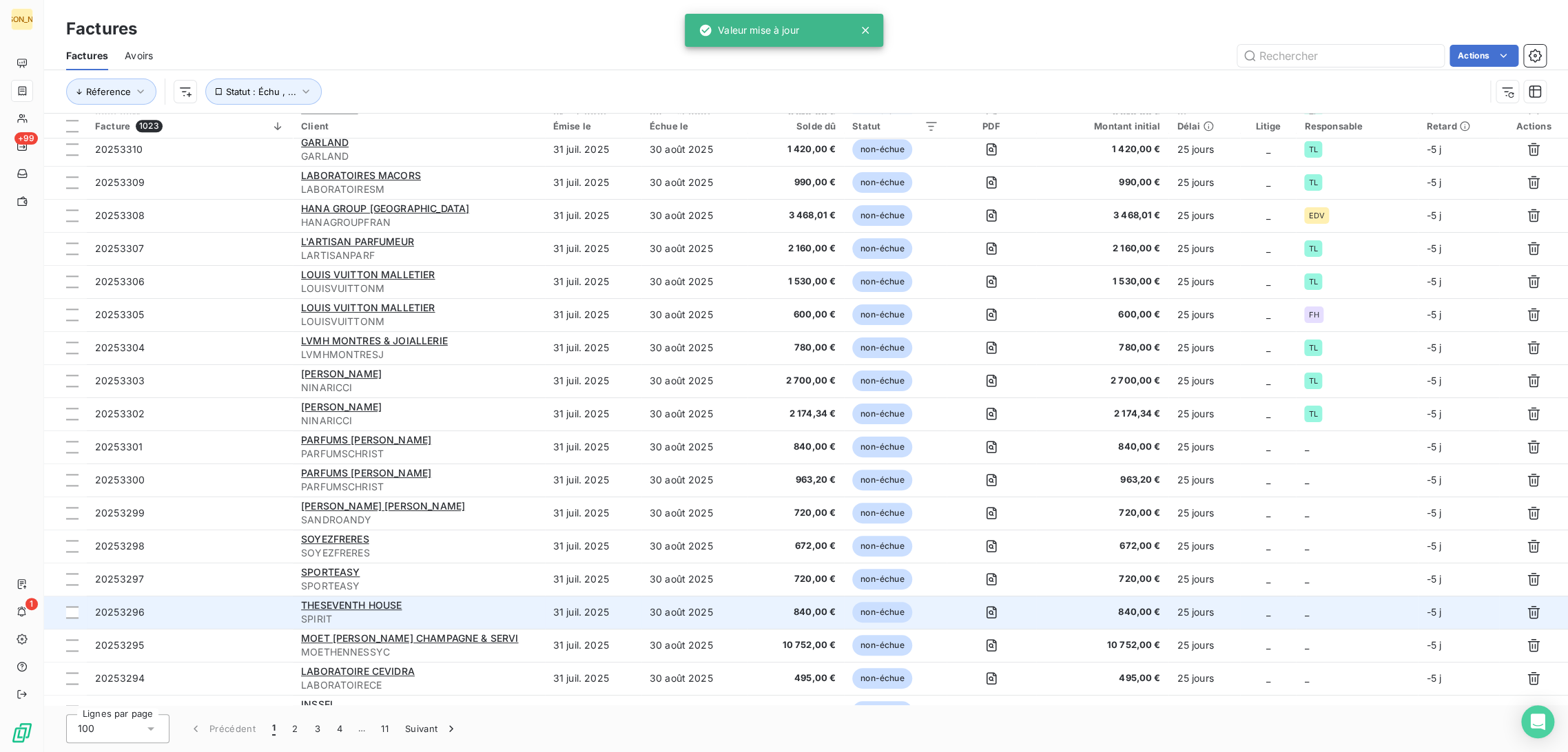
scroll to position [1070, 0]
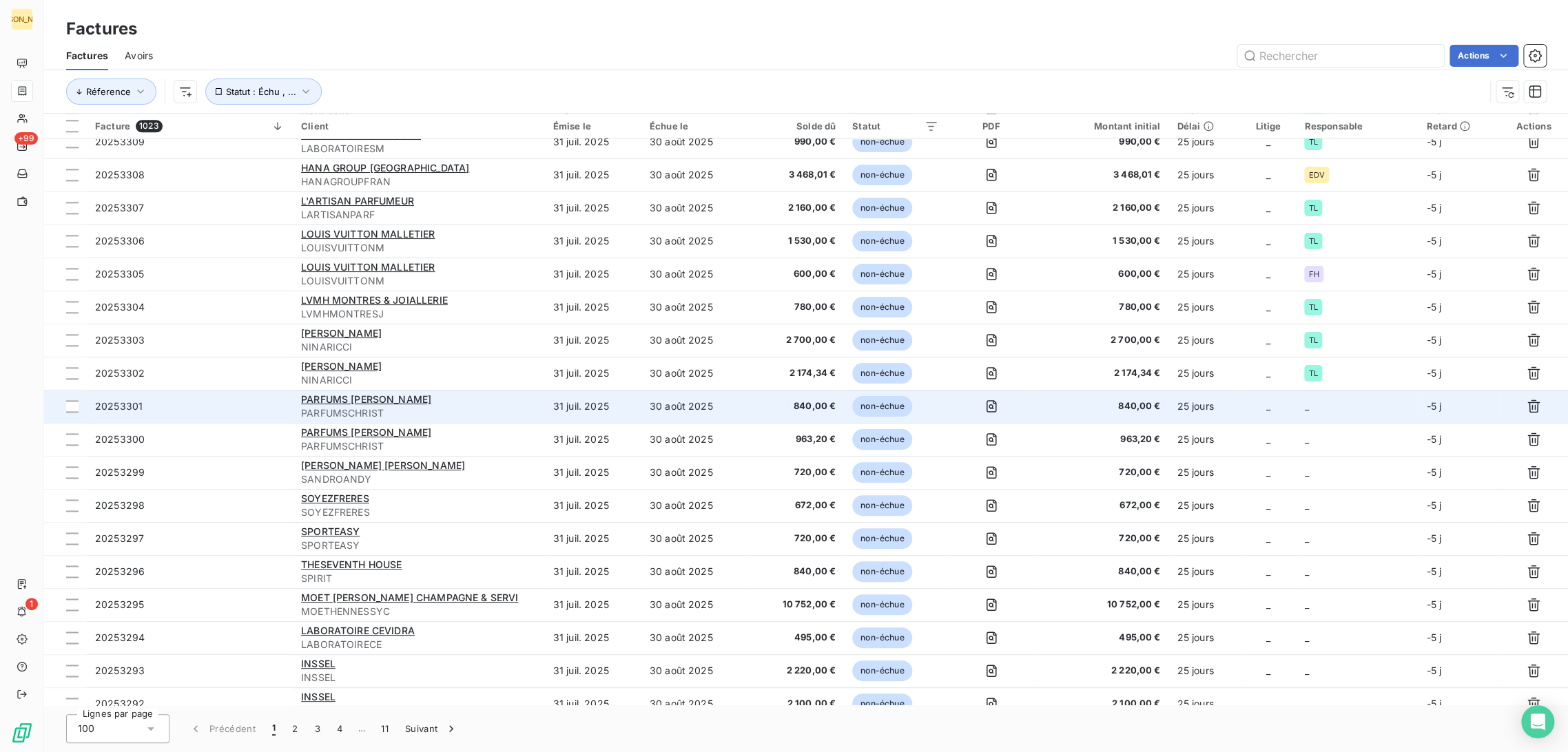
click at [705, 414] on td "30 août 2025" at bounding box center [695, 406] width 106 height 33
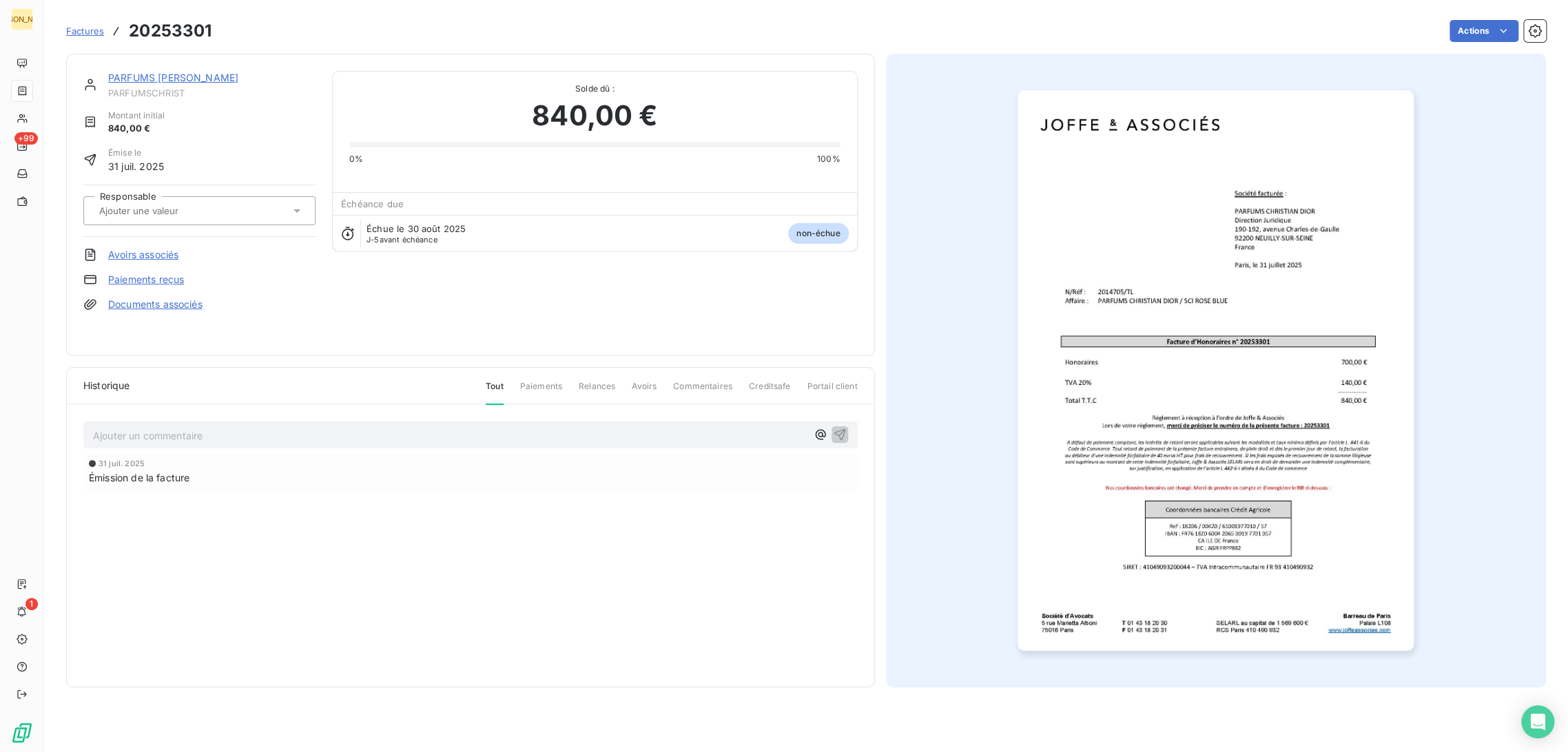
click at [193, 210] on input "text" at bounding box center [167, 210] width 138 height 12
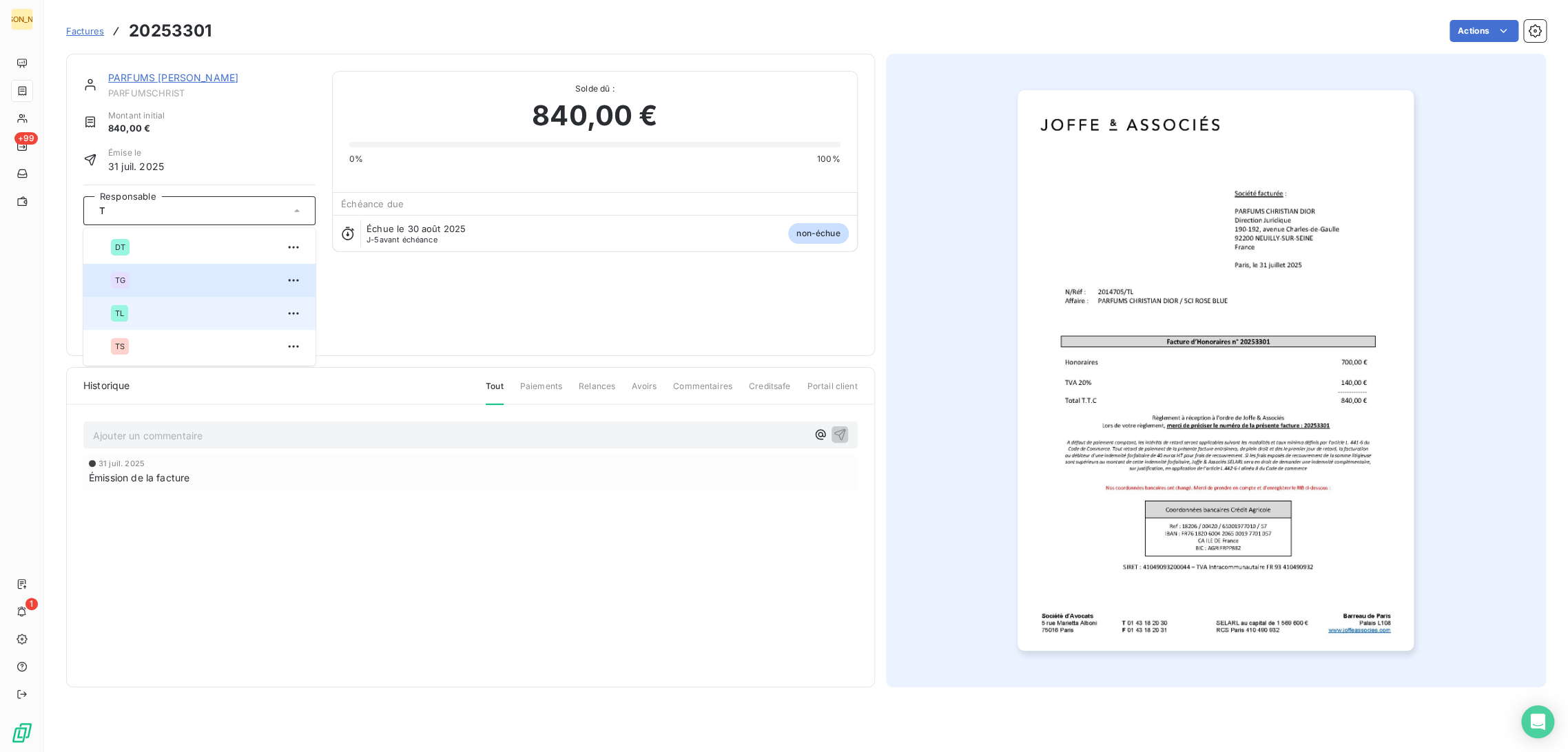
type input "T"
click at [136, 312] on div "TL" at bounding box center [207, 313] width 194 height 22
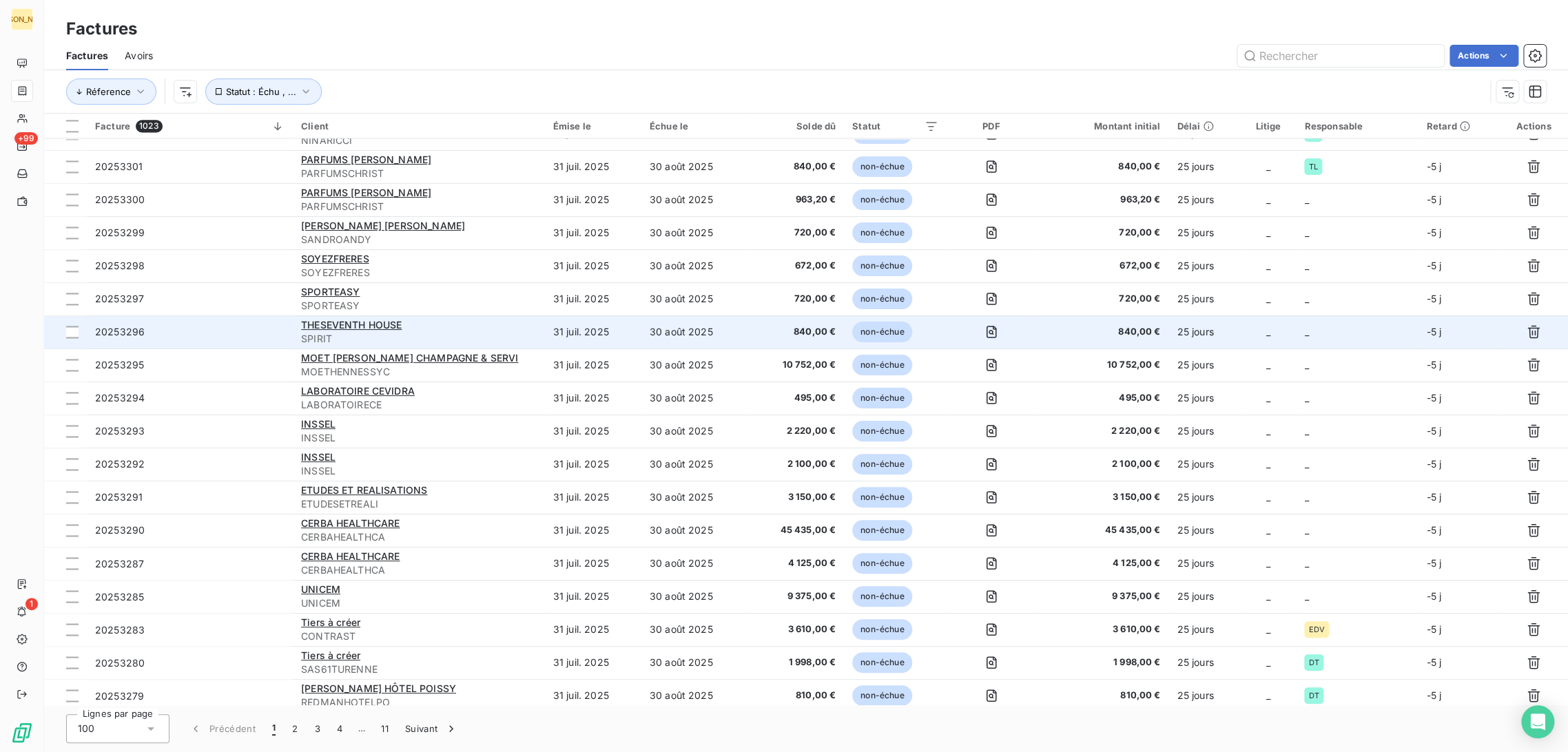
scroll to position [1165, 0]
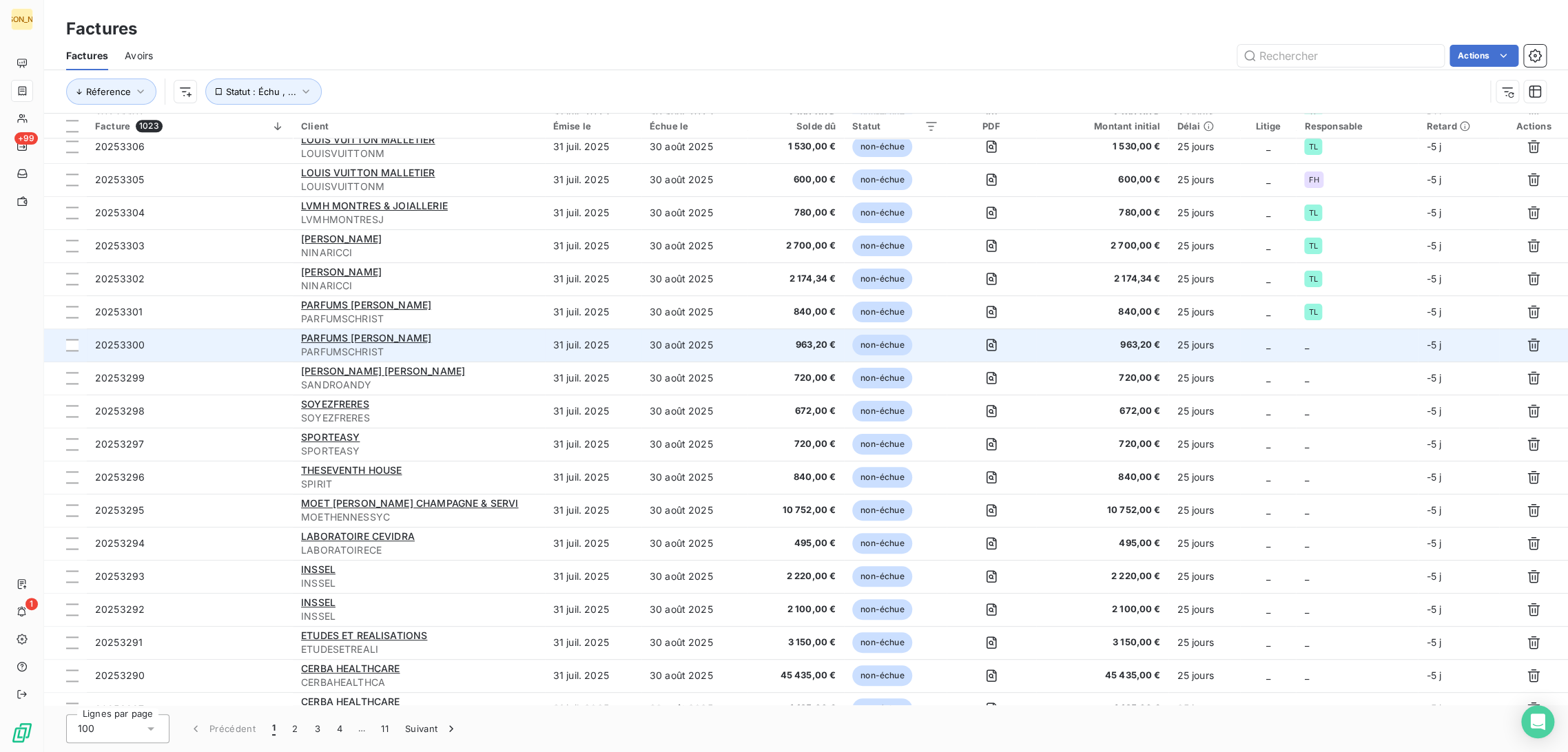
click at [586, 347] on td "31 juil. 2025" at bounding box center [593, 345] width 97 height 33
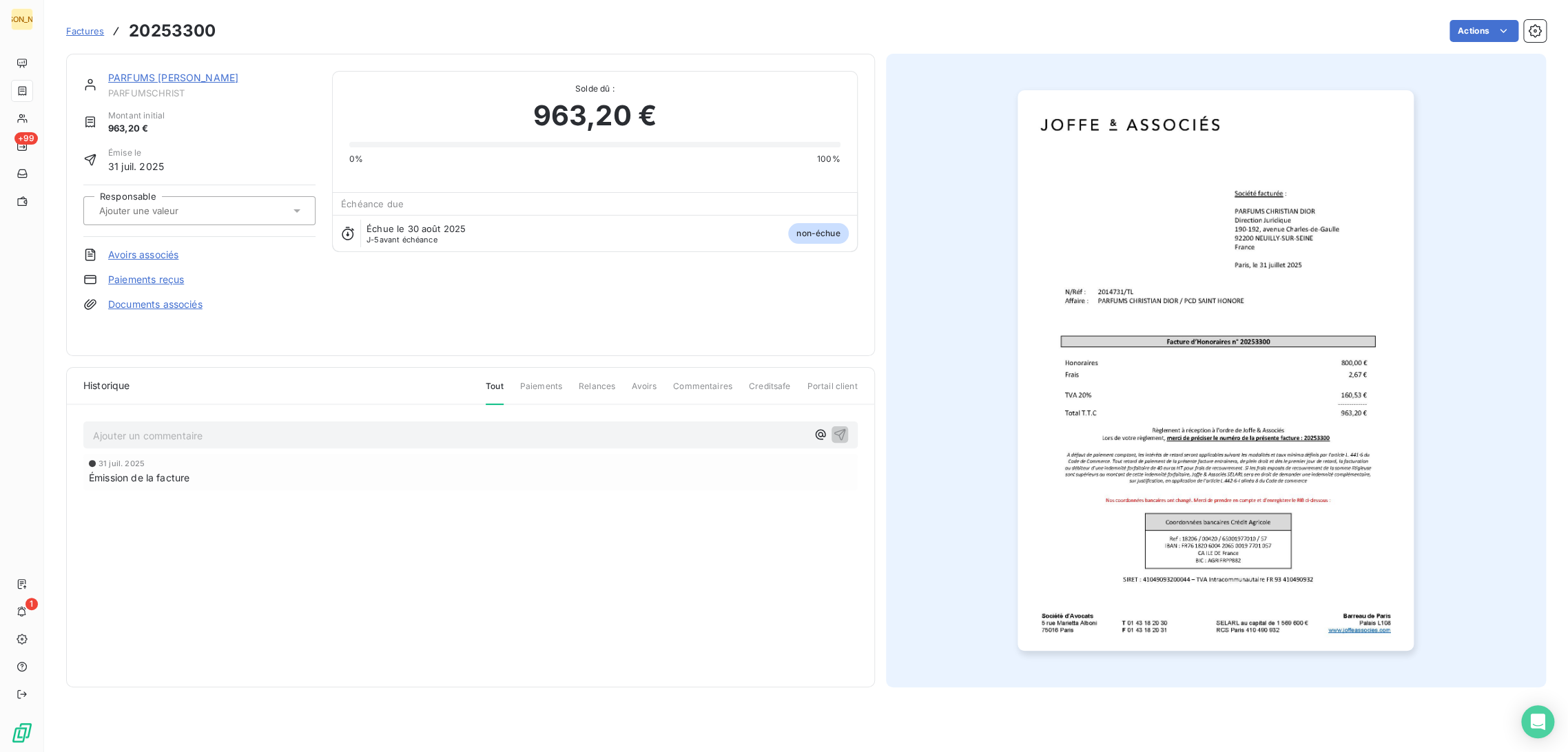
click at [185, 213] on input "text" at bounding box center [167, 210] width 138 height 12
type input "T"
click at [150, 312] on div "TL" at bounding box center [207, 313] width 194 height 22
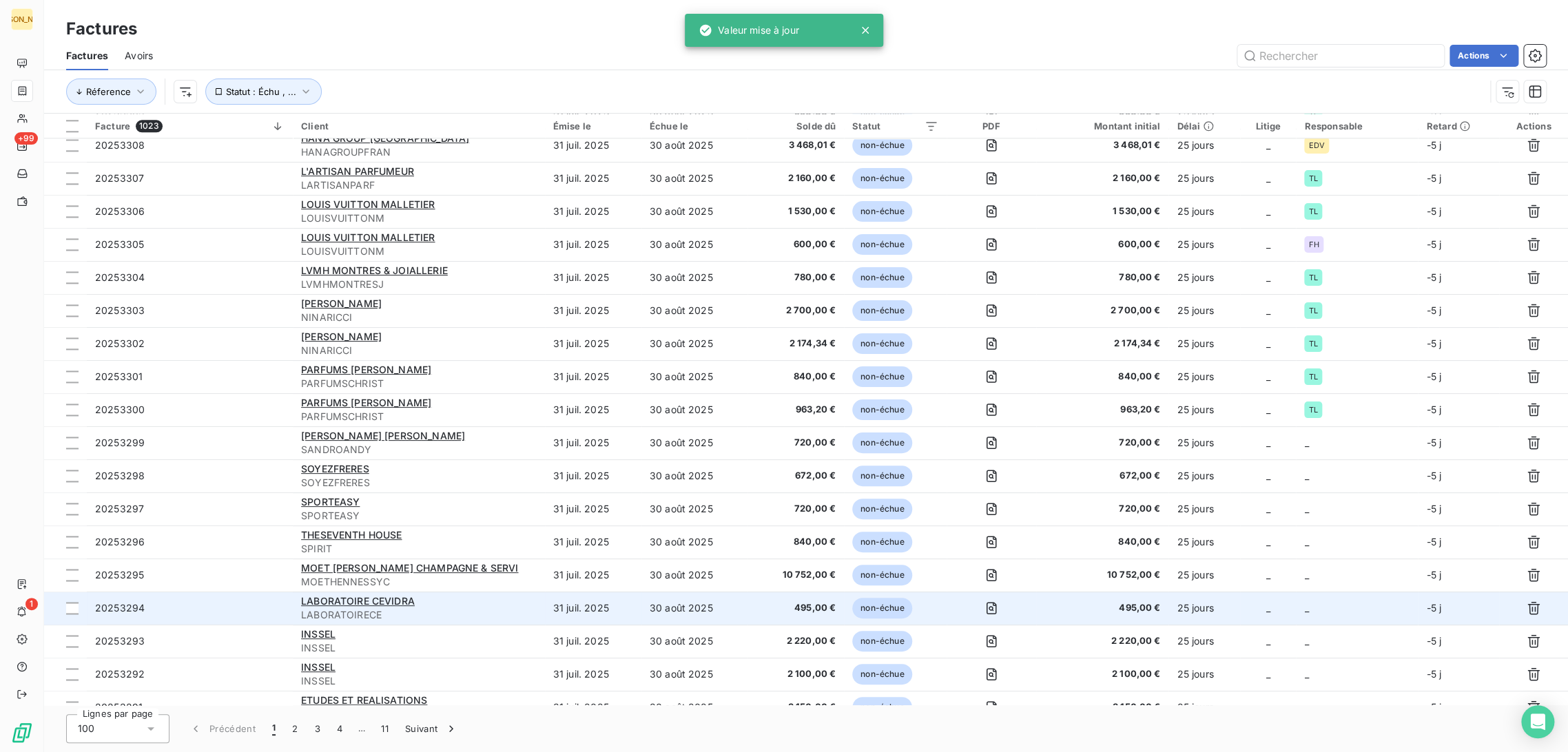
scroll to position [1224, 0]
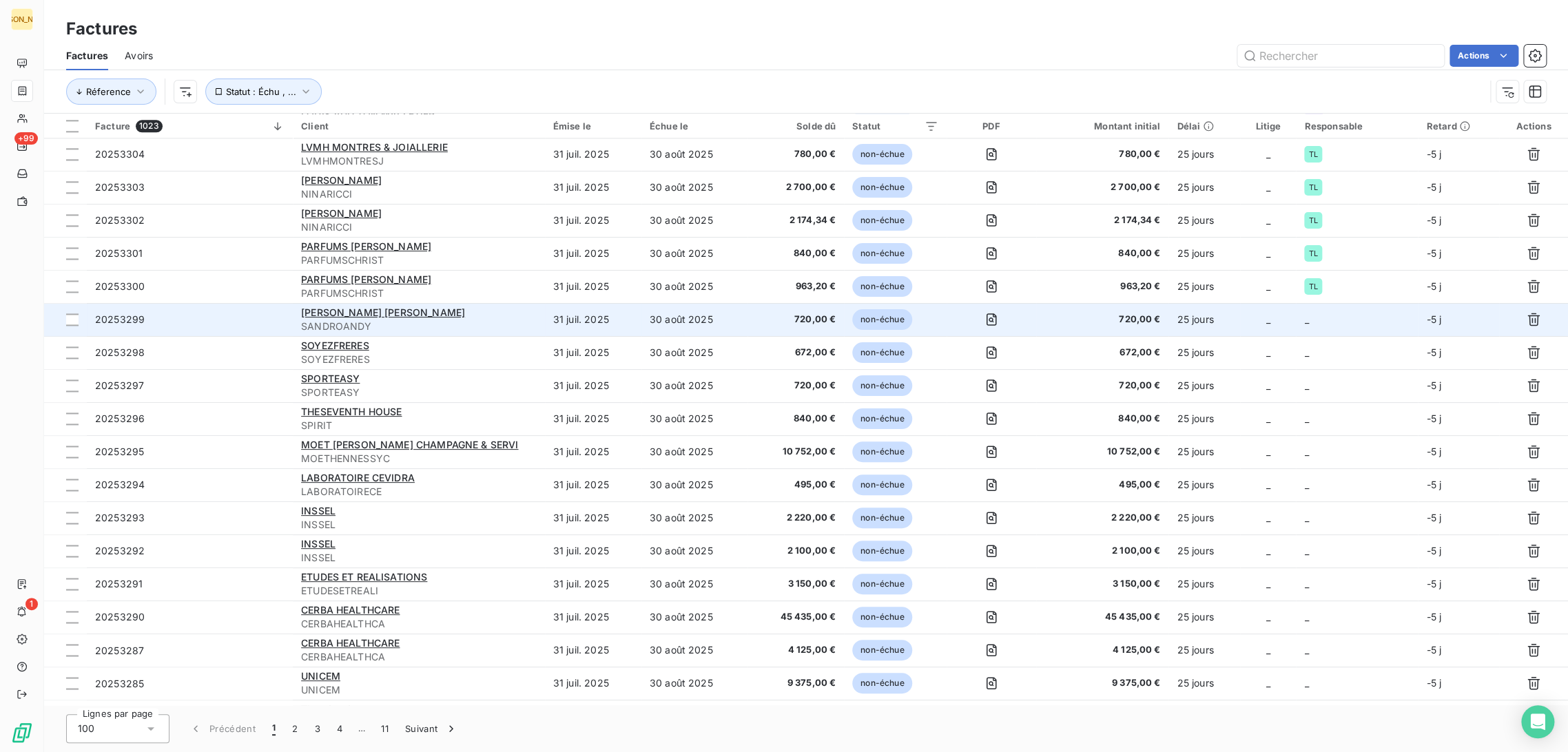
click at [767, 321] on span "720,00 €" at bounding box center [795, 319] width 80 height 14
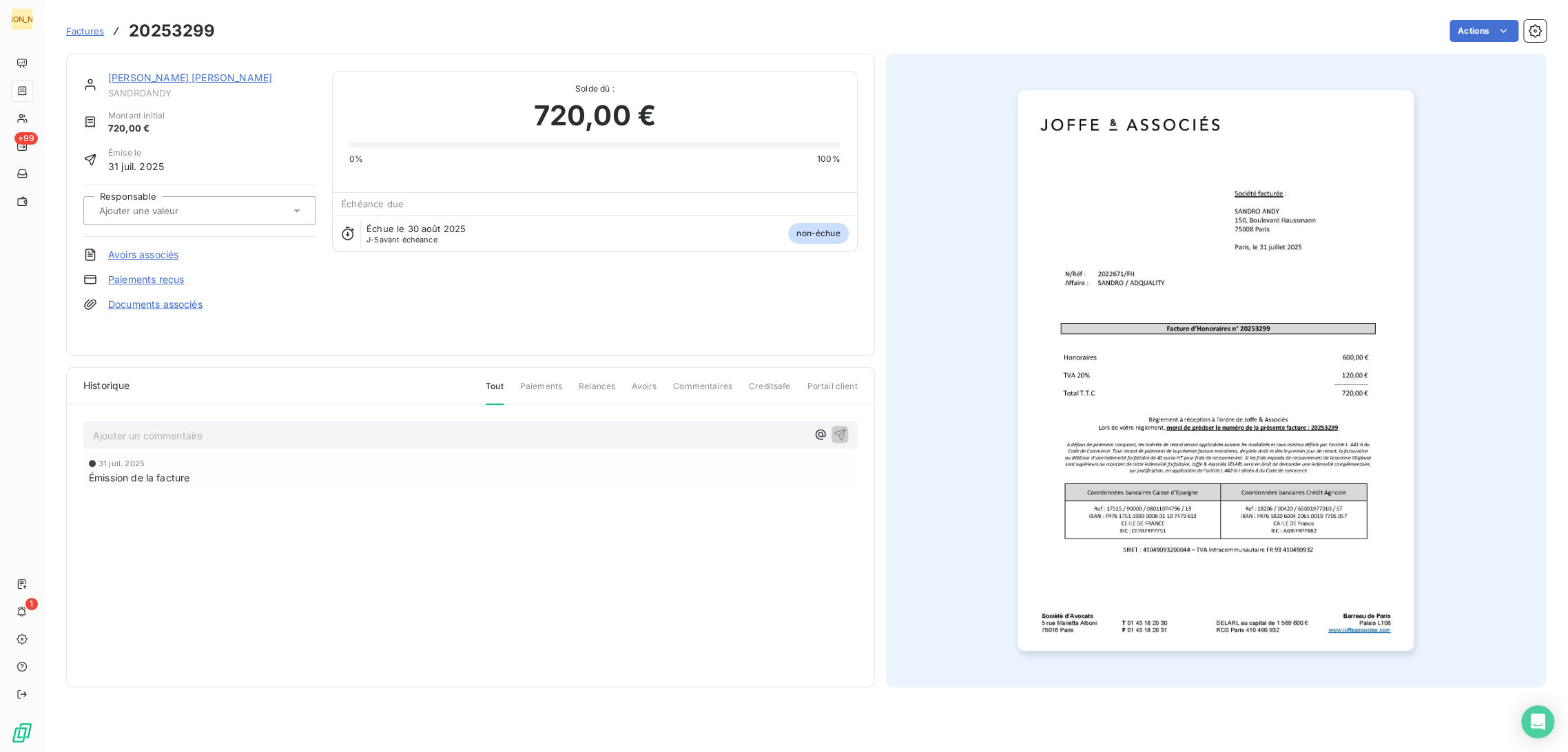
click at [196, 213] on input "text" at bounding box center [167, 210] width 138 height 12
type input "T"
type input "FH"
click at [168, 250] on div "FH" at bounding box center [207, 247] width 194 height 22
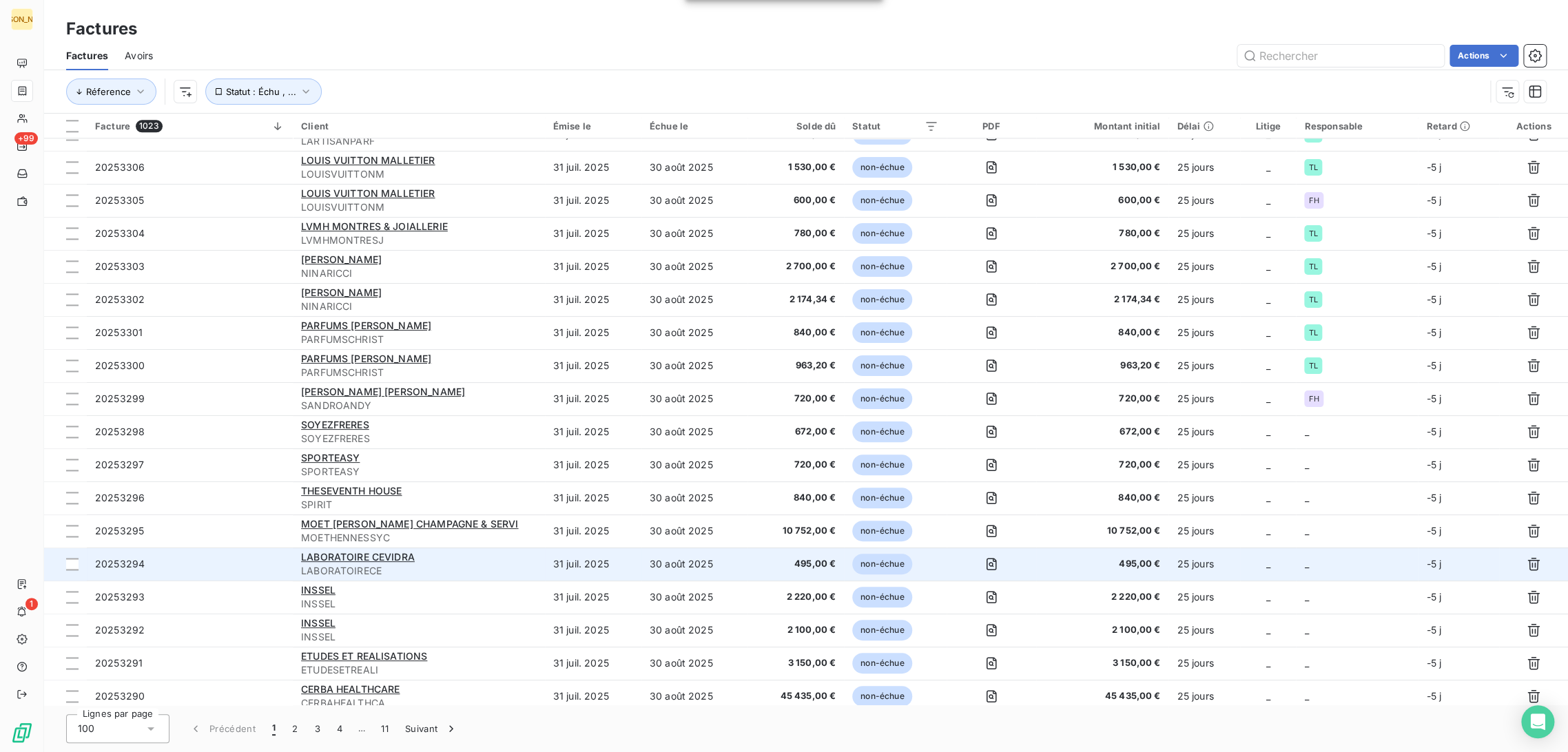
scroll to position [1241, 0]
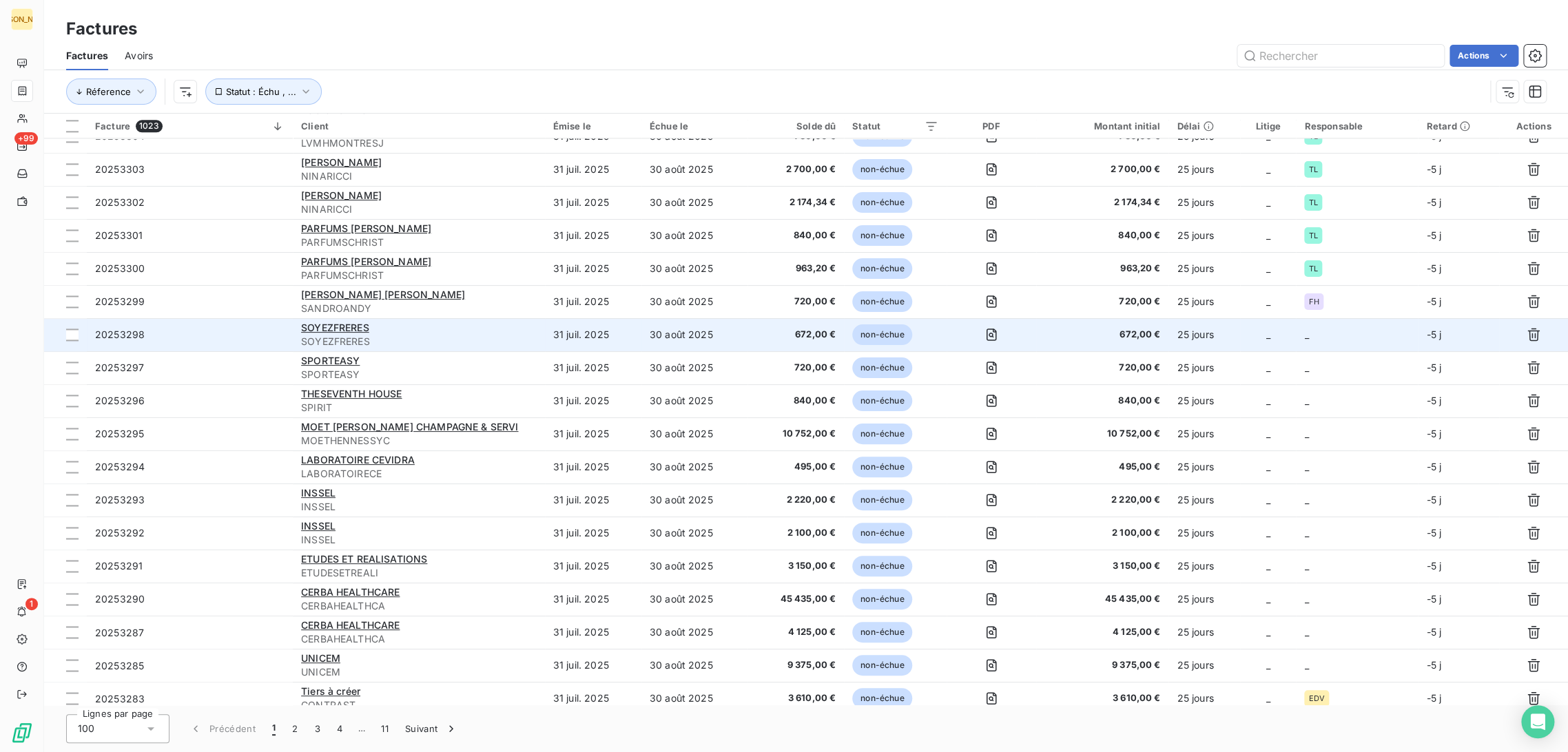
click at [615, 342] on td "31 juil. 2025" at bounding box center [593, 335] width 97 height 33
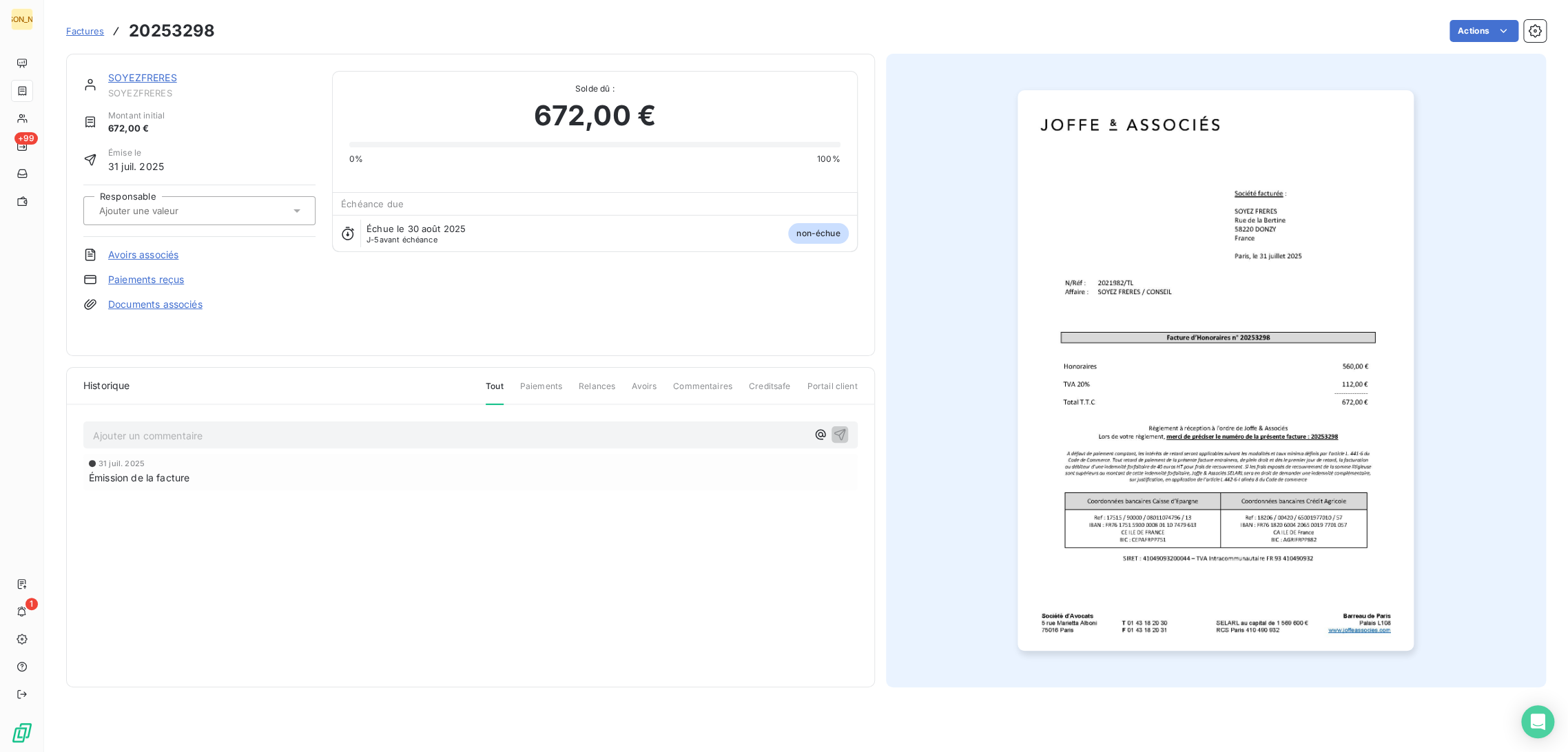
click at [177, 207] on input "text" at bounding box center [167, 210] width 138 height 12
type input "TL"
click at [173, 233] on li "TL" at bounding box center [199, 248] width 232 height 33
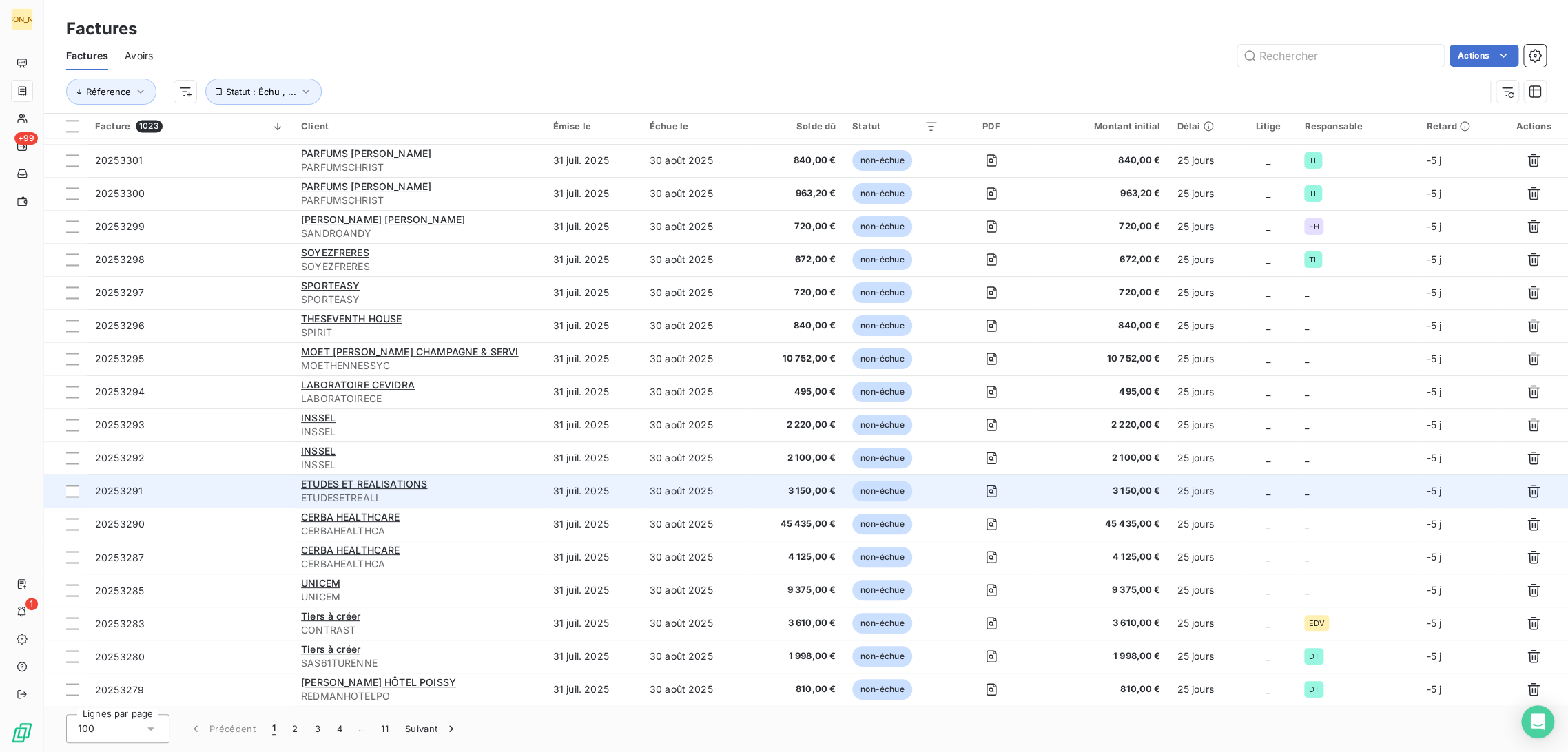
scroll to position [1318, 0]
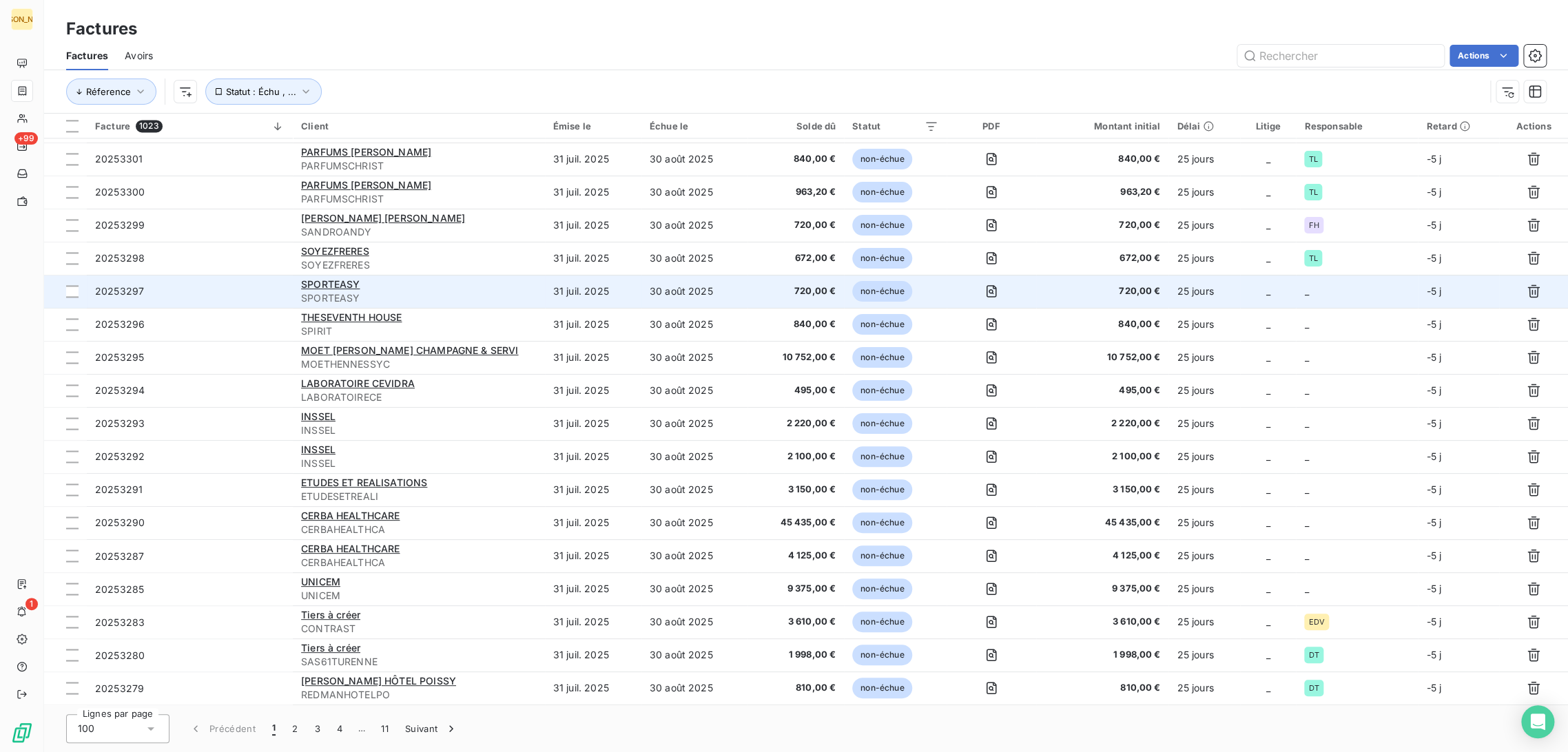
click at [689, 296] on td "30 août 2025" at bounding box center [695, 292] width 106 height 33
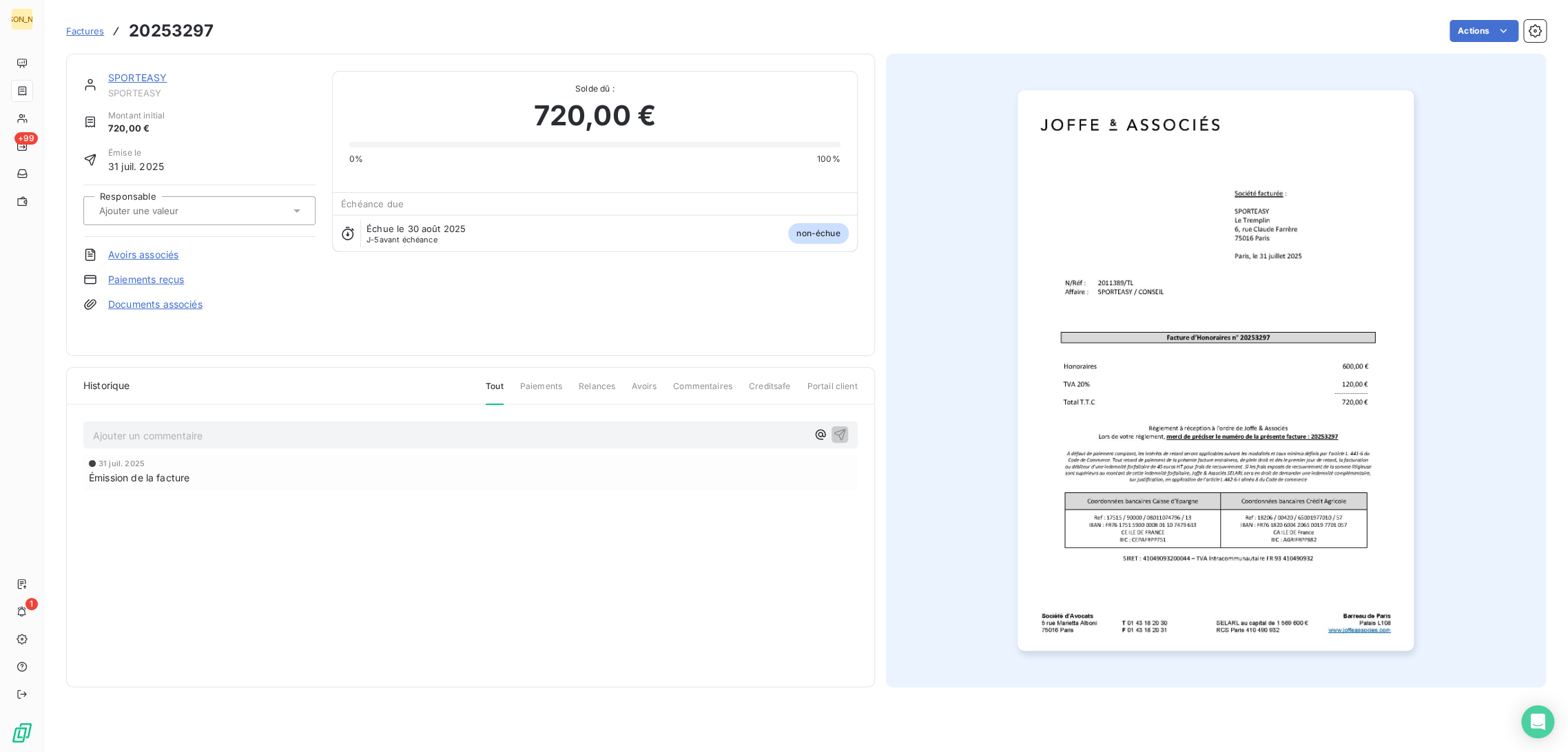
click at [192, 213] on input "text" at bounding box center [167, 210] width 138 height 12
type input "TL"
click at [188, 245] on div "TL" at bounding box center [207, 247] width 194 height 22
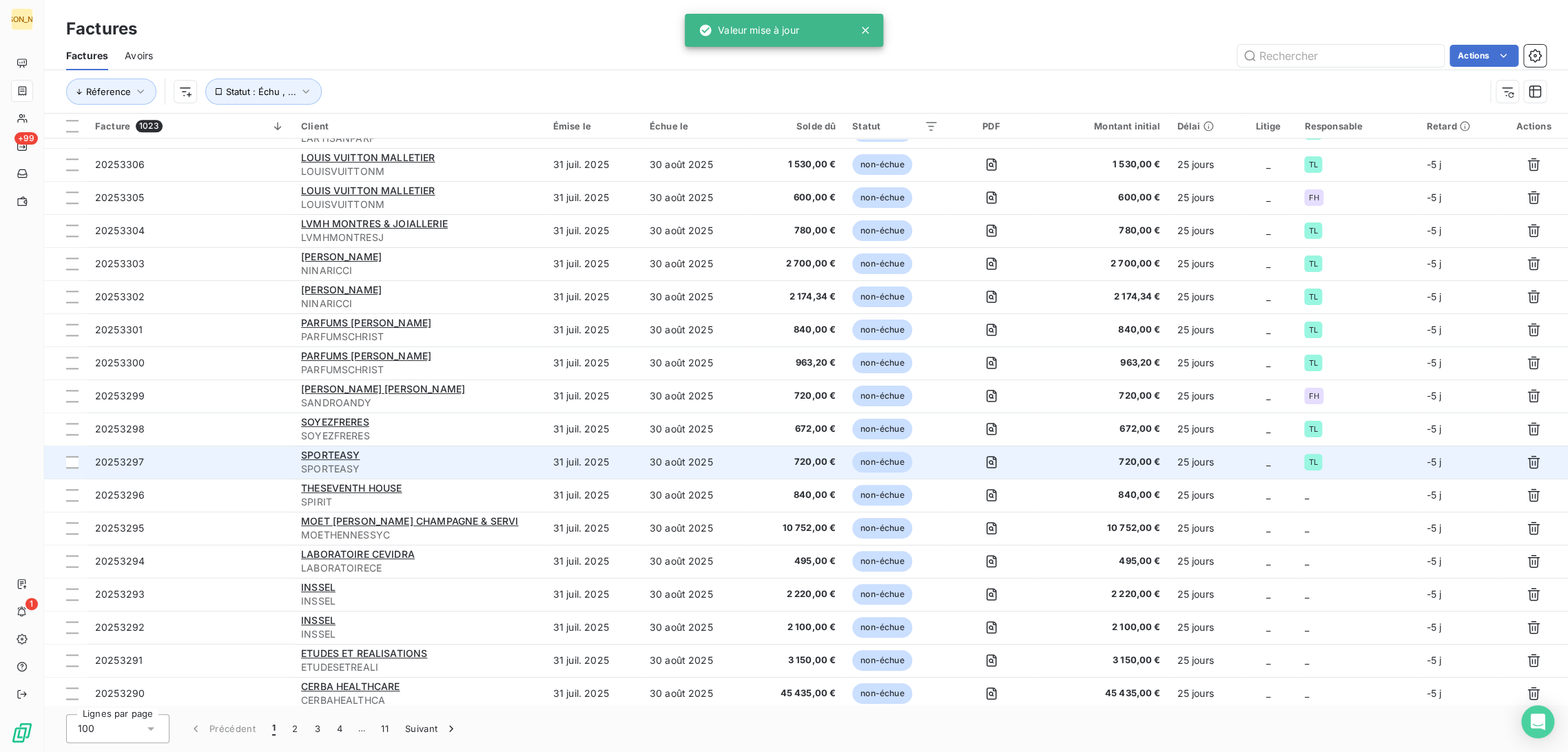
scroll to position [1453, 0]
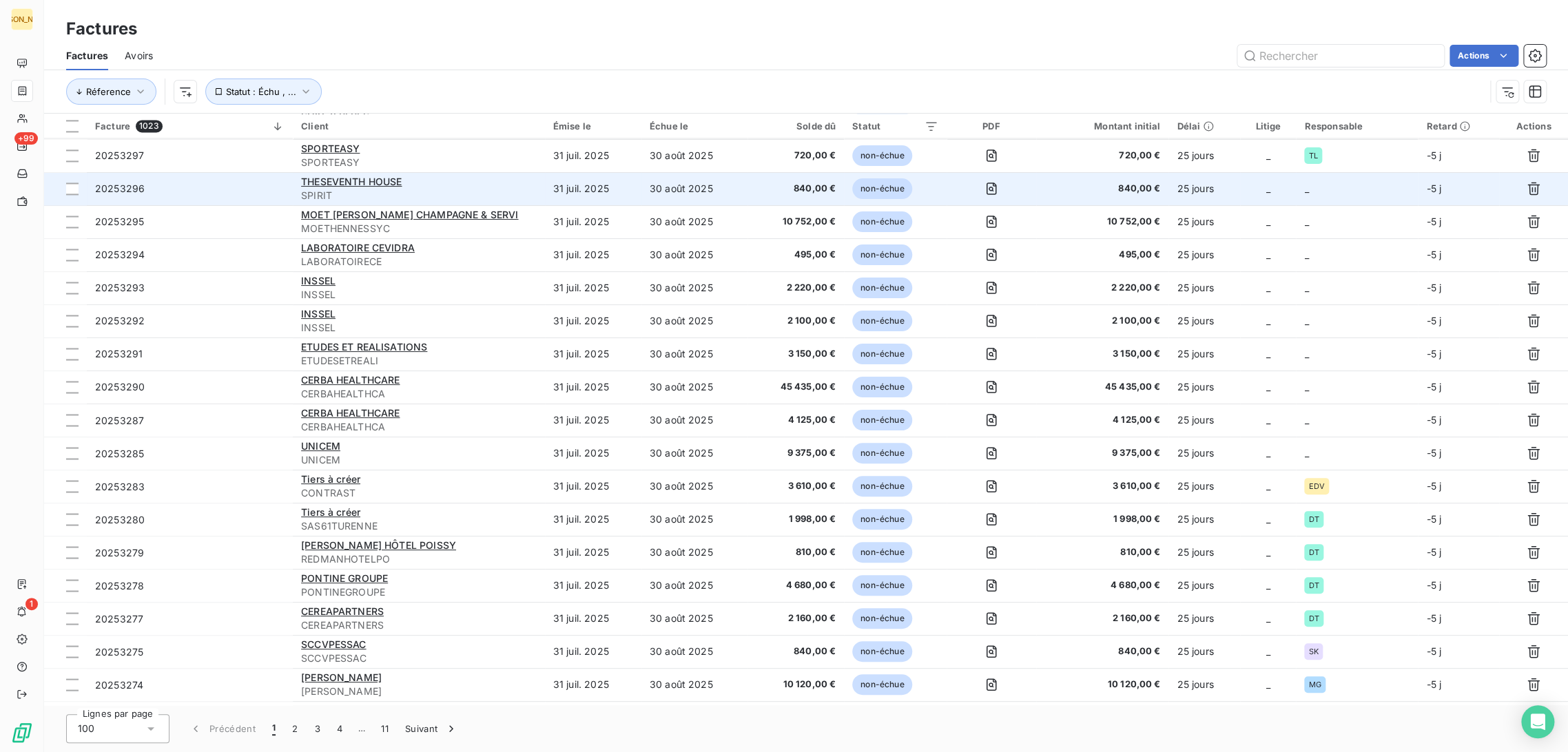
click at [743, 193] on td "30 août 2025" at bounding box center [695, 189] width 106 height 33
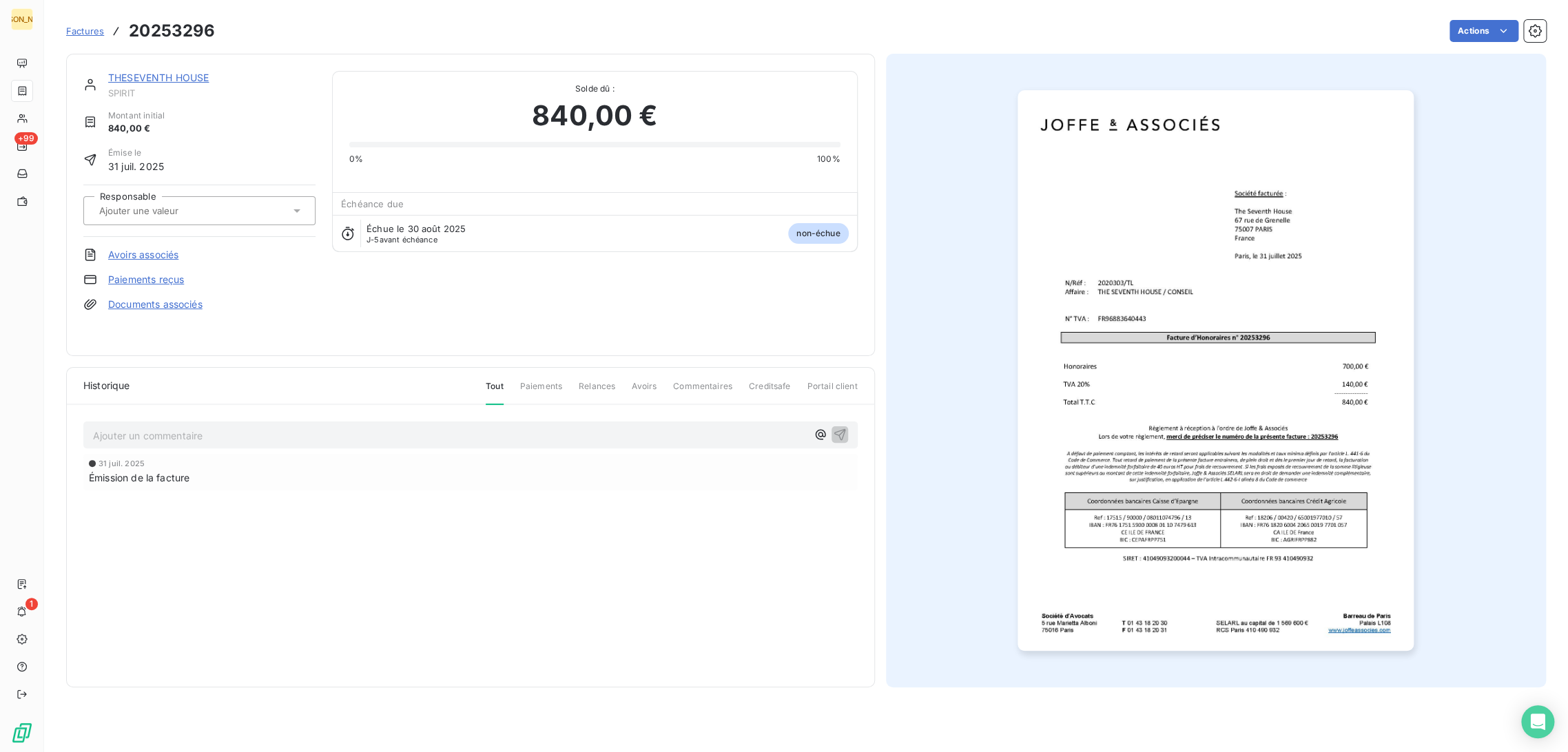
click at [223, 208] on div at bounding box center [192, 211] width 195 height 18
type input "T"
drag, startPoint x: 131, startPoint y: 301, endPoint x: 122, endPoint y: 286, distance: 17.5
click at [131, 302] on li "TL" at bounding box center [199, 314] width 232 height 33
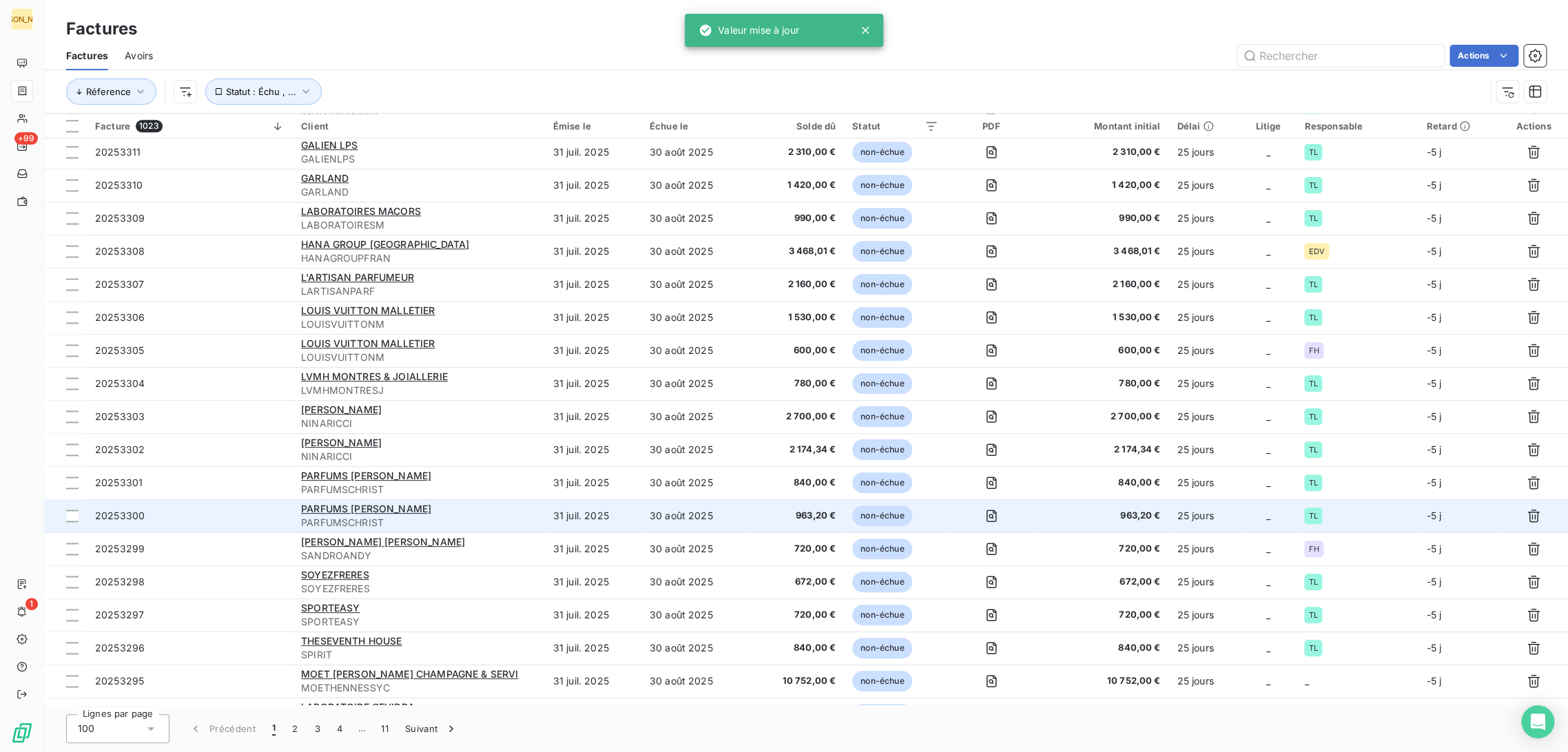
scroll to position [1300, 0]
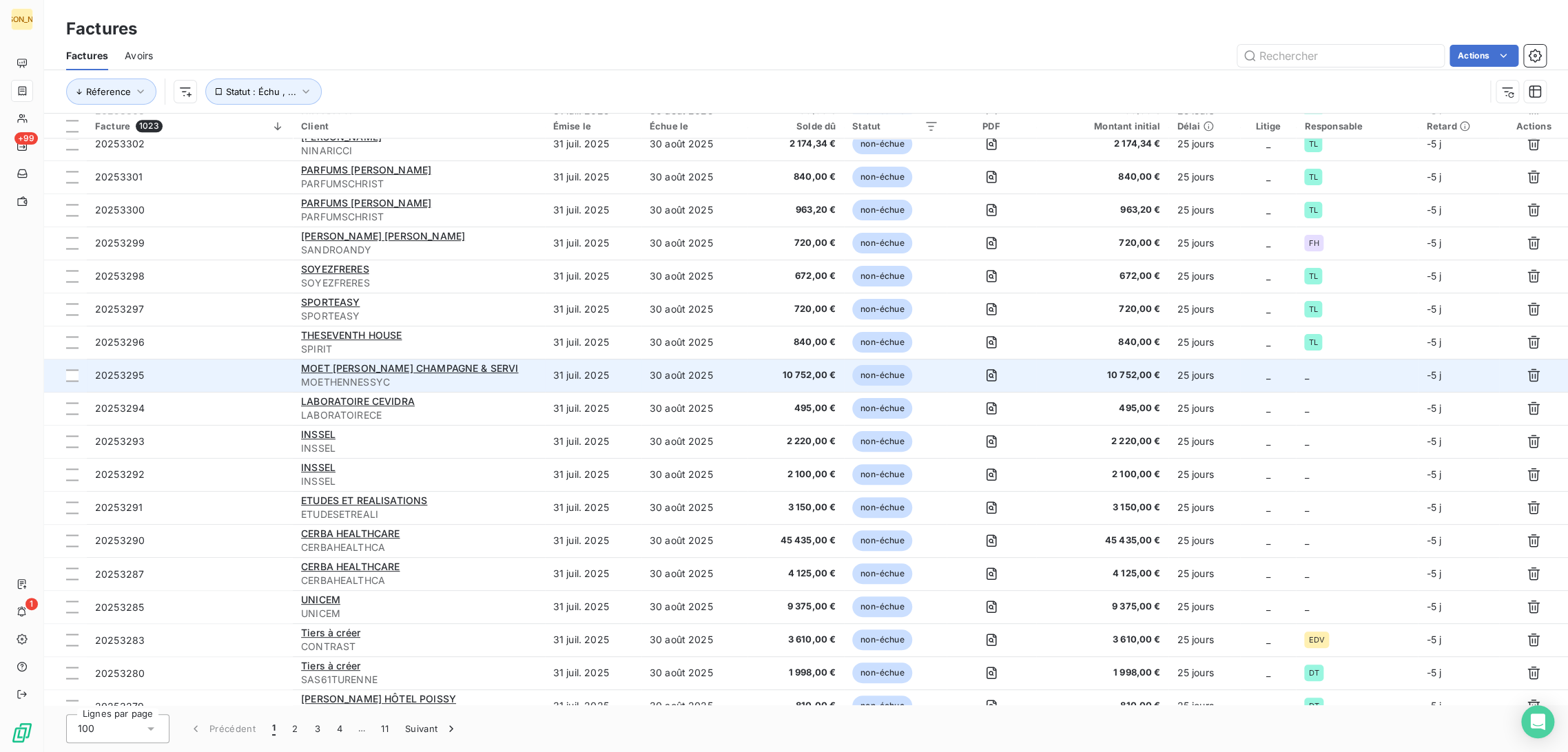
click at [684, 366] on td "30 août 2025" at bounding box center [695, 375] width 106 height 33
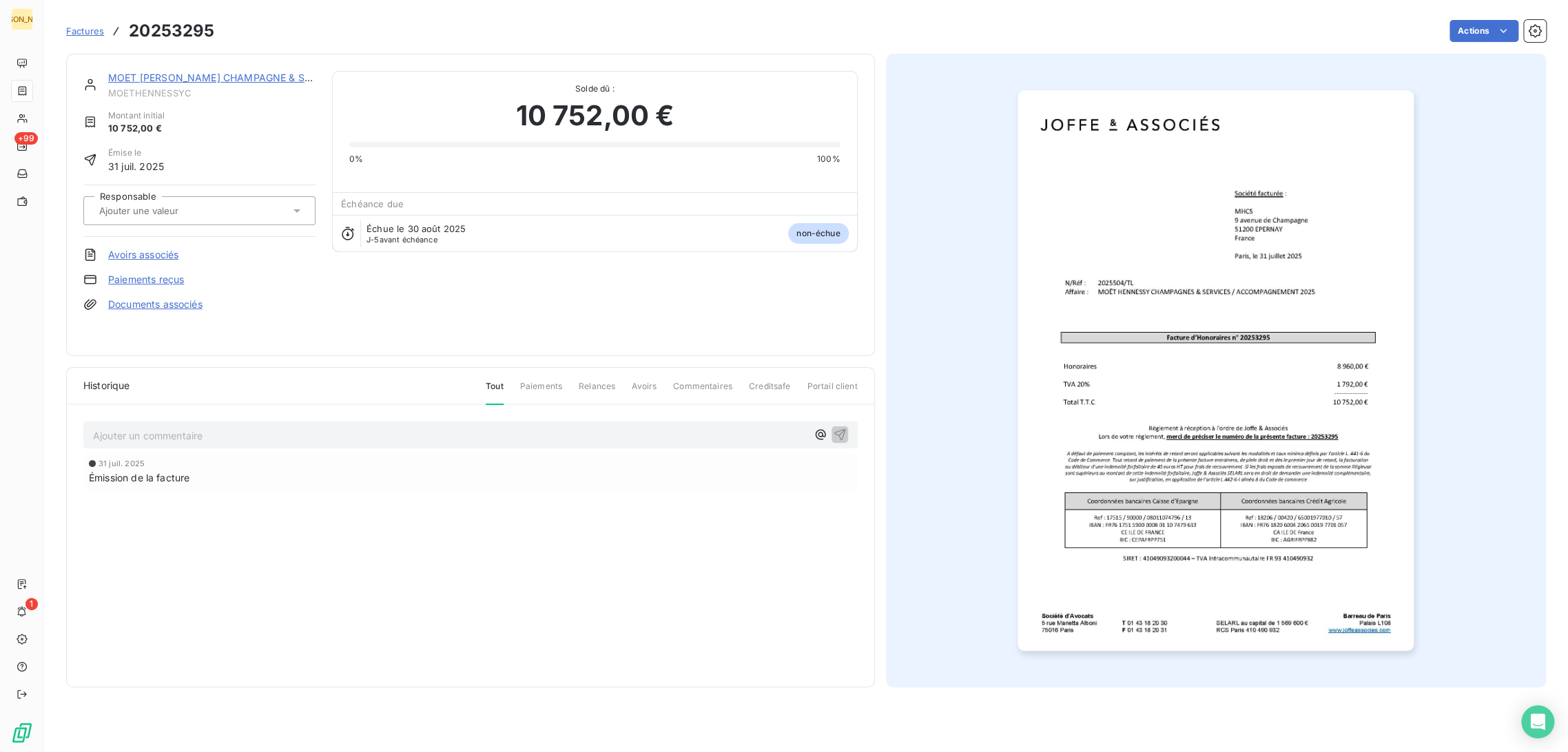
click at [189, 227] on div "Responsable" at bounding box center [199, 210] width 232 height 52
click at [141, 208] on input "text" at bounding box center [167, 210] width 138 height 12
type input "TL"
drag, startPoint x: 144, startPoint y: 241, endPoint x: 138, endPoint y: 228, distance: 14.3
click at [144, 241] on div "TL" at bounding box center [207, 247] width 194 height 22
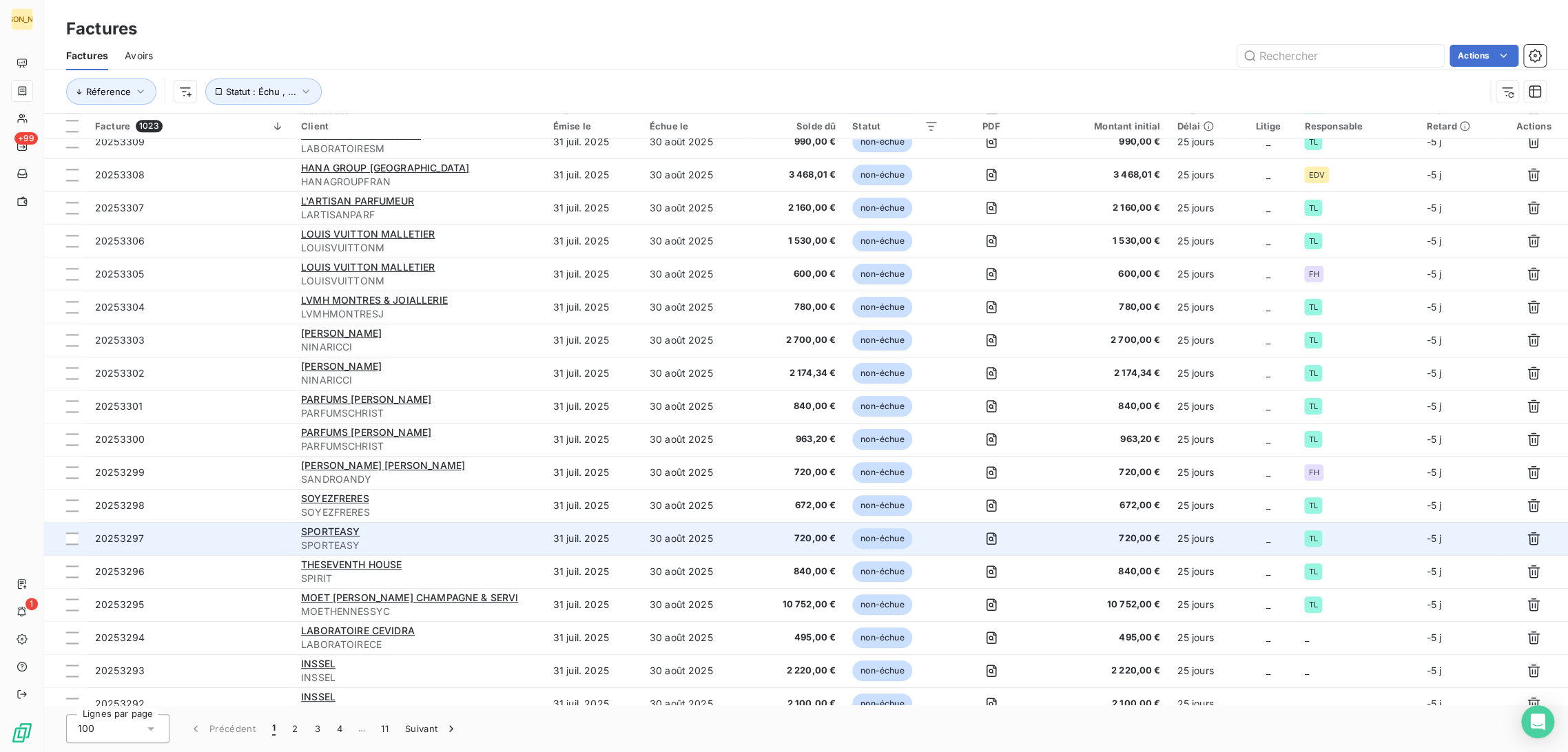
scroll to position [1377, 0]
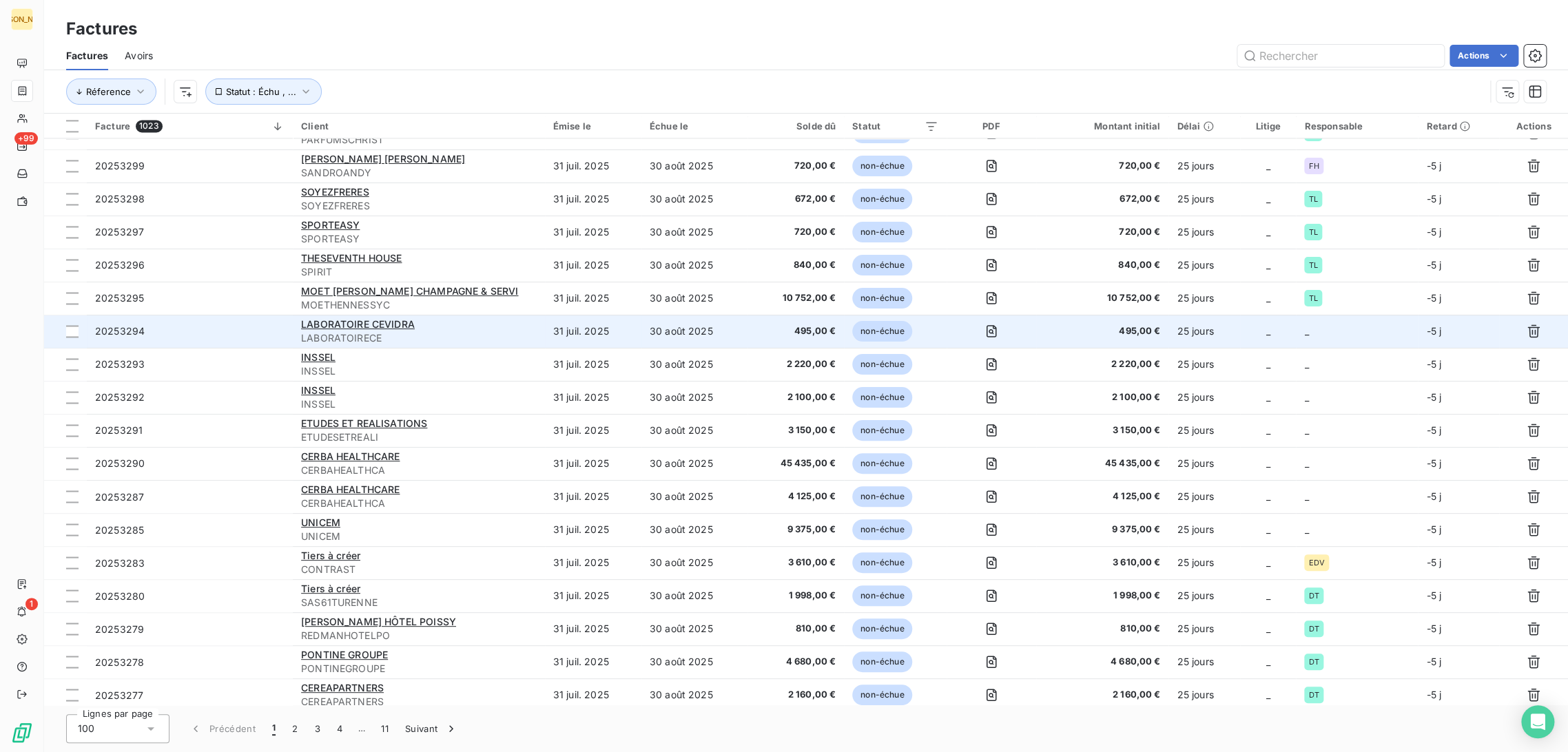
click at [783, 325] on span "495,00 €" at bounding box center [795, 331] width 80 height 14
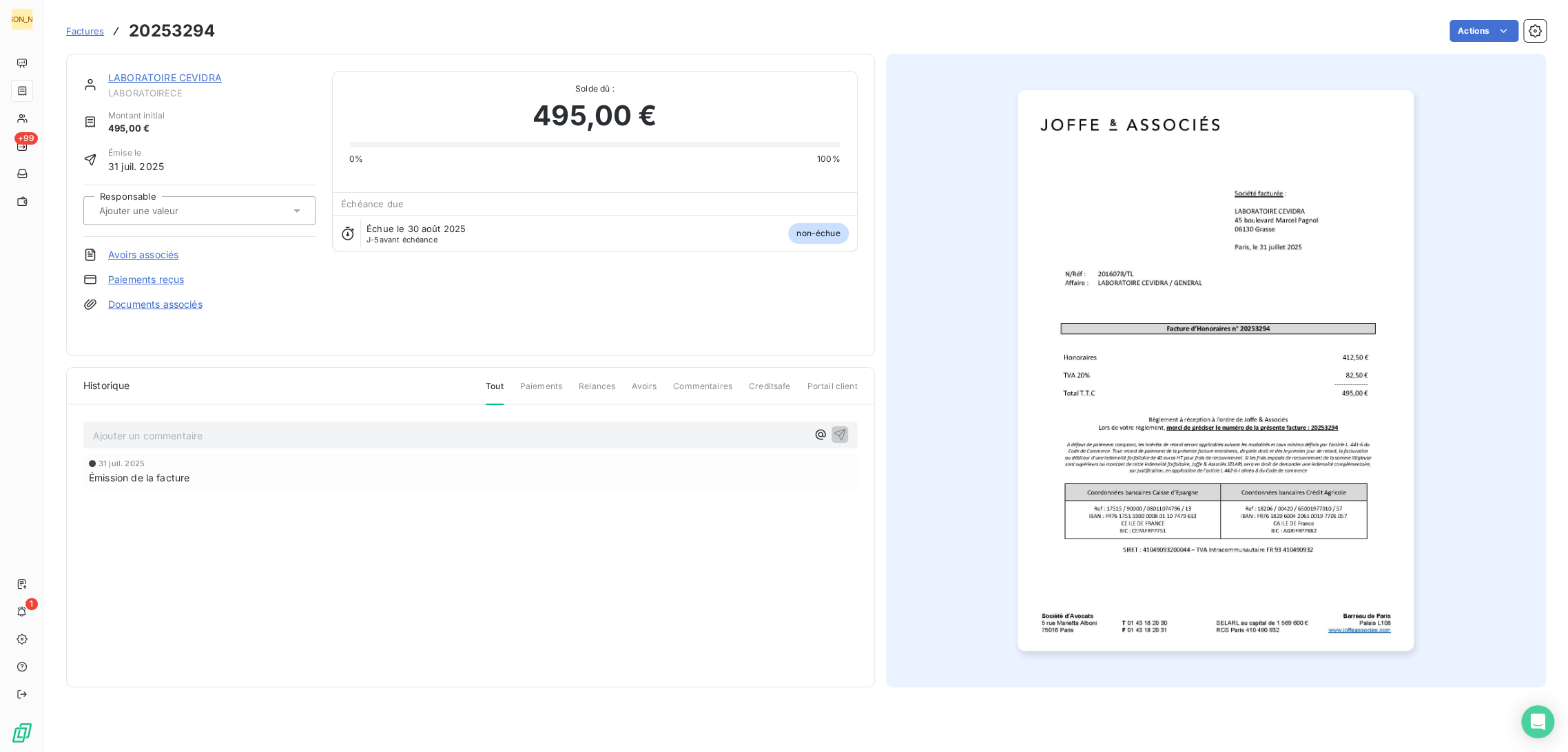
click at [185, 210] on input "text" at bounding box center [167, 210] width 138 height 12
type input "TL"
click at [164, 243] on div "TL" at bounding box center [207, 247] width 194 height 22
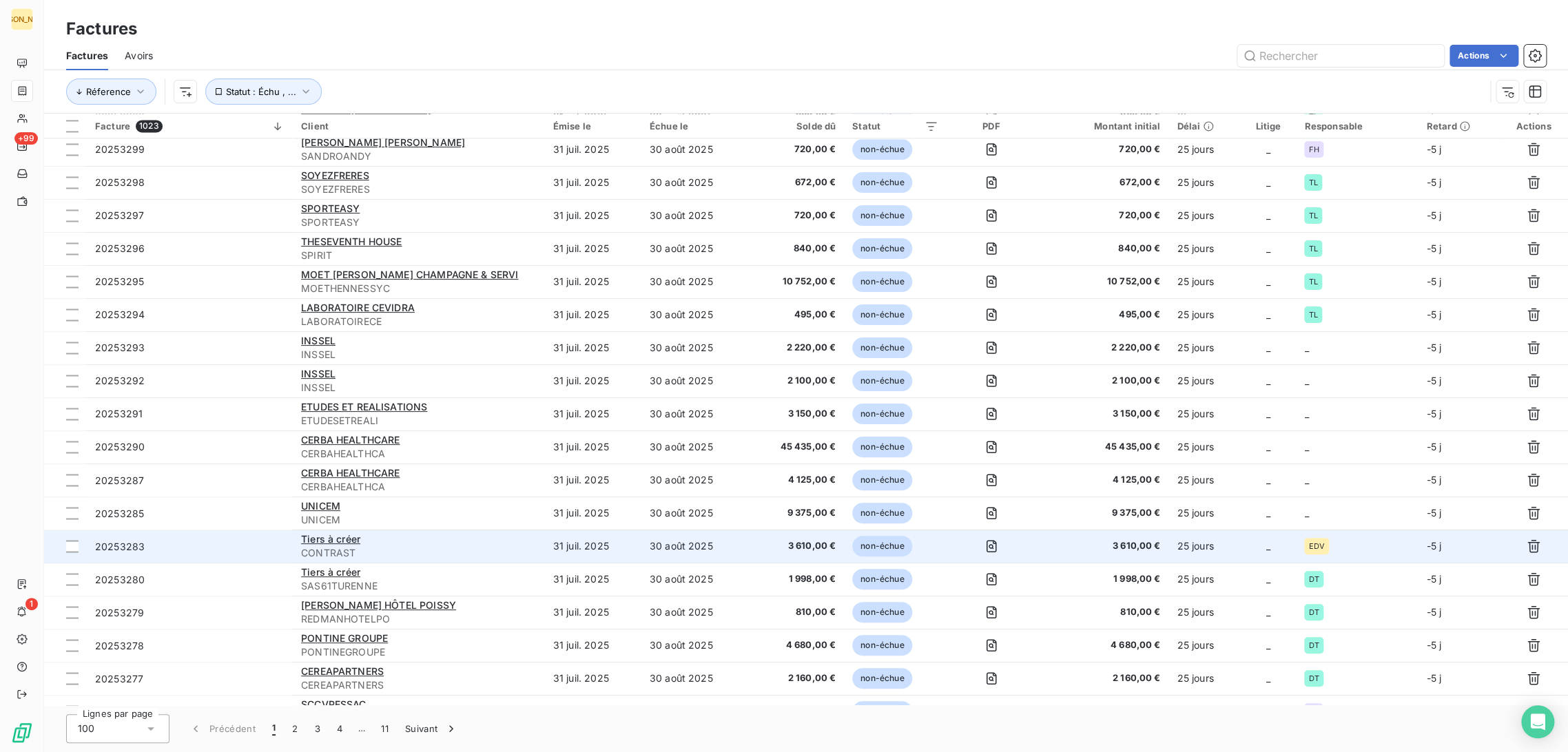
scroll to position [1453, 0]
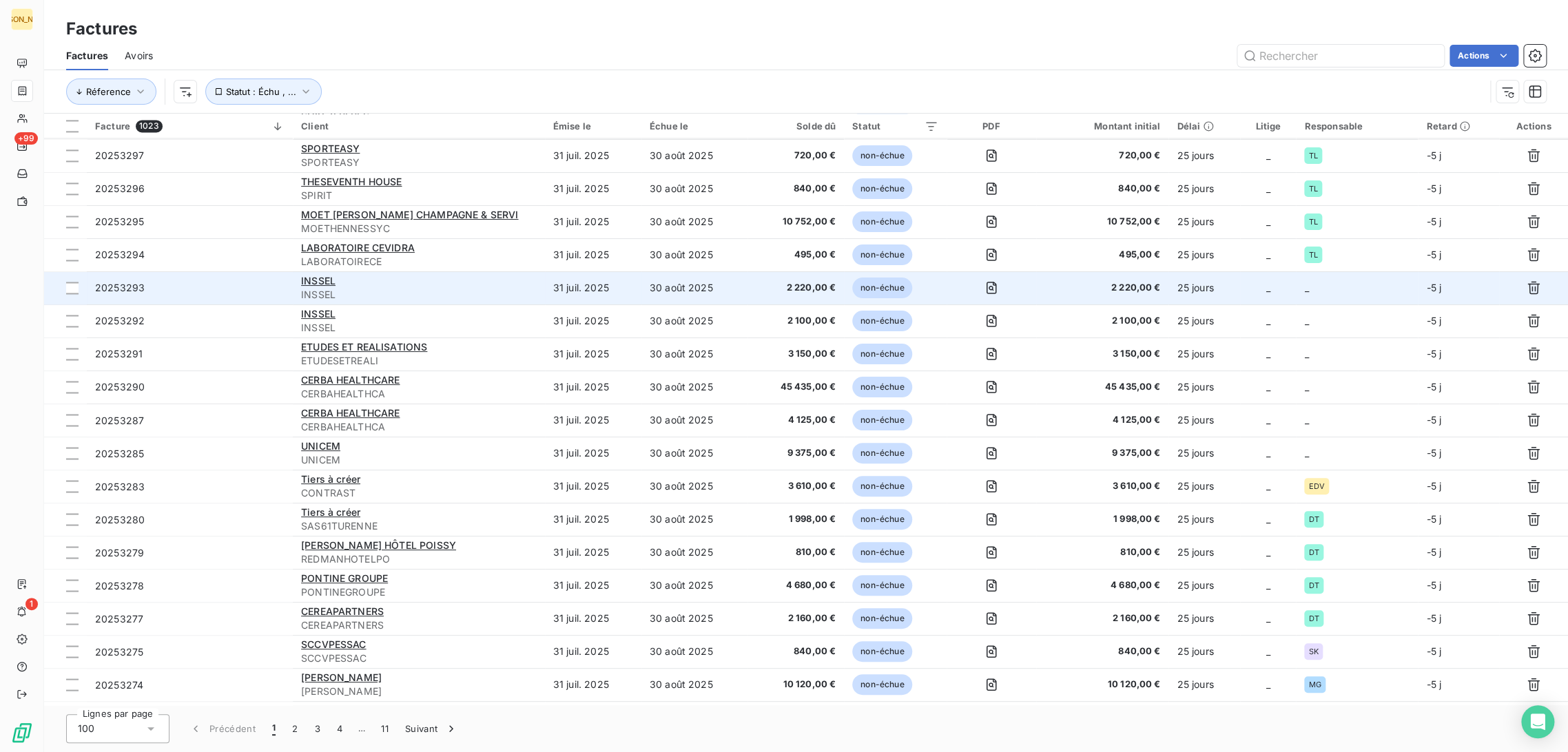
click at [620, 298] on td "31 juil. 2025" at bounding box center [593, 288] width 97 height 33
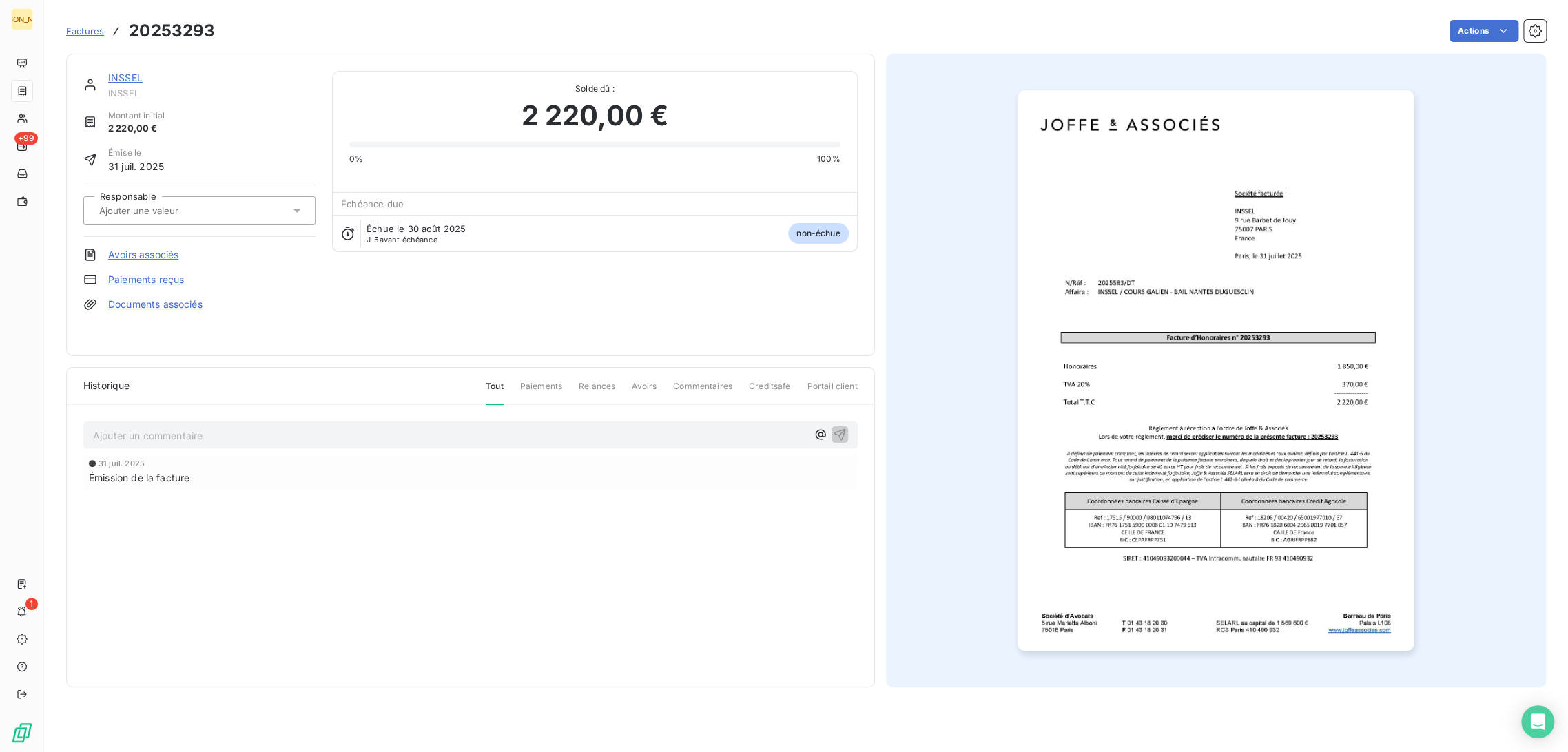
click at [158, 204] on input "text" at bounding box center [167, 210] width 138 height 12
type input "T"
type input "DT"
drag, startPoint x: 129, startPoint y: 289, endPoint x: 127, endPoint y: 280, distance: 9.2
click at [129, 288] on div "INSSEL INSSEL Montant initial 2 220,00 € Émise le 31 juil. 2025 Responsable DT …" at bounding box center [199, 204] width 232 height 268
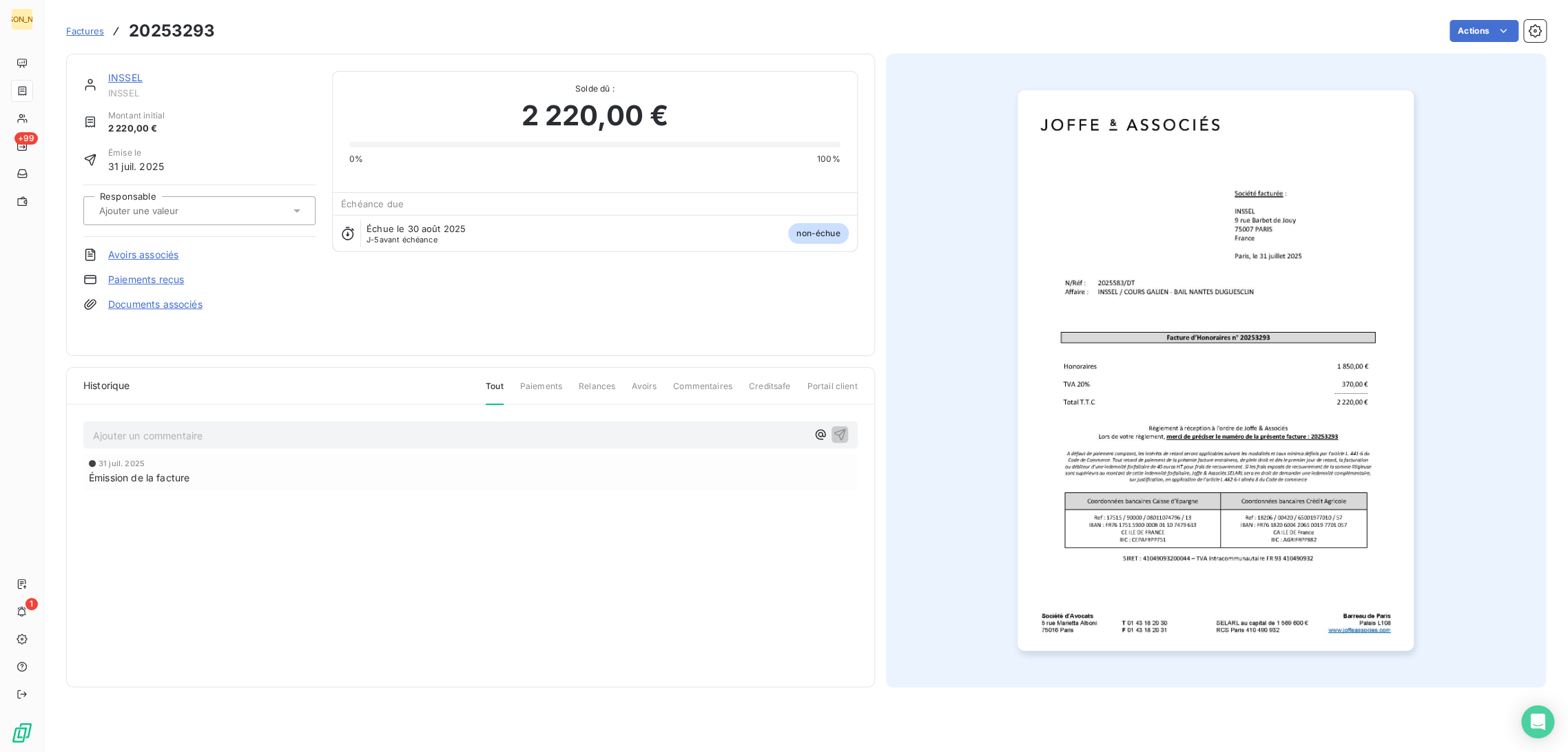
click at [152, 211] on input "text" at bounding box center [167, 210] width 138 height 12
type input "DT"
drag, startPoint x: 153, startPoint y: 232, endPoint x: 157, endPoint y: 289, distance: 57.1
click at [154, 233] on li "DT" at bounding box center [199, 248] width 232 height 33
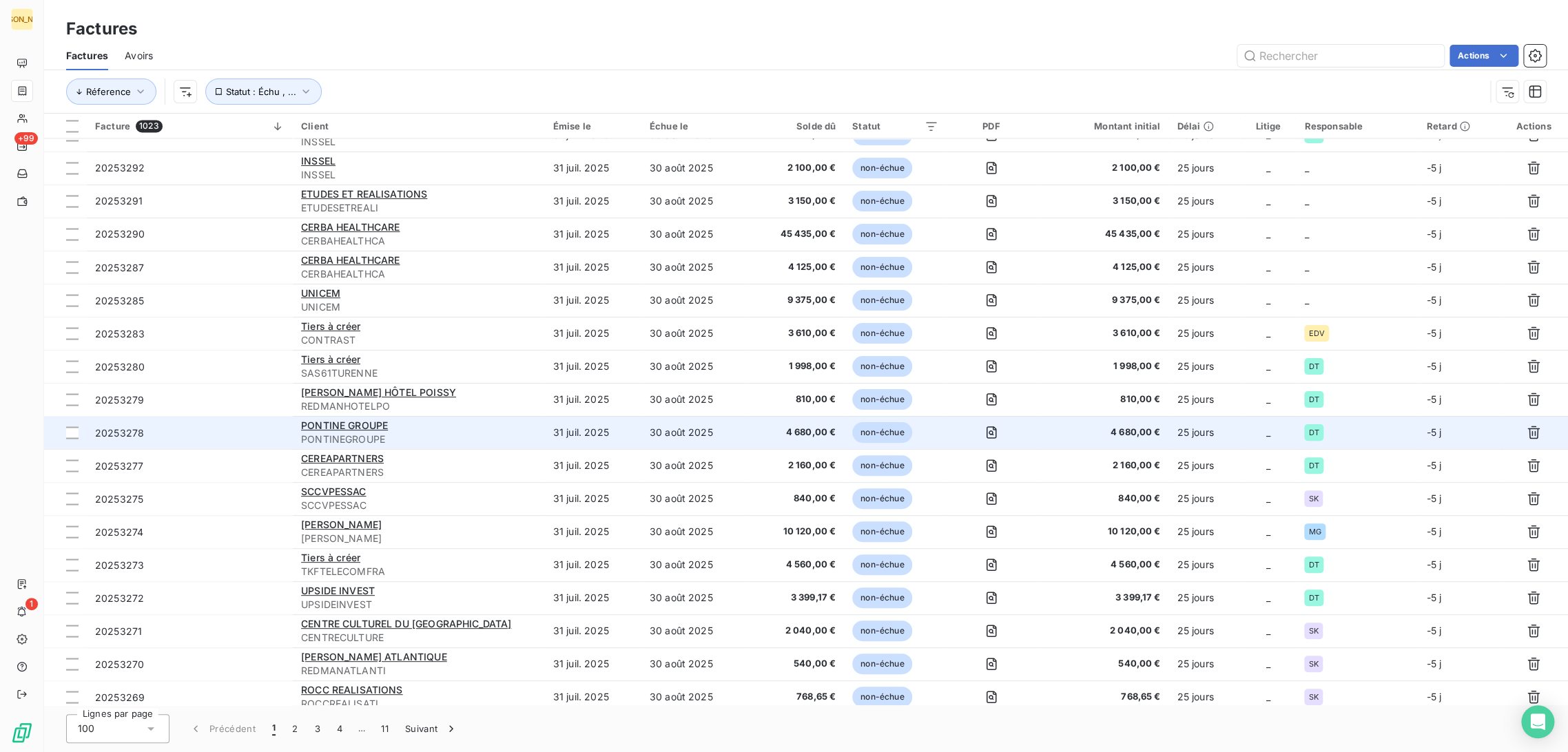
scroll to position [1453, 0]
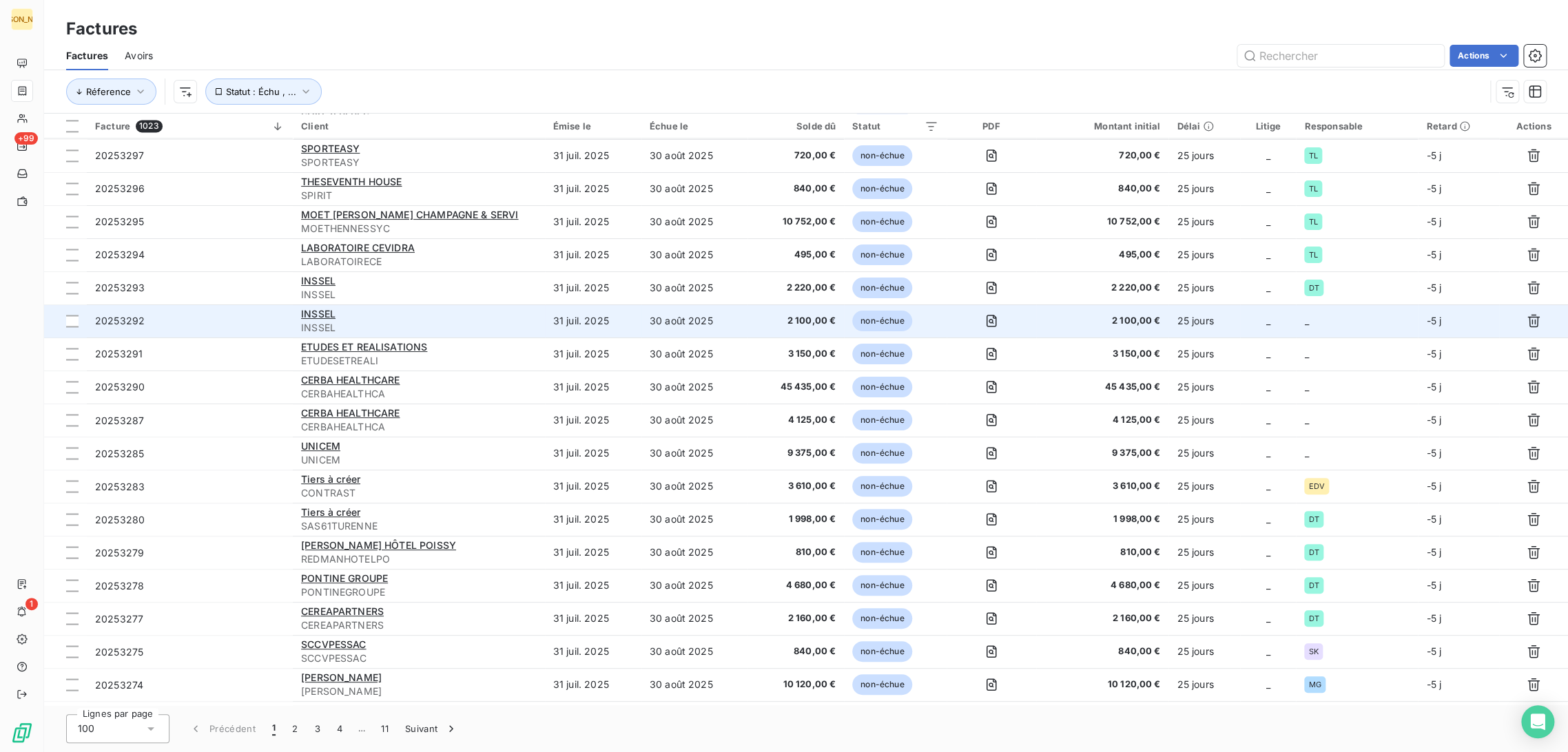
click at [608, 329] on td "31 juil. 2025" at bounding box center [593, 321] width 97 height 33
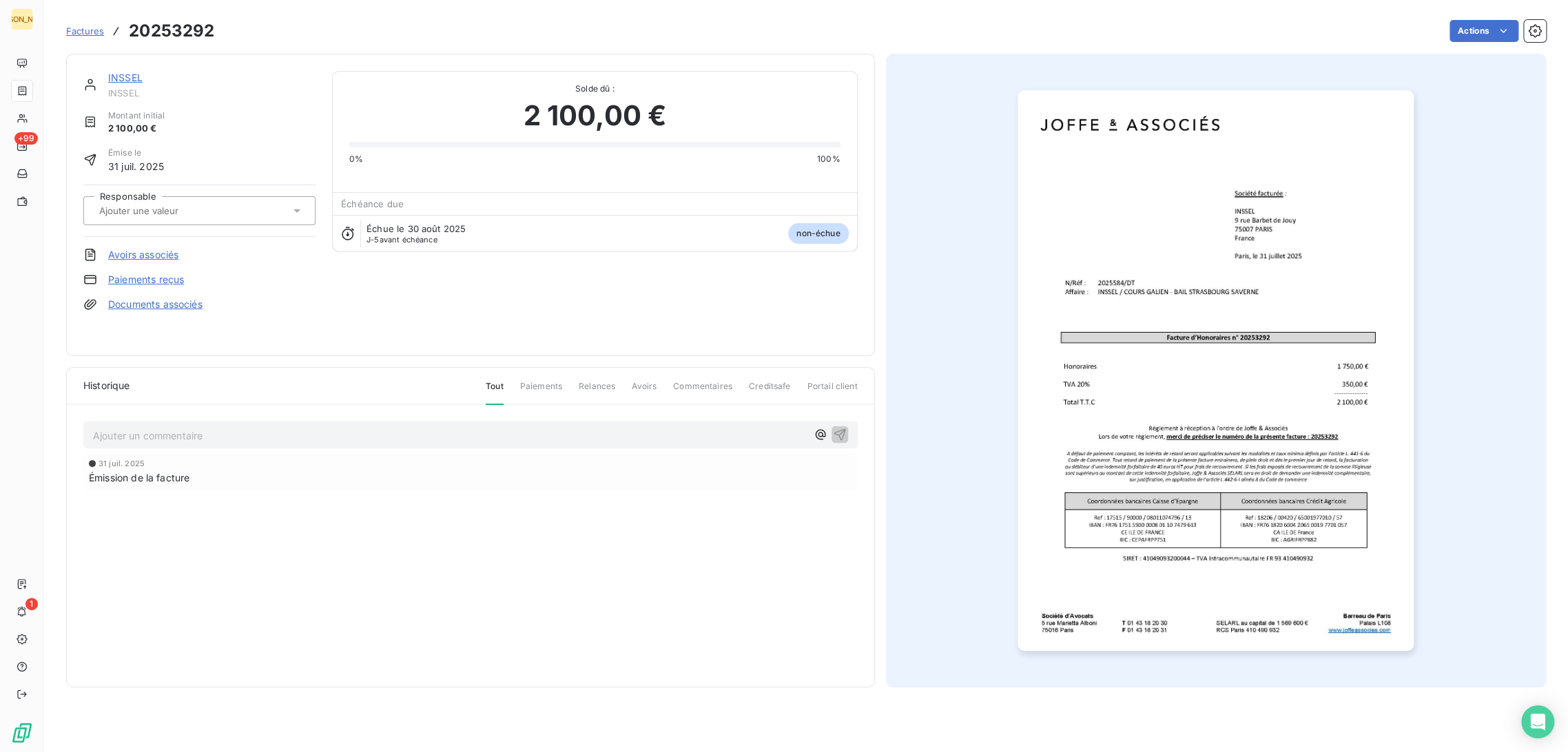
click at [198, 210] on input "text" at bounding box center [167, 210] width 138 height 12
type input "DT"
drag, startPoint x: 171, startPoint y: 246, endPoint x: 185, endPoint y: 285, distance: 41.4
click at [173, 246] on div "DT" at bounding box center [207, 247] width 194 height 22
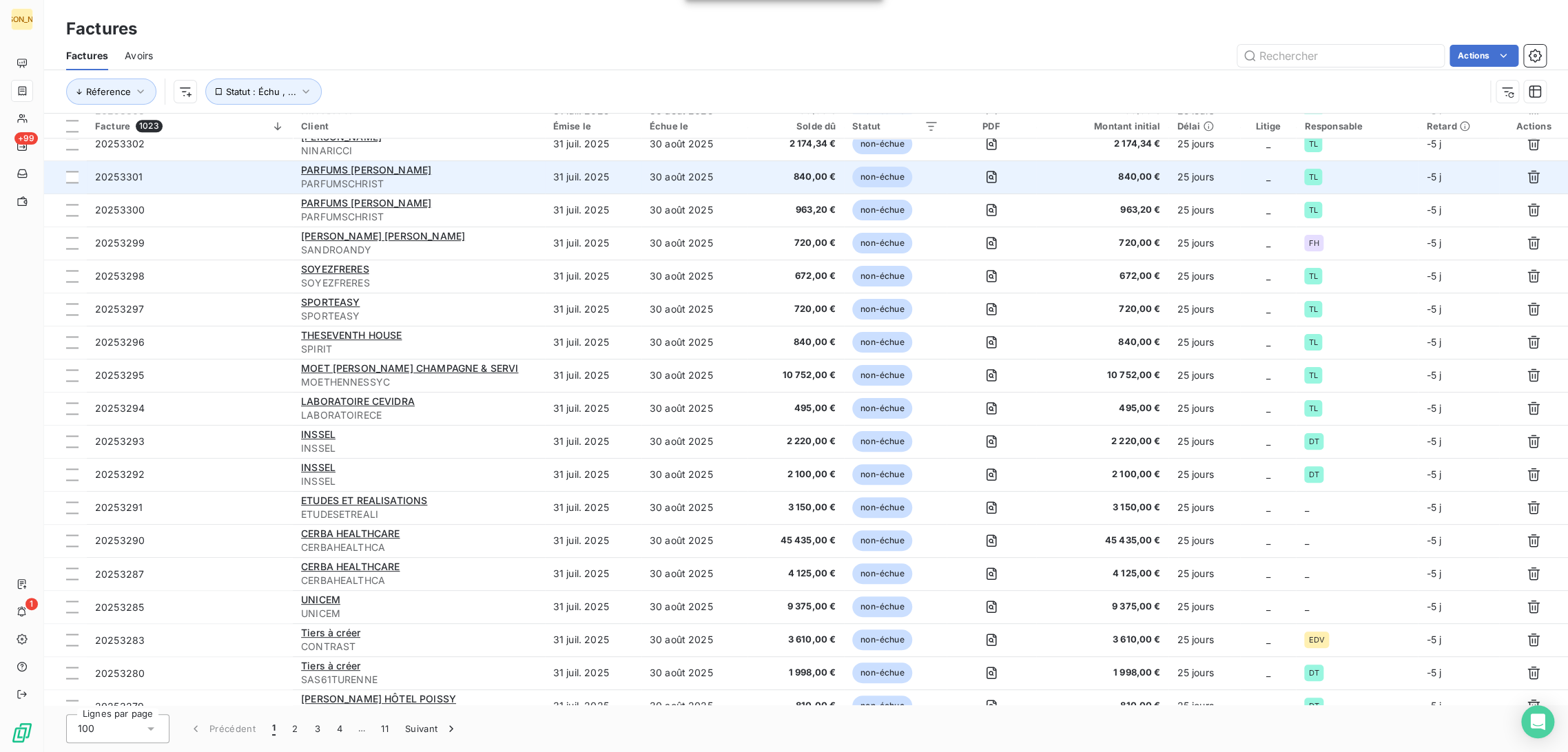
scroll to position [1453, 0]
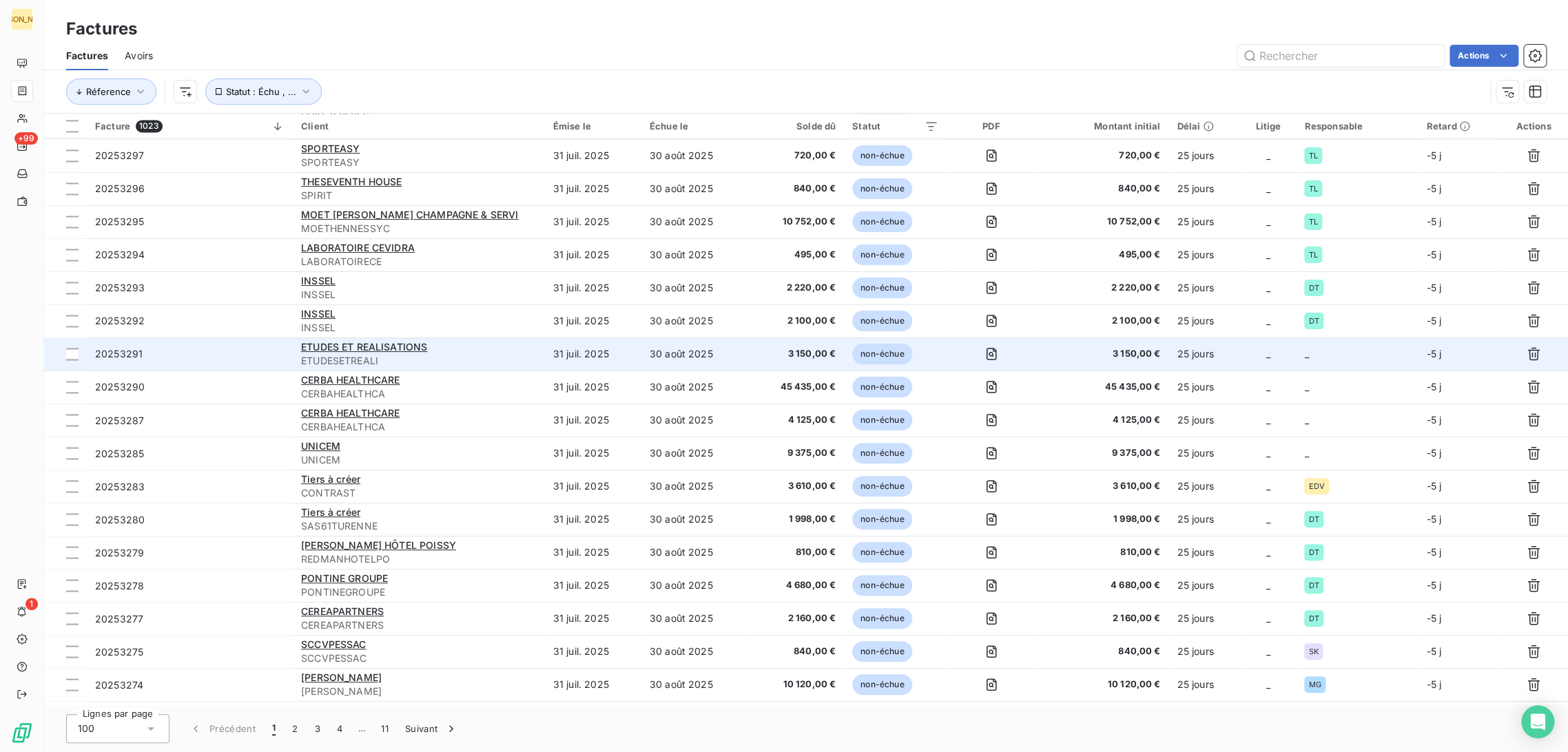
click at [600, 364] on td "31 juil. 2025" at bounding box center [593, 354] width 97 height 33
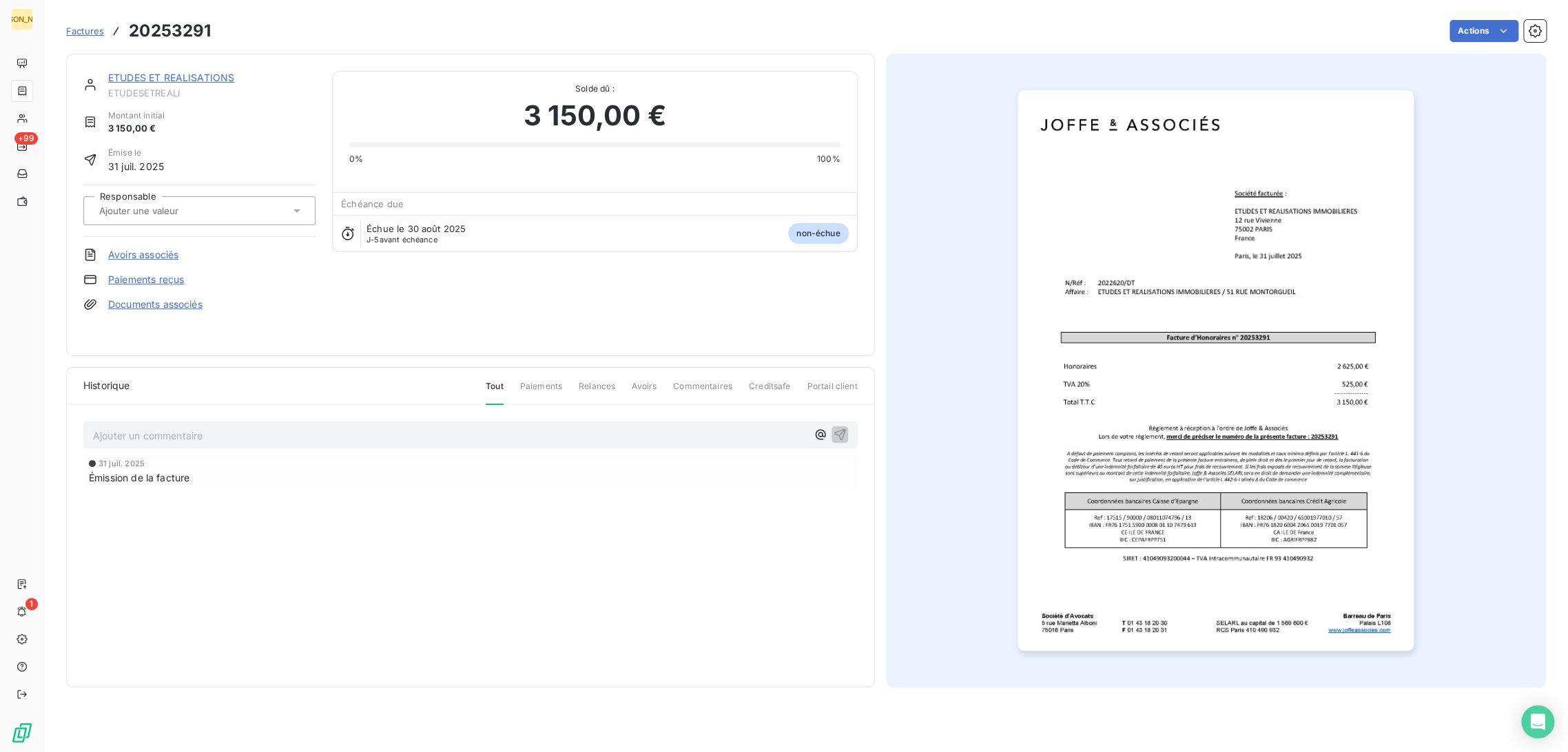
click at [176, 202] on div at bounding box center [192, 211] width 195 height 18
type input "DT"
click at [160, 254] on div "DT" at bounding box center [207, 247] width 194 height 22
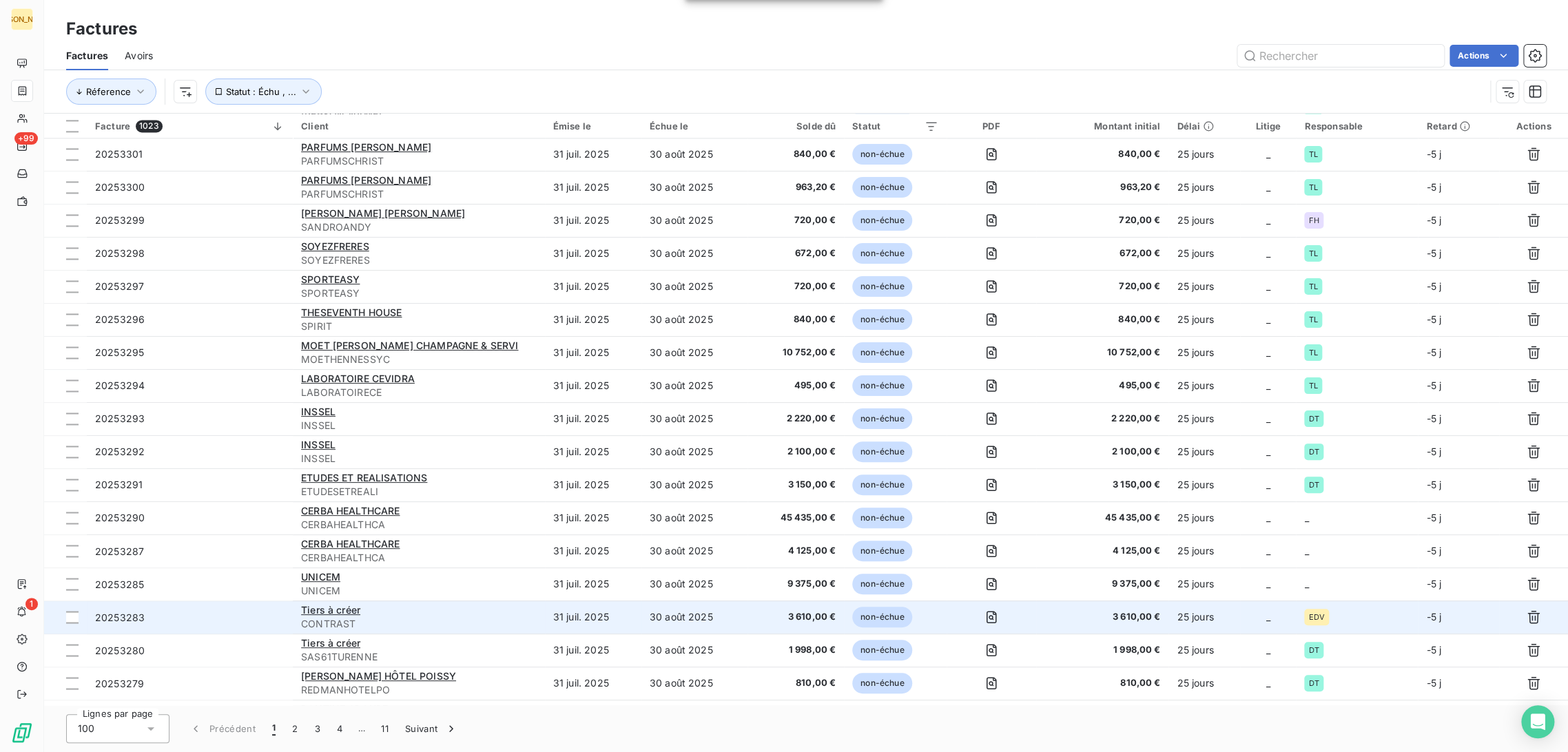
scroll to position [1471, 0]
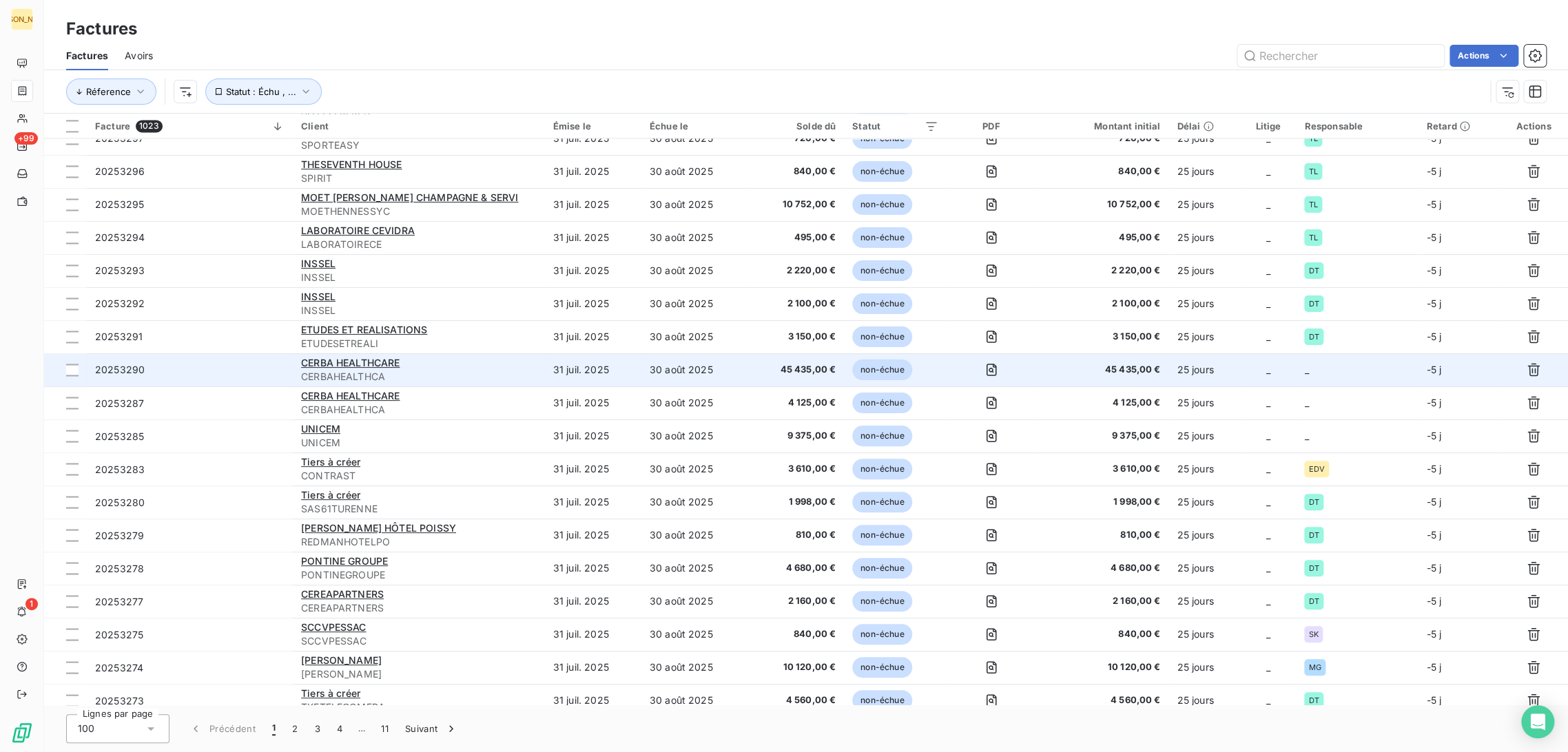
click at [676, 373] on td "30 août 2025" at bounding box center [695, 370] width 106 height 33
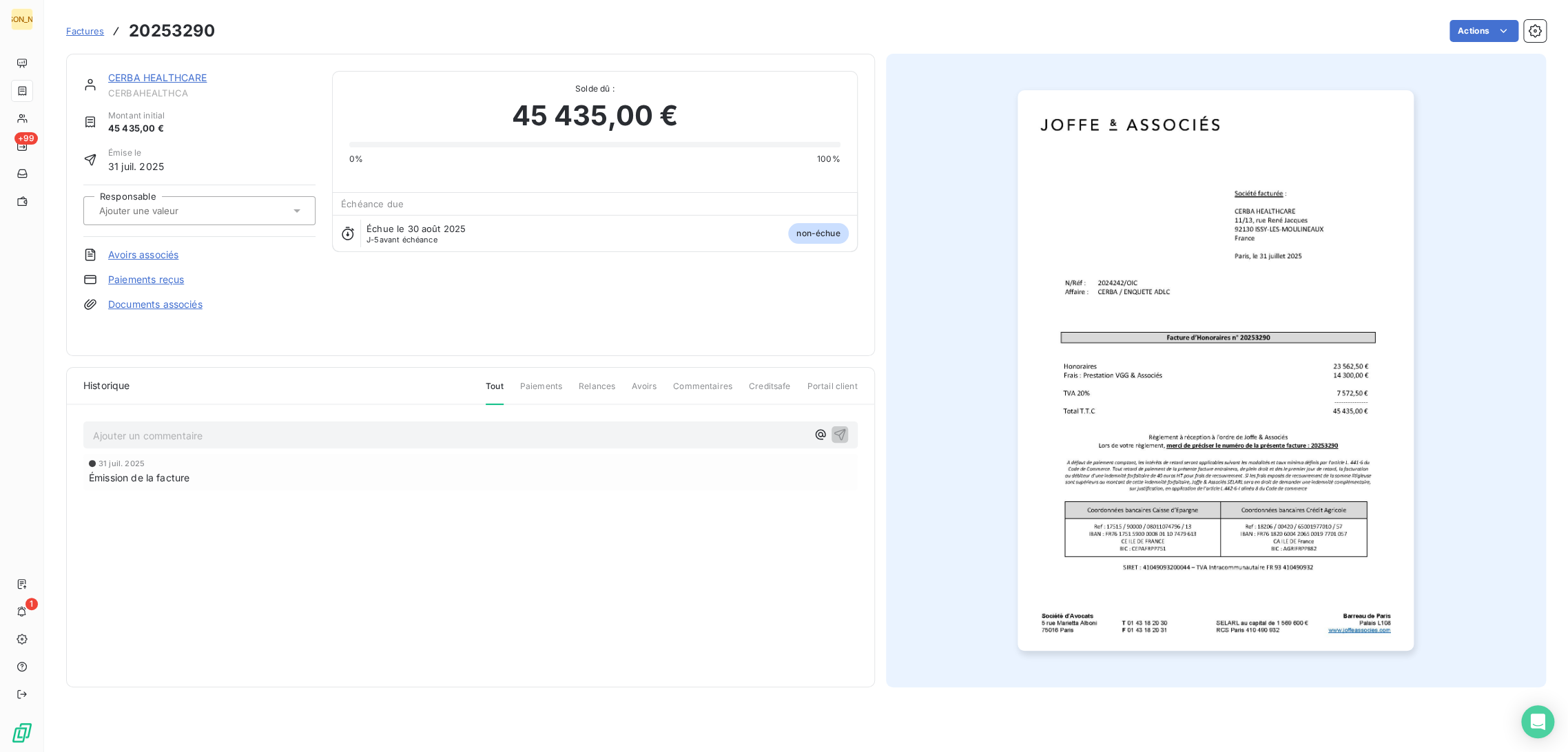
click at [198, 209] on input "text" at bounding box center [167, 210] width 138 height 12
type input "OIC"
click at [188, 239] on div "OIC" at bounding box center [207, 247] width 194 height 22
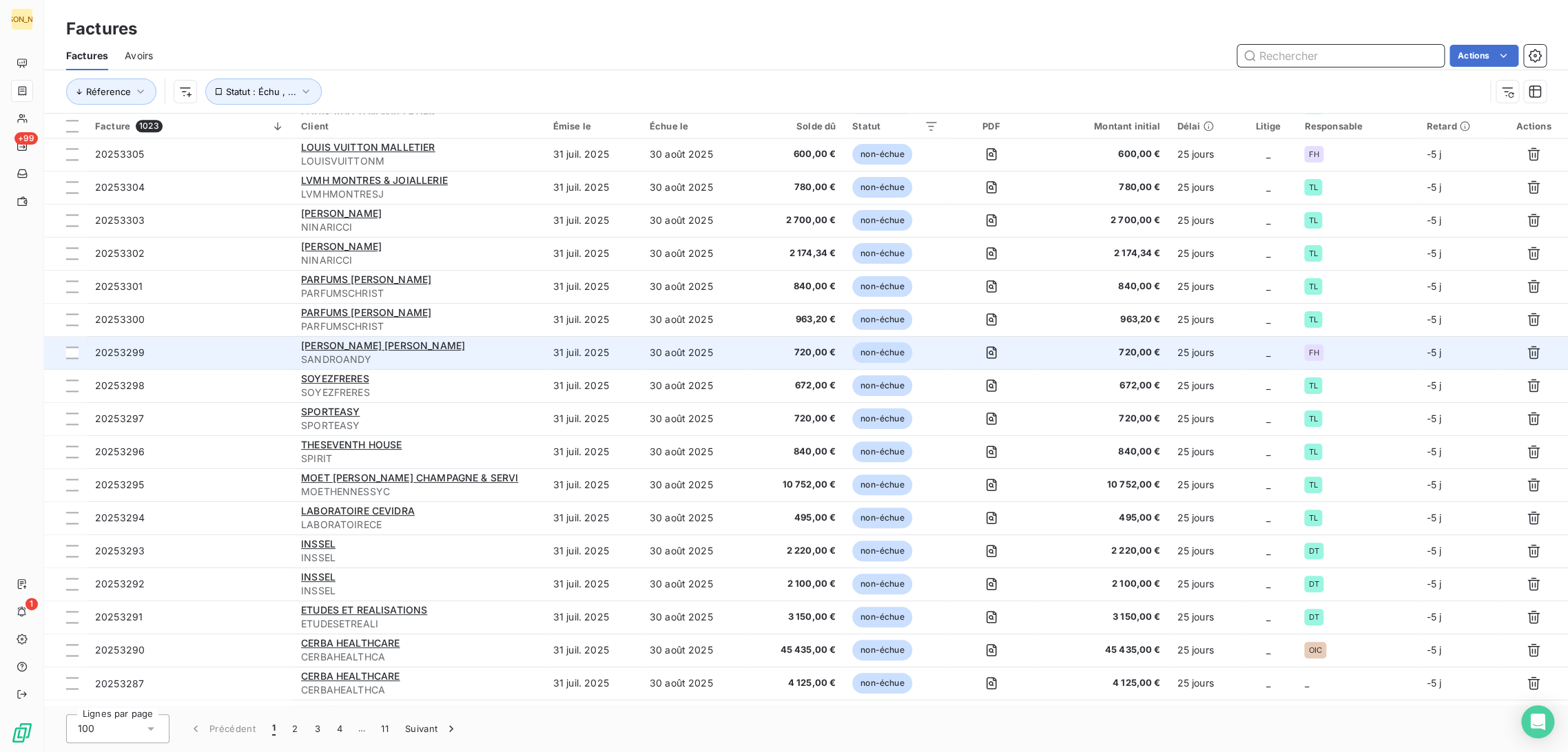
scroll to position [1377, 0]
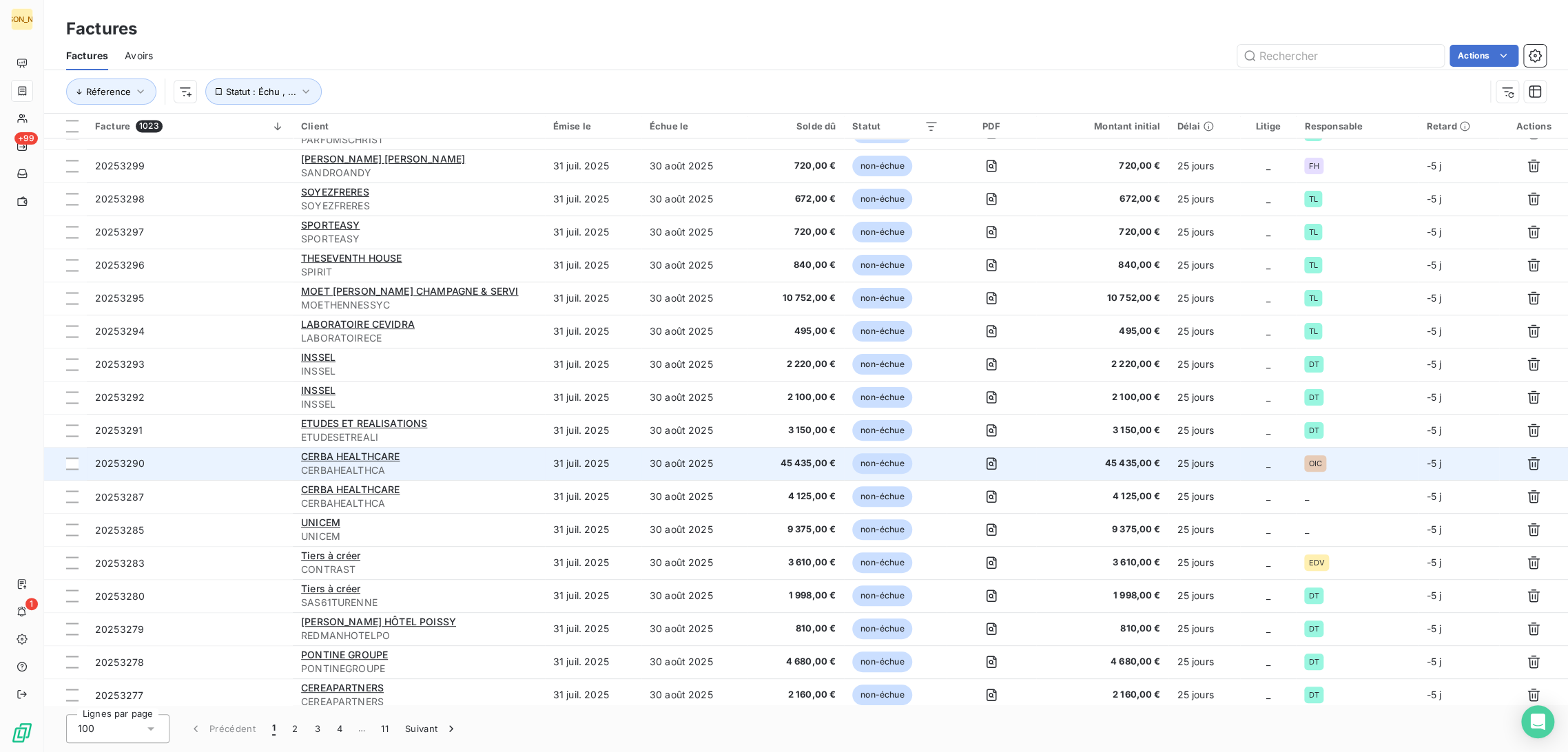
click at [510, 467] on span "CERBAHEALTHCA" at bounding box center [419, 470] width 236 height 14
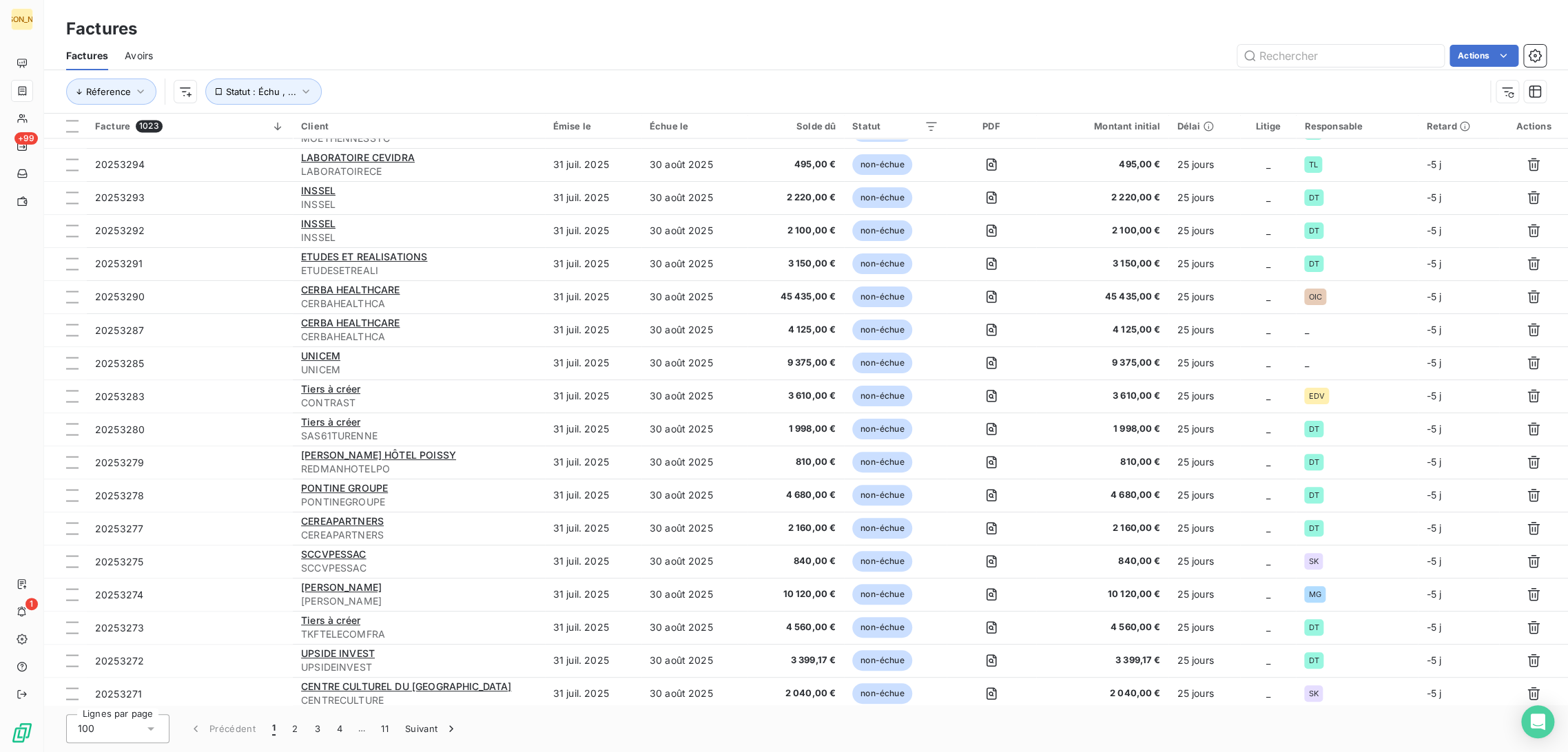
scroll to position [1530, 0]
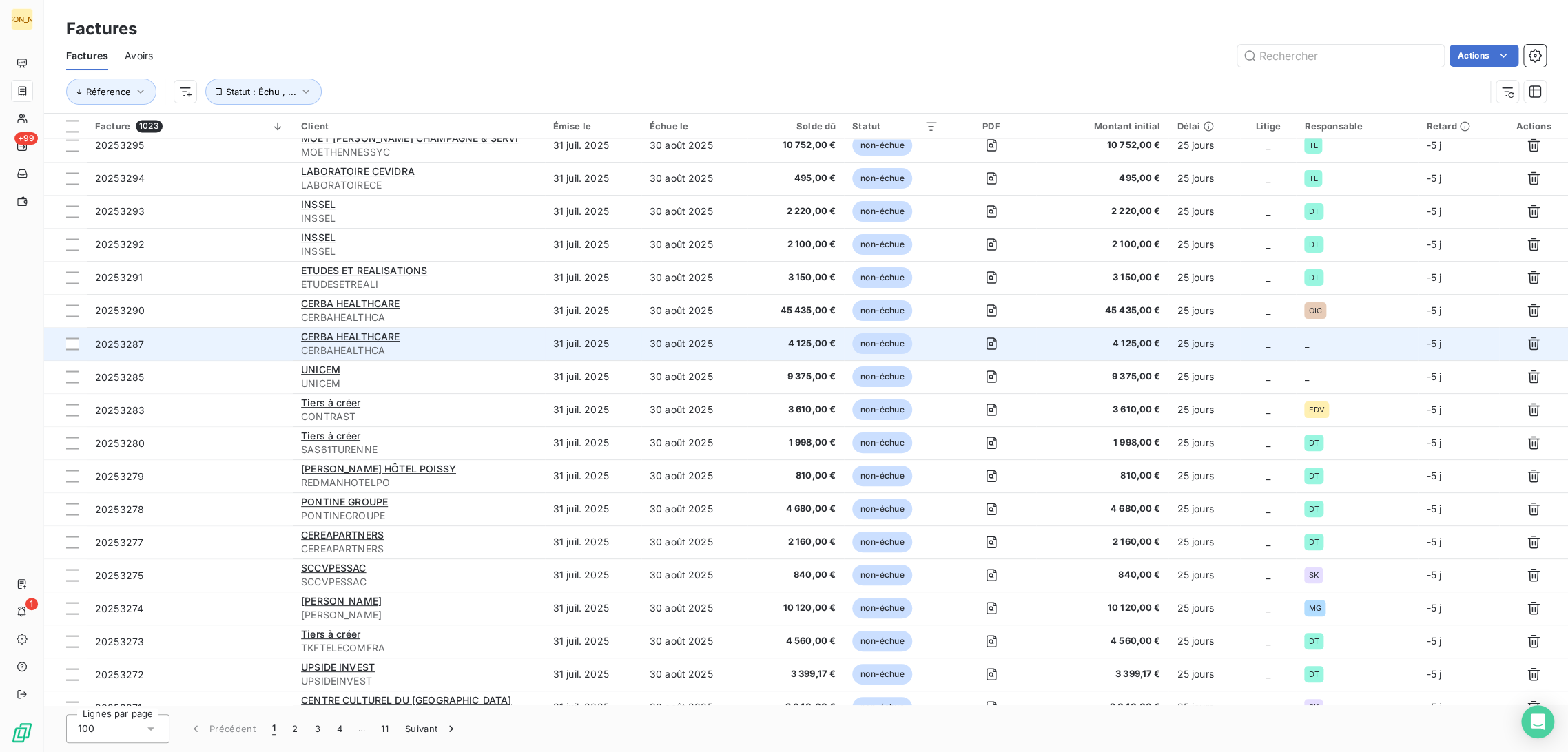
click at [712, 346] on td "30 août 2025" at bounding box center [695, 344] width 106 height 33
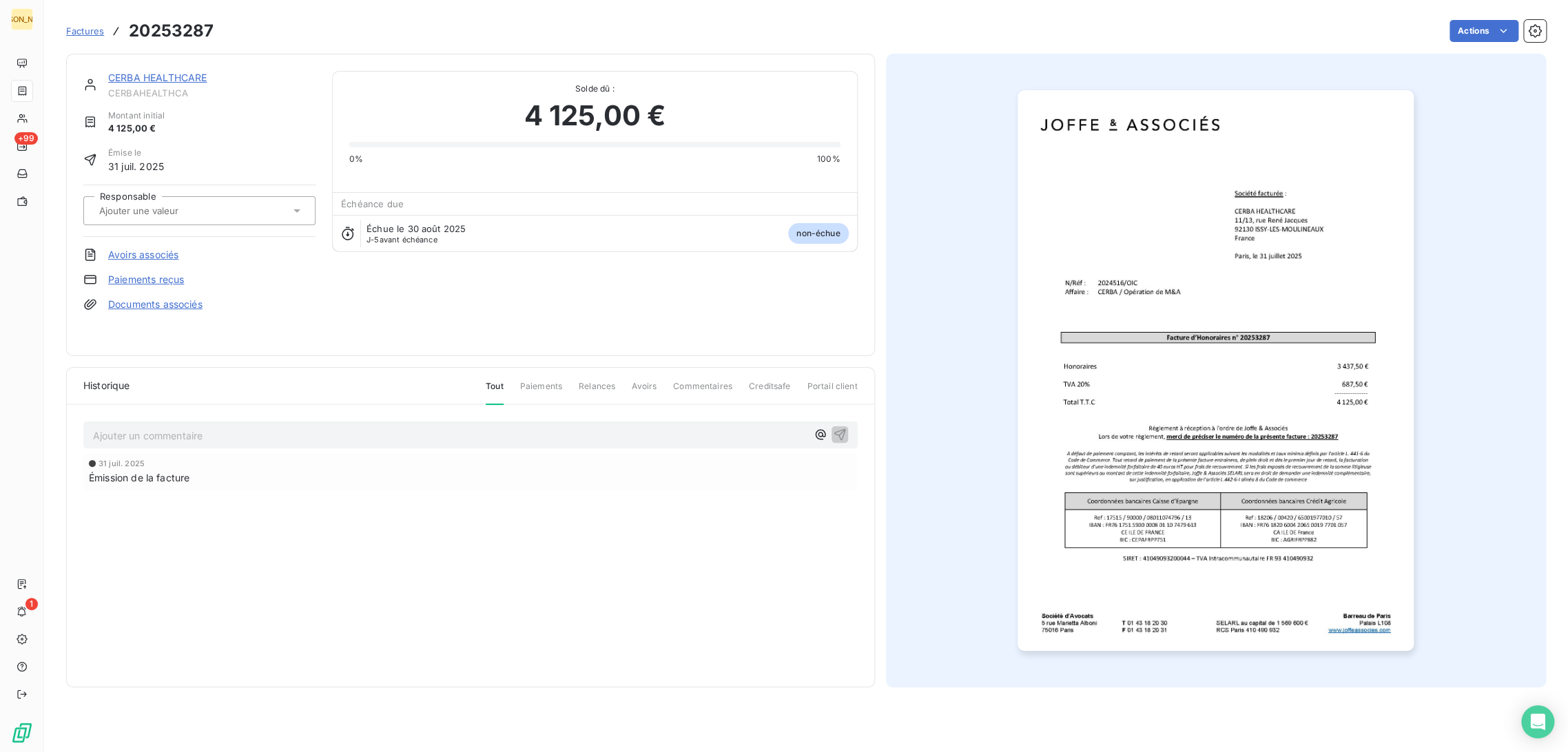
click at [198, 207] on input "text" at bounding box center [167, 210] width 138 height 12
type input "OIC"
click at [201, 232] on li "OIC" at bounding box center [199, 248] width 232 height 33
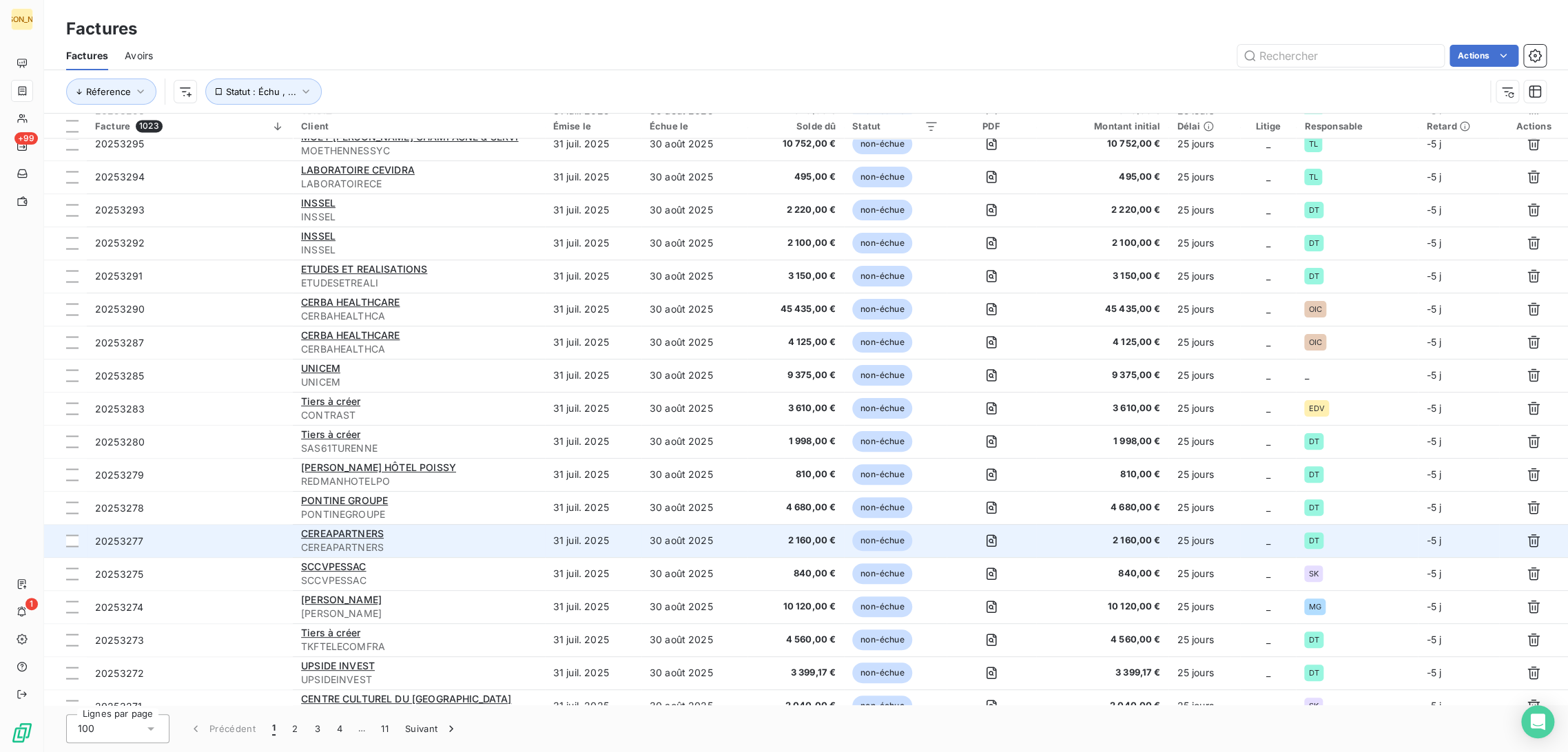
scroll to position [1547, 0]
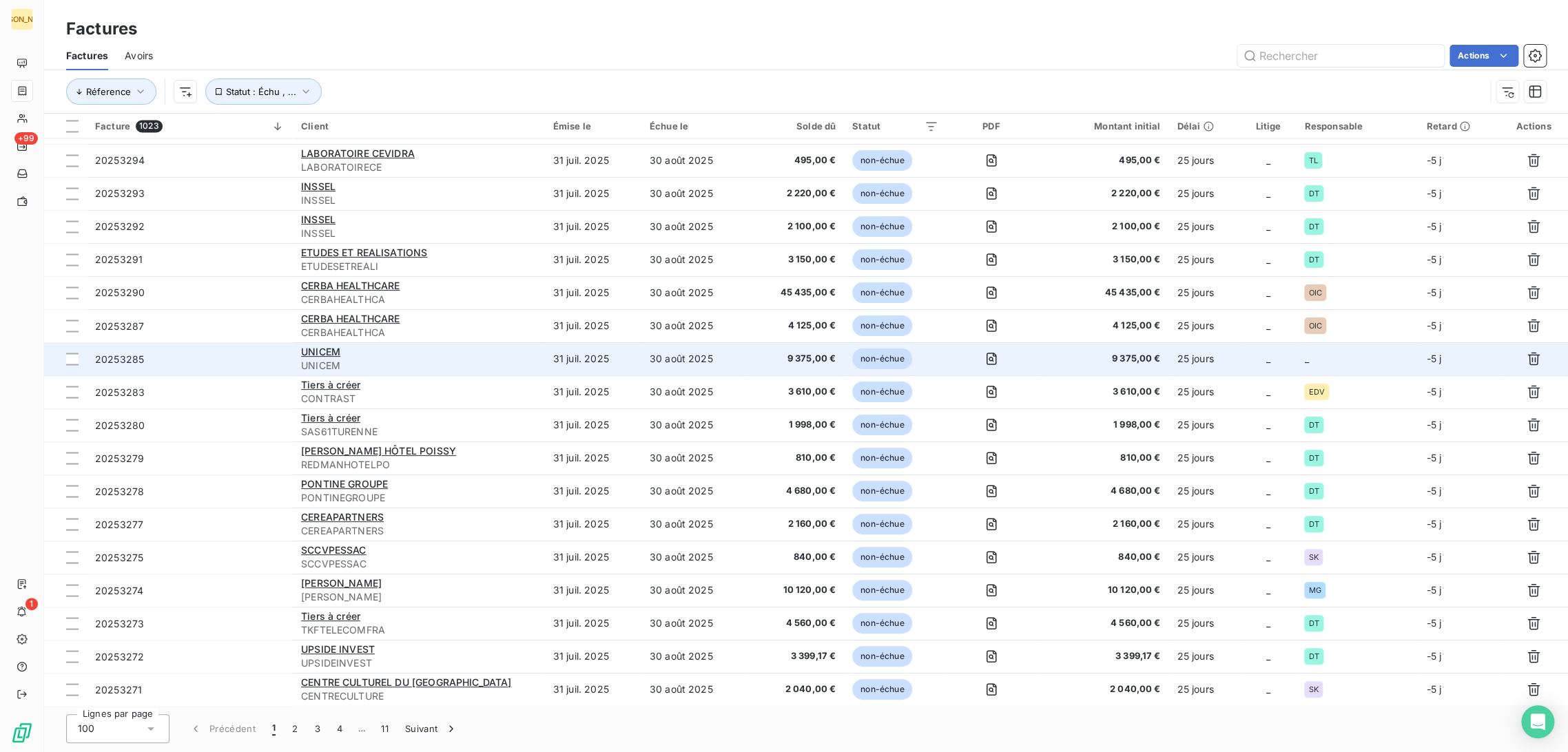
click at [761, 365] on td "9 375,00 €" at bounding box center [795, 359] width 97 height 33
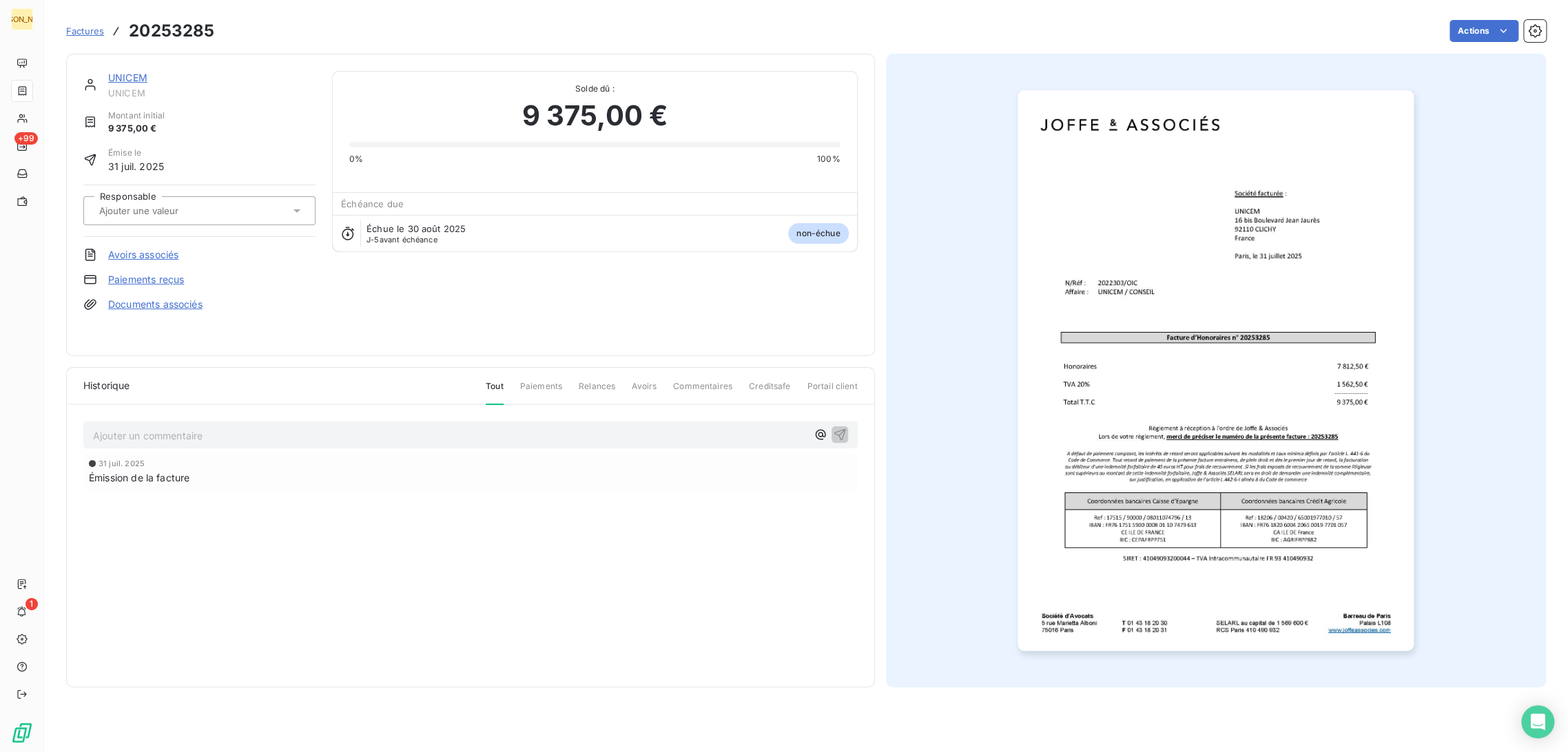
click at [188, 210] on input "text" at bounding box center [167, 210] width 138 height 12
type input "OIC"
click at [150, 244] on div "OIC" at bounding box center [207, 247] width 194 height 22
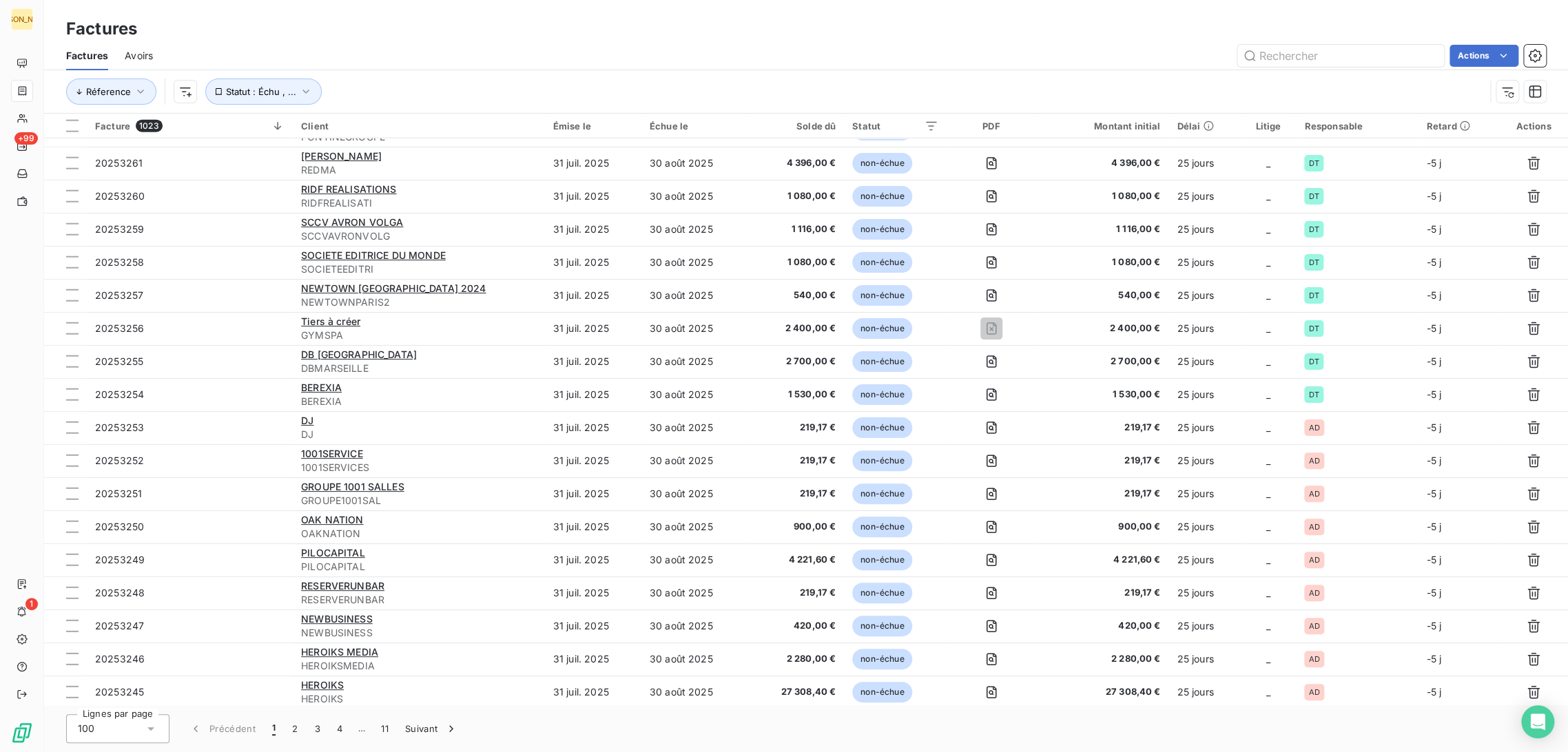
scroll to position [2738, 0]
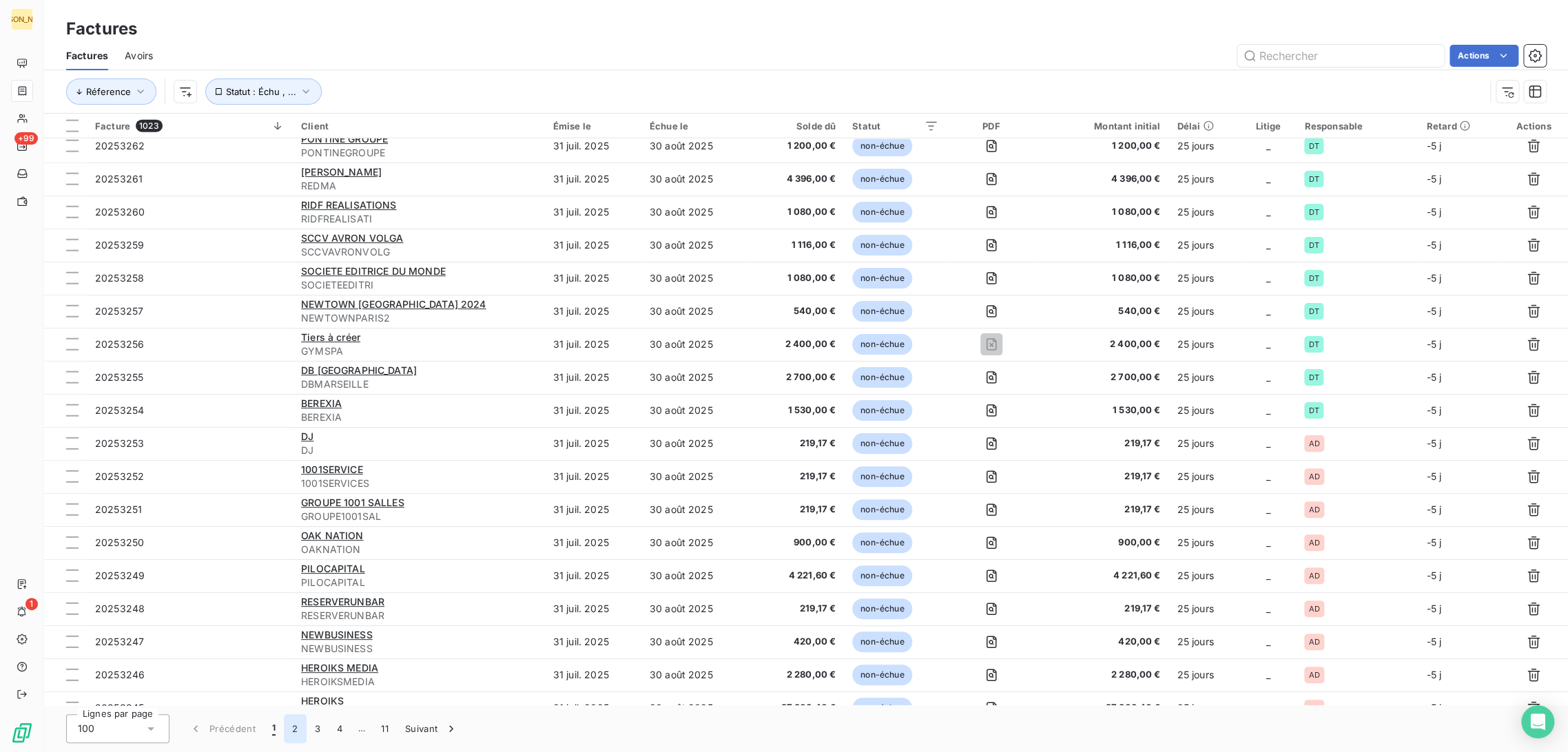
drag, startPoint x: 291, startPoint y: 722, endPoint x: 295, endPoint y: 716, distance: 7.2
click at [290, 723] on button "2" at bounding box center [294, 728] width 22 height 29
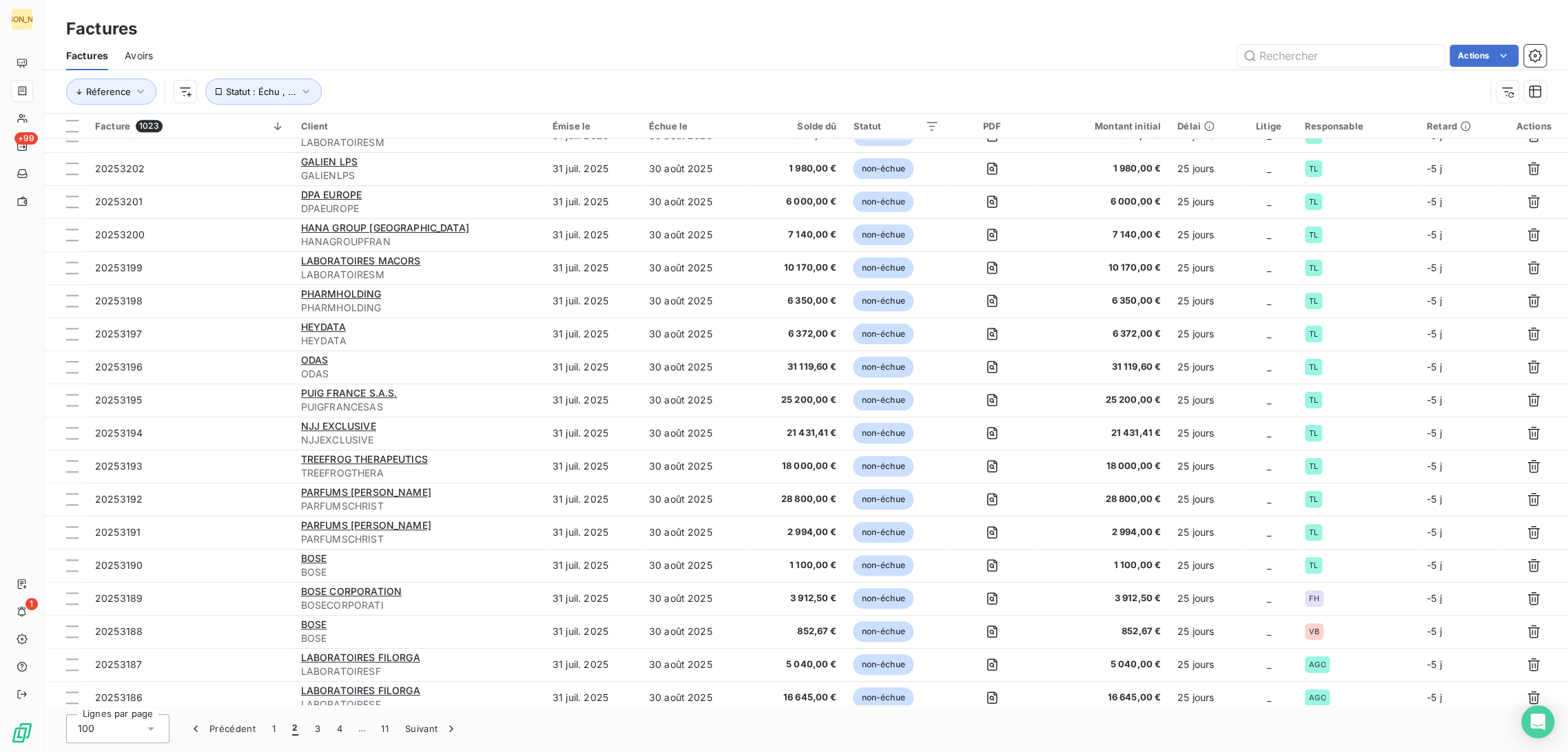
scroll to position [1147, 0]
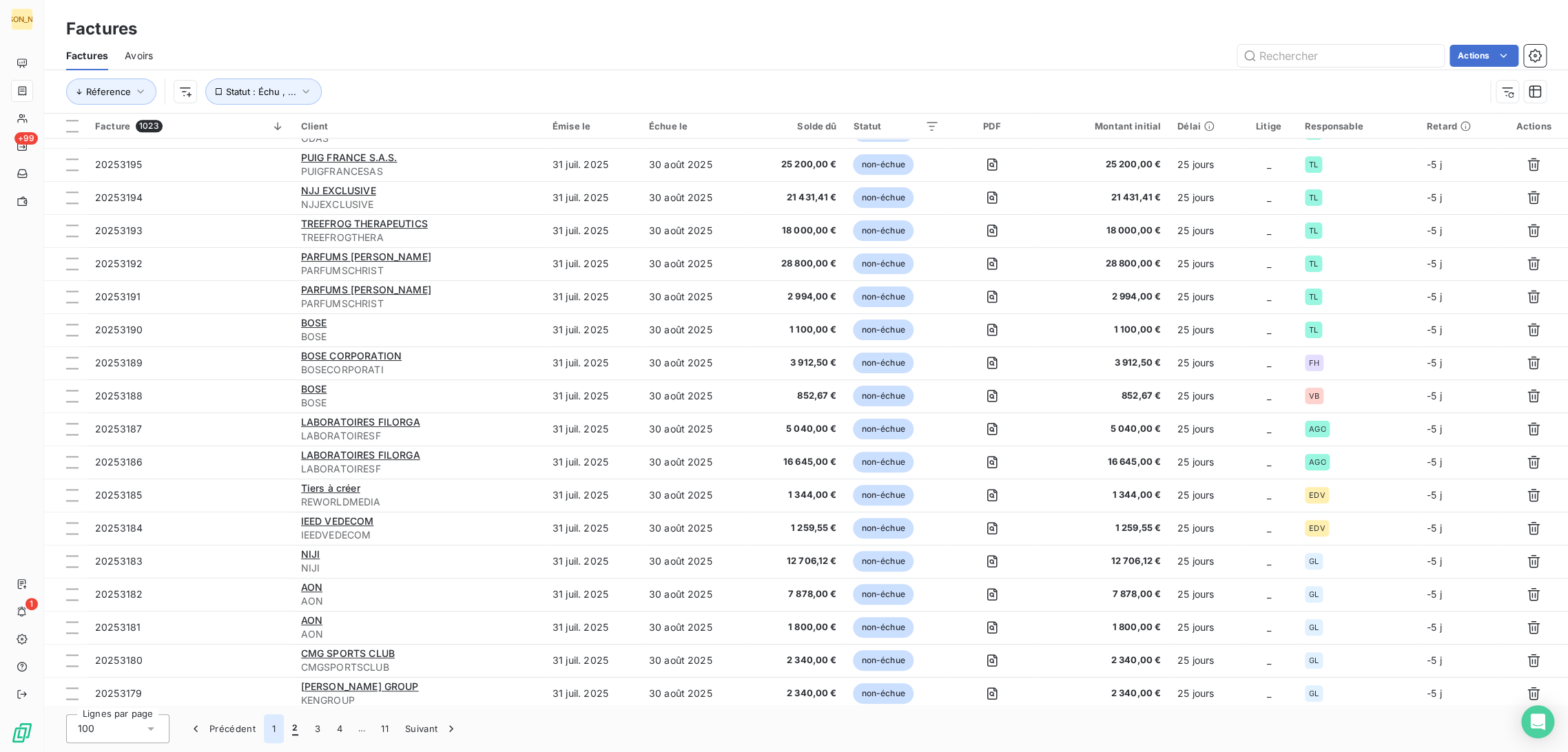
click at [280, 725] on button "1" at bounding box center [274, 728] width 20 height 29
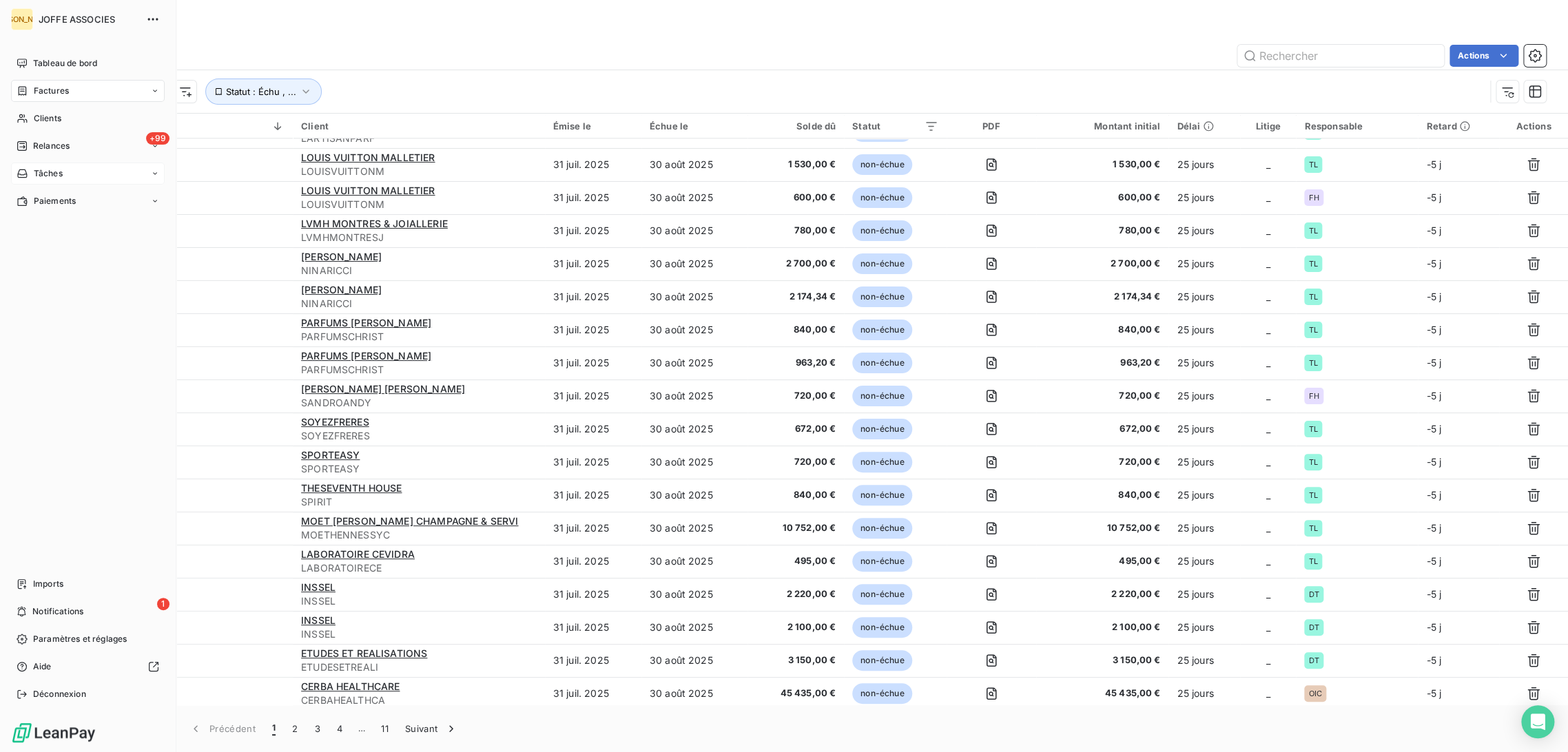
click at [58, 175] on span "Tâches" at bounding box center [48, 173] width 29 height 12
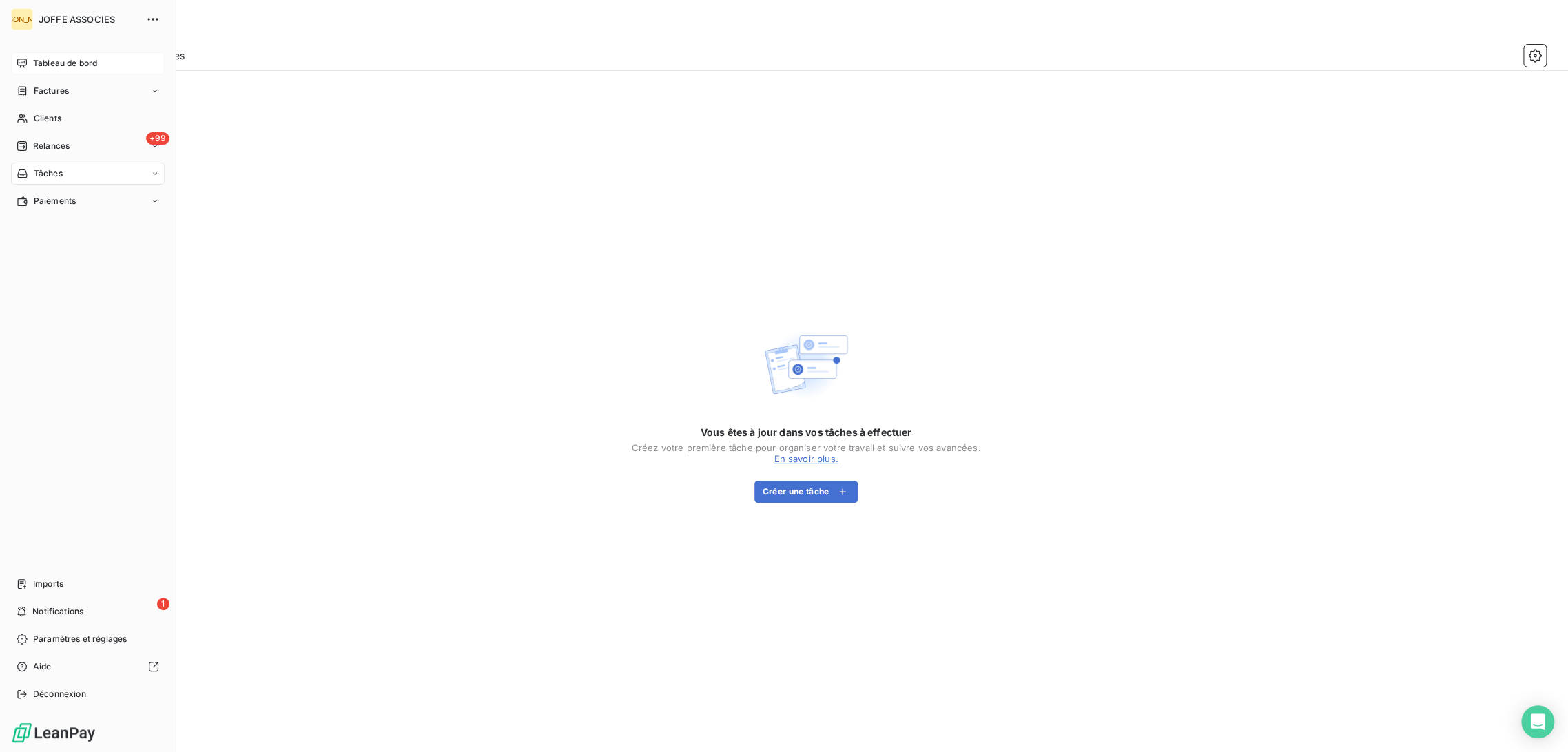
click at [30, 65] on div "Tableau de bord" at bounding box center [88, 63] width 154 height 22
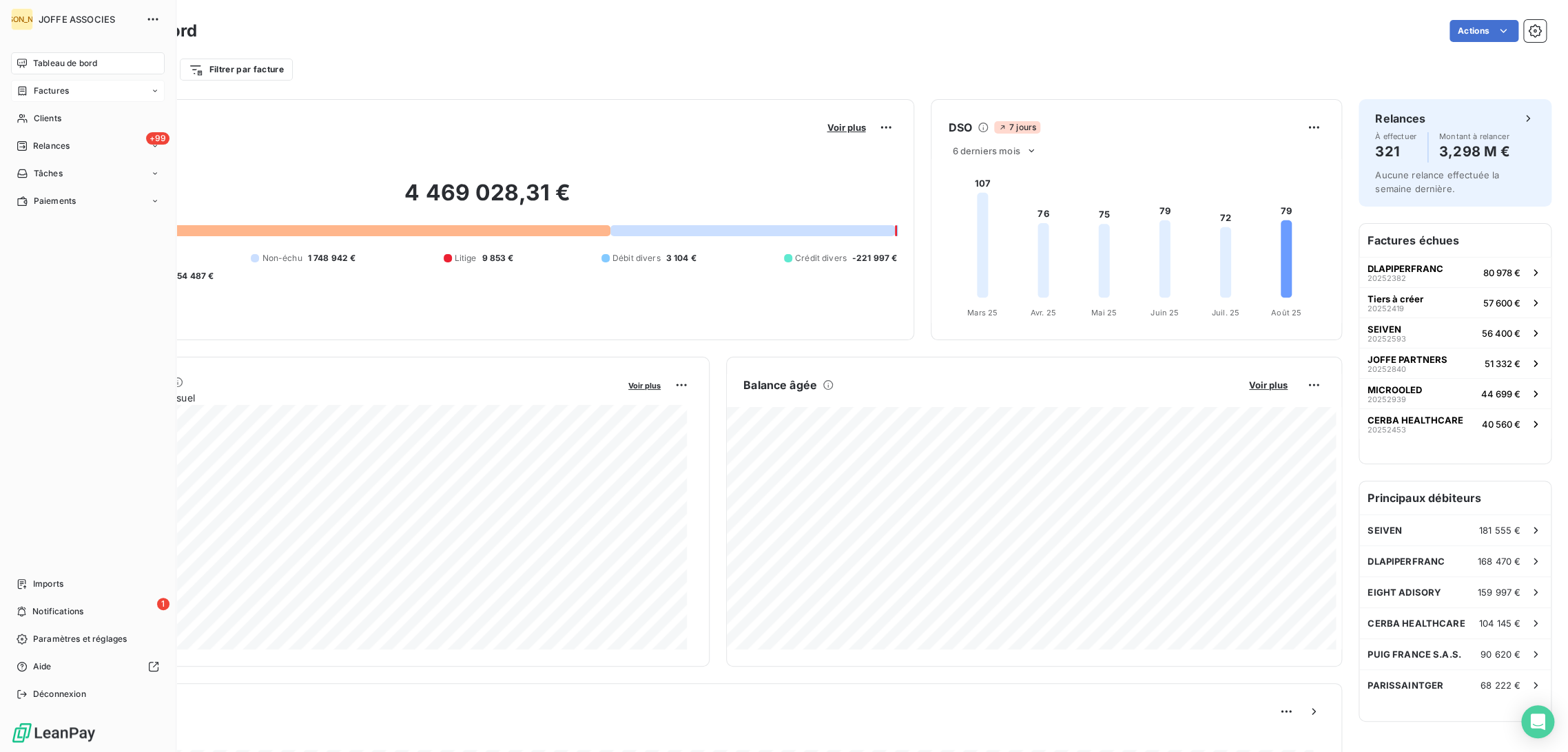
click at [45, 98] on div "Factures" at bounding box center [88, 90] width 154 height 22
